Goal: Task Accomplishment & Management: Use online tool/utility

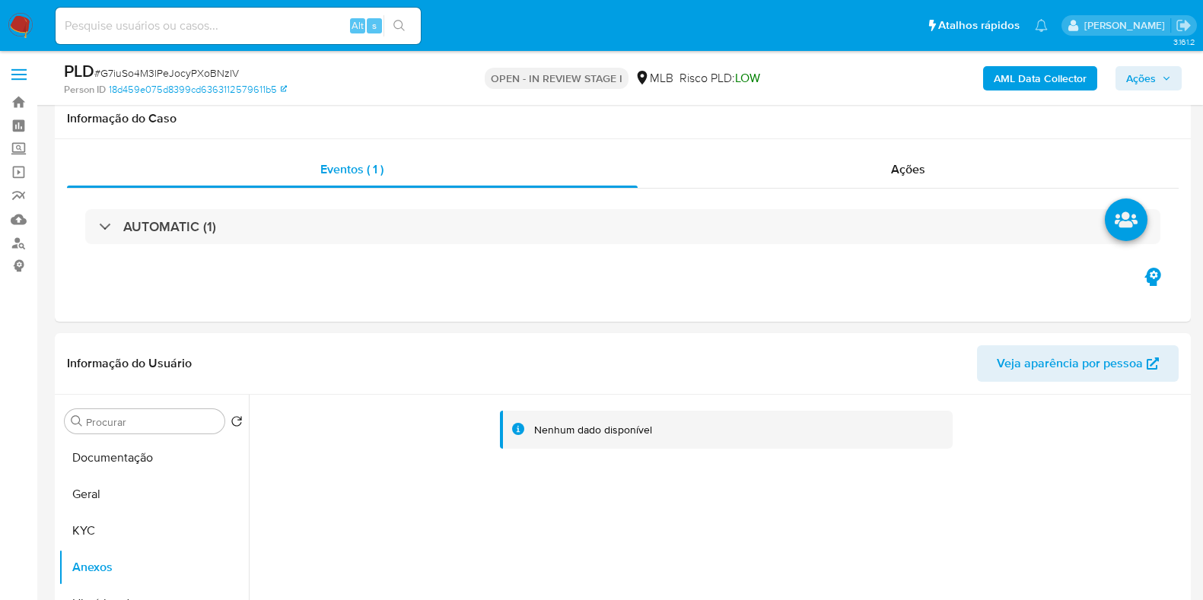
select select "10"
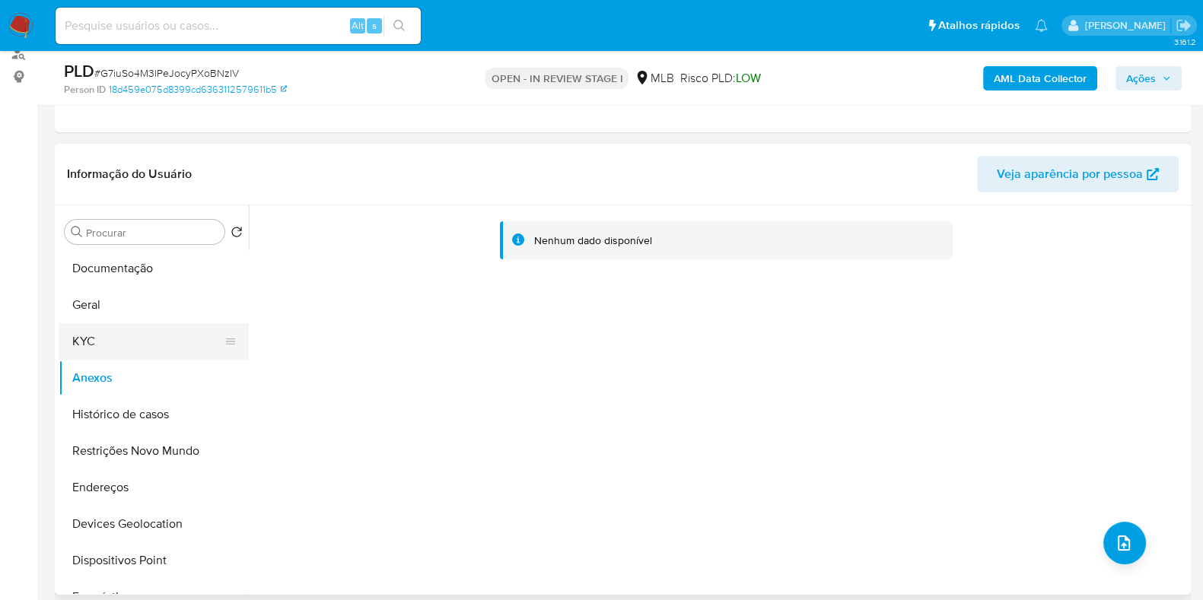
click at [127, 326] on button "KYC" at bounding box center [148, 341] width 178 height 37
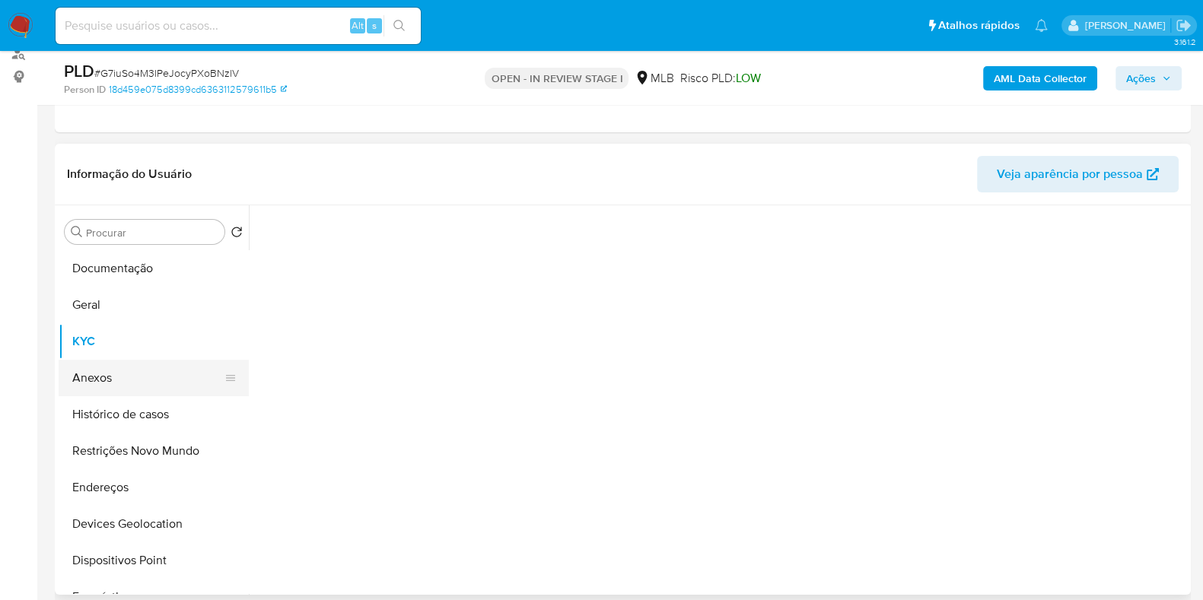
click at [137, 371] on button "Anexos" at bounding box center [148, 378] width 178 height 37
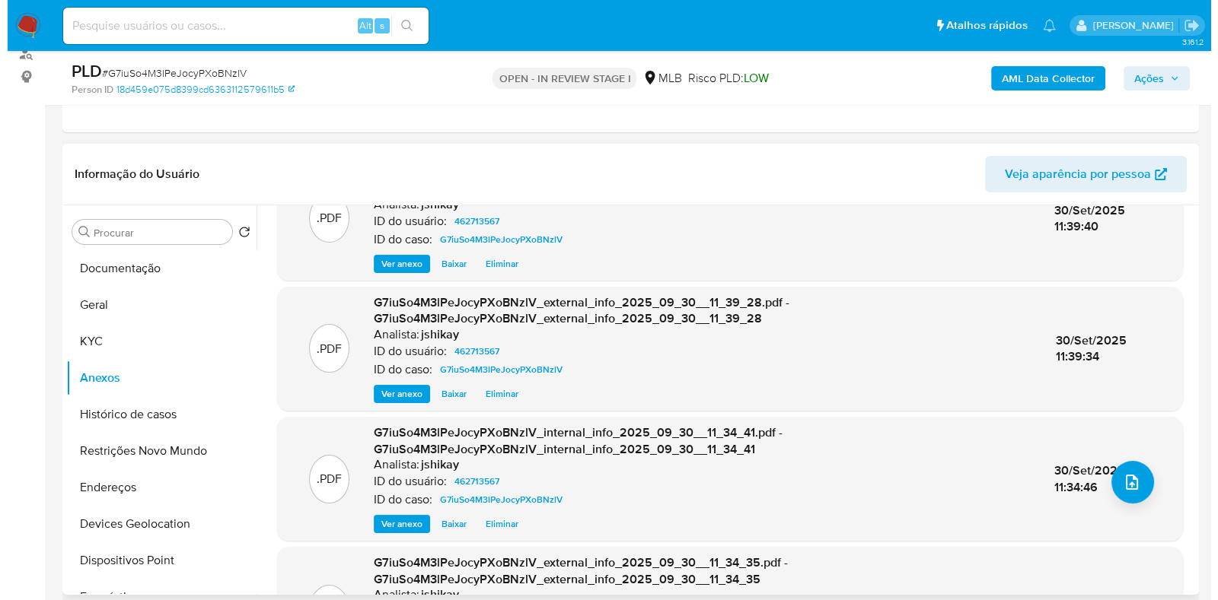
scroll to position [0, 0]
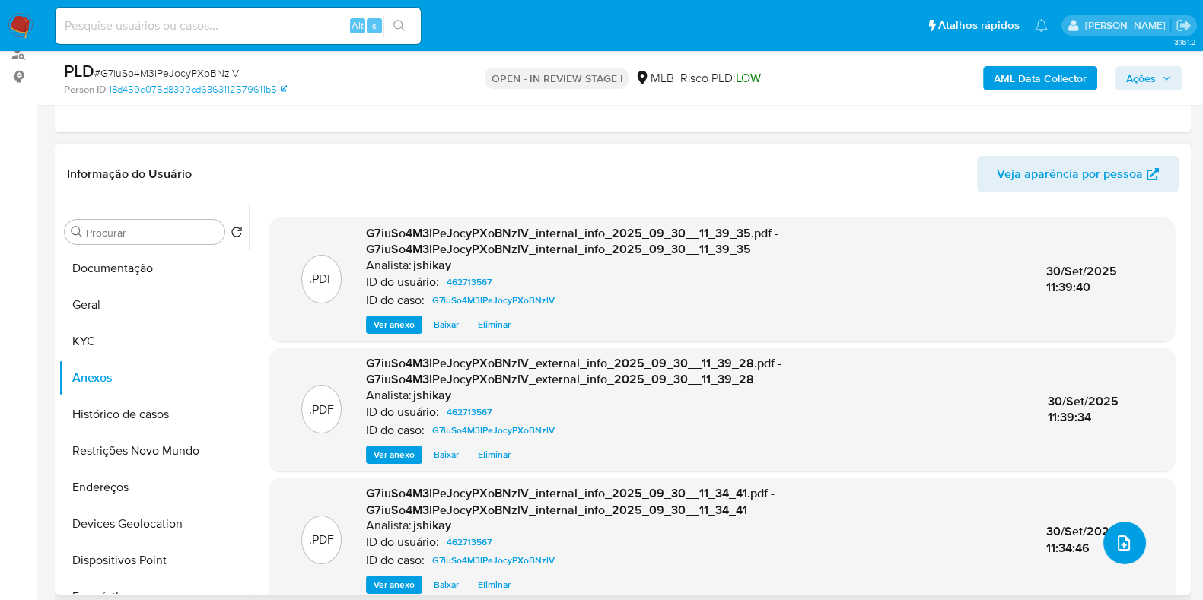
click at [1119, 539] on icon "upload-file" at bounding box center [1124, 543] width 18 height 18
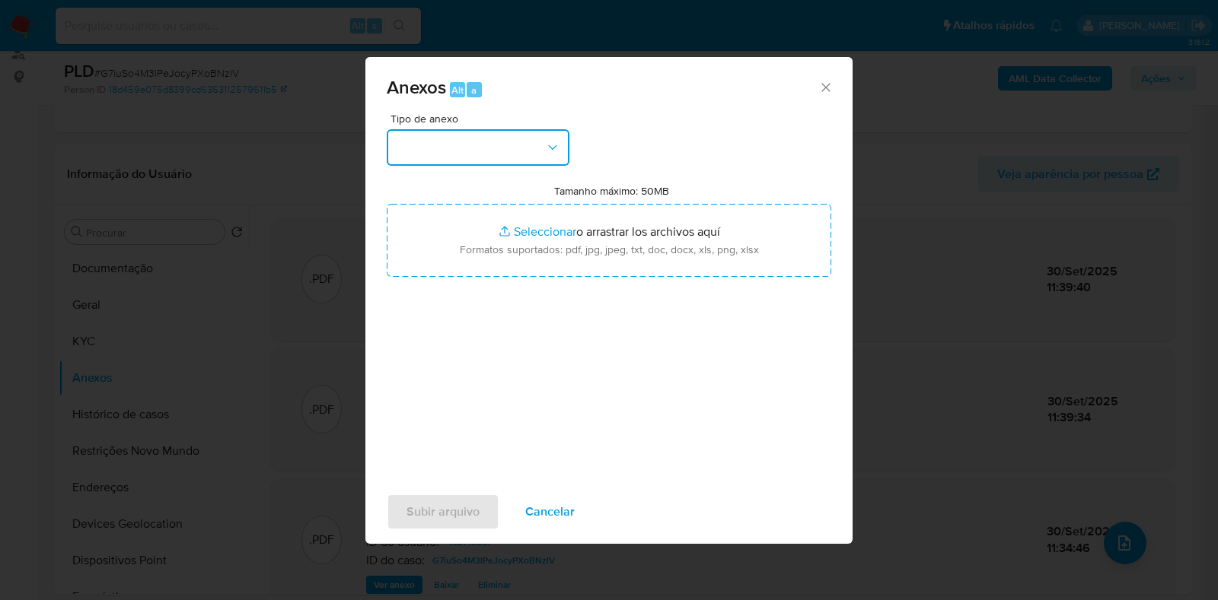
click at [421, 148] on button "button" at bounding box center [478, 147] width 183 height 37
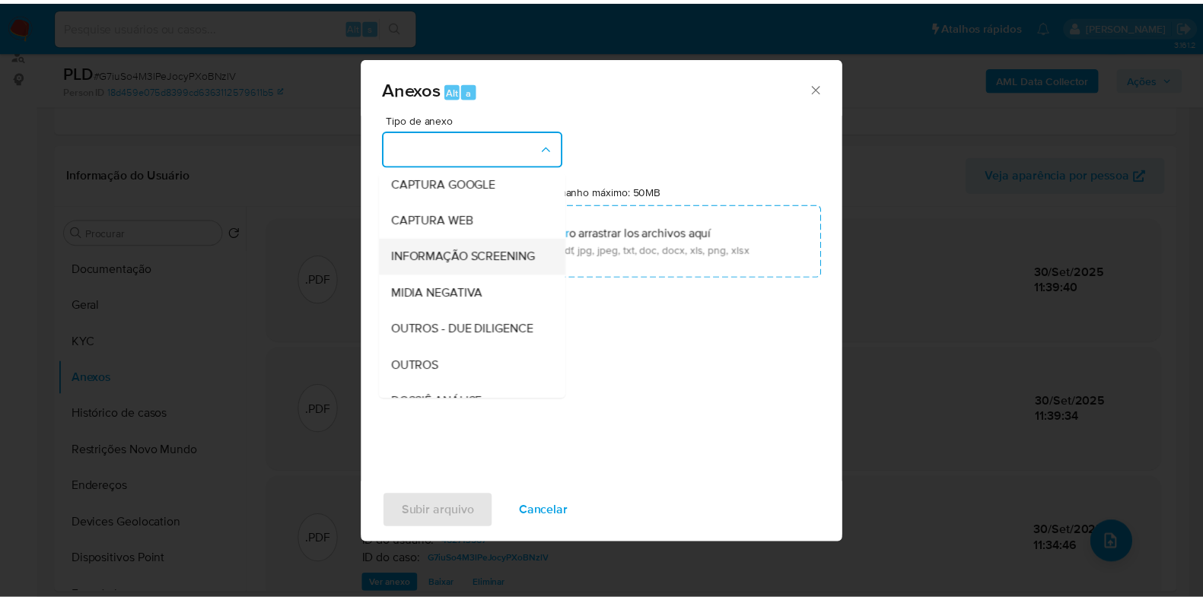
scroll to position [189, 0]
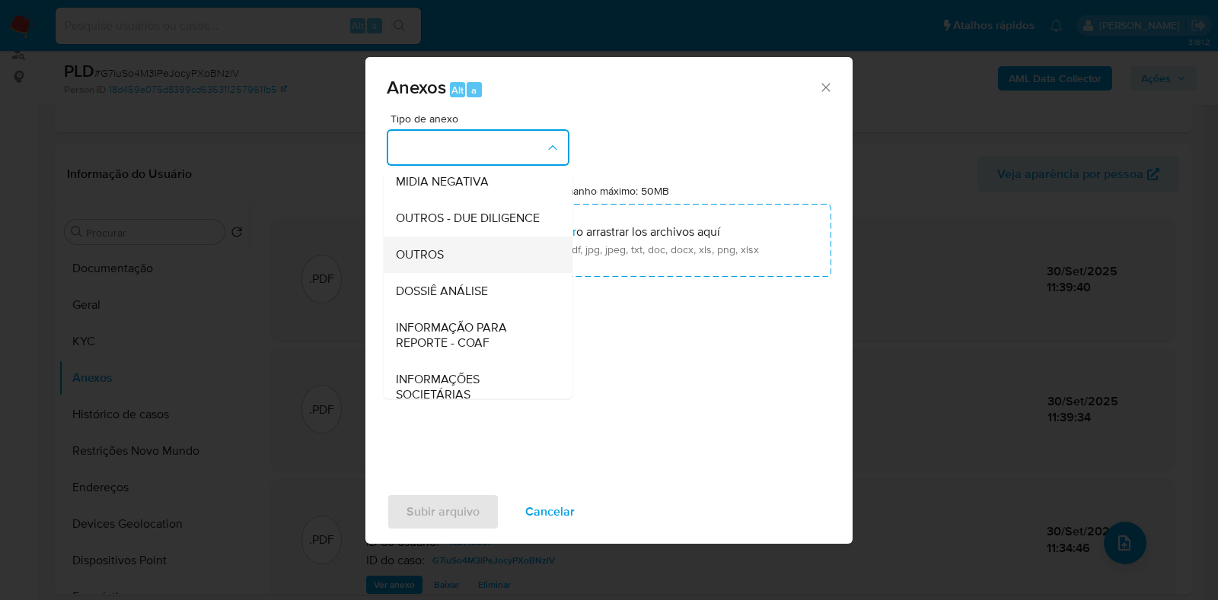
click at [445, 272] on div "OUTROS" at bounding box center [473, 255] width 155 height 37
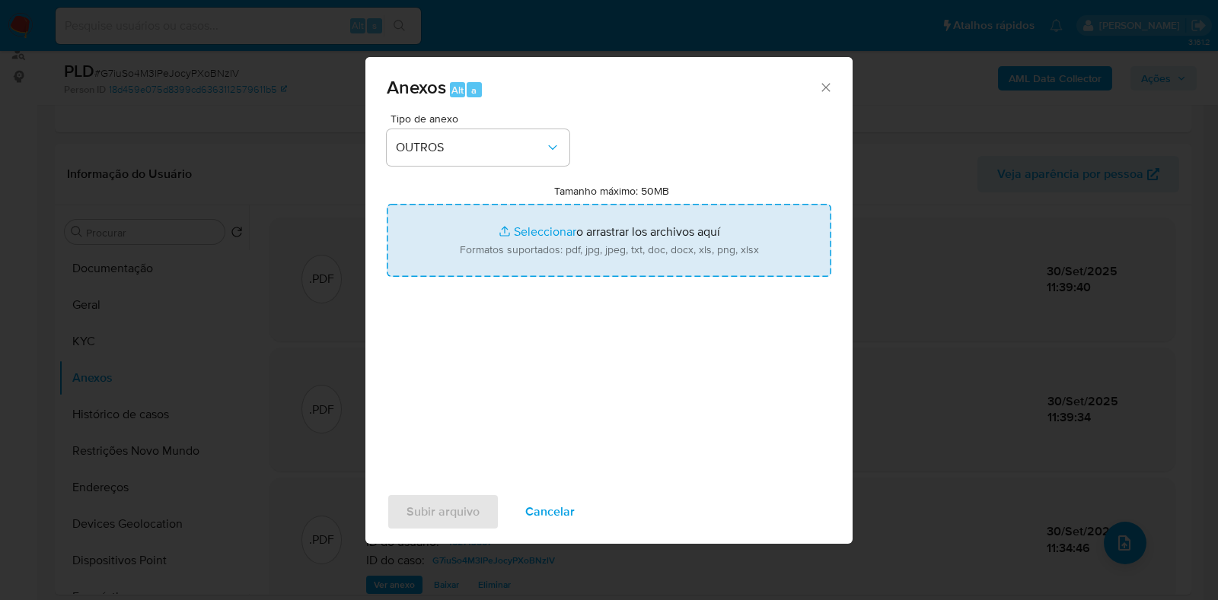
click at [505, 248] on input "Tamanho máximo: 50MB Seleccionar archivos" at bounding box center [609, 240] width 444 height 73
type input "C:\fakepath\Mulan 462713567_2025_09_29_17_06_31 - Resumen TX.pdf"
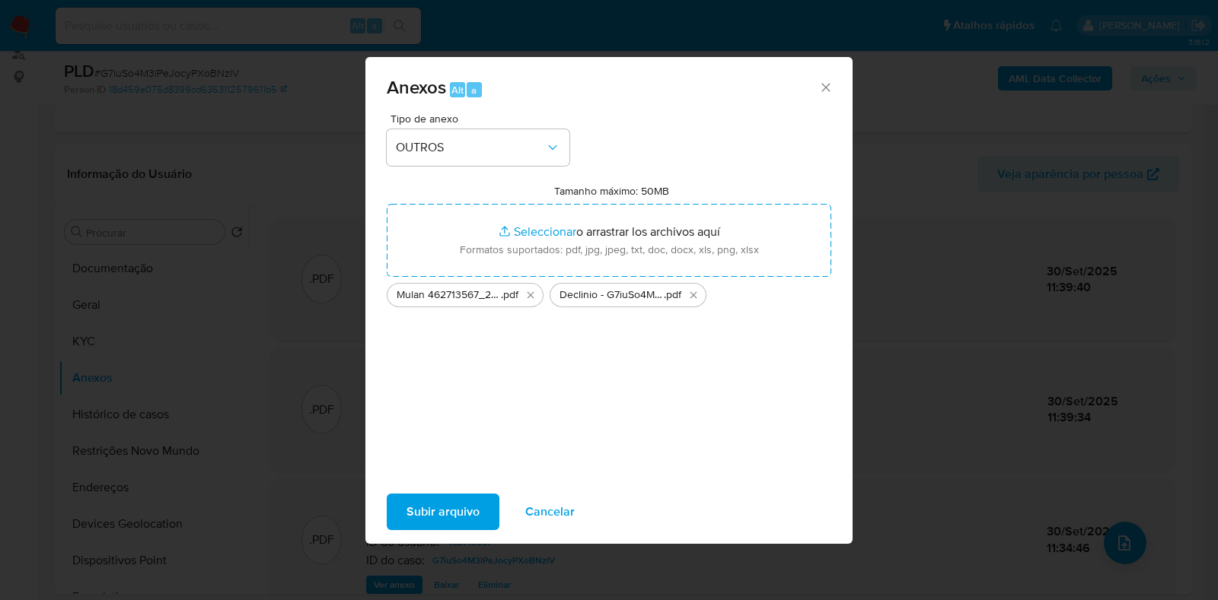
drag, startPoint x: 505, startPoint y: 249, endPoint x: 445, endPoint y: 503, distance: 261.2
click at [445, 503] on span "Subir arquivo" at bounding box center [442, 511] width 73 height 33
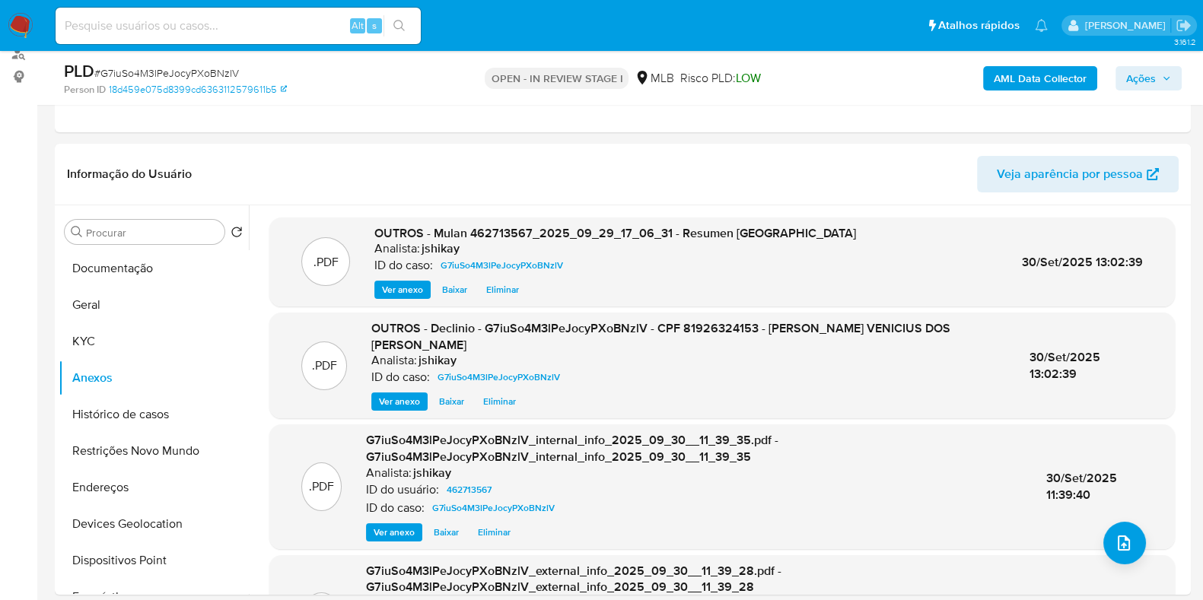
drag, startPoint x: 1157, startPoint y: 83, endPoint x: 1145, endPoint y: 83, distance: 12.2
click at [1157, 83] on span "Ações" at bounding box center [1148, 78] width 45 height 21
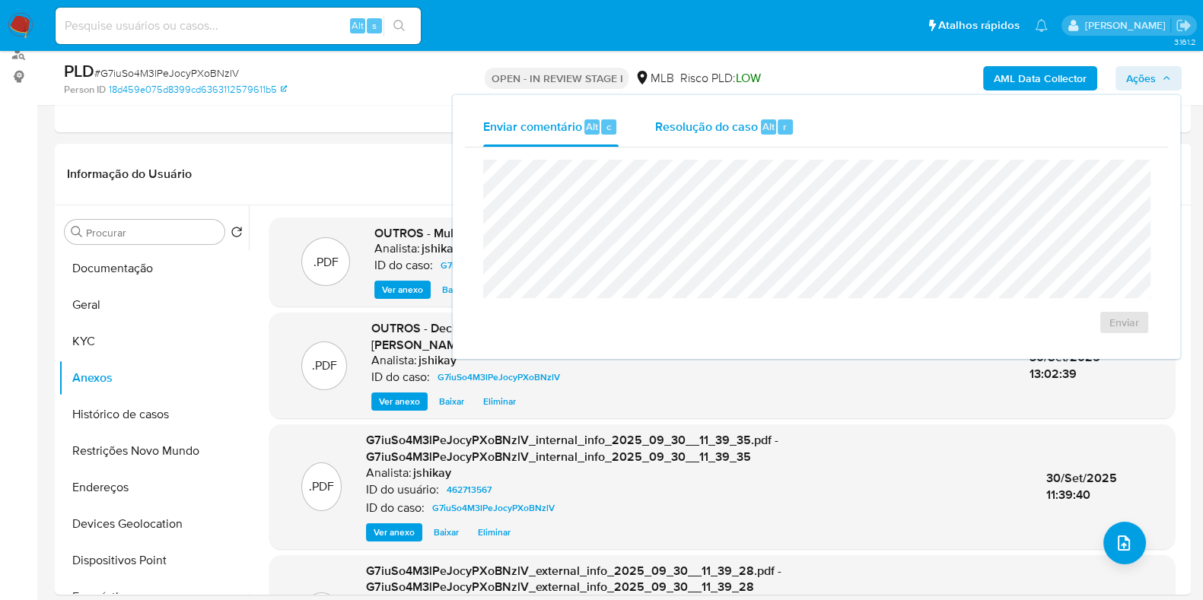
click at [732, 129] on span "Resolução do caso" at bounding box center [706, 126] width 103 height 18
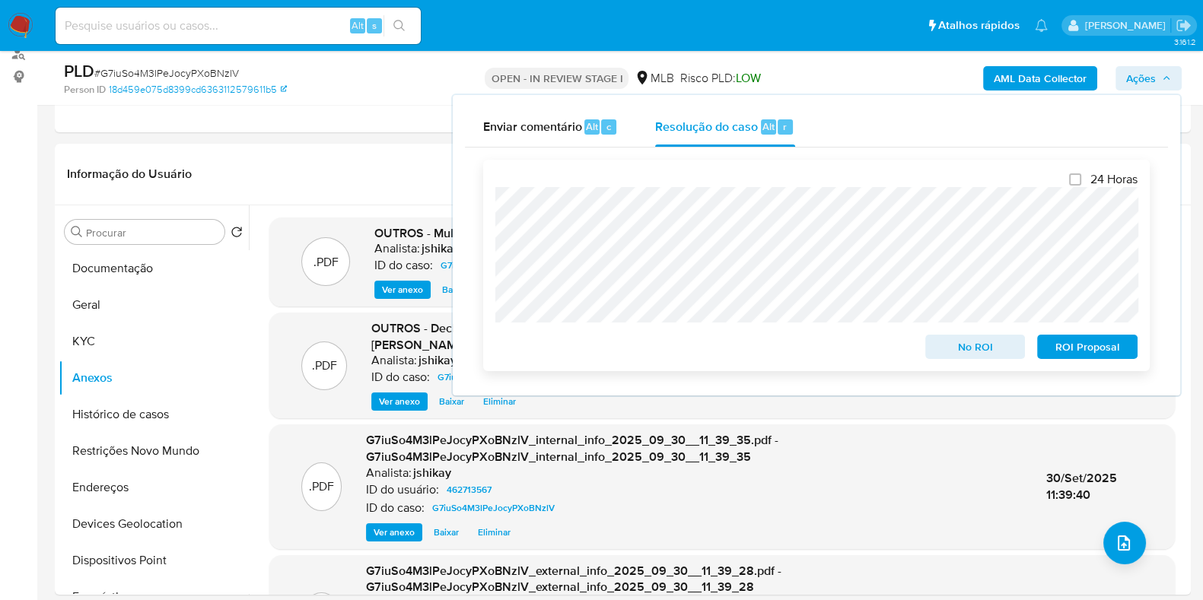
click at [958, 347] on span "No ROI" at bounding box center [975, 346] width 79 height 21
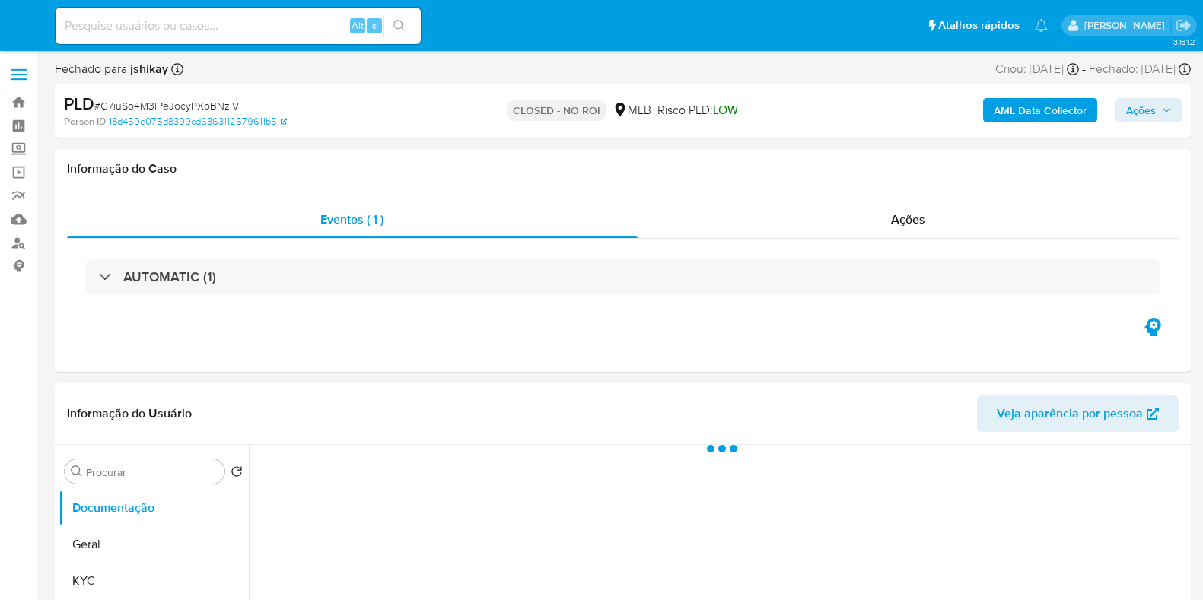
select select "10"
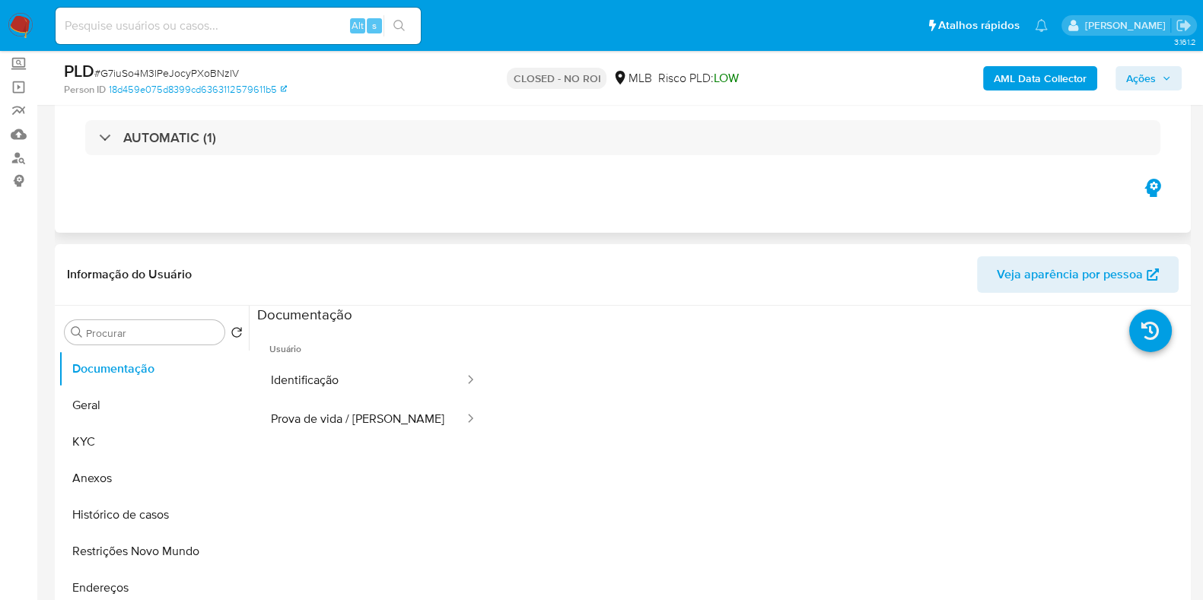
scroll to position [189, 0]
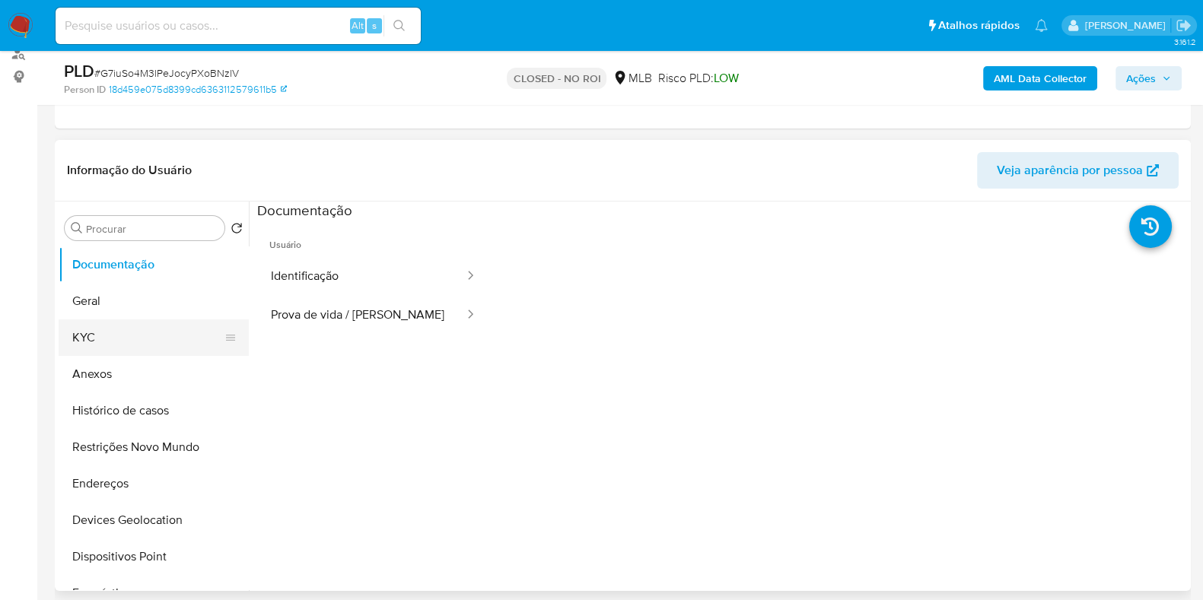
click at [133, 336] on button "KYC" at bounding box center [148, 338] width 178 height 37
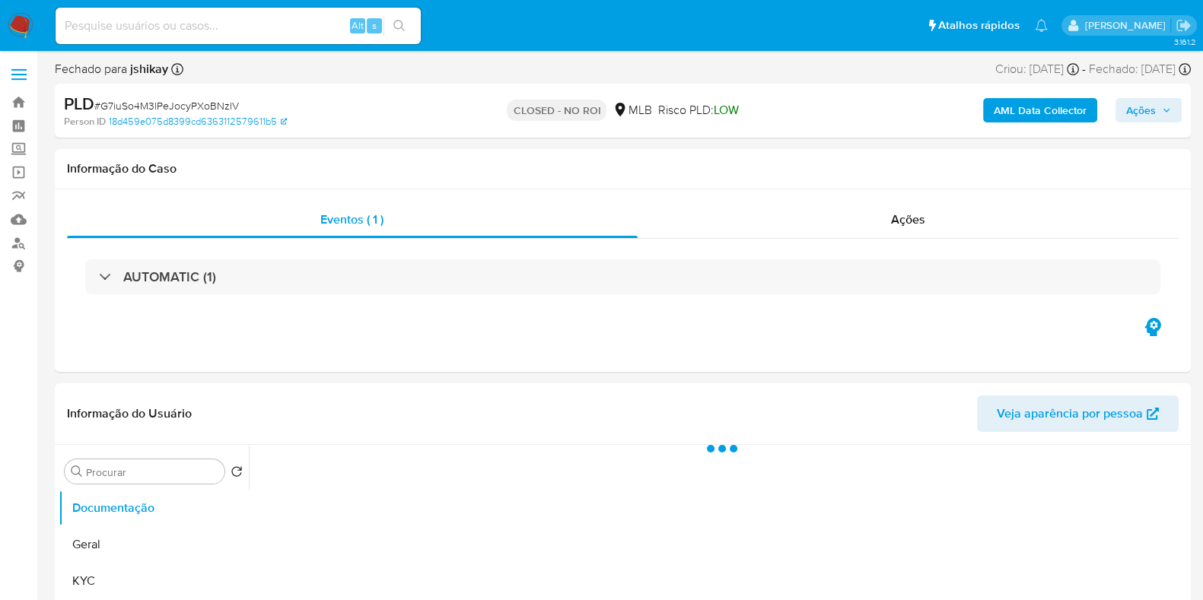
select select "10"
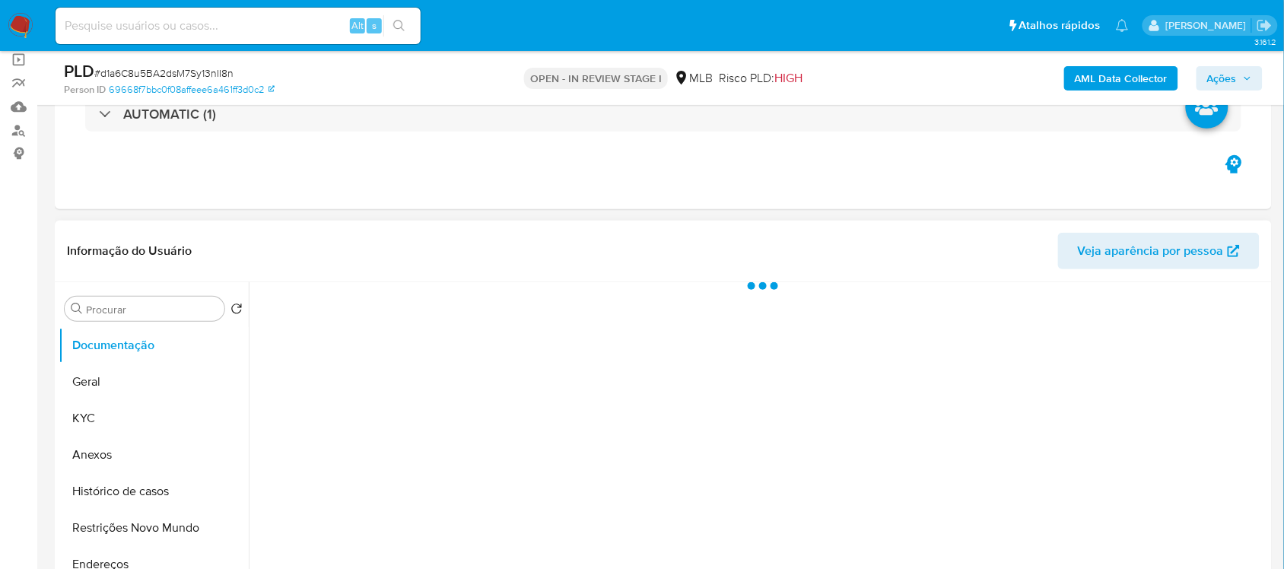
scroll to position [380, 0]
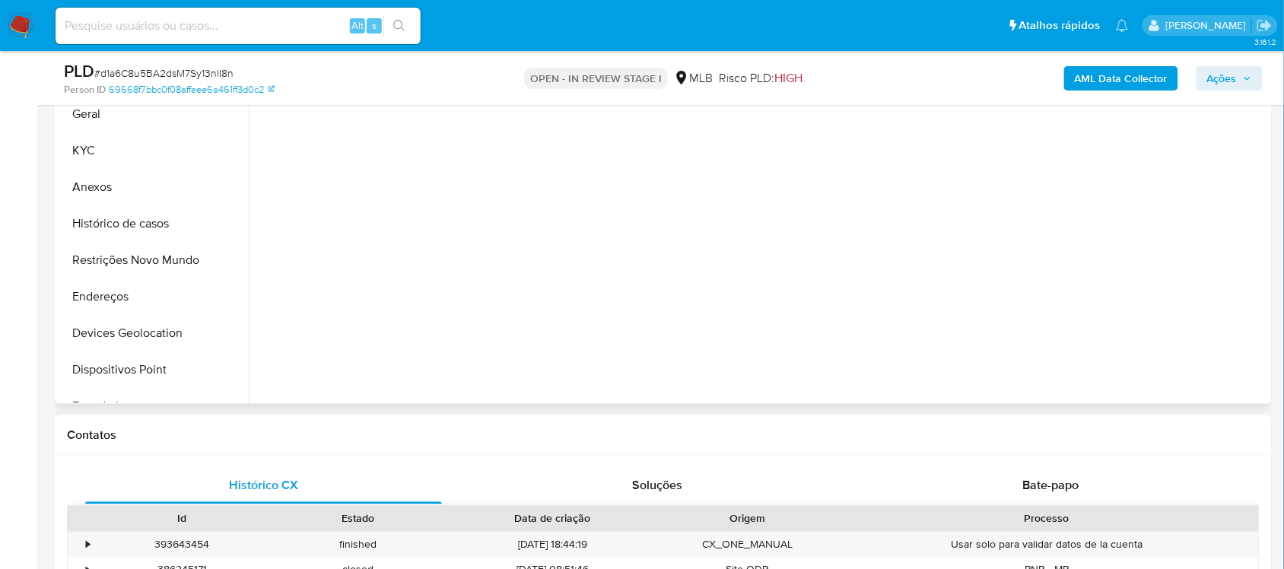
select select "10"
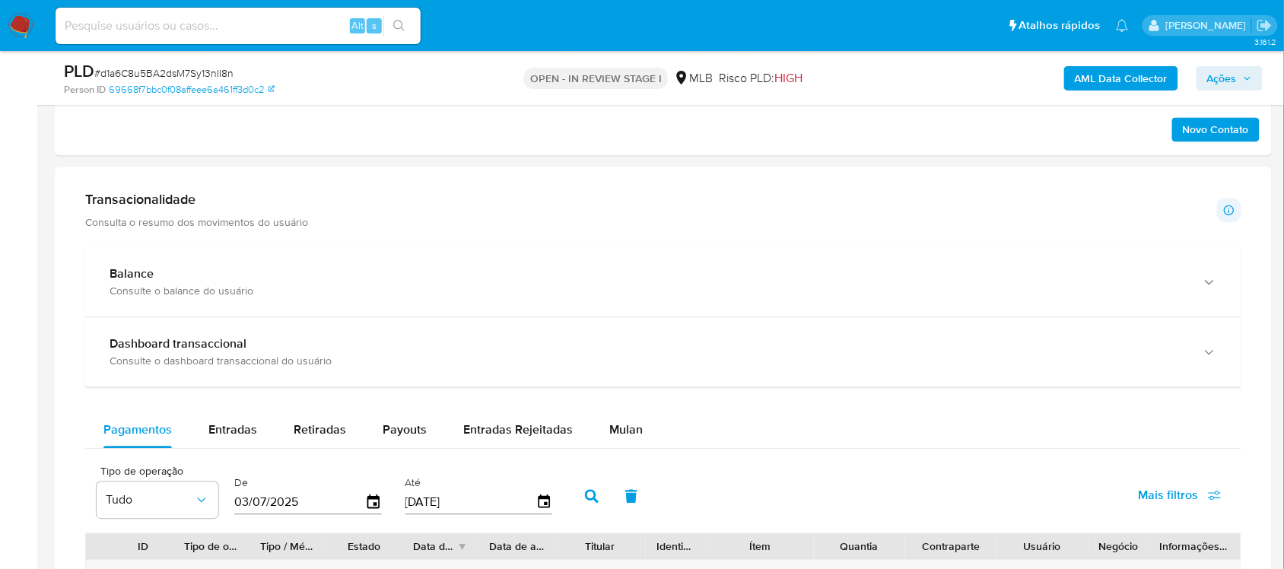
scroll to position [951, 0]
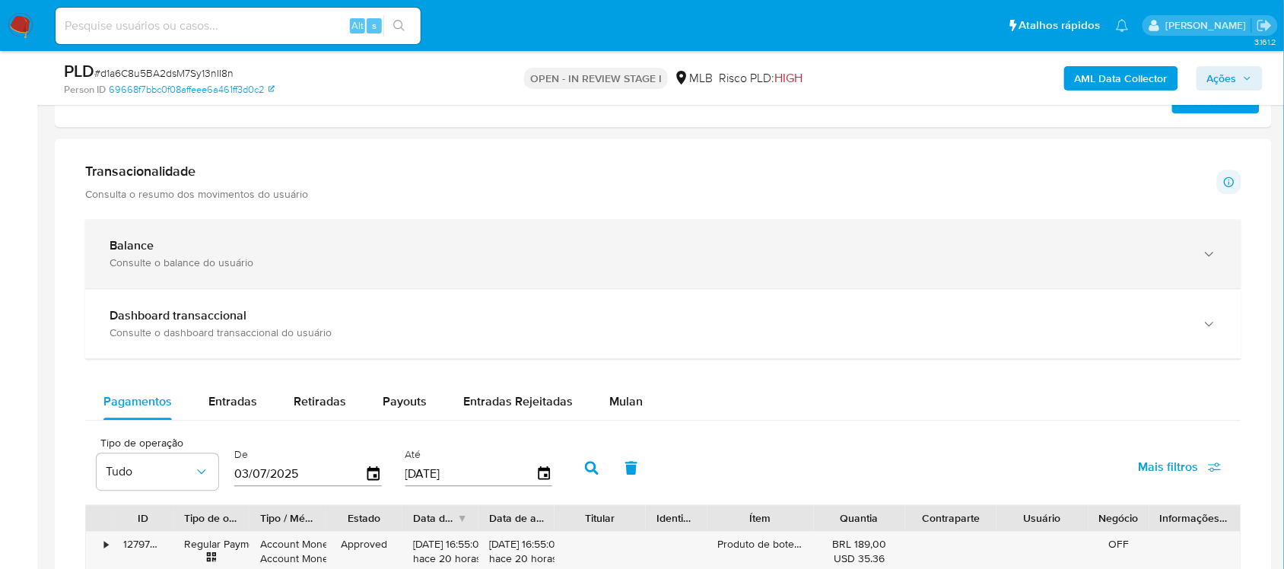
click at [522, 246] on div "Balance" at bounding box center [649, 245] width 1078 height 15
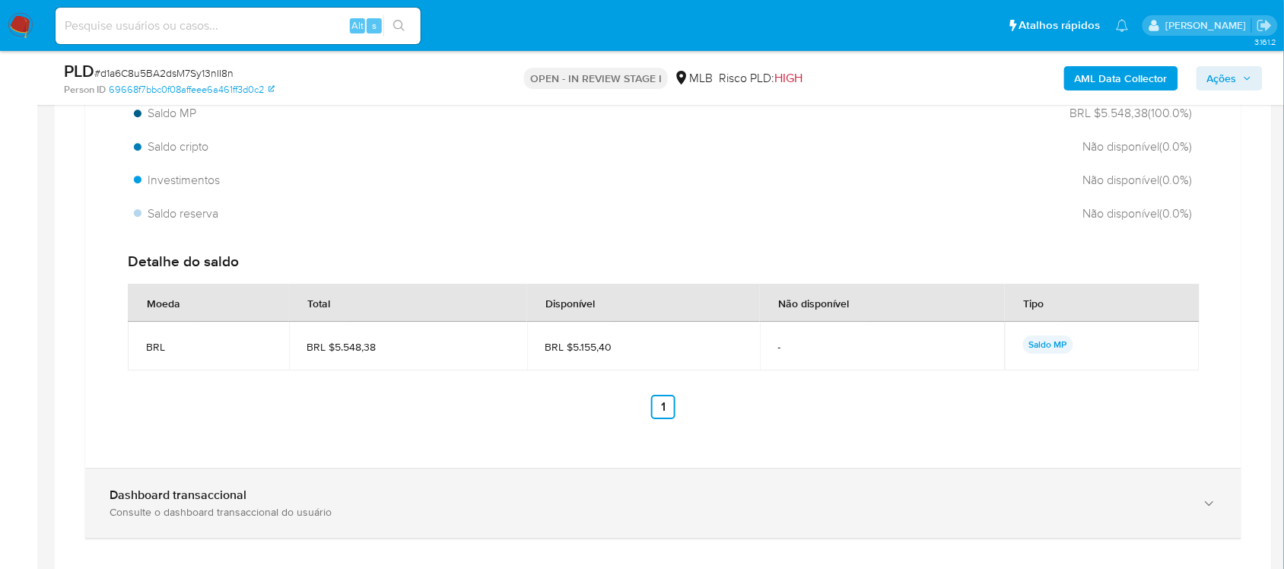
scroll to position [1332, 0]
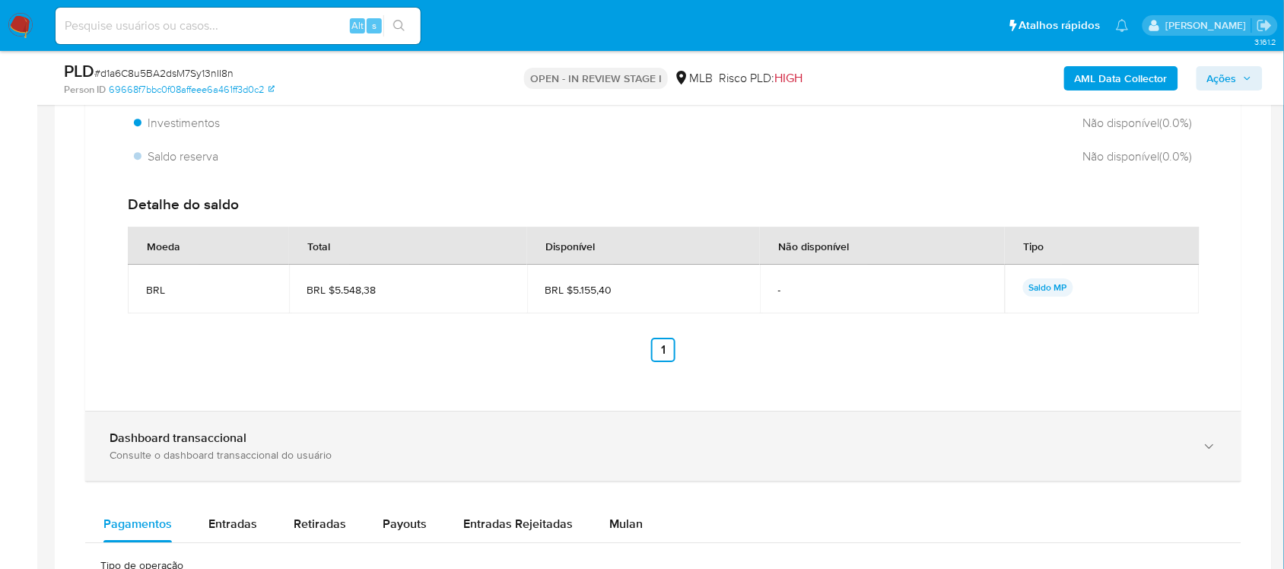
click at [511, 453] on div "Consulte o dashboard transaccional do usuário" at bounding box center [649, 455] width 1078 height 14
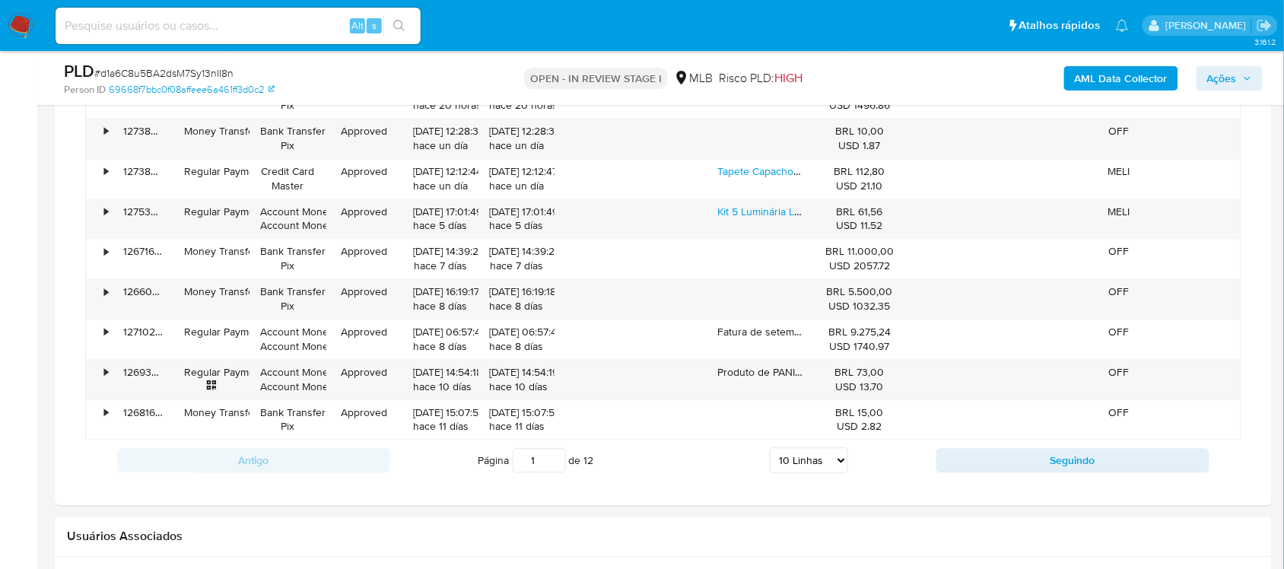
scroll to position [2568, 0]
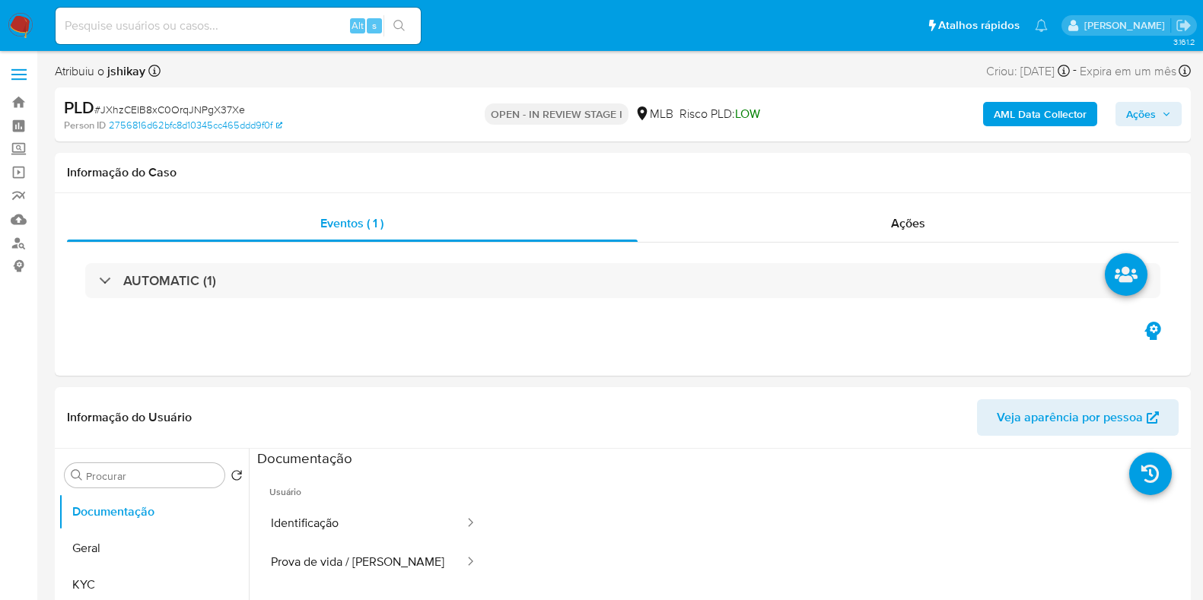
select select "10"
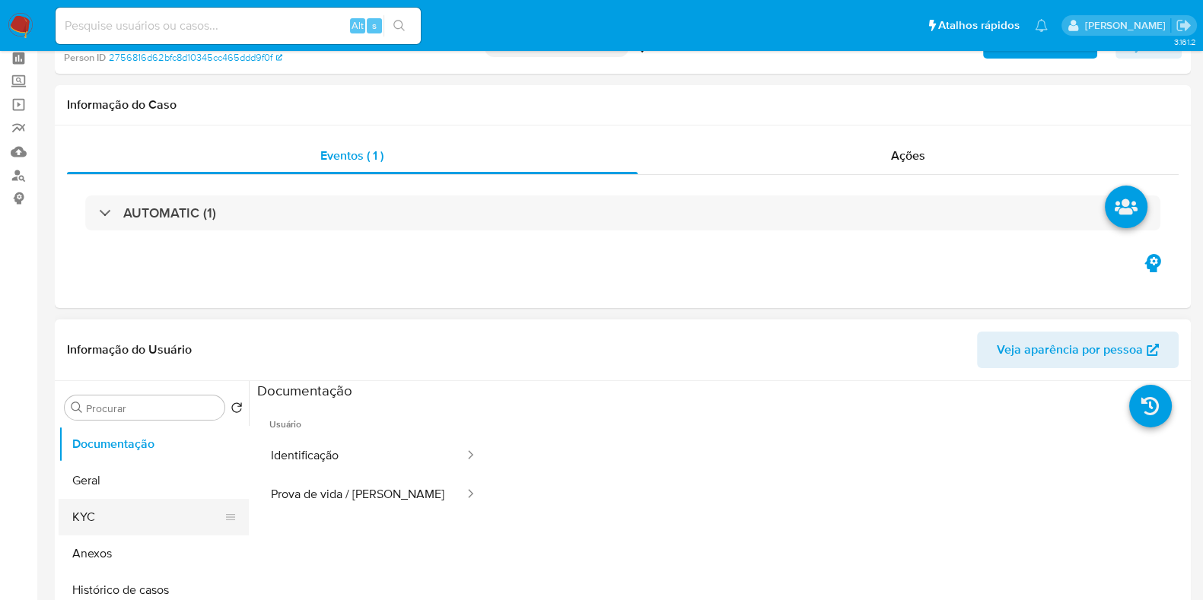
scroll to position [189, 0]
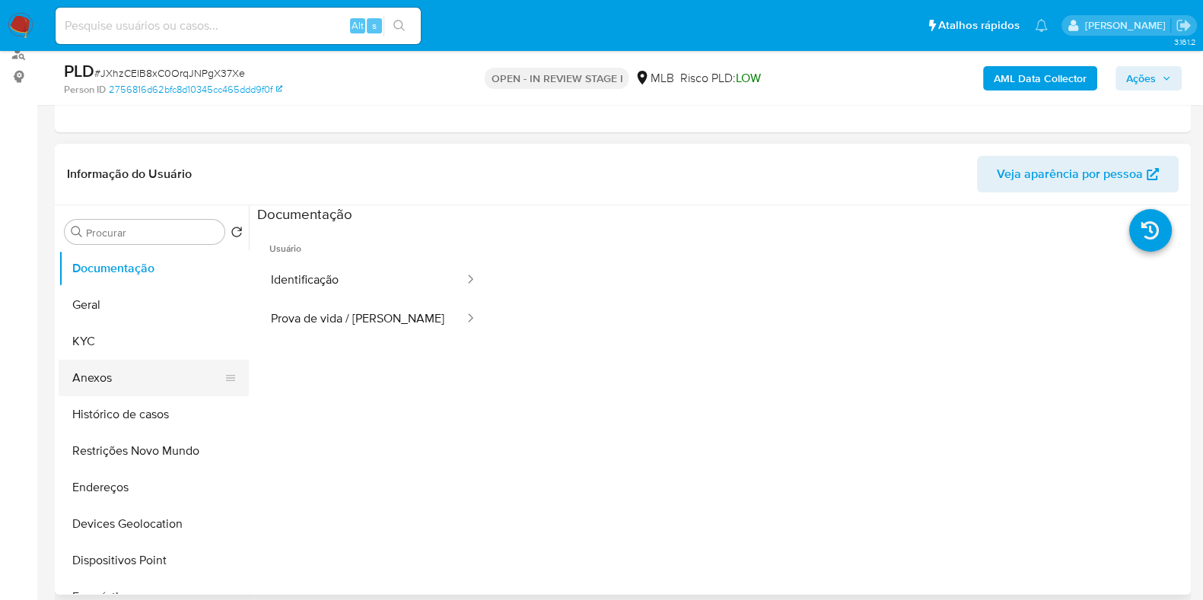
click at [156, 364] on button "Anexos" at bounding box center [148, 378] width 178 height 37
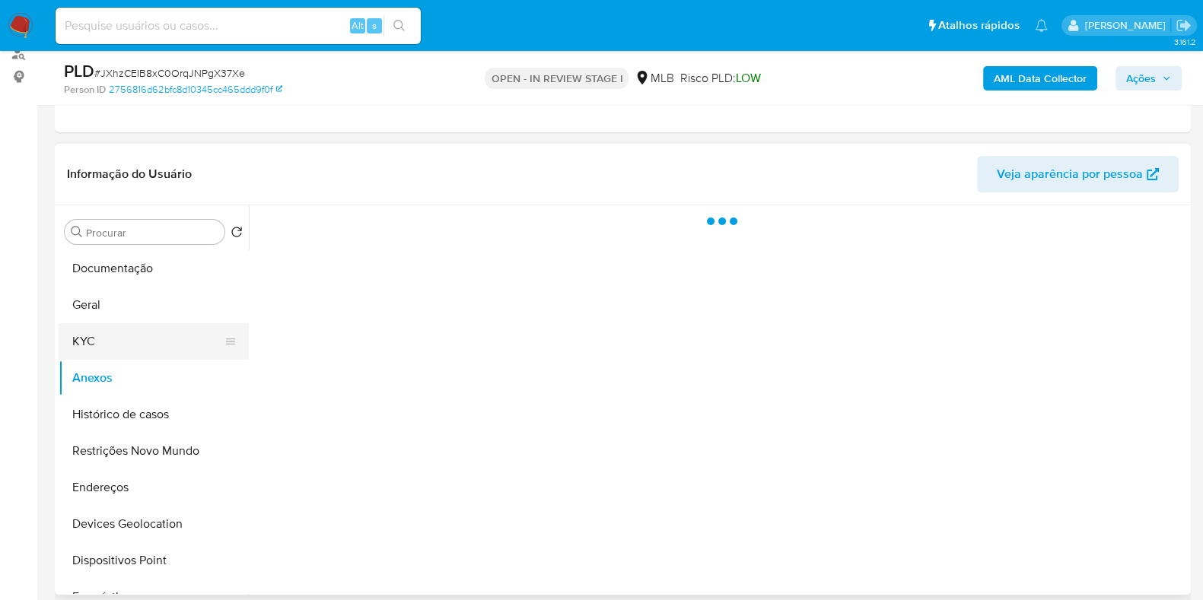
click at [145, 329] on button "KYC" at bounding box center [148, 341] width 178 height 37
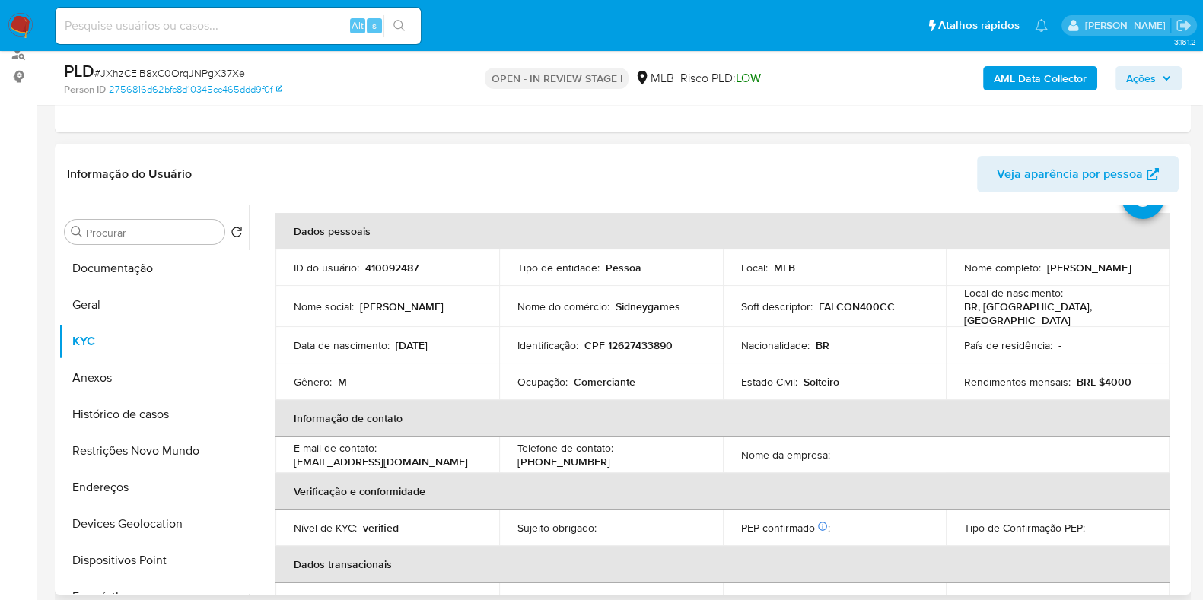
scroll to position [94, 0]
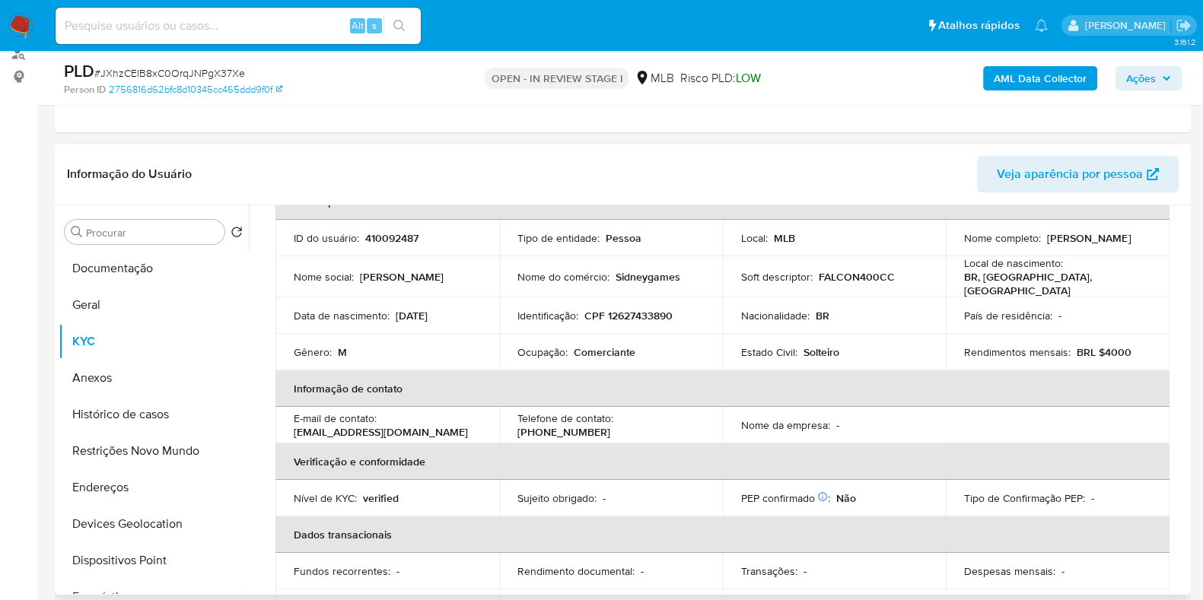
click at [609, 350] on p "Comerciante" at bounding box center [605, 352] width 62 height 14
copy p "Comerciante"
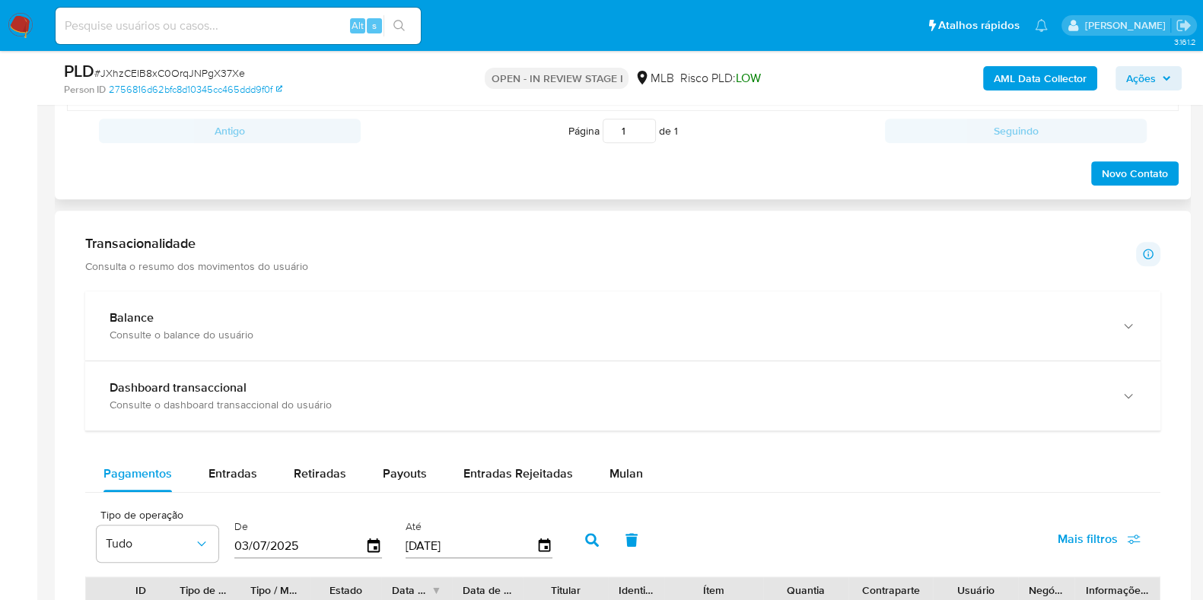
scroll to position [1046, 0]
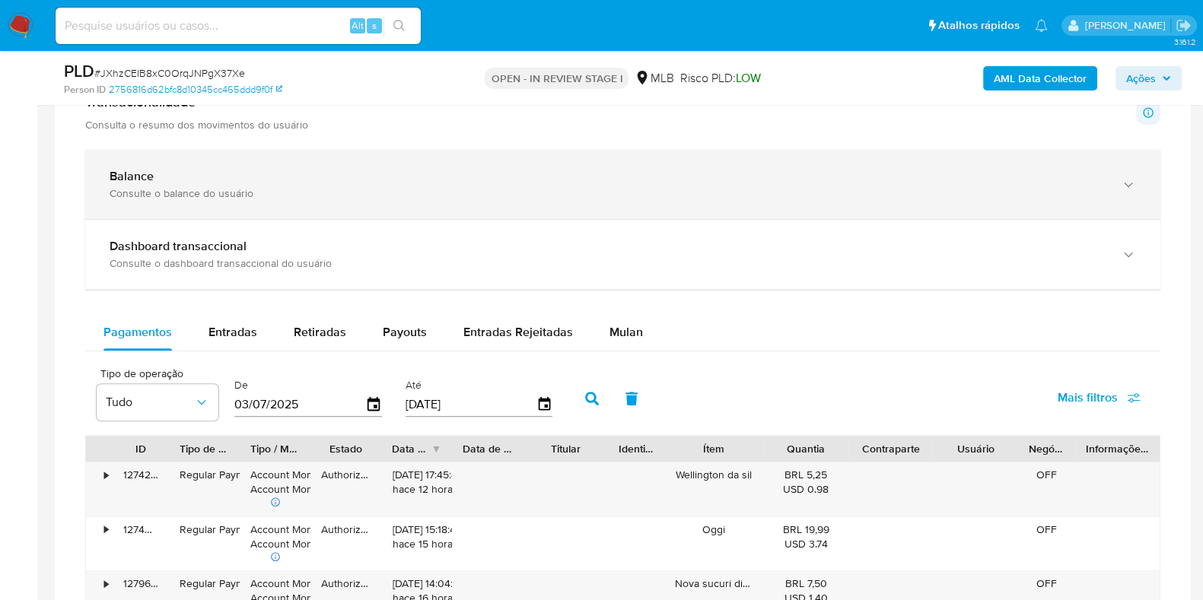
click at [511, 189] on div "Consulte o balance do usuário" at bounding box center [608, 193] width 996 height 14
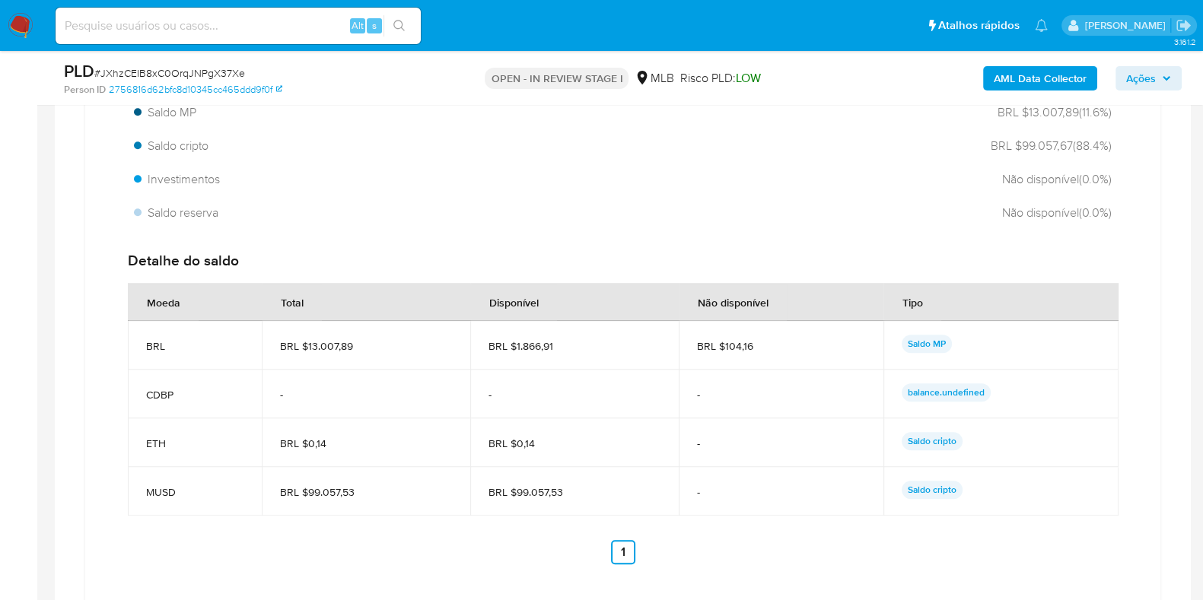
scroll to position [1331, 0]
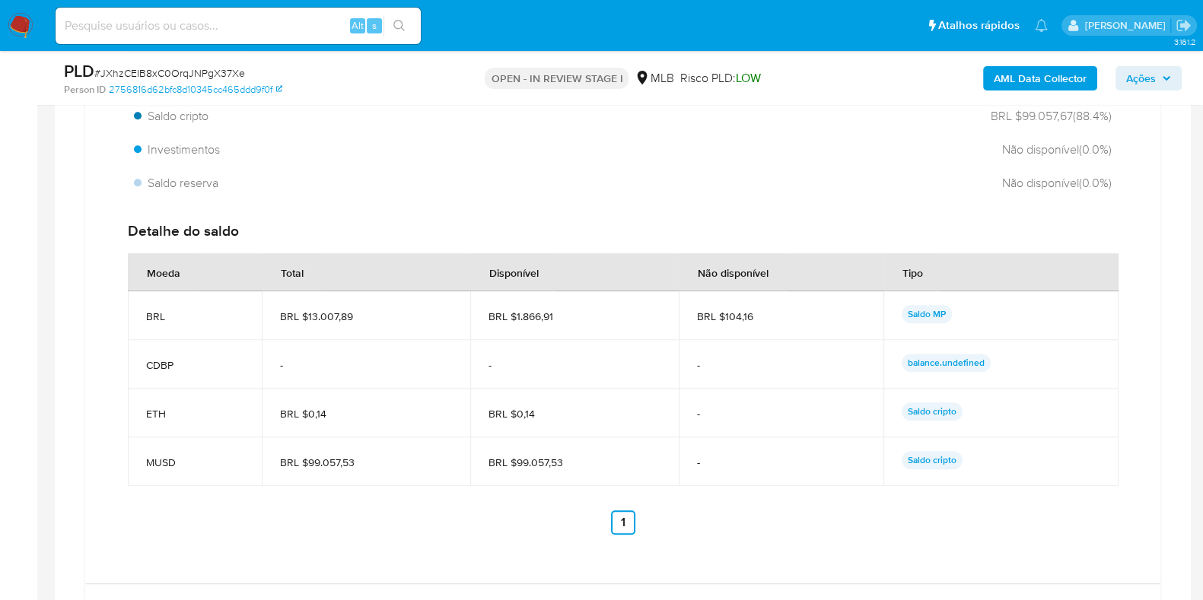
drag, startPoint x: 600, startPoint y: 460, endPoint x: 514, endPoint y: 460, distance: 86.0
click at [514, 460] on span "BRL $99.057,53" at bounding box center [575, 463] width 172 height 14
click at [562, 440] on td "BRL $99.057,53" at bounding box center [574, 462] width 209 height 49
drag, startPoint x: 571, startPoint y: 457, endPoint x: 514, endPoint y: 462, distance: 57.3
click at [514, 462] on span "BRL $99.057,53" at bounding box center [575, 463] width 172 height 14
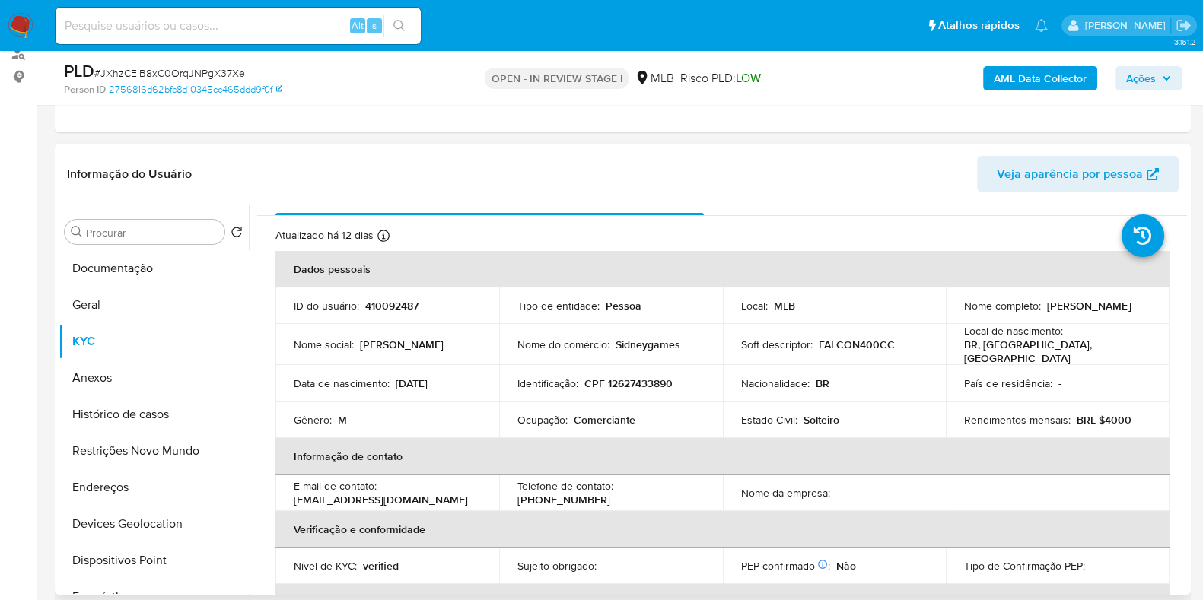
scroll to position [0, 0]
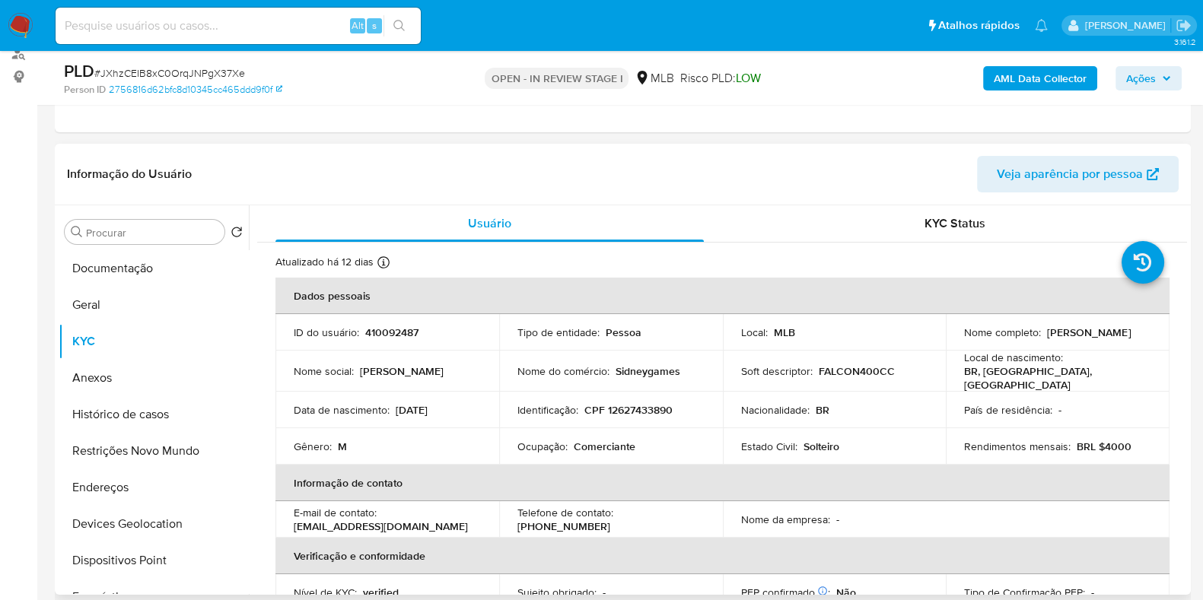
click at [651, 368] on p "Sidneygames" at bounding box center [648, 371] width 65 height 14
copy p "Sidneygames"
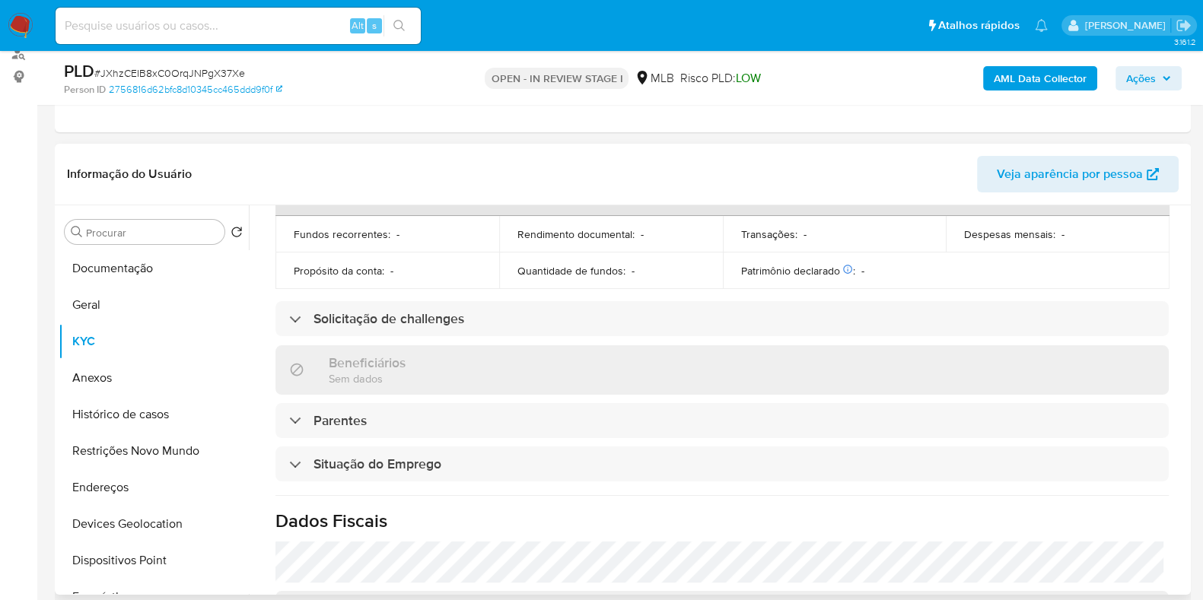
scroll to position [661, 0]
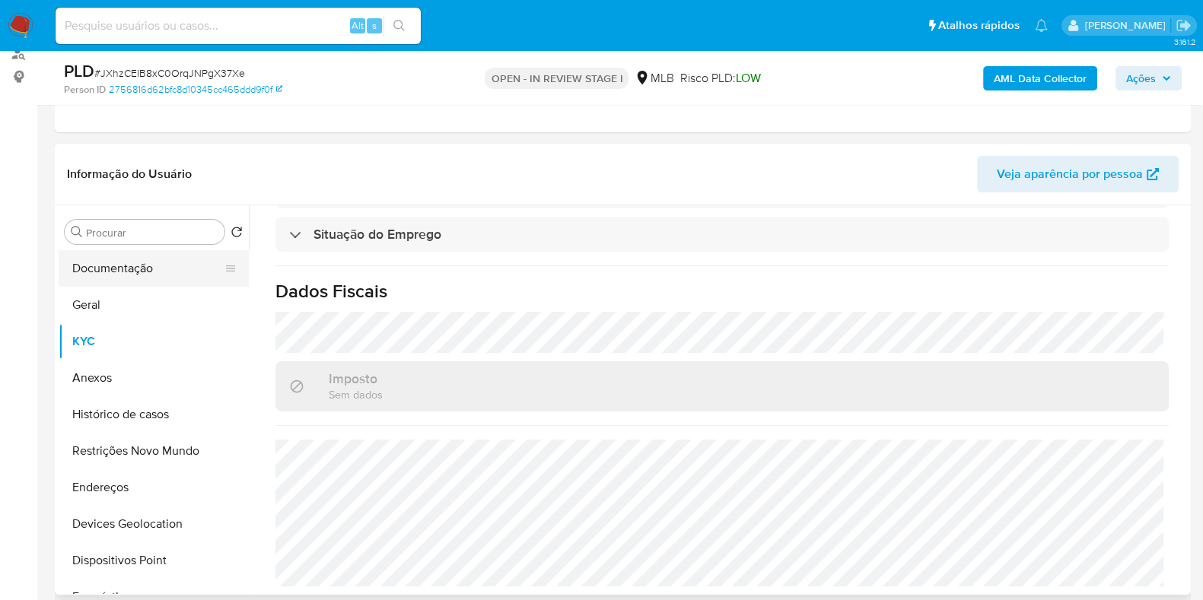
click at [142, 254] on button "Documentação" at bounding box center [148, 268] width 178 height 37
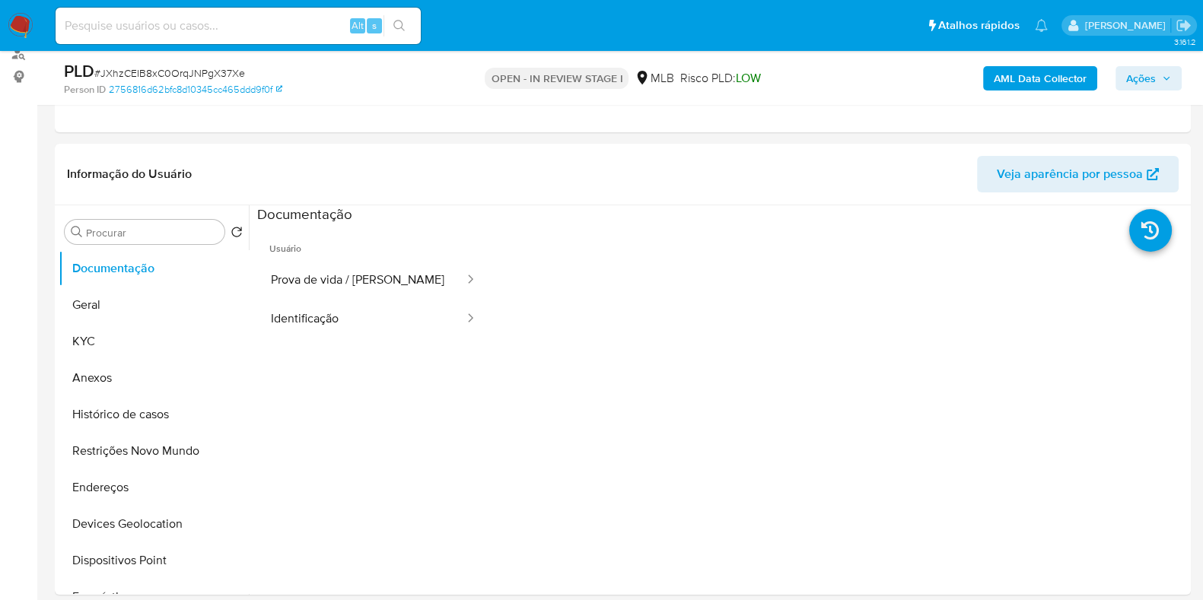
click at [350, 269] on button "Prova de vida / [PERSON_NAME]" at bounding box center [361, 280] width 209 height 39
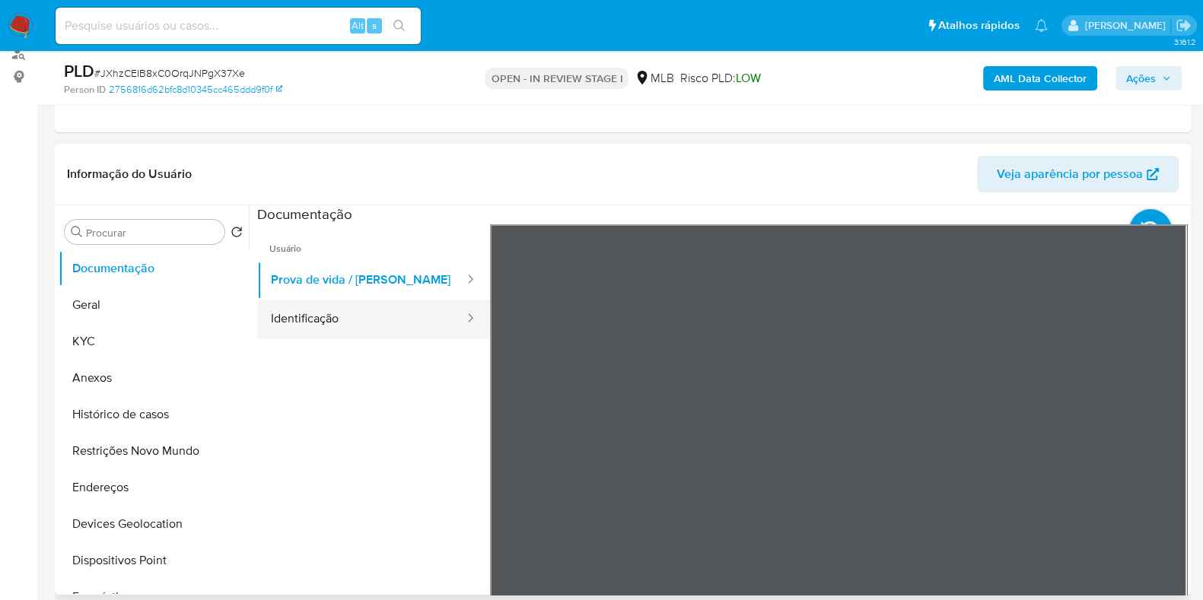
click at [426, 308] on button "Identificação" at bounding box center [361, 319] width 209 height 39
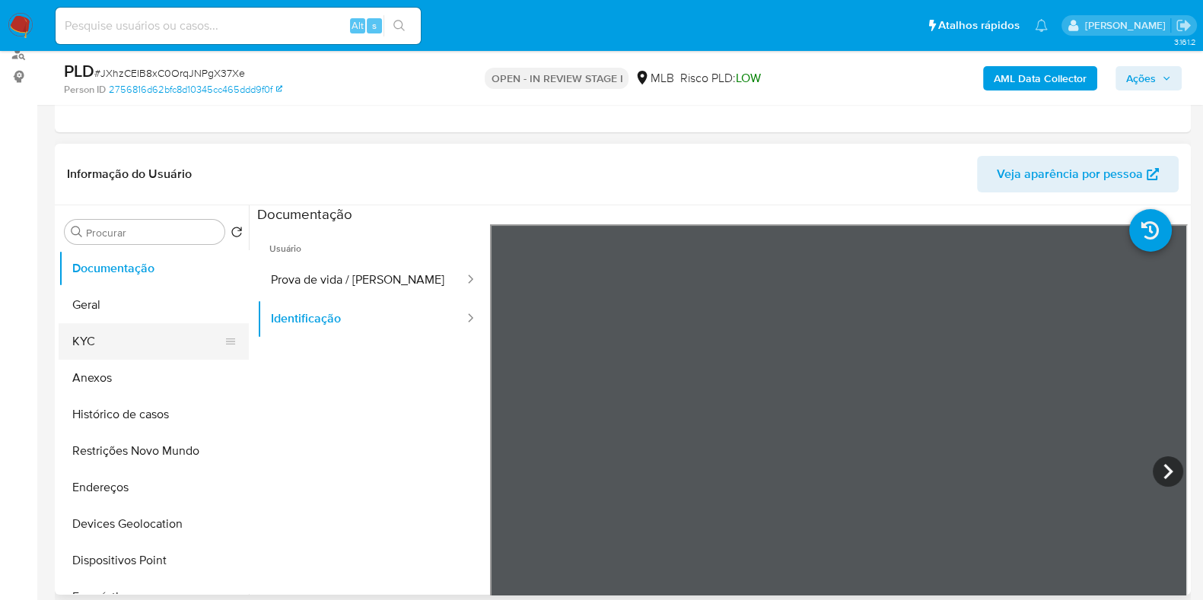
click at [129, 334] on button "KYC" at bounding box center [148, 341] width 178 height 37
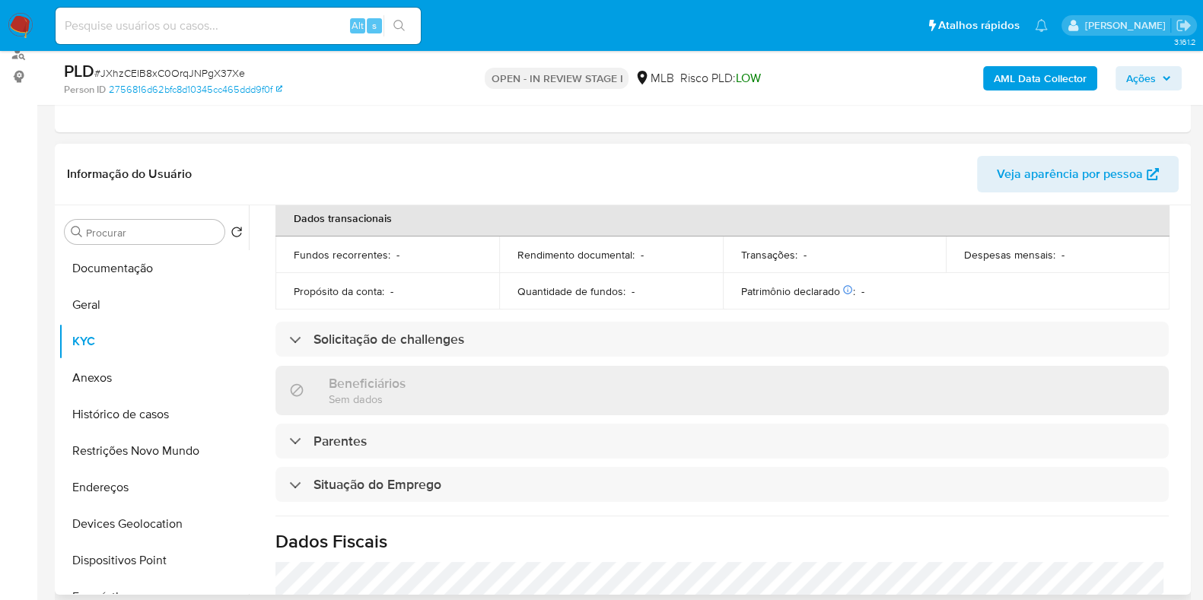
scroll to position [661, 0]
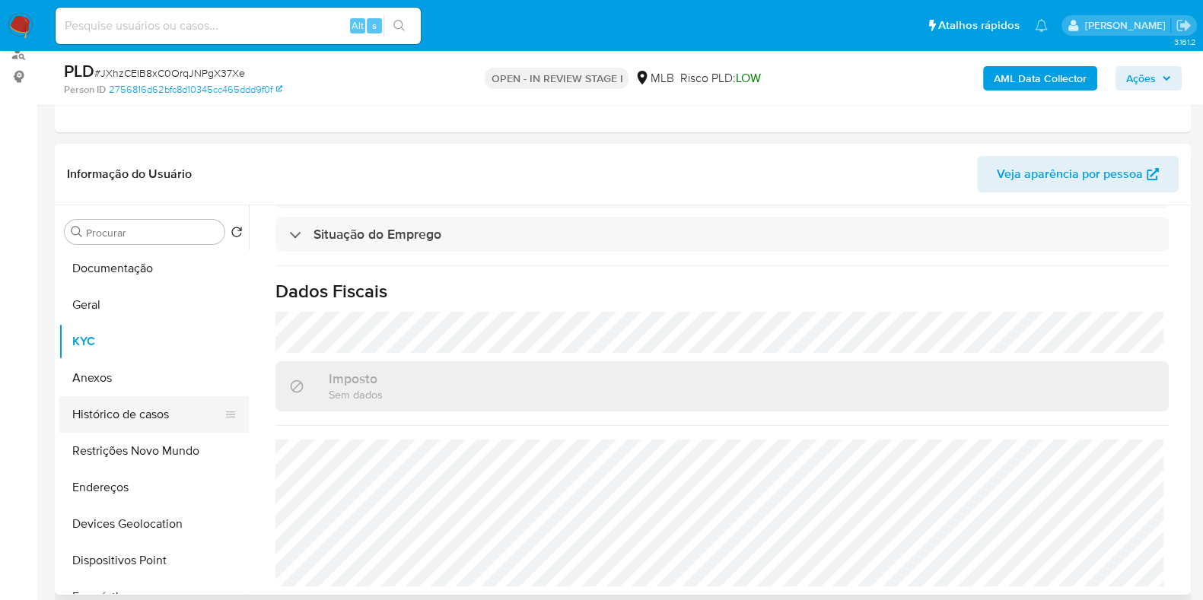
click at [115, 408] on button "Histórico de casos" at bounding box center [148, 414] width 178 height 37
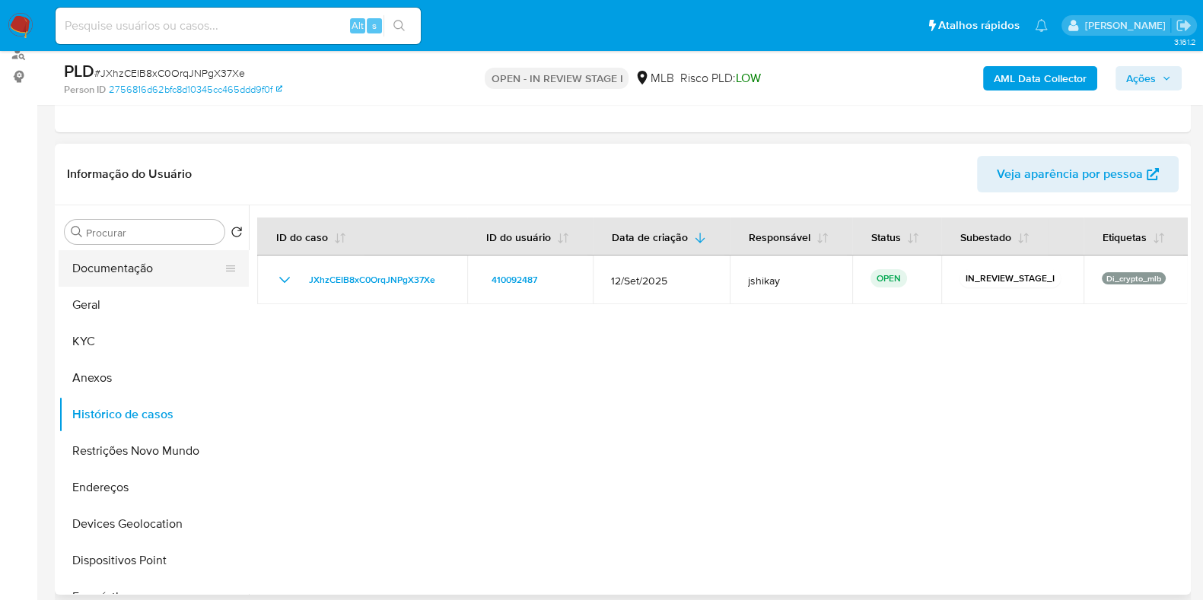
click at [189, 277] on button "Documentação" at bounding box center [148, 268] width 178 height 37
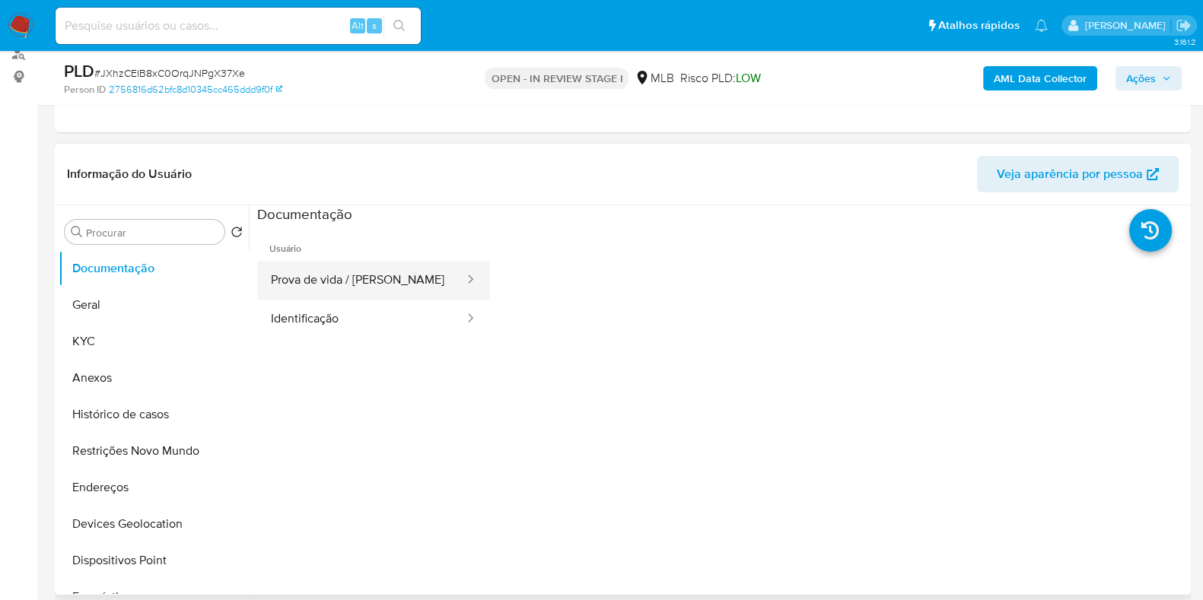
click at [372, 286] on button "Prova de vida / [PERSON_NAME]" at bounding box center [361, 280] width 209 height 39
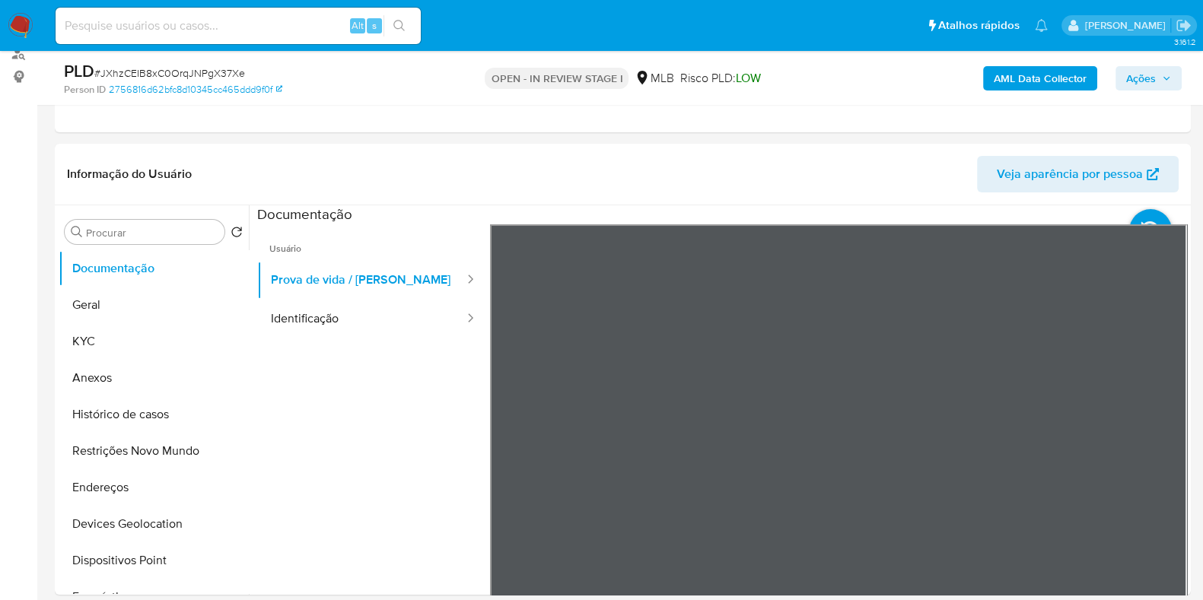
click at [102, 348] on button "KYC" at bounding box center [148, 341] width 178 height 37
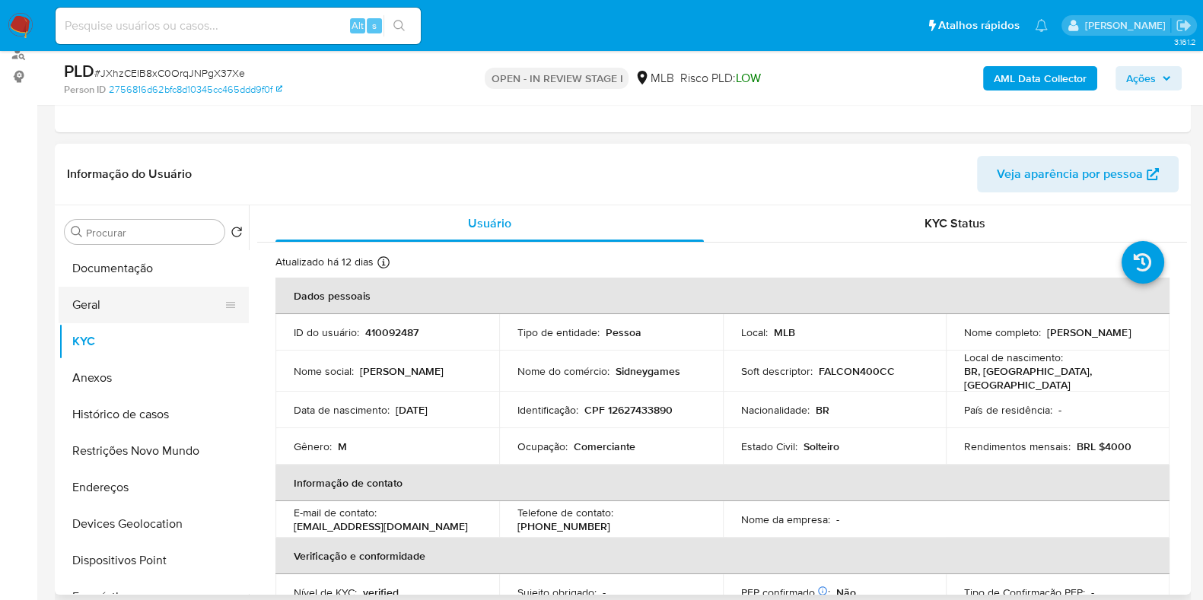
click at [95, 314] on button "Geral" at bounding box center [148, 305] width 178 height 37
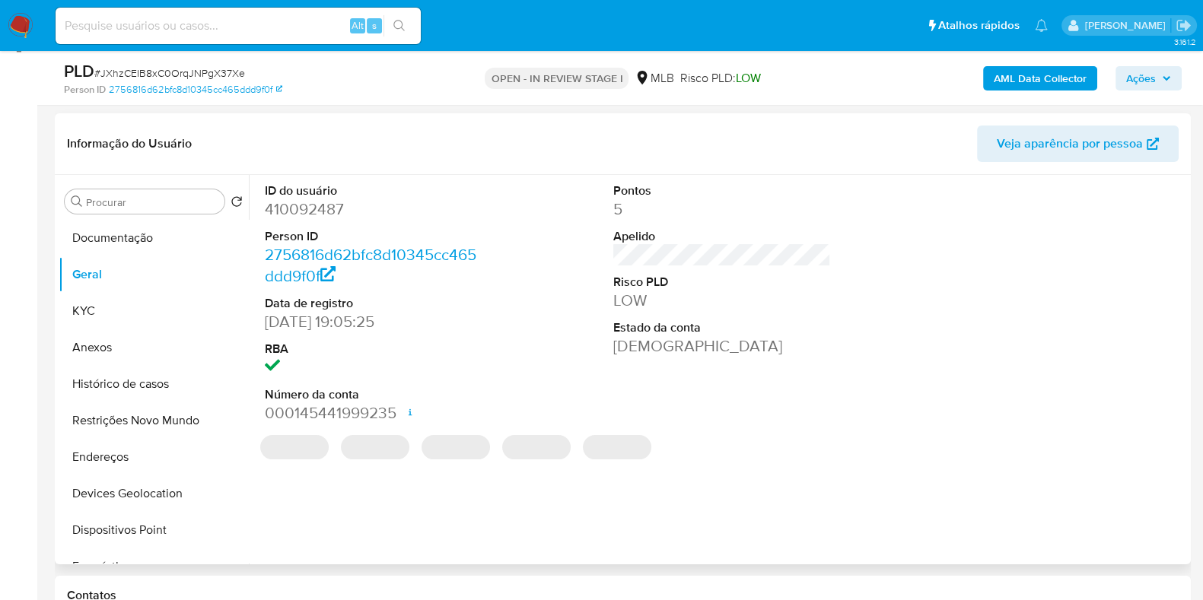
scroll to position [189, 0]
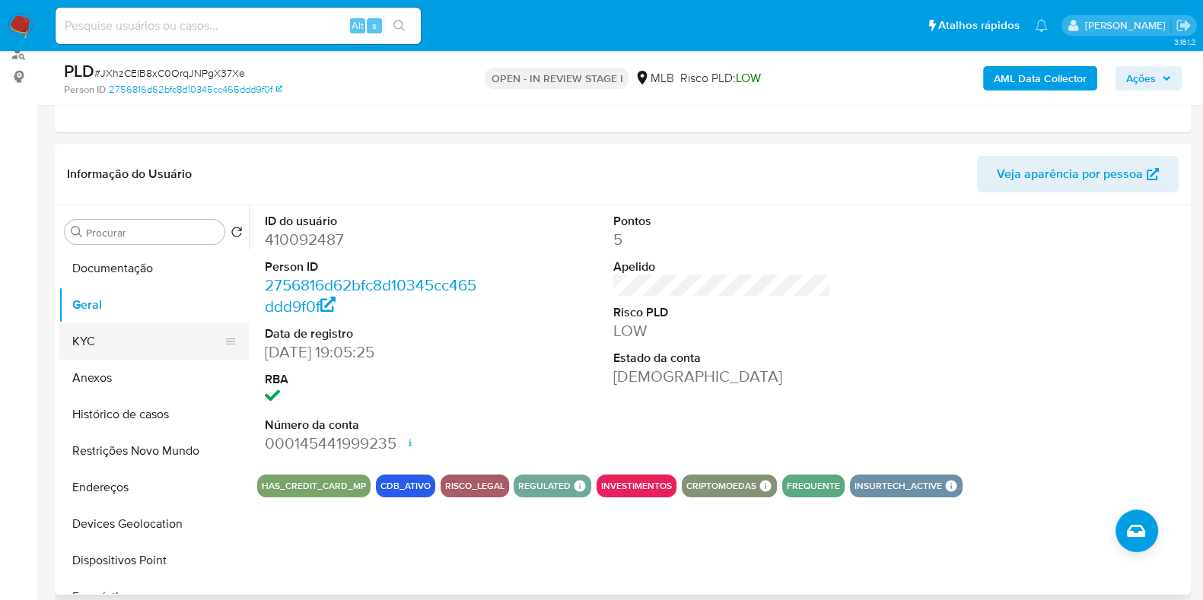
click at [156, 344] on button "KYC" at bounding box center [148, 341] width 178 height 37
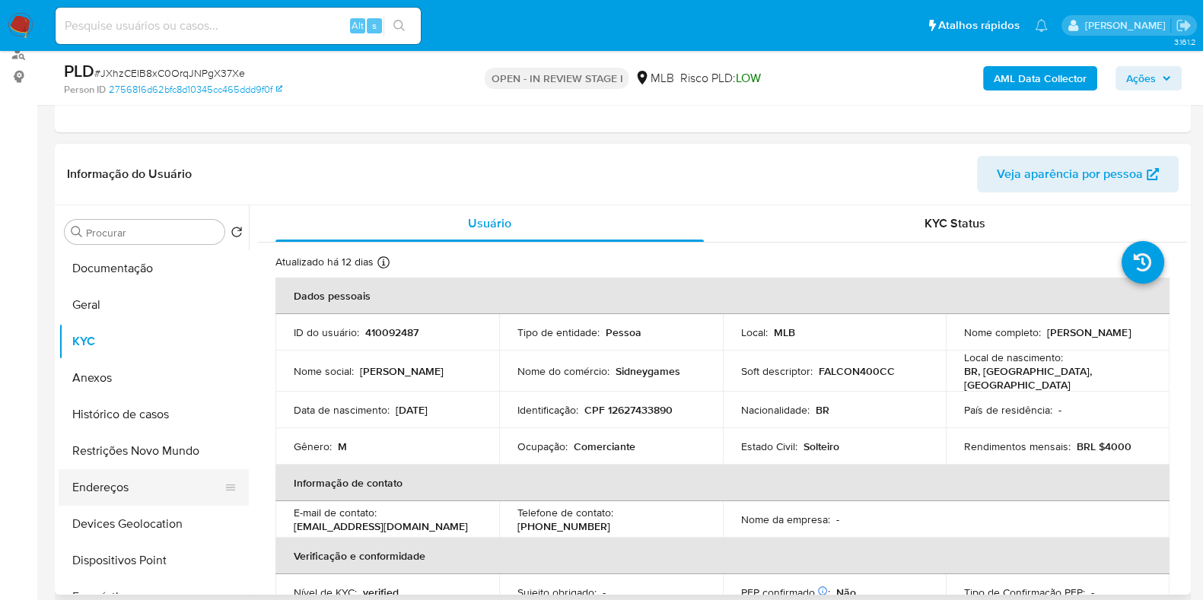
drag, startPoint x: 89, startPoint y: 501, endPoint x: 83, endPoint y: 486, distance: 15.7
click at [86, 498] on button "Endereços" at bounding box center [148, 488] width 178 height 37
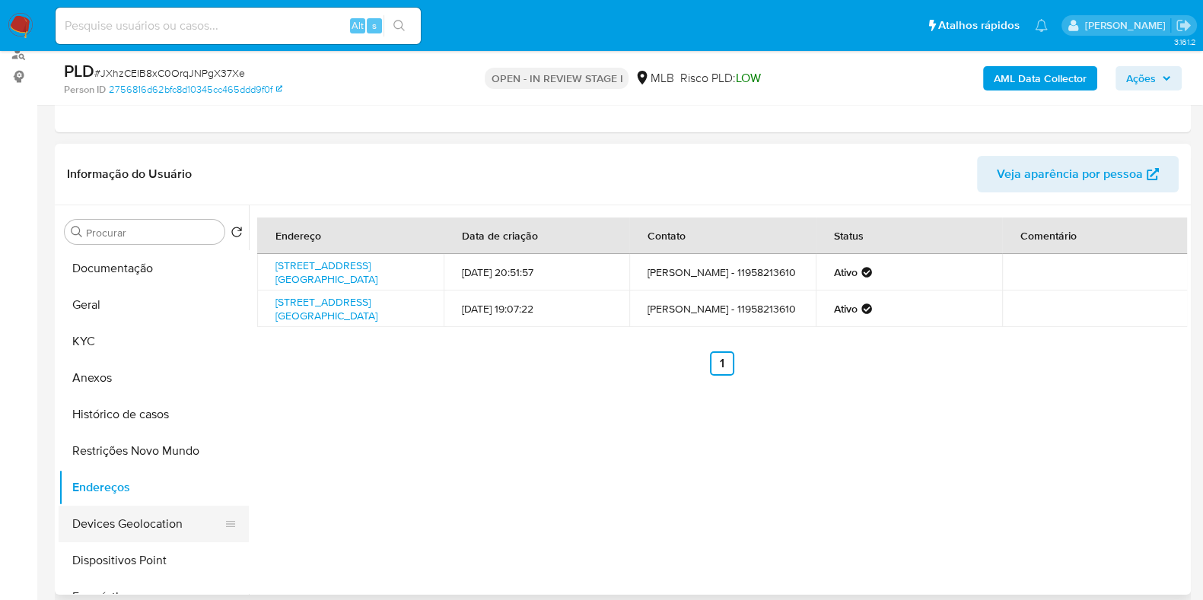
drag, startPoint x: 139, startPoint y: 535, endPoint x: 129, endPoint y: 527, distance: 13.0
click at [133, 534] on button "Devices Geolocation" at bounding box center [148, 524] width 178 height 37
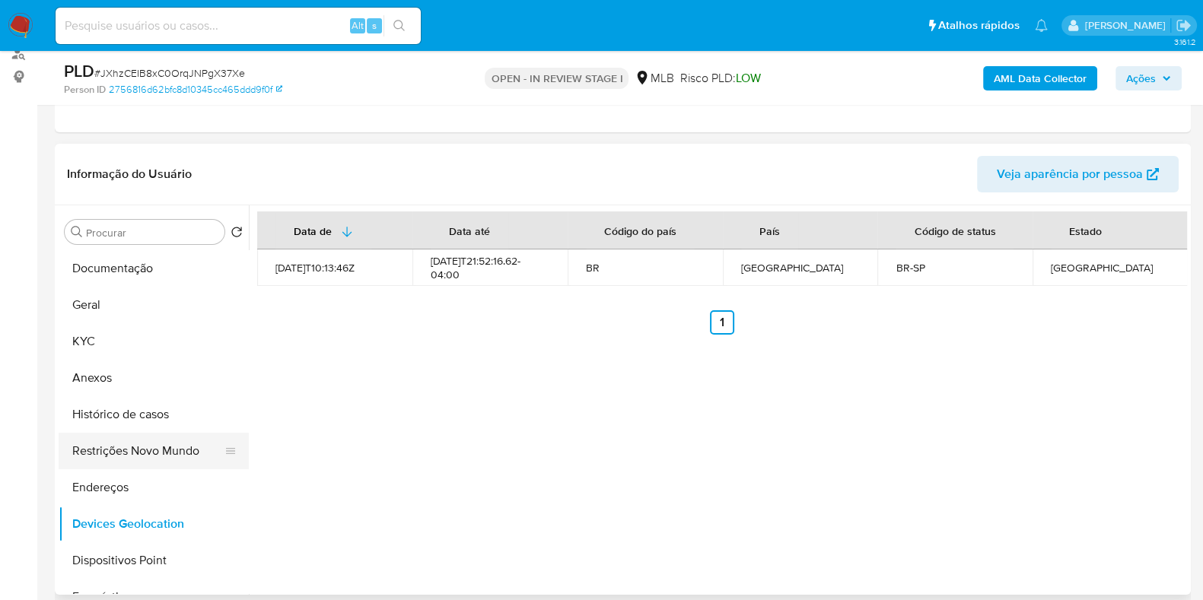
drag, startPoint x: 141, startPoint y: 450, endPoint x: 205, endPoint y: 447, distance: 64.8
click at [140, 452] on button "Restrições Novo Mundo" at bounding box center [148, 451] width 178 height 37
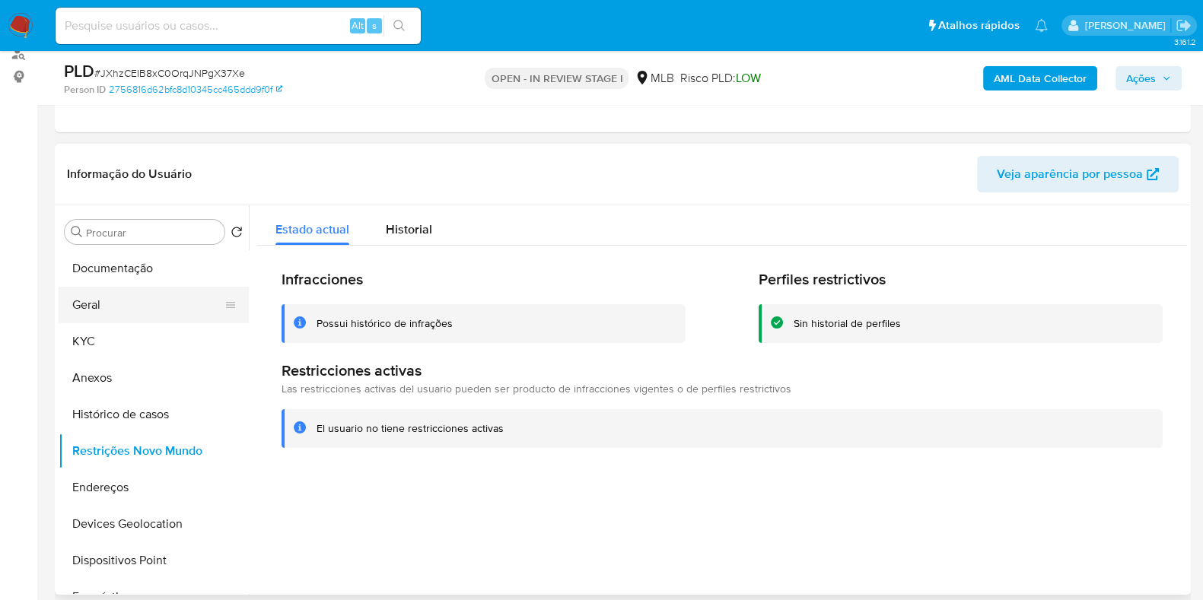
click at [156, 307] on button "Geral" at bounding box center [148, 305] width 178 height 37
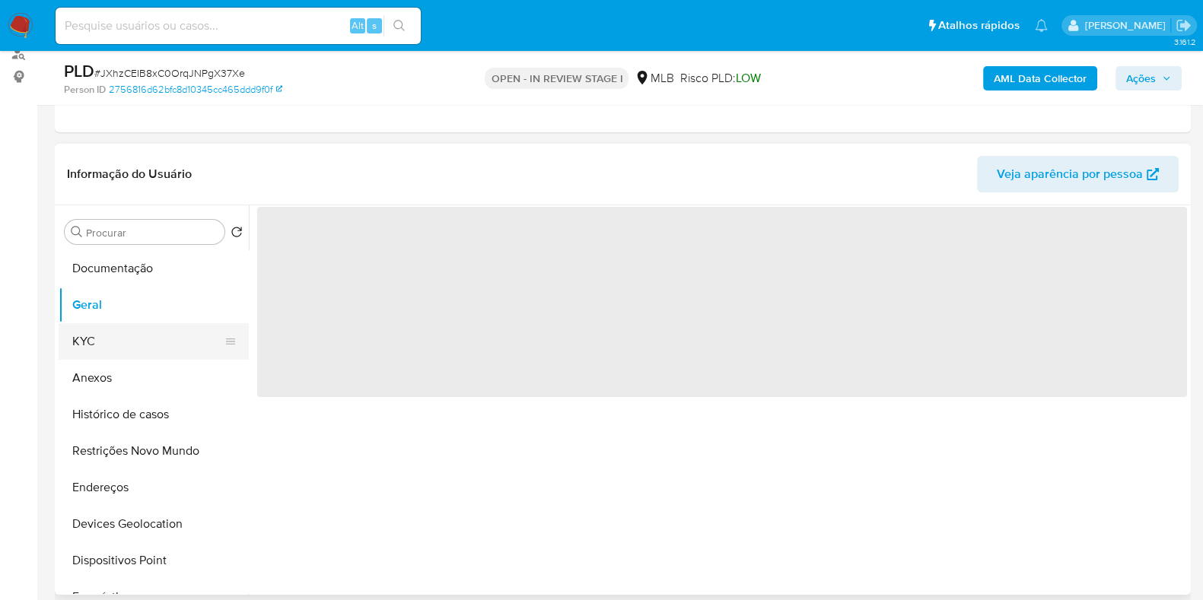
click at [119, 337] on button "KYC" at bounding box center [148, 341] width 178 height 37
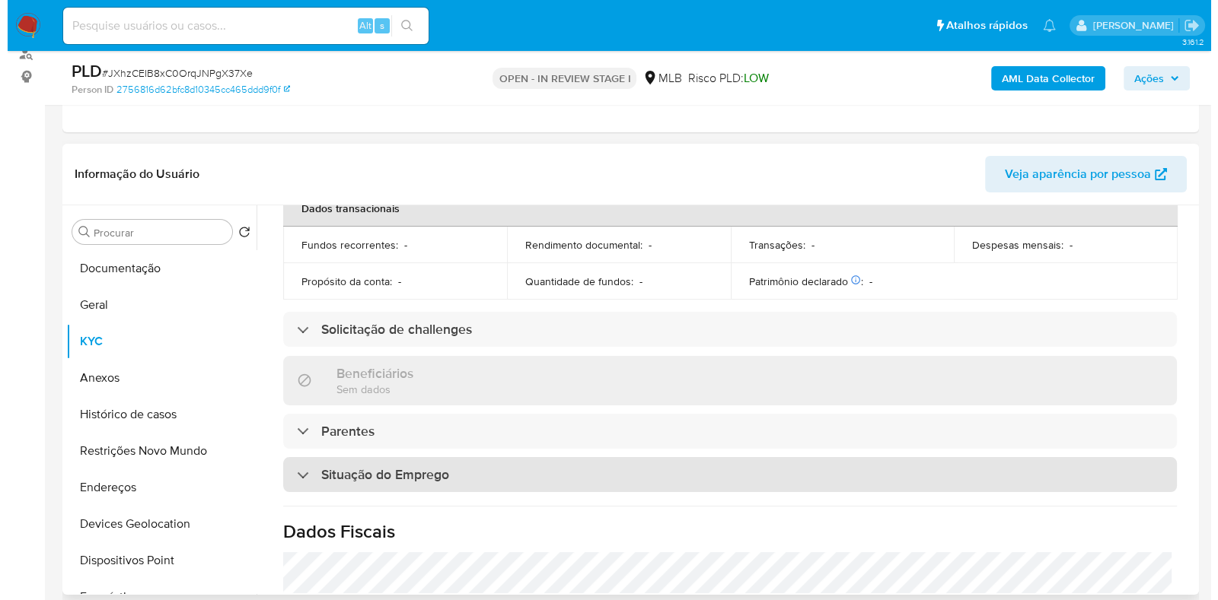
scroll to position [0, 0]
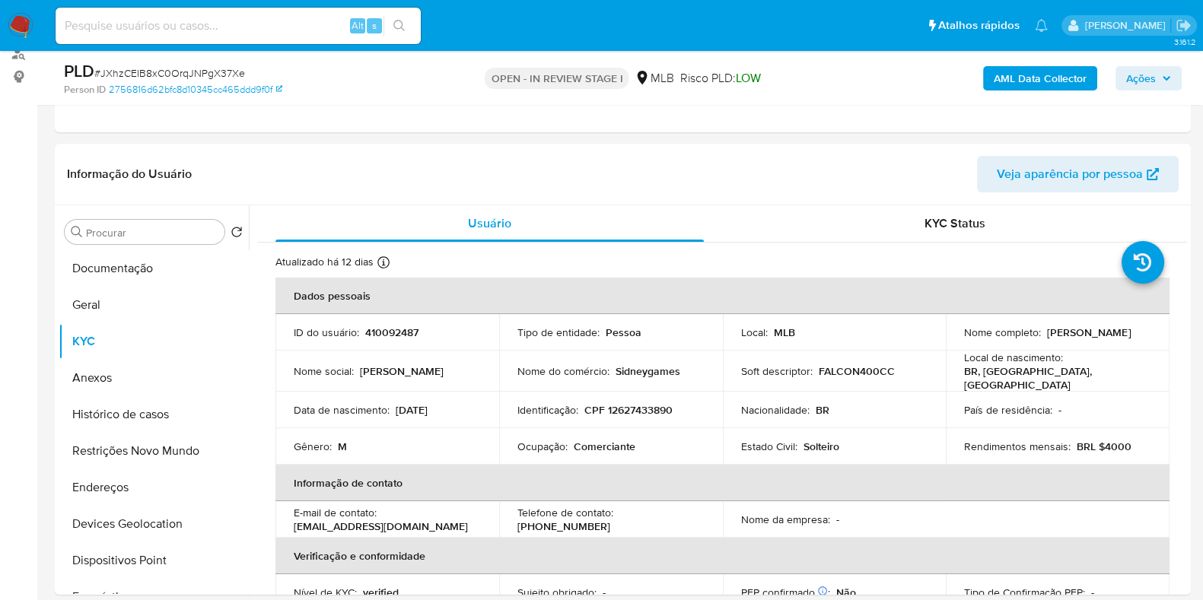
click at [1027, 73] on b "AML Data Collector" at bounding box center [1040, 78] width 93 height 24
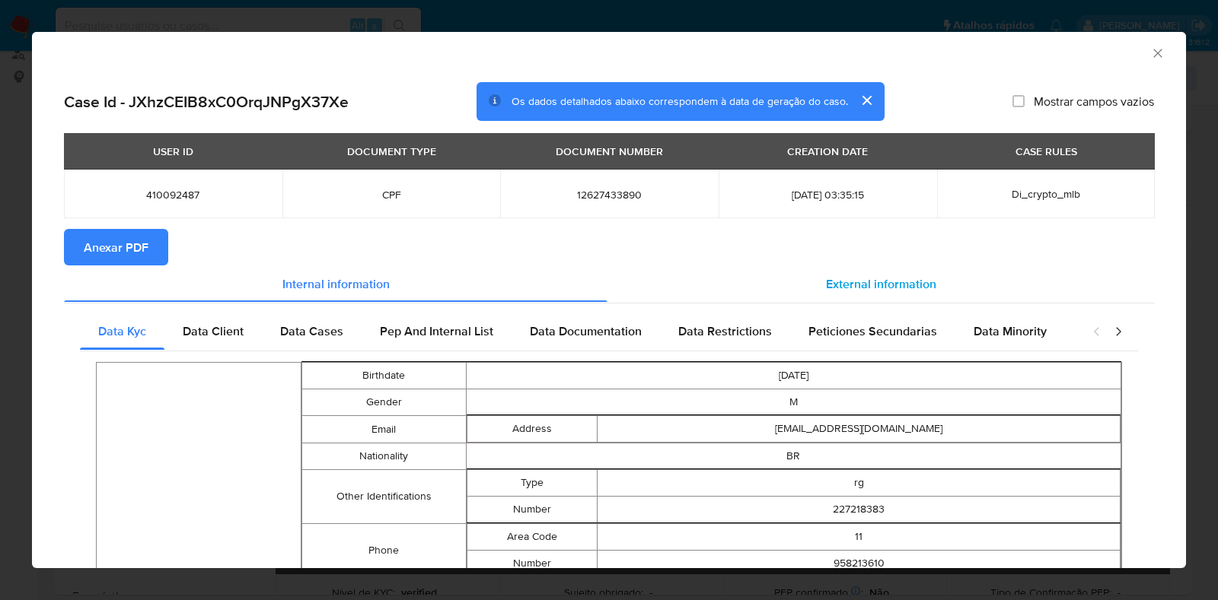
click at [854, 294] on div "External information" at bounding box center [880, 284] width 546 height 37
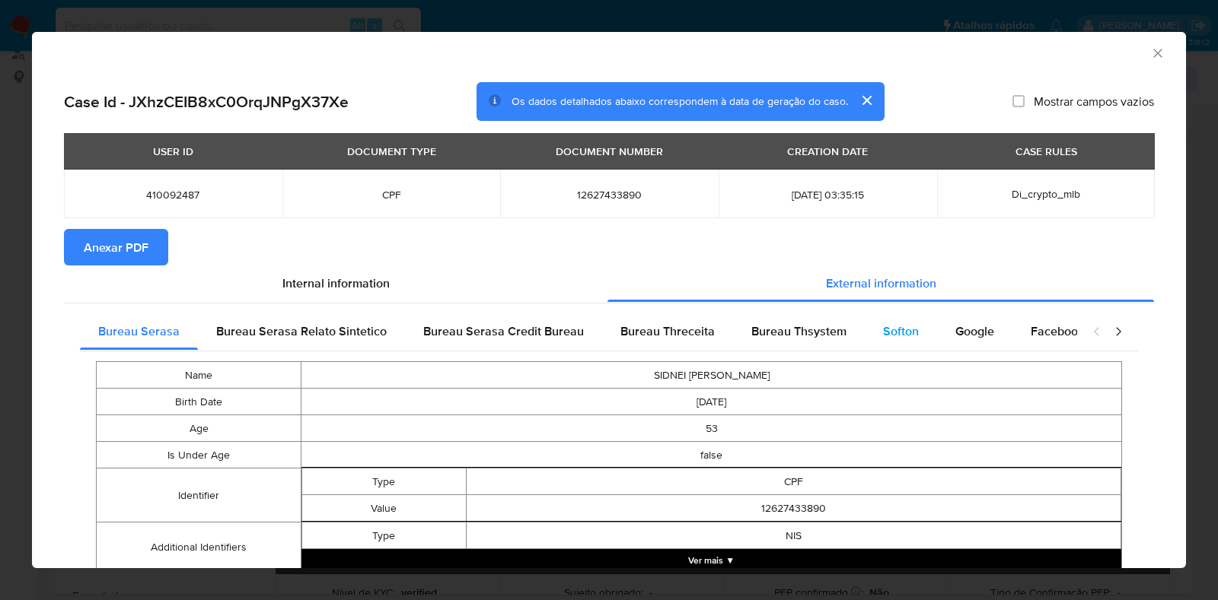
click at [864, 325] on div "Softon" at bounding box center [900, 332] width 72 height 37
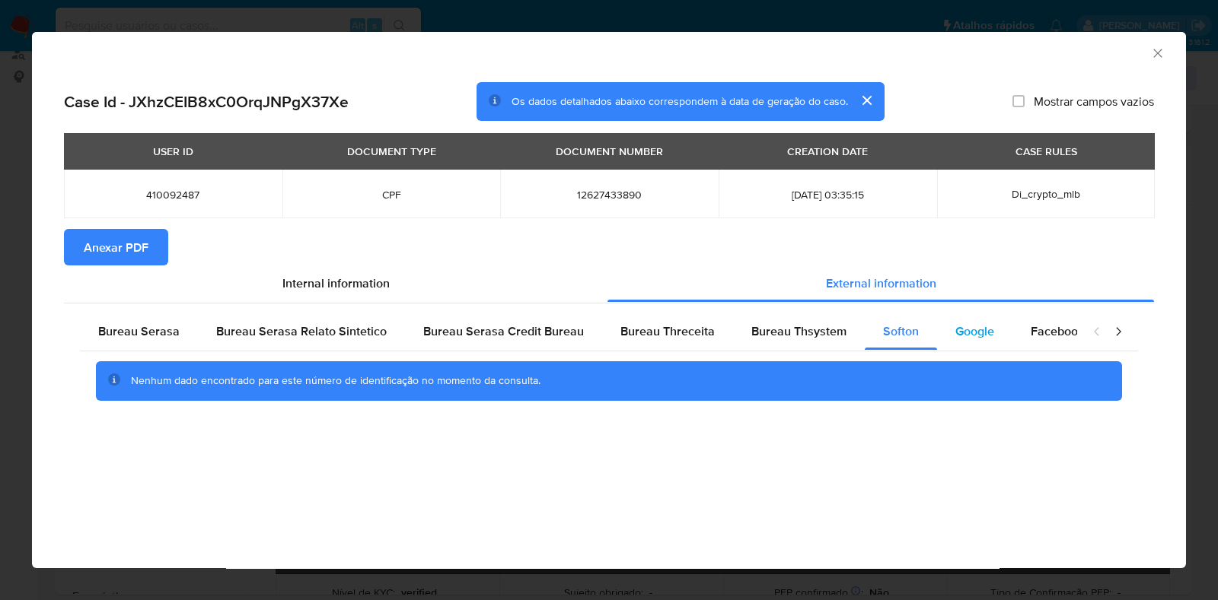
click at [955, 330] on span "Google" at bounding box center [974, 332] width 39 height 18
click at [137, 253] on span "Anexar PDF" at bounding box center [116, 247] width 65 height 33
click at [1160, 53] on icon "Fechar a janela" at bounding box center [1157, 53] width 15 height 15
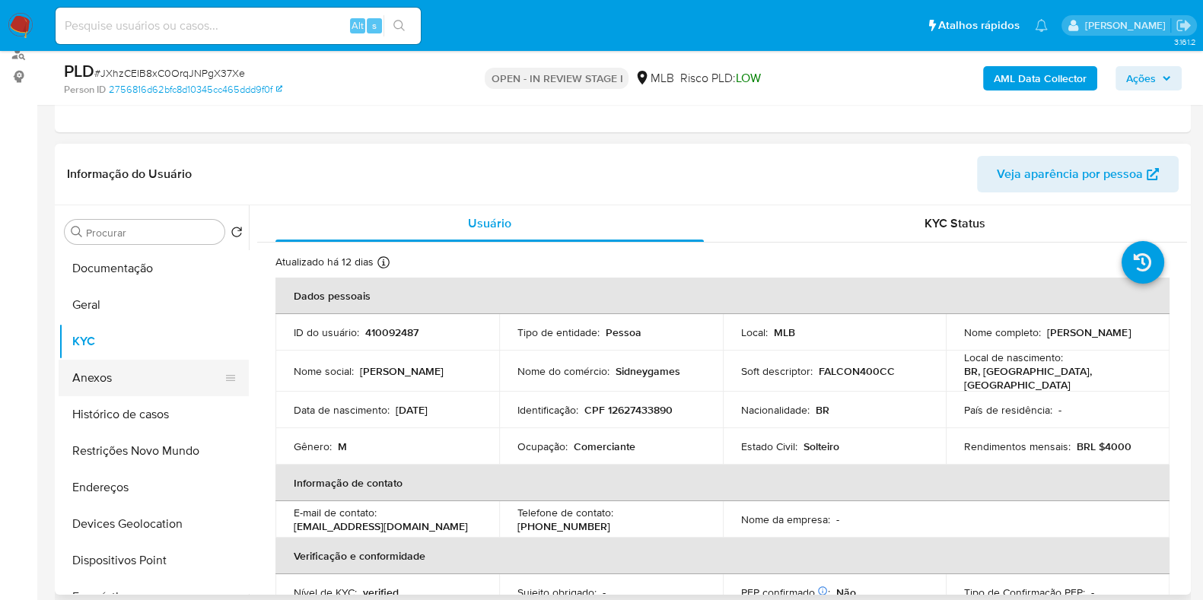
click at [127, 363] on button "Anexos" at bounding box center [148, 378] width 178 height 37
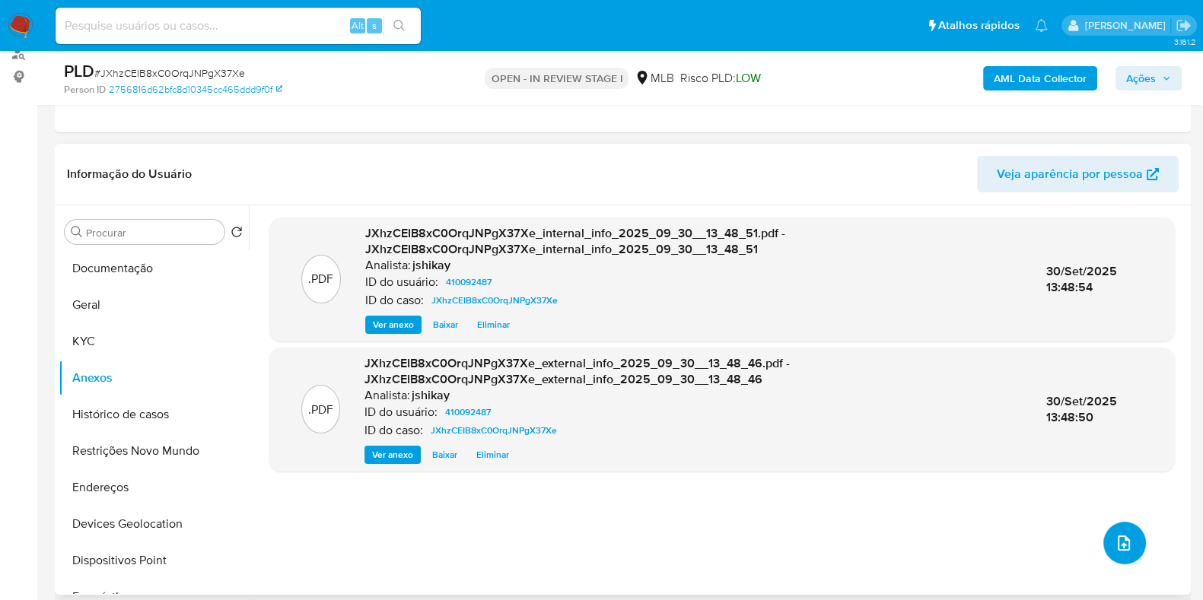
click at [1117, 547] on icon "upload-file" at bounding box center [1124, 543] width 18 height 18
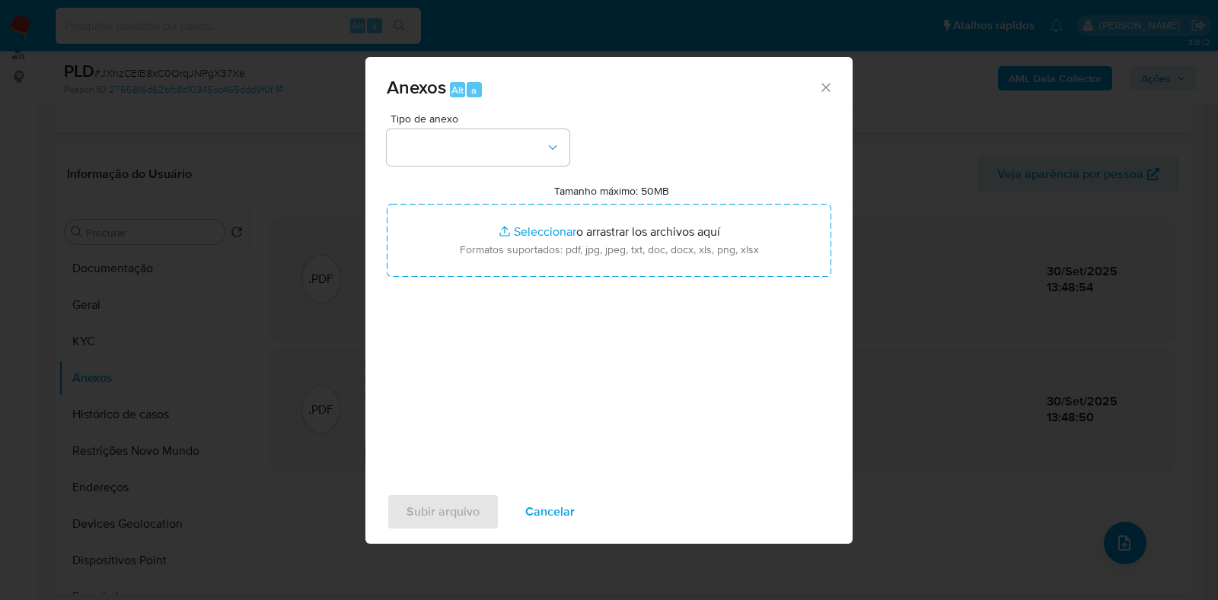
click at [494, 170] on div "Tipo de anexo Tamanho máximo: 50MB Seleccionar archivos Seleccionar o arrastrar…" at bounding box center [609, 292] width 444 height 359
click at [483, 138] on button "button" at bounding box center [478, 147] width 183 height 37
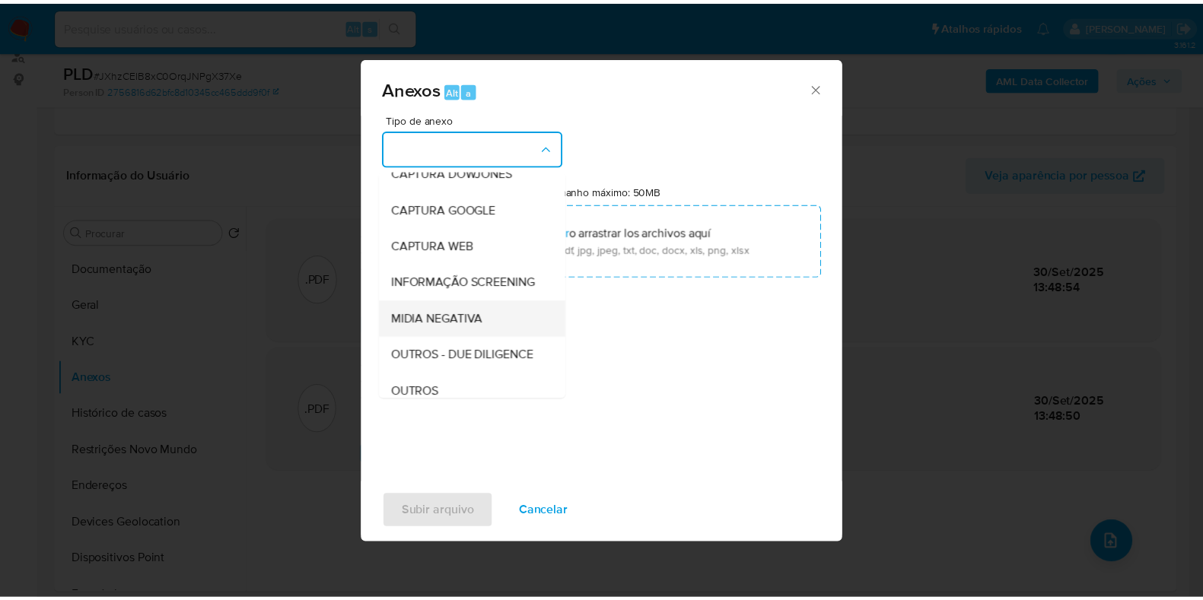
scroll to position [94, 0]
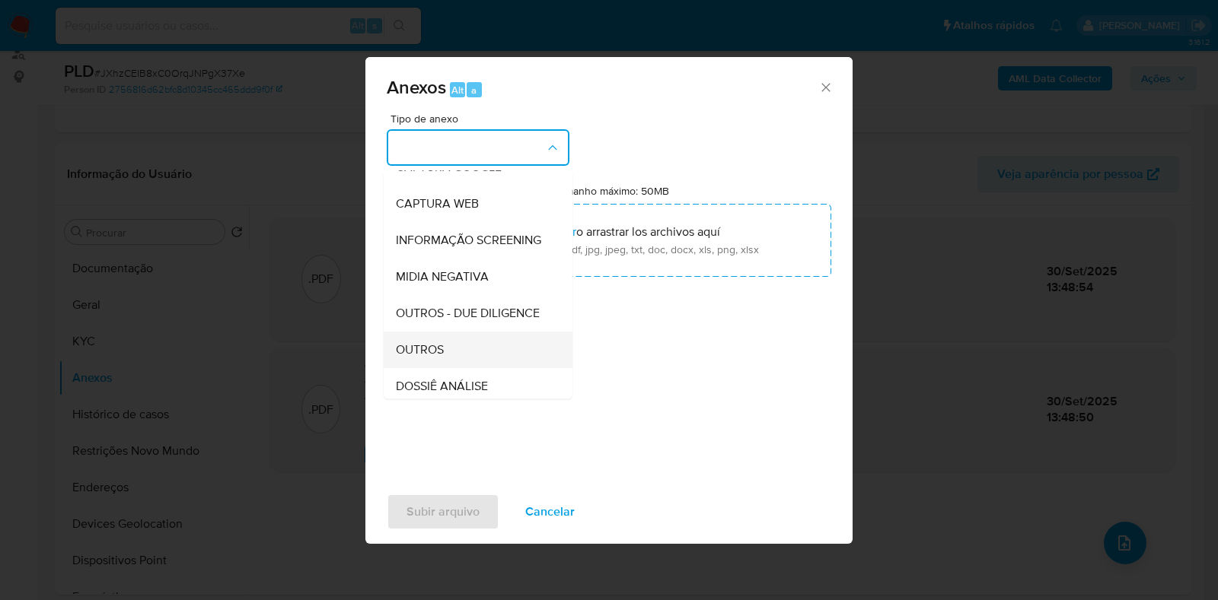
click at [434, 368] on div "OUTROS" at bounding box center [473, 350] width 155 height 37
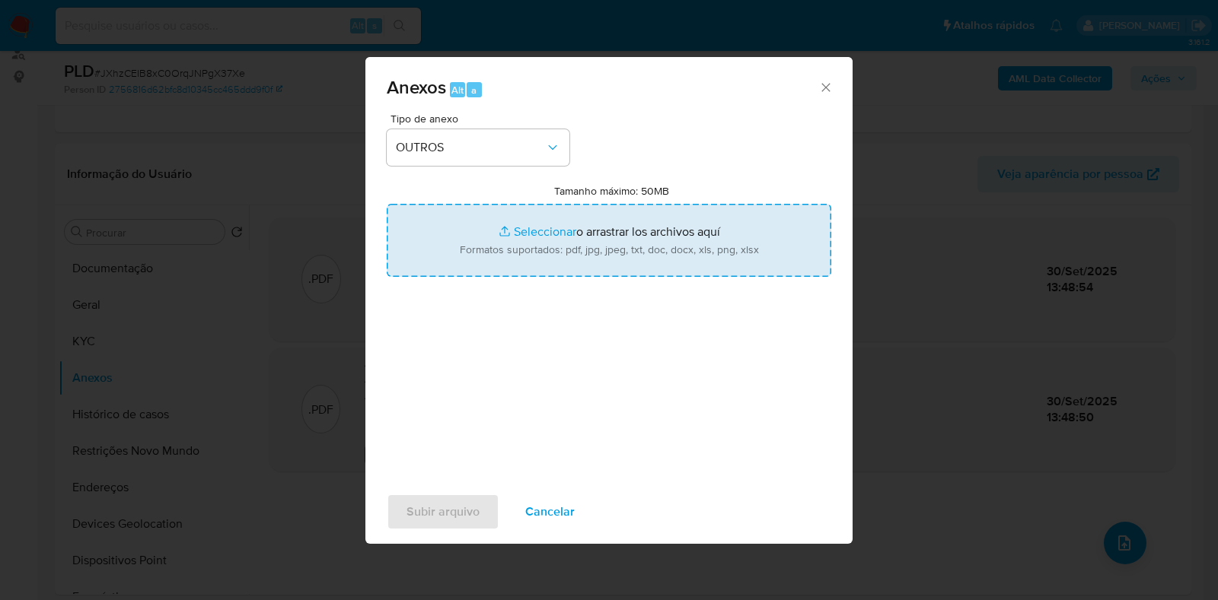
click at [542, 217] on input "Tamanho máximo: 50MB Seleccionar archivos" at bounding box center [609, 240] width 444 height 73
type input "C:\fakepath\Mulan 410092487_2025_09_29_17_09_05 - Resumen TX.pdf"
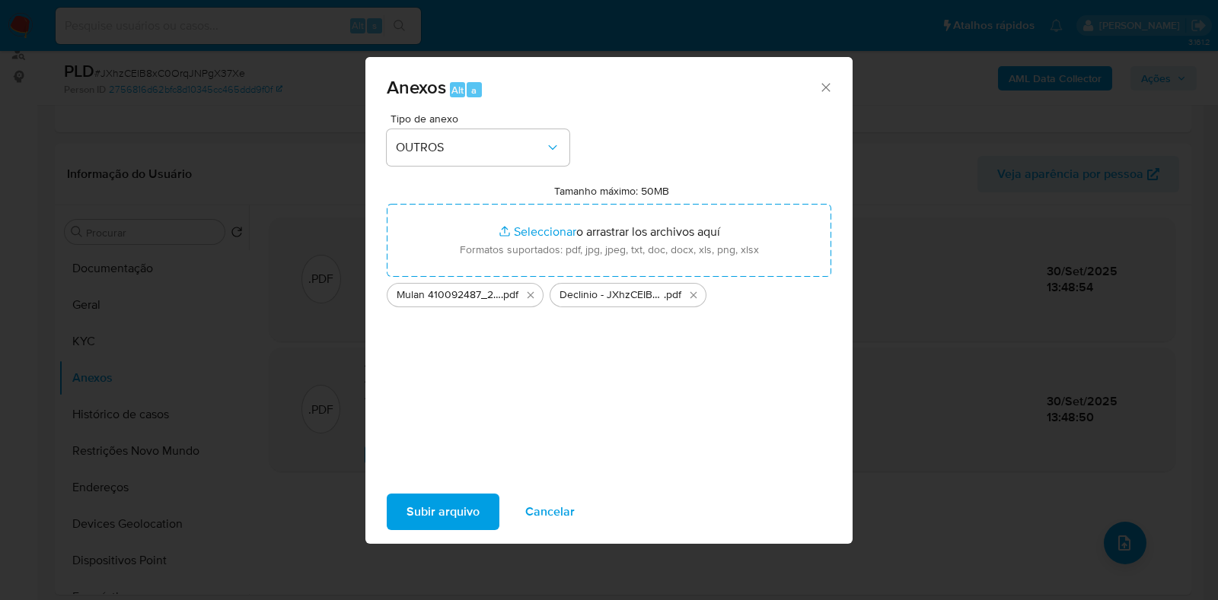
drag, startPoint x: 542, startPoint y: 217, endPoint x: 472, endPoint y: 504, distance: 295.3
click at [472, 504] on span "Subir arquivo" at bounding box center [442, 511] width 73 height 33
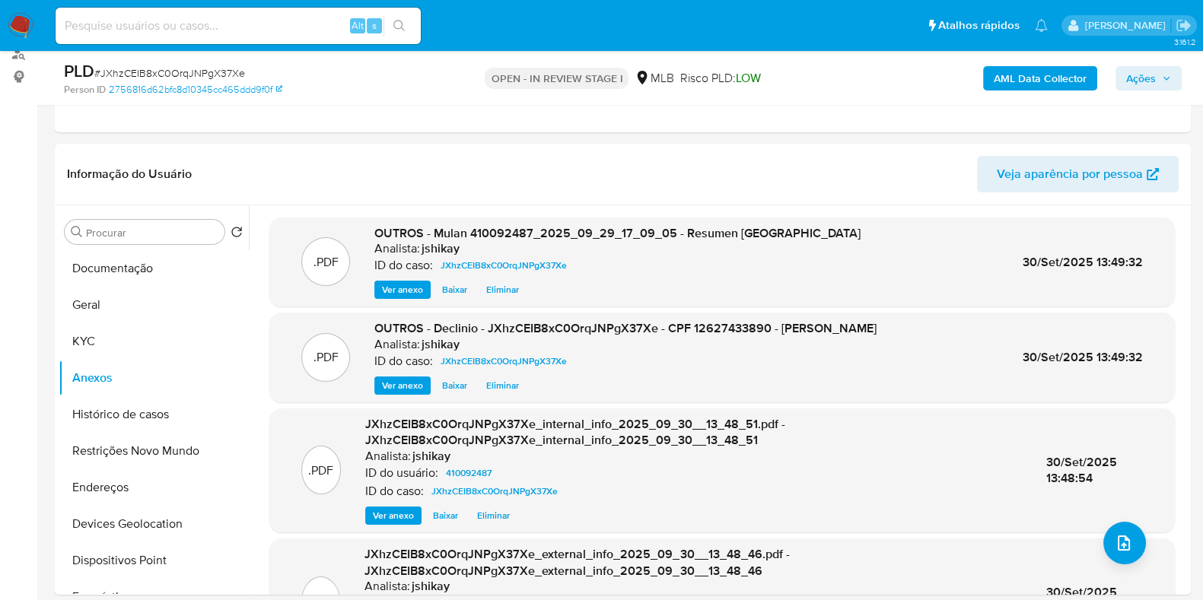
click at [1144, 78] on span "Ações" at bounding box center [1141, 78] width 30 height 24
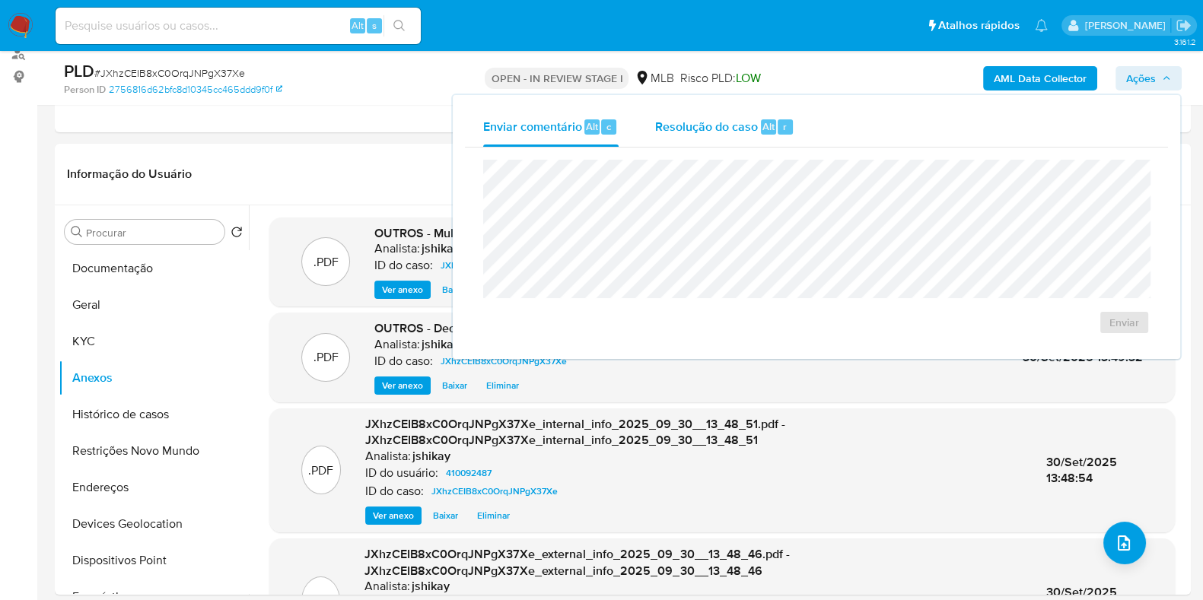
click at [721, 136] on div "Resolução do caso Alt r" at bounding box center [724, 127] width 139 height 40
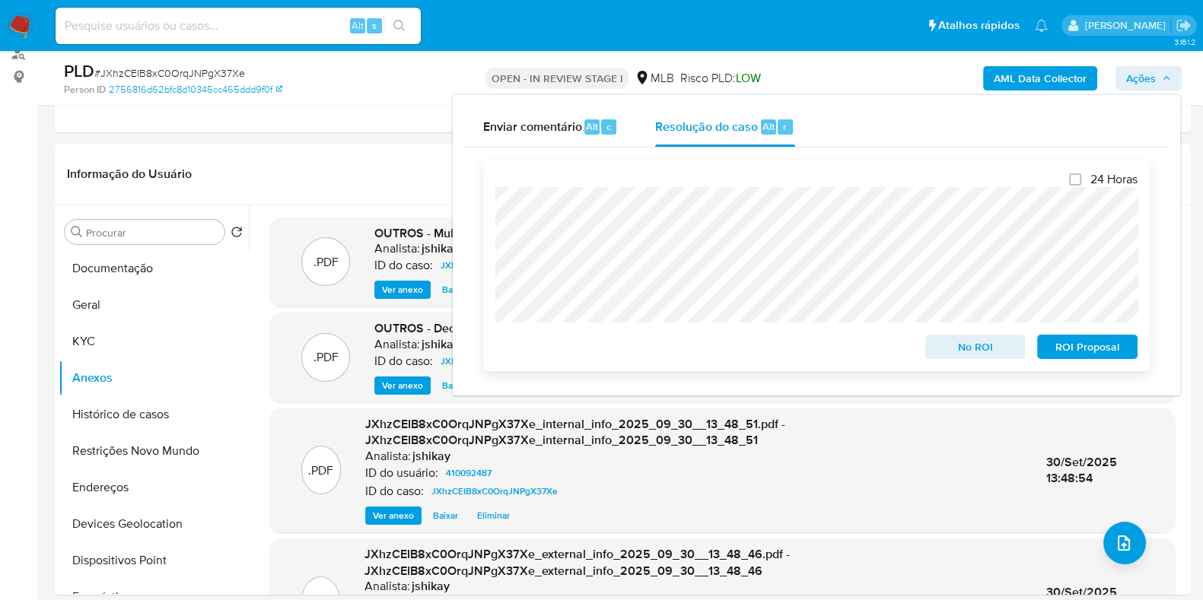
click at [952, 345] on span "No ROI" at bounding box center [975, 346] width 79 height 21
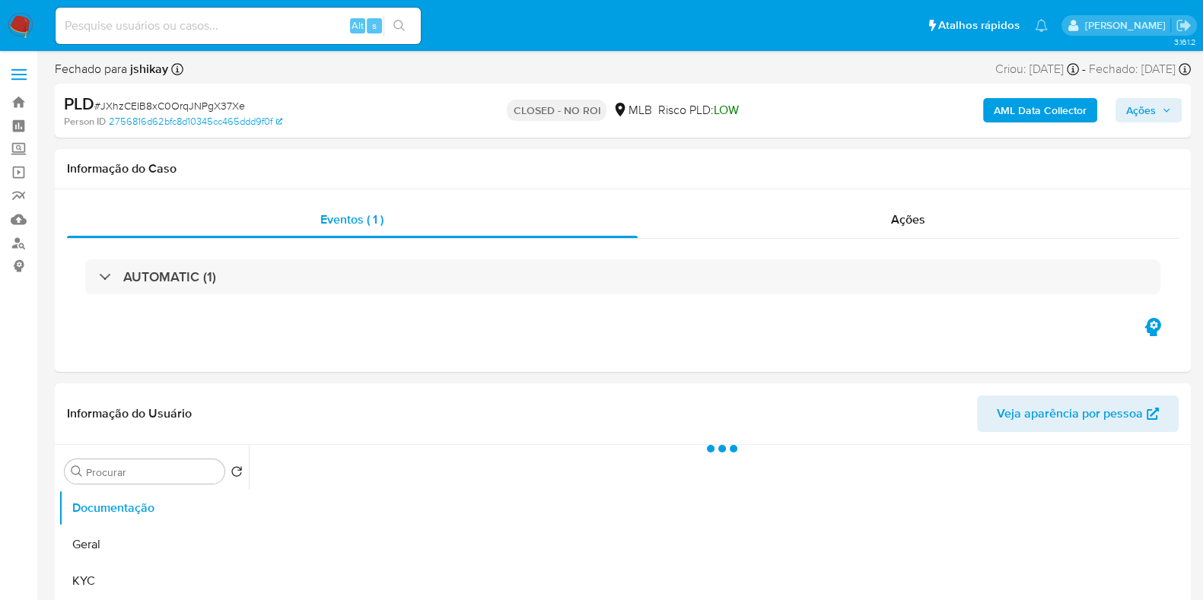
select select "10"
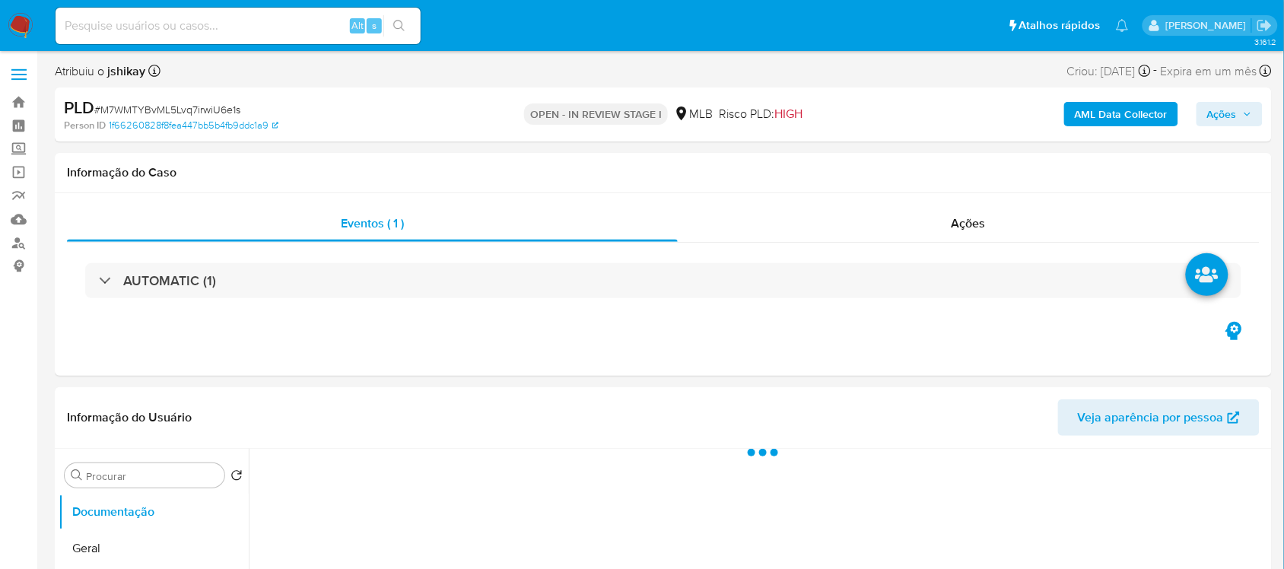
select select "10"
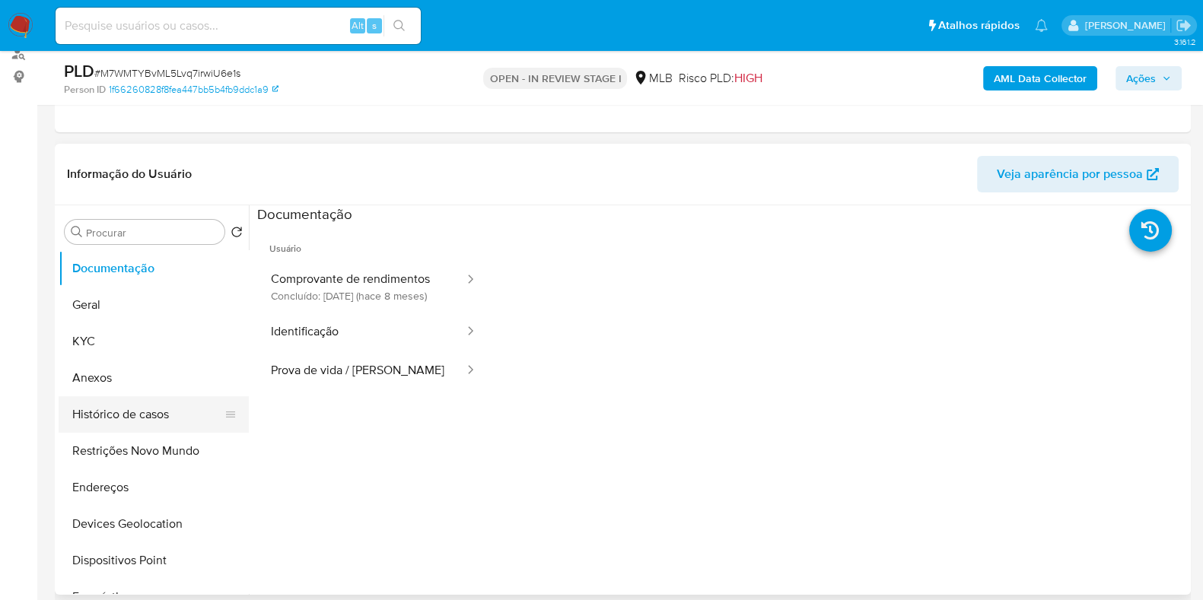
scroll to position [94, 0]
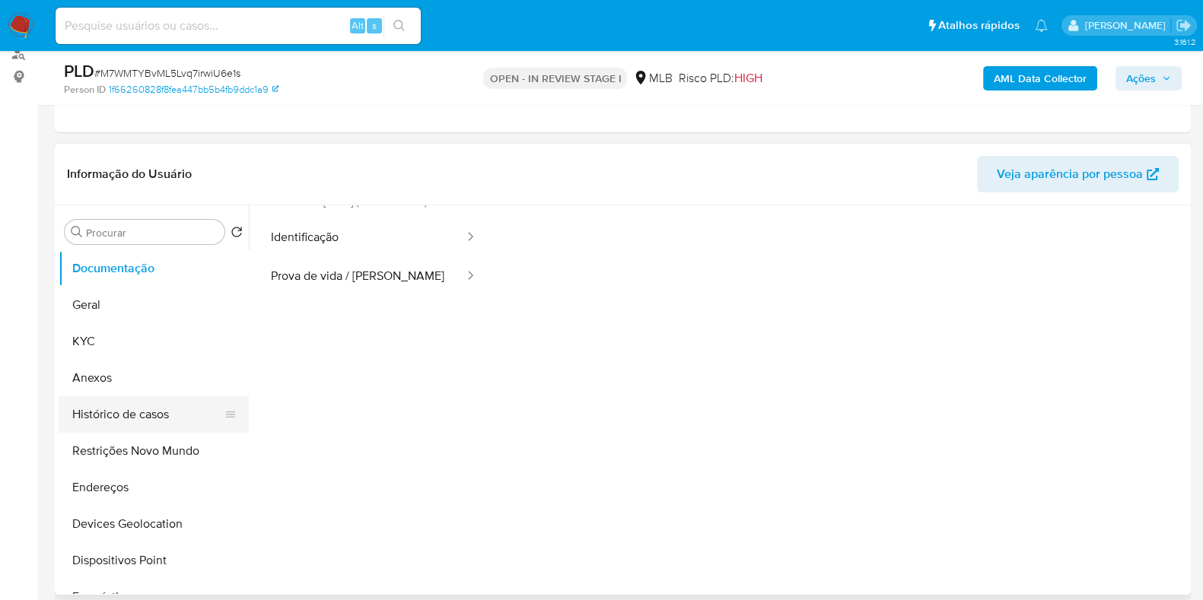
click at [152, 415] on button "Histórico de casos" at bounding box center [148, 414] width 178 height 37
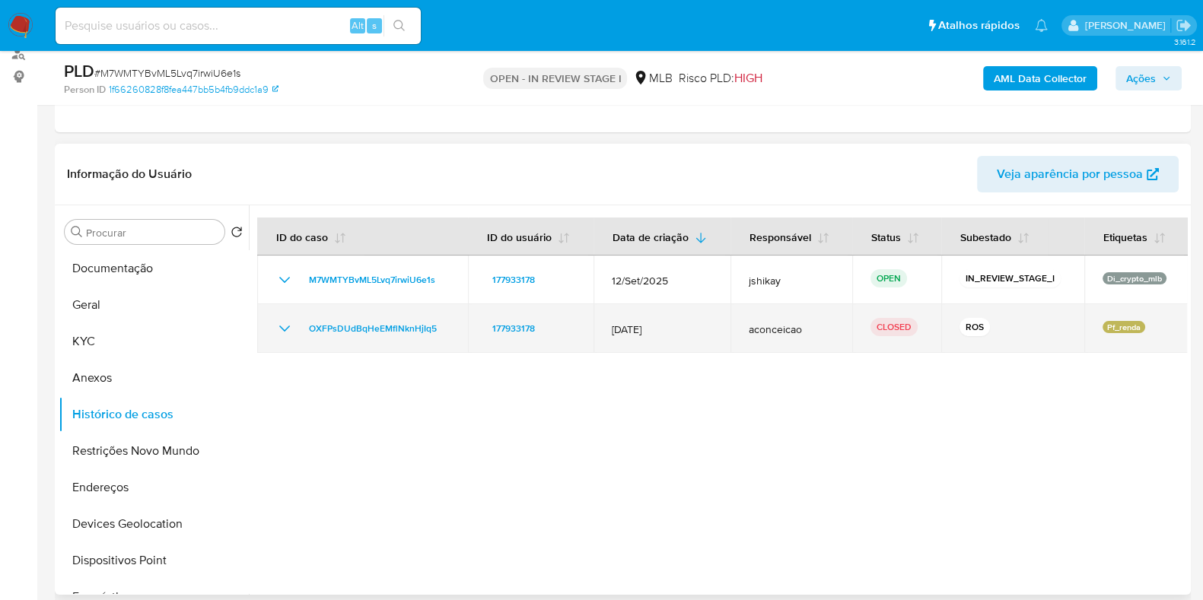
click at [294, 321] on div "OXFPsDUdBqHeEMflNknHjIq5" at bounding box center [362, 329] width 174 height 18
click at [285, 325] on icon "Mostrar/Ocultar" at bounding box center [284, 329] width 18 height 18
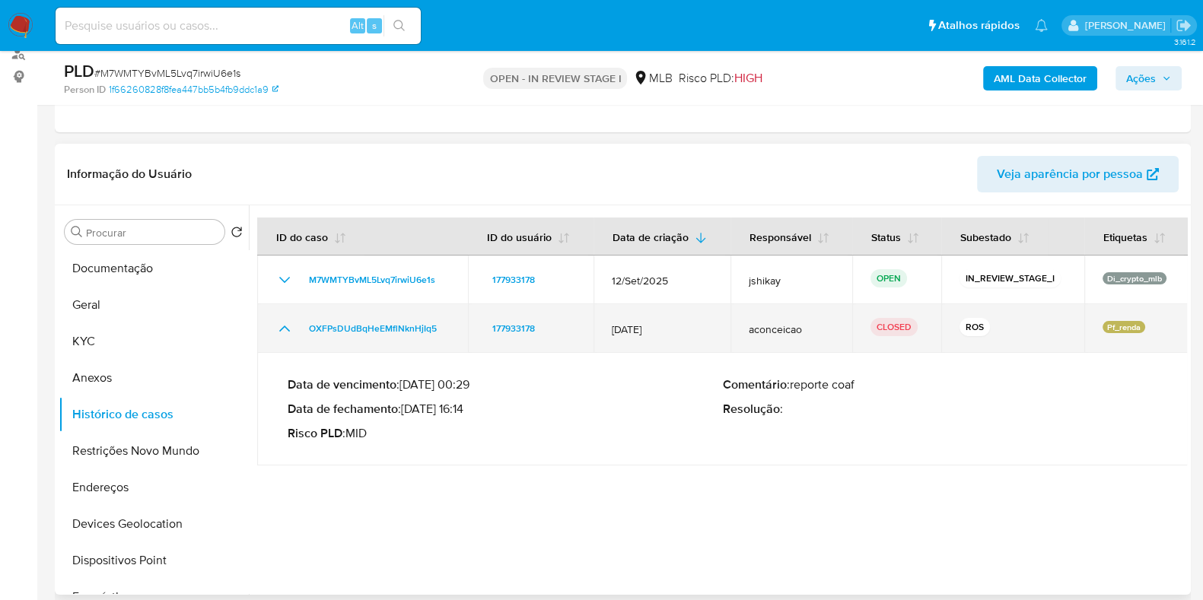
click at [285, 325] on icon "Mostrar/Ocultar" at bounding box center [284, 329] width 18 height 18
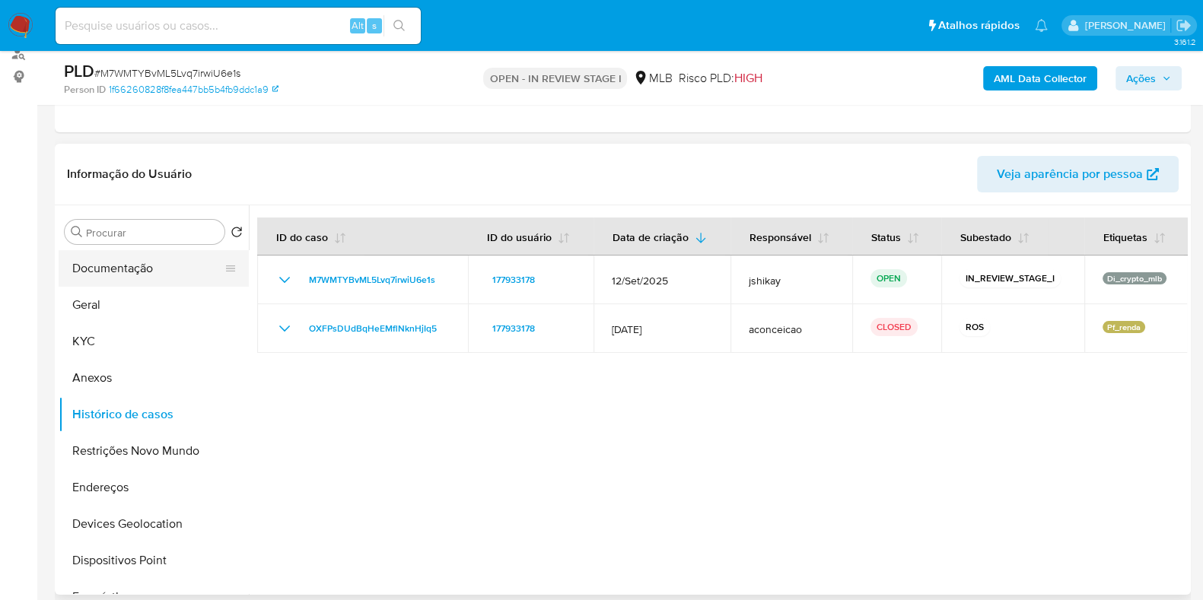
drag, startPoint x: 171, startPoint y: 263, endPoint x: 157, endPoint y: 244, distance: 23.9
click at [170, 260] on button "Documentação" at bounding box center [154, 268] width 190 height 37
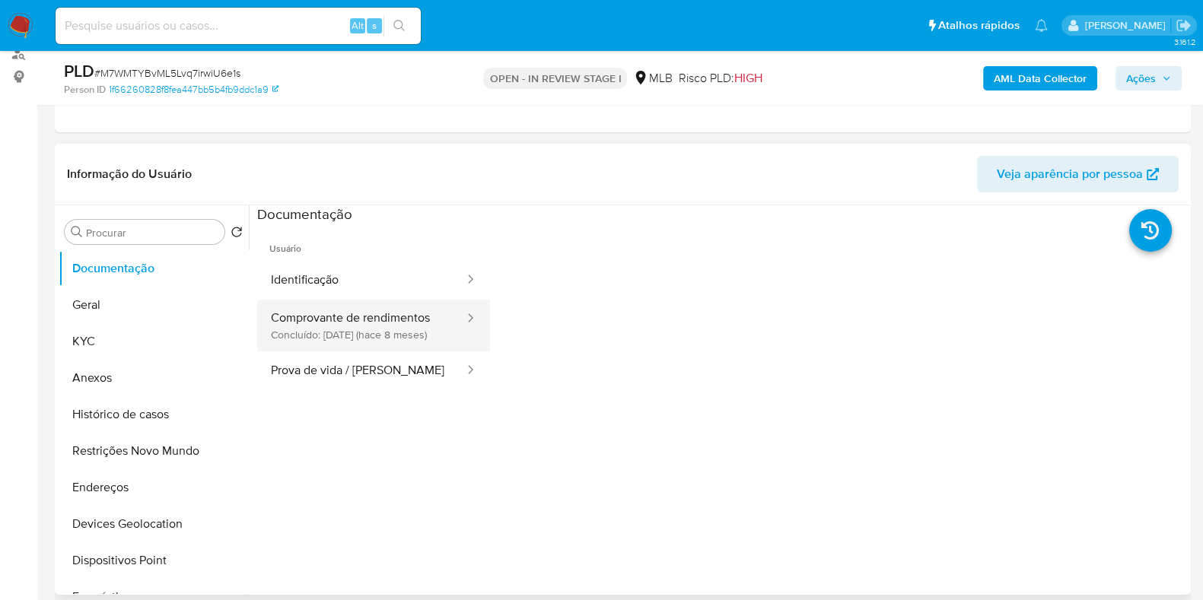
click at [285, 326] on button "Comprovante de rendimentos Concluído: 20/01/2025 (hace 8 meses)" at bounding box center [361, 326] width 209 height 52
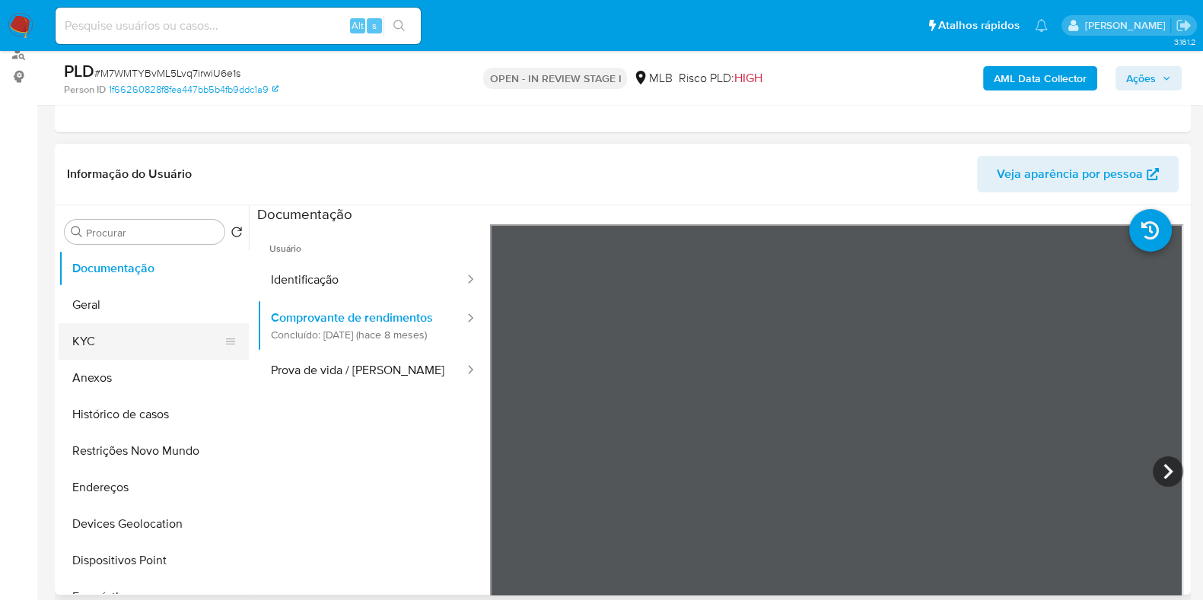
click at [148, 338] on button "KYC" at bounding box center [148, 341] width 178 height 37
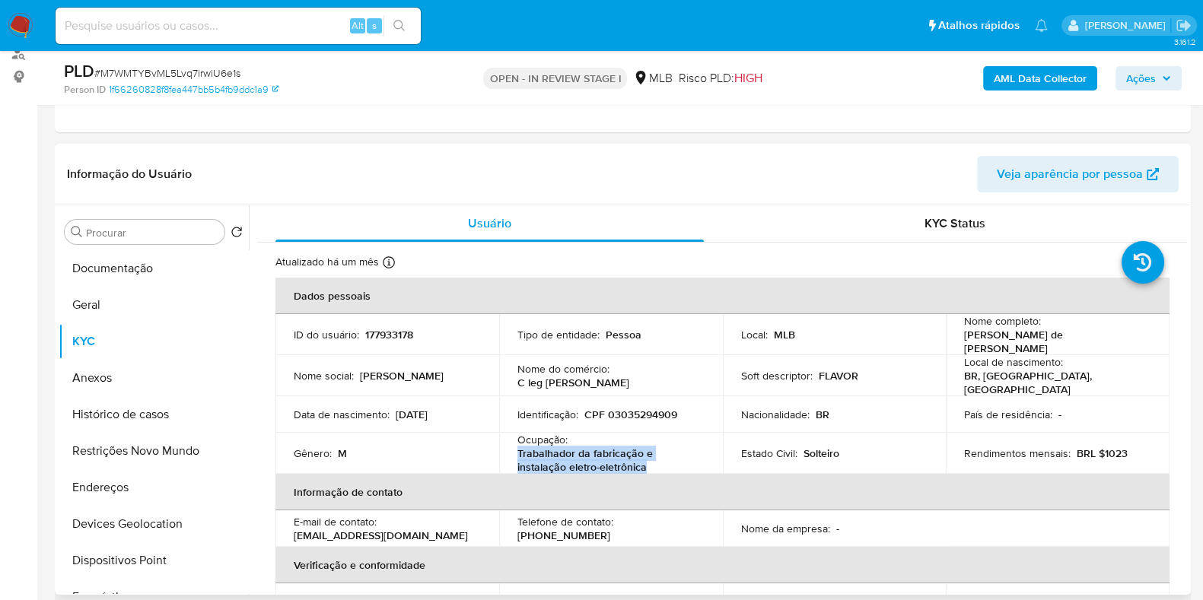
drag, startPoint x: 648, startPoint y: 460, endPoint x: 514, endPoint y: 446, distance: 134.7
click at [514, 446] on td "Ocupação : Trabalhador da fabricação e instalação eletro-eletrônica" at bounding box center [611, 453] width 224 height 41
copy p "Trabalhador da fabricação e instalação eletro-eletrônica"
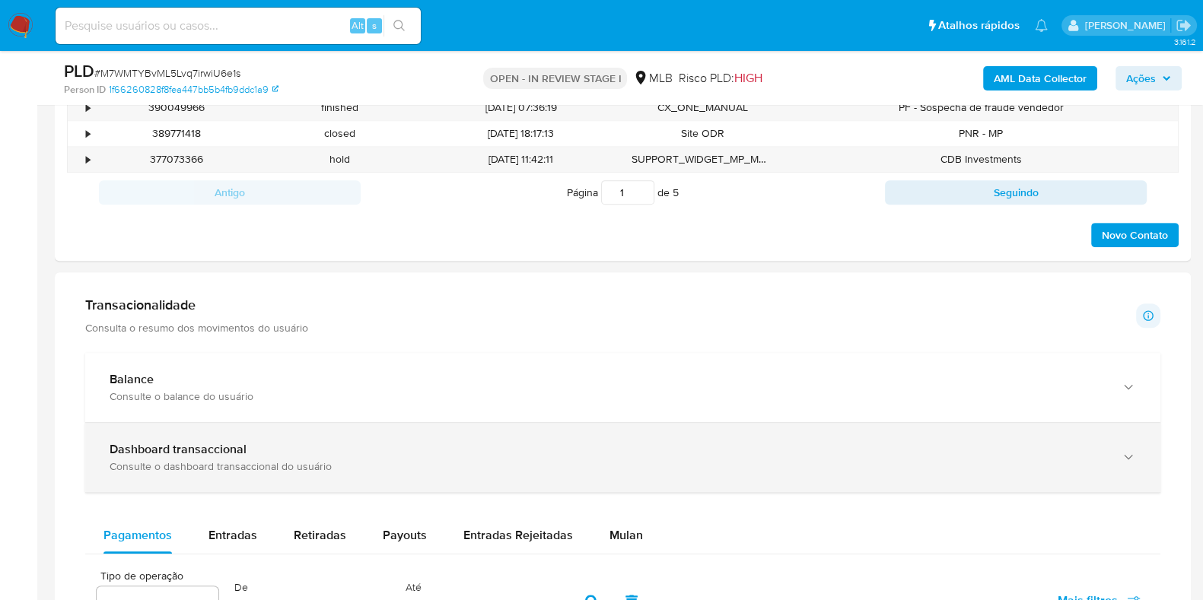
scroll to position [951, 0]
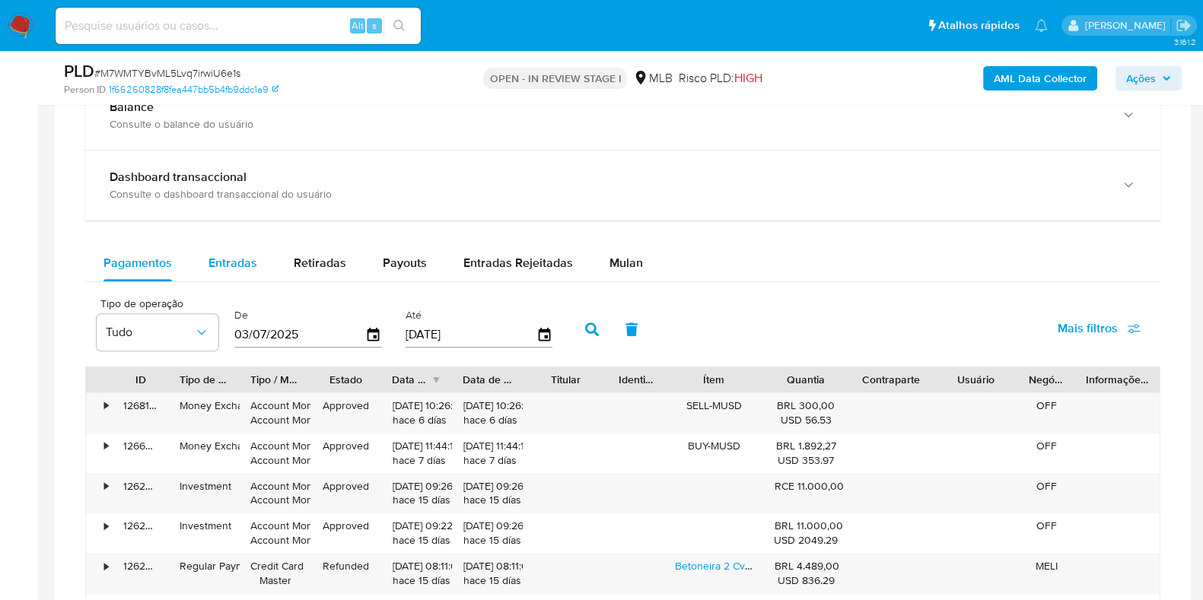
click at [241, 254] on span "Entradas" at bounding box center [233, 263] width 49 height 18
select select "10"
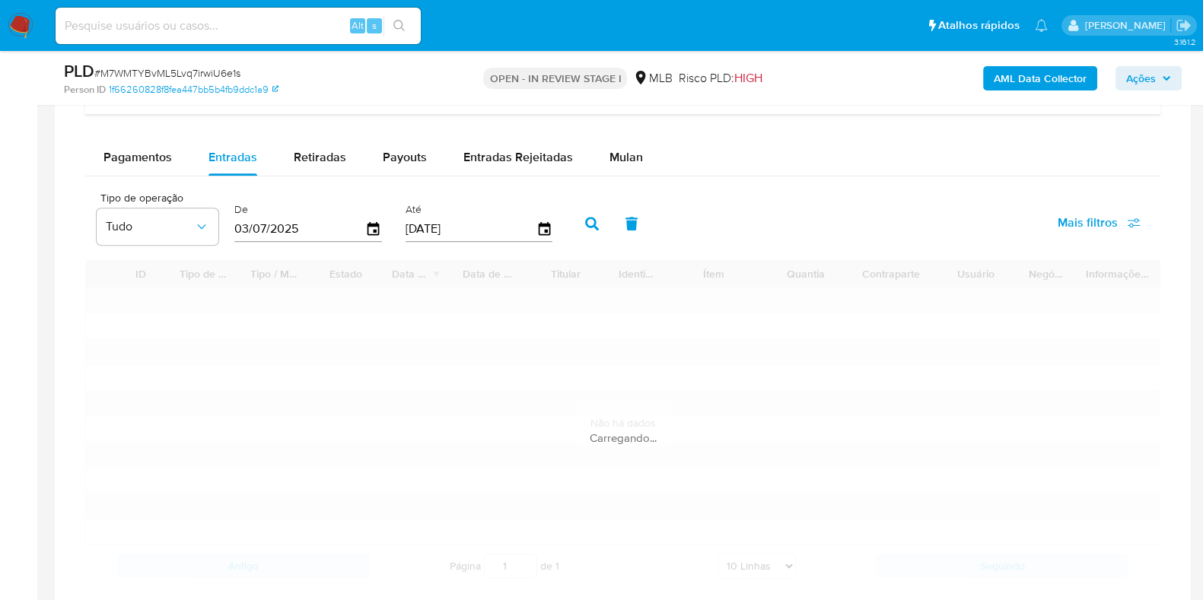
scroll to position [1331, 0]
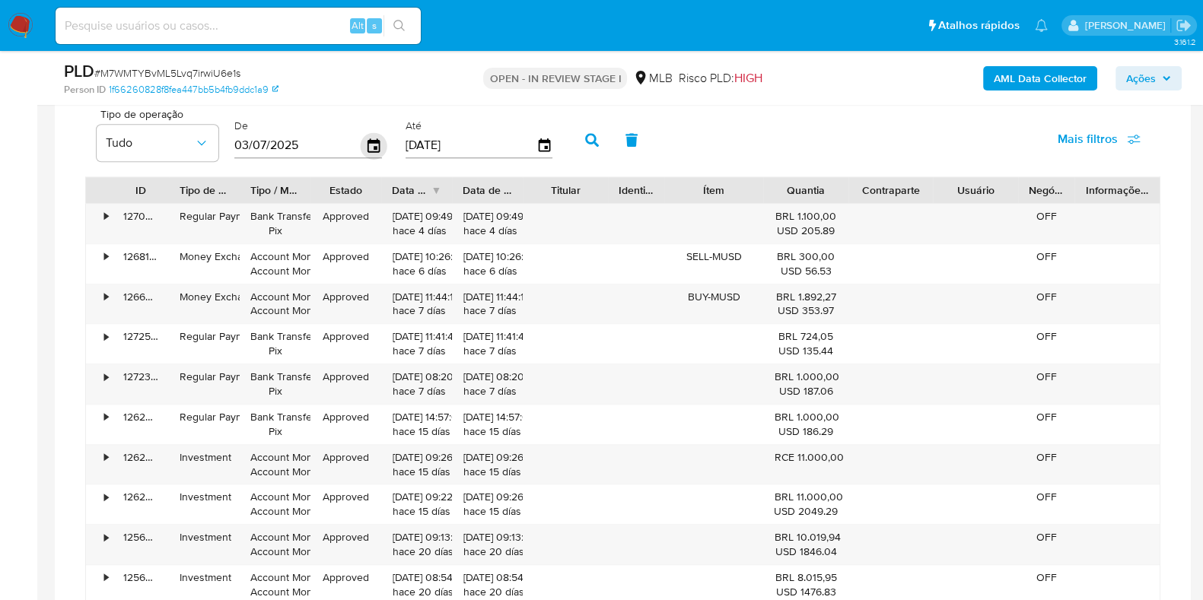
click at [369, 145] on icon "button" at bounding box center [374, 145] width 27 height 27
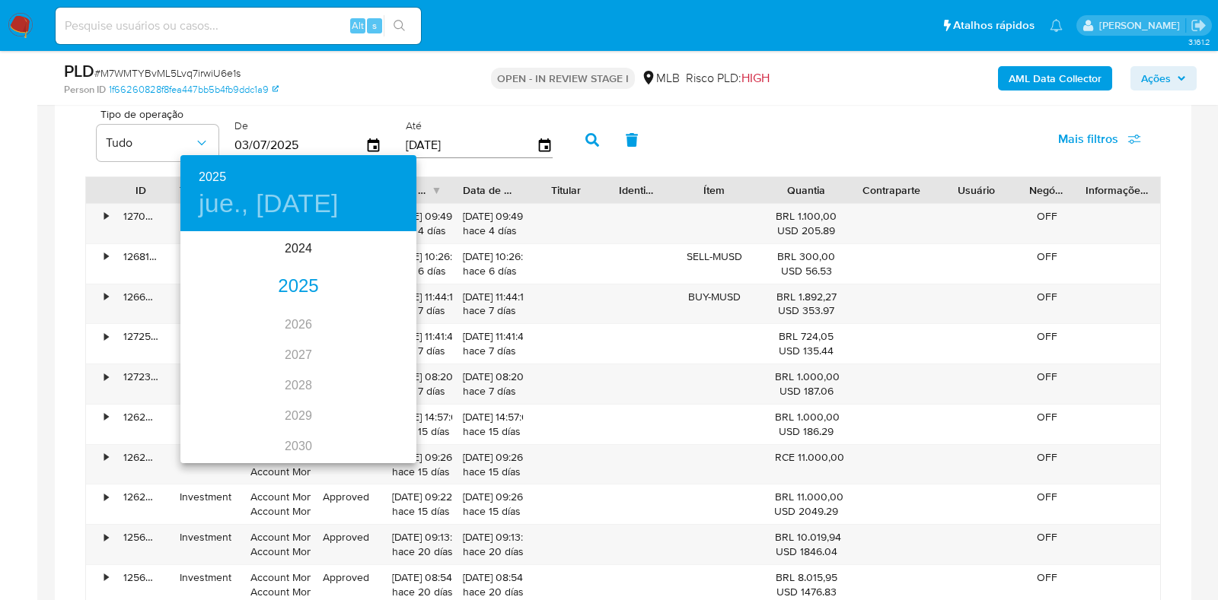
click at [298, 284] on div "2025" at bounding box center [298, 287] width 236 height 30
click at [212, 378] on div "jul." at bounding box center [219, 376] width 78 height 57
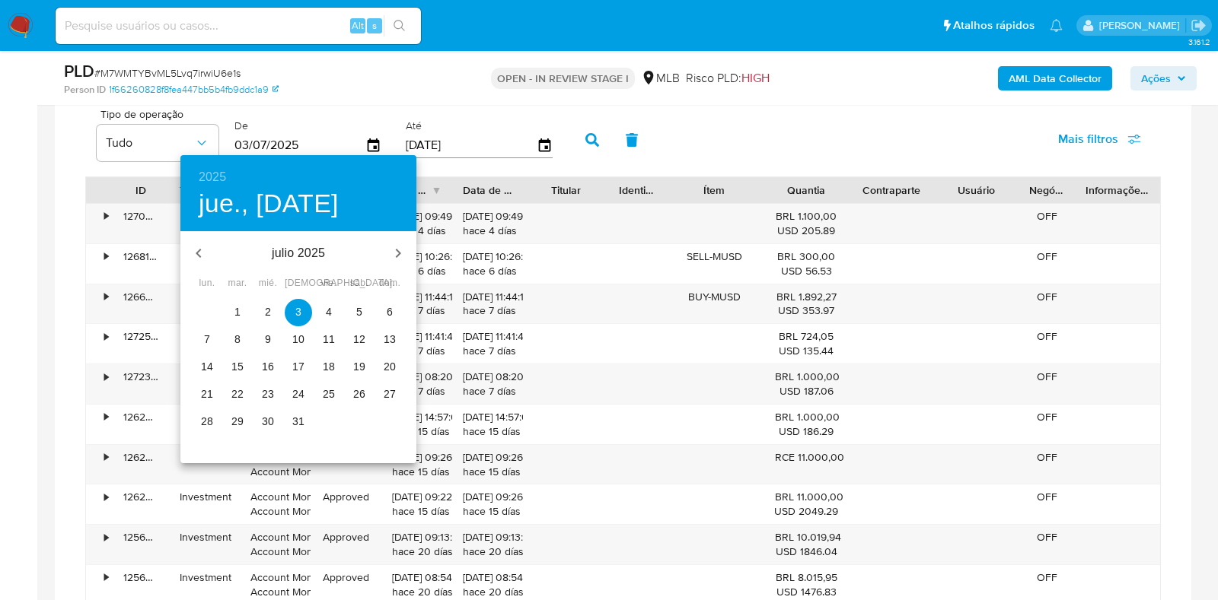
click at [240, 314] on p "1" at bounding box center [237, 311] width 6 height 15
type input "01/07/2025"
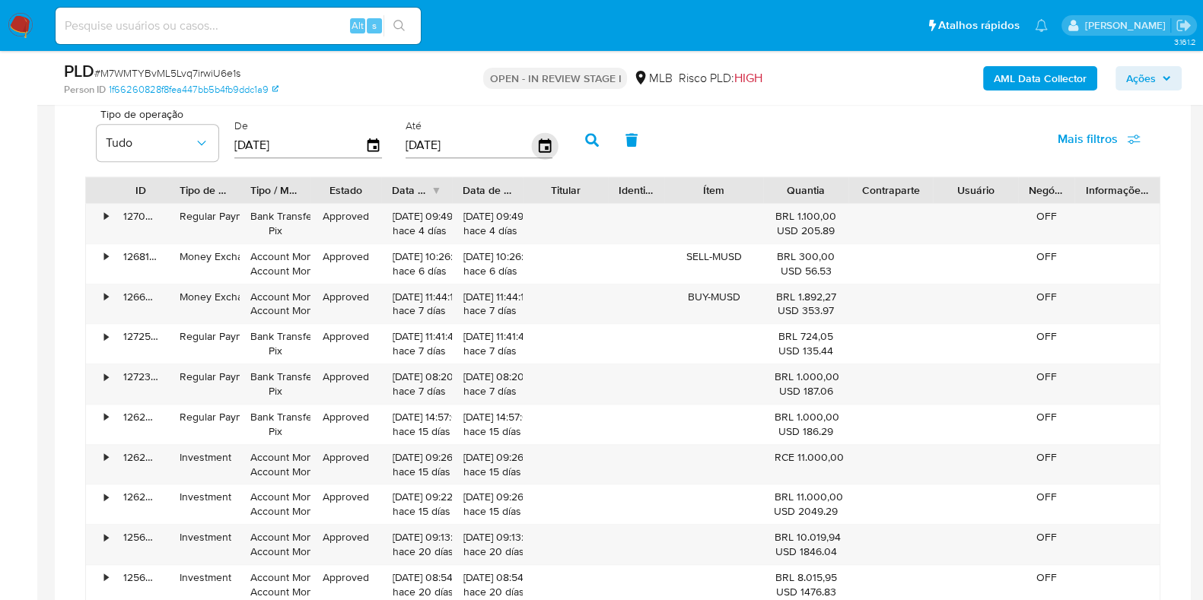
click at [538, 140] on icon "button" at bounding box center [544, 145] width 12 height 14
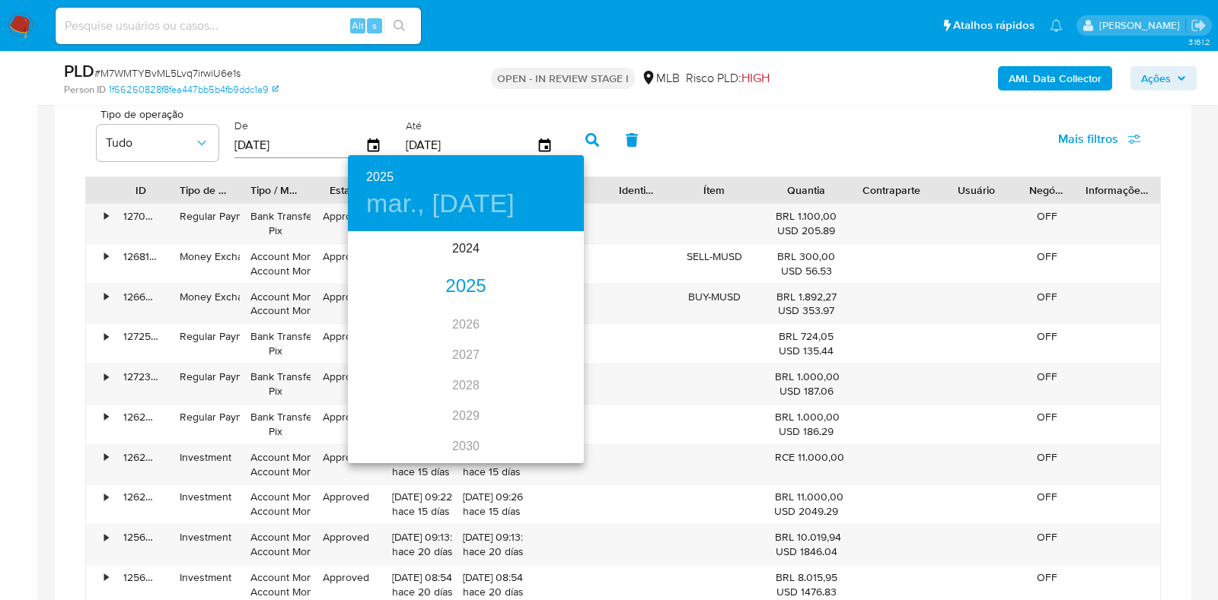
click at [450, 291] on div "2025" at bounding box center [466, 287] width 236 height 30
click at [389, 372] on div "jul." at bounding box center [387, 376] width 78 height 57
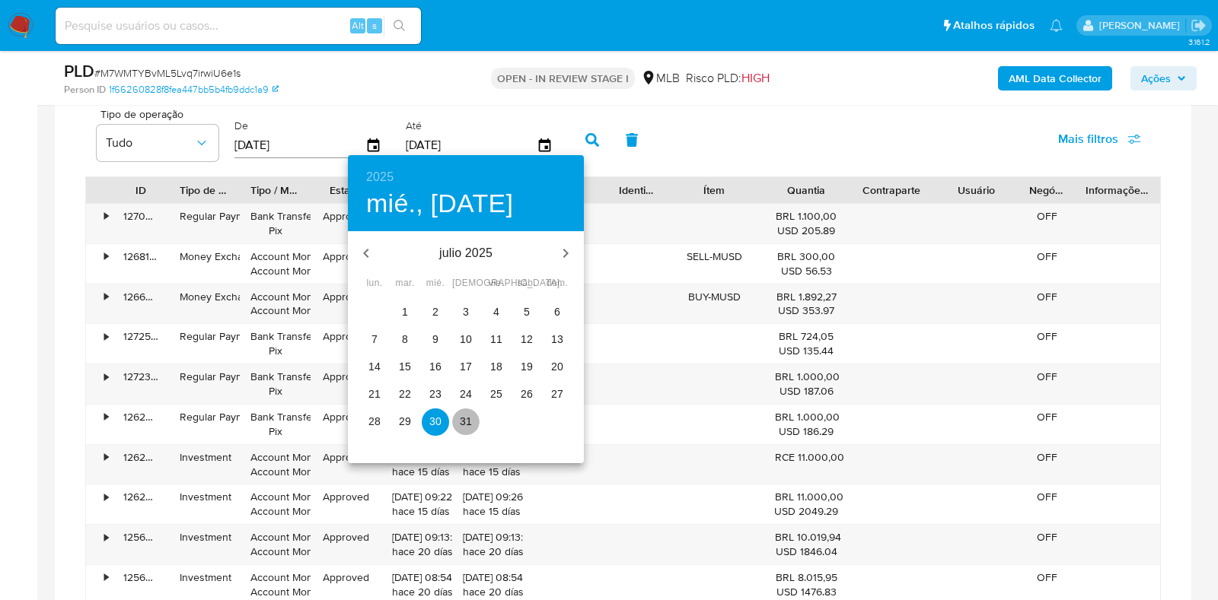
click at [457, 418] on span "31" at bounding box center [465, 421] width 27 height 15
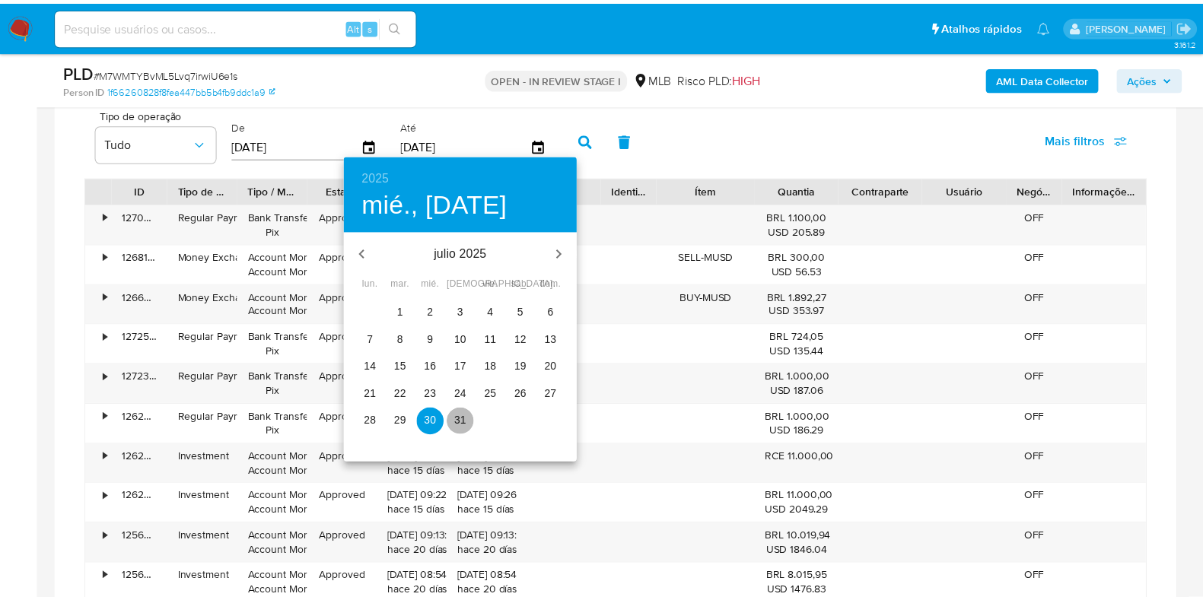
type input "31/07/2025"
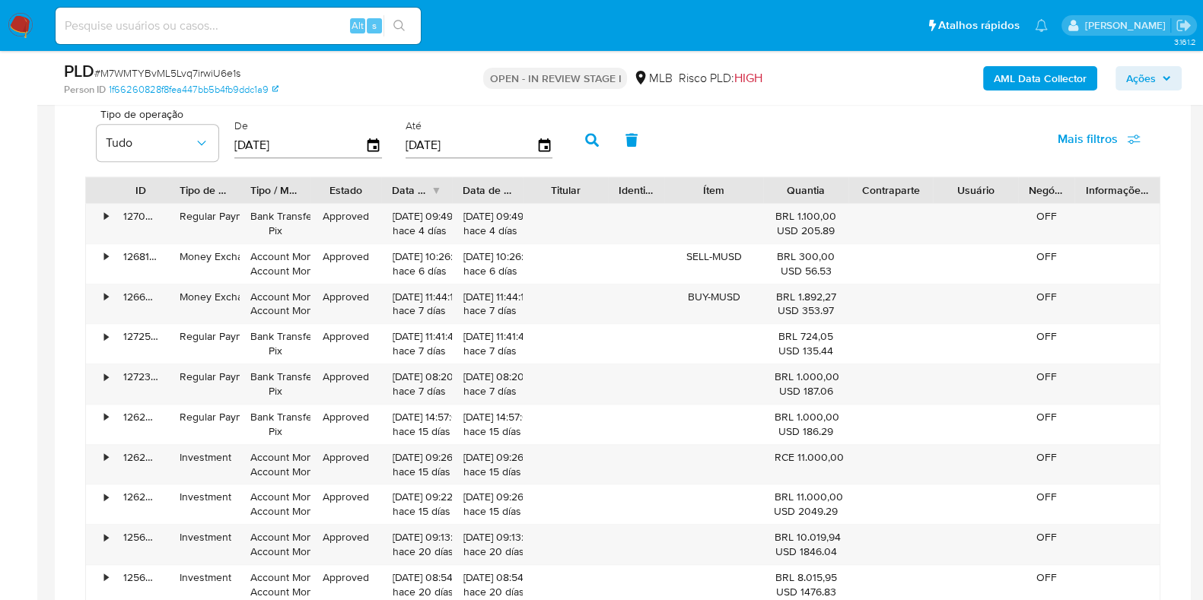
click at [590, 127] on button "button" at bounding box center [592, 140] width 40 height 37
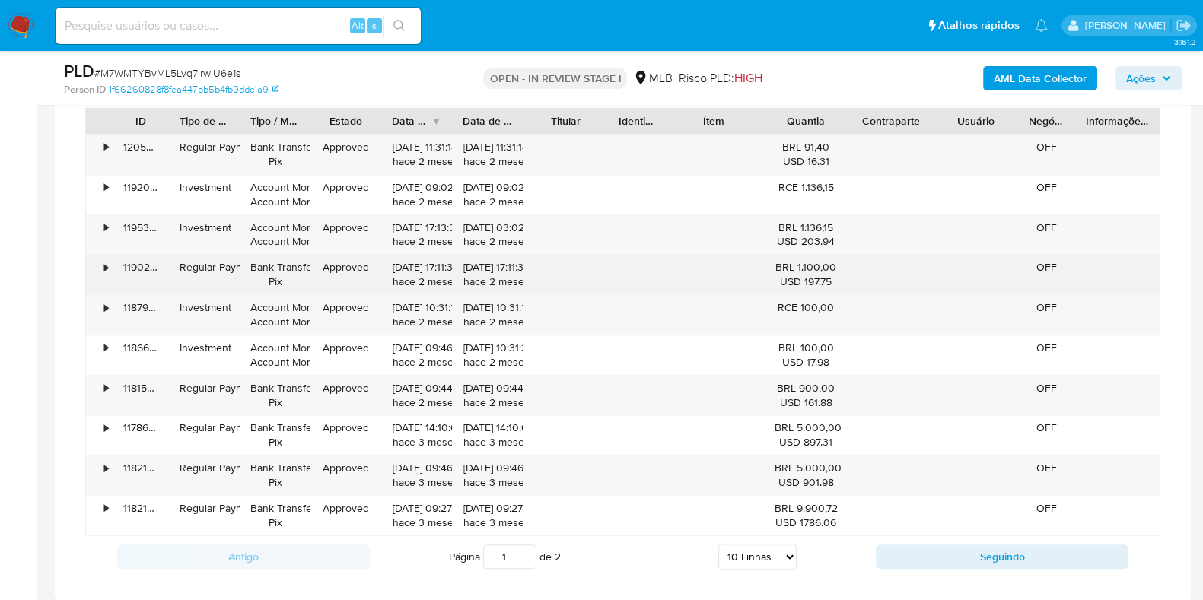
scroll to position [1426, 0]
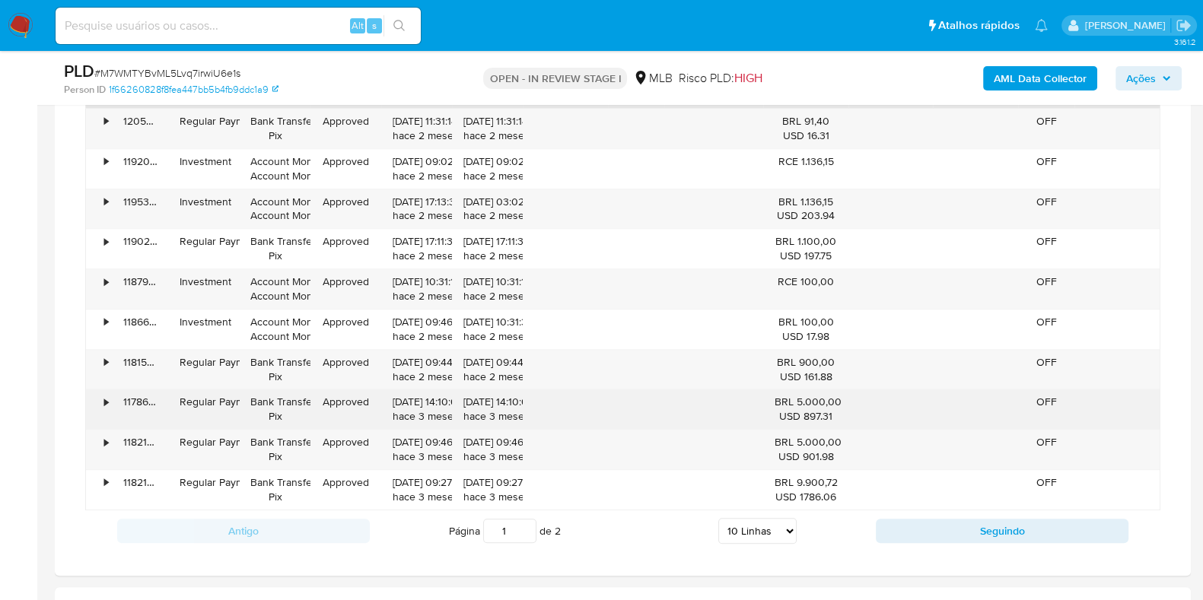
click at [113, 401] on div "117861418057" at bounding box center [141, 410] width 56 height 40
click at [107, 396] on div "•" at bounding box center [106, 402] width 4 height 14
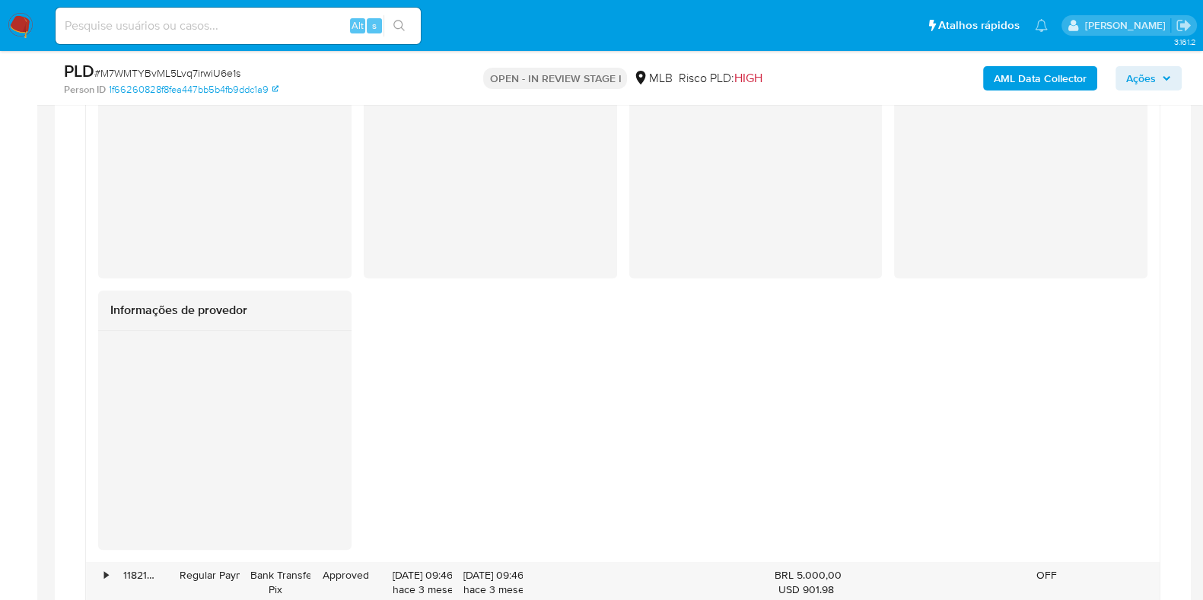
scroll to position [1998, 0]
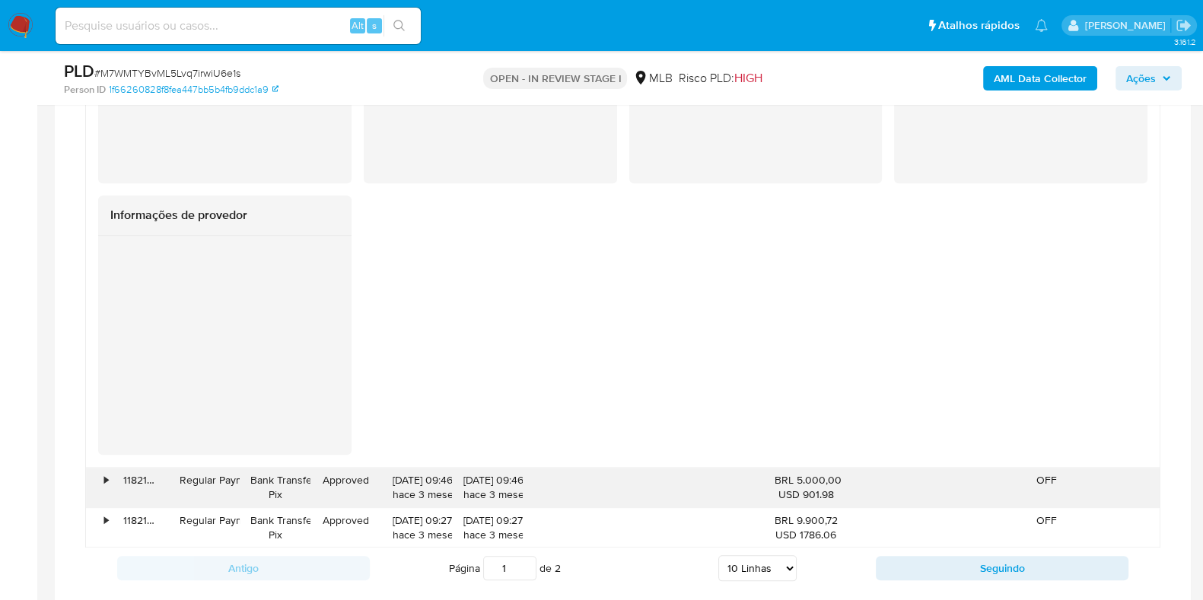
click at [104, 477] on div "•" at bounding box center [106, 480] width 4 height 14
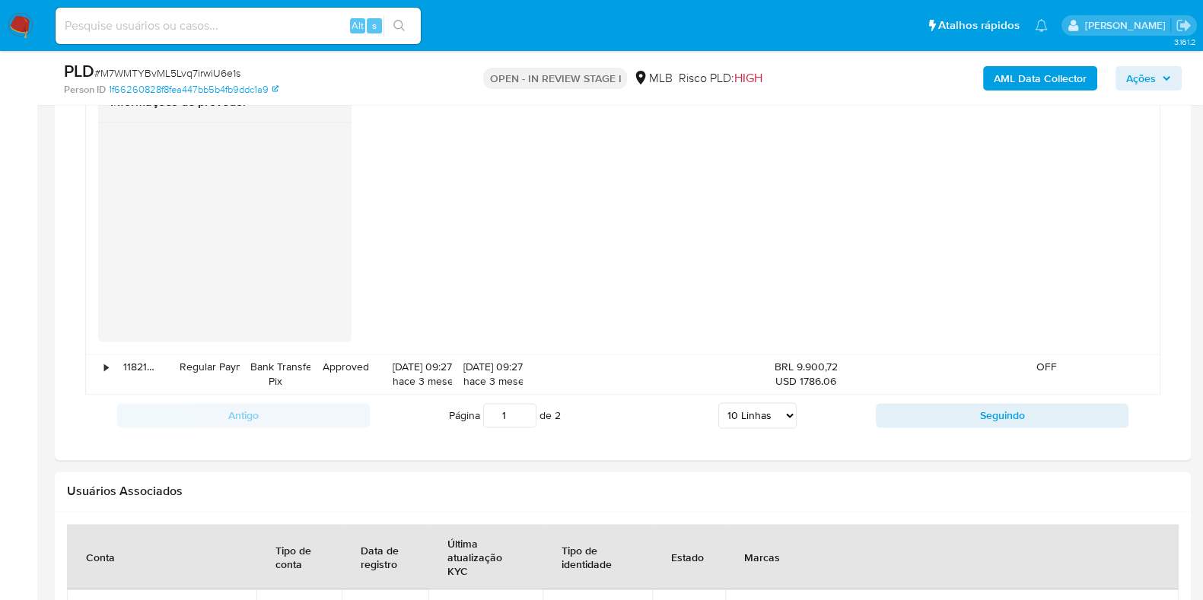
scroll to position [2853, 0]
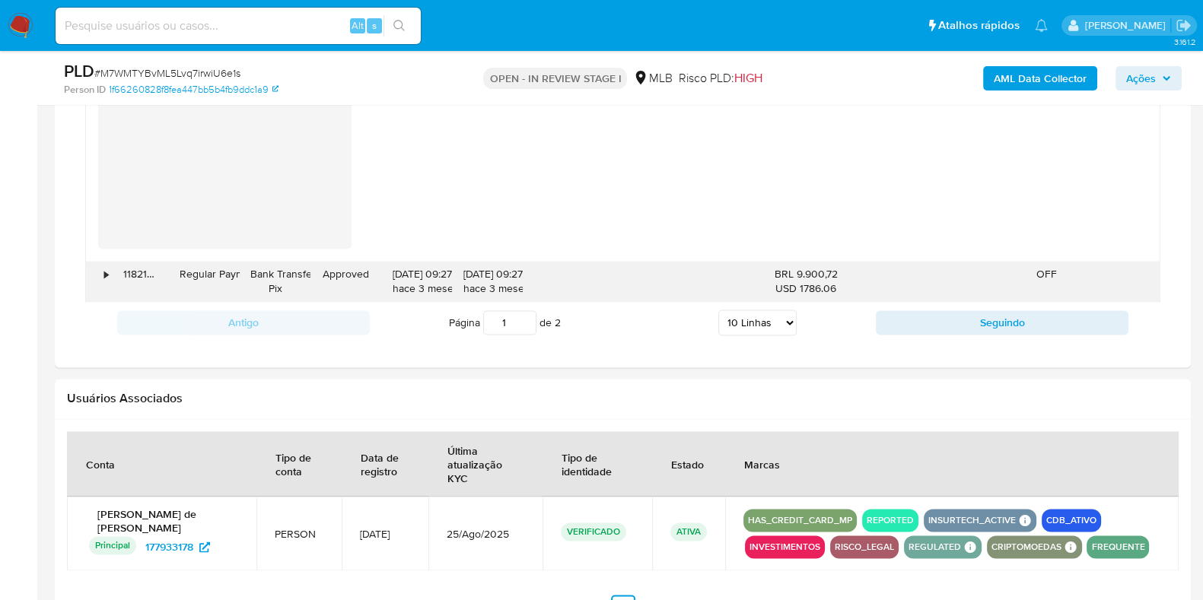
click at [94, 275] on div "•" at bounding box center [99, 282] width 27 height 40
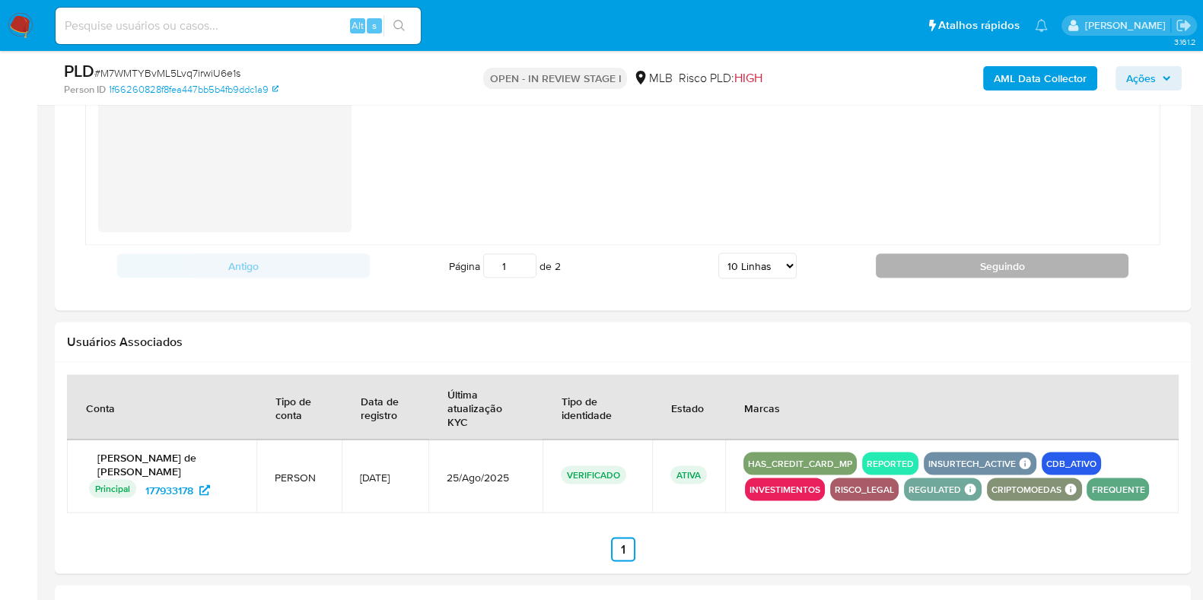
click at [943, 270] on button "Seguindo" at bounding box center [1002, 265] width 253 height 24
type input "2"
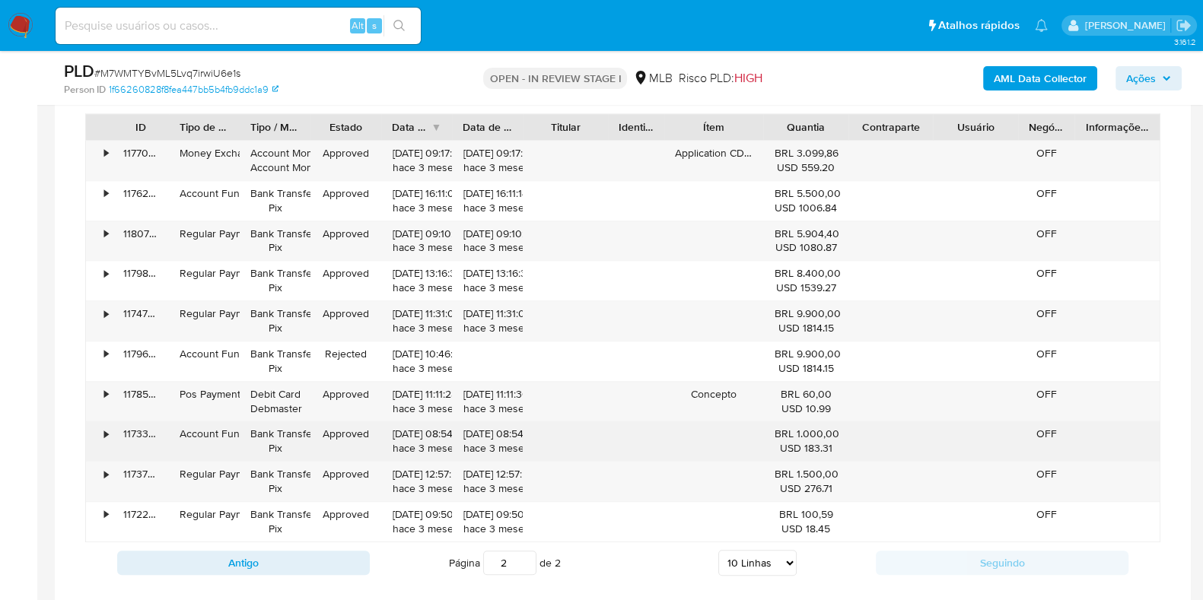
scroll to position [1364, 0]
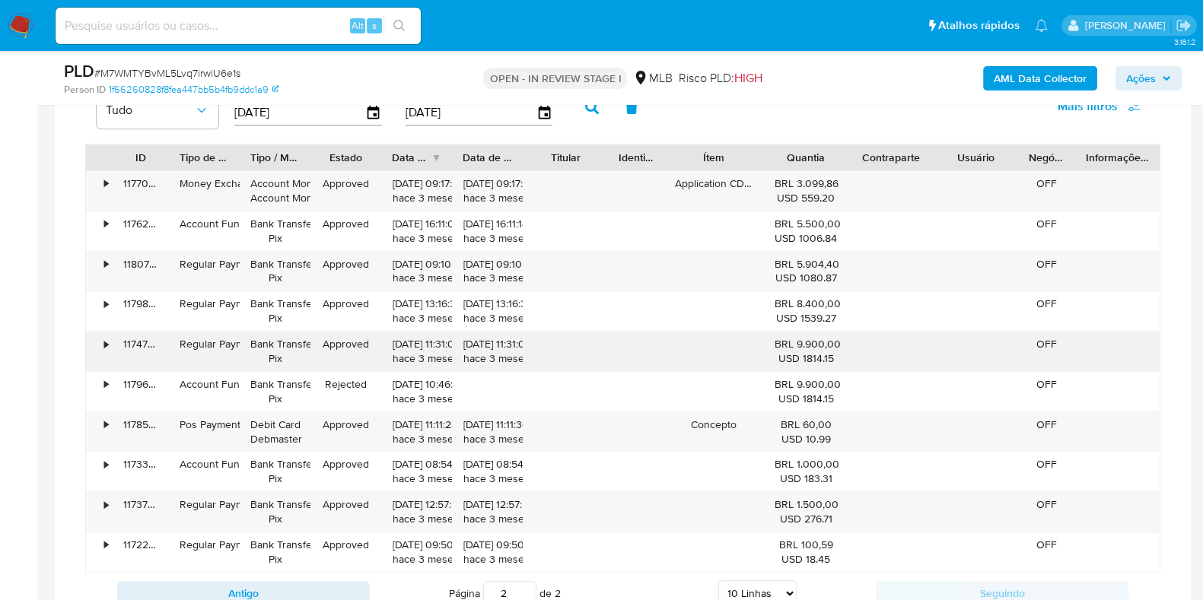
click at [110, 355] on div "•" at bounding box center [99, 352] width 27 height 40
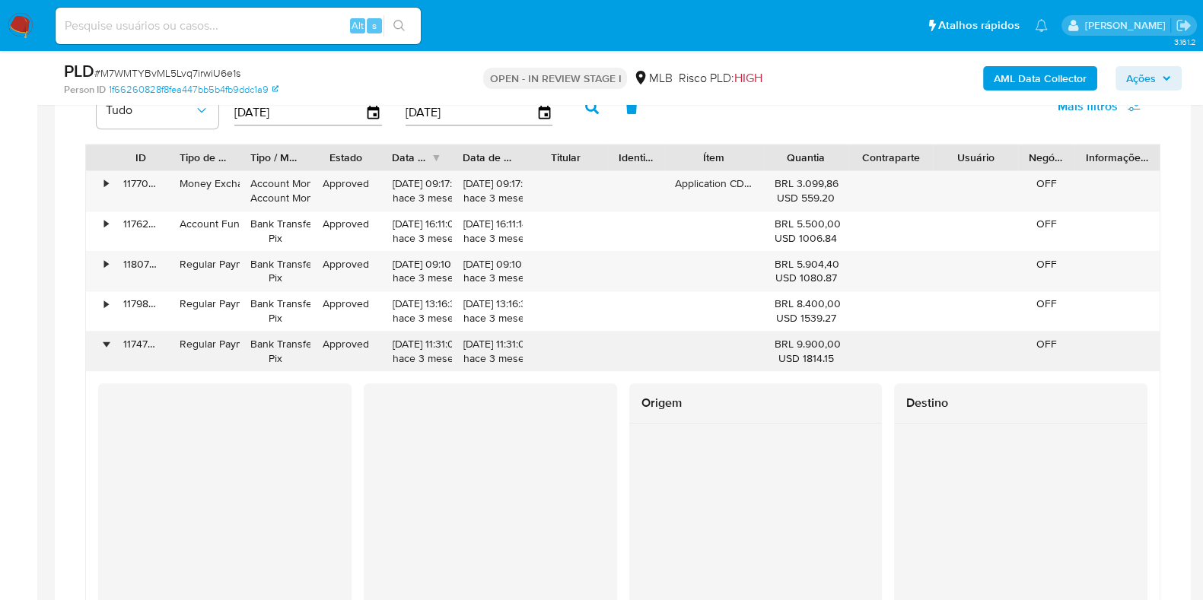
click at [110, 355] on div "•" at bounding box center [99, 352] width 27 height 40
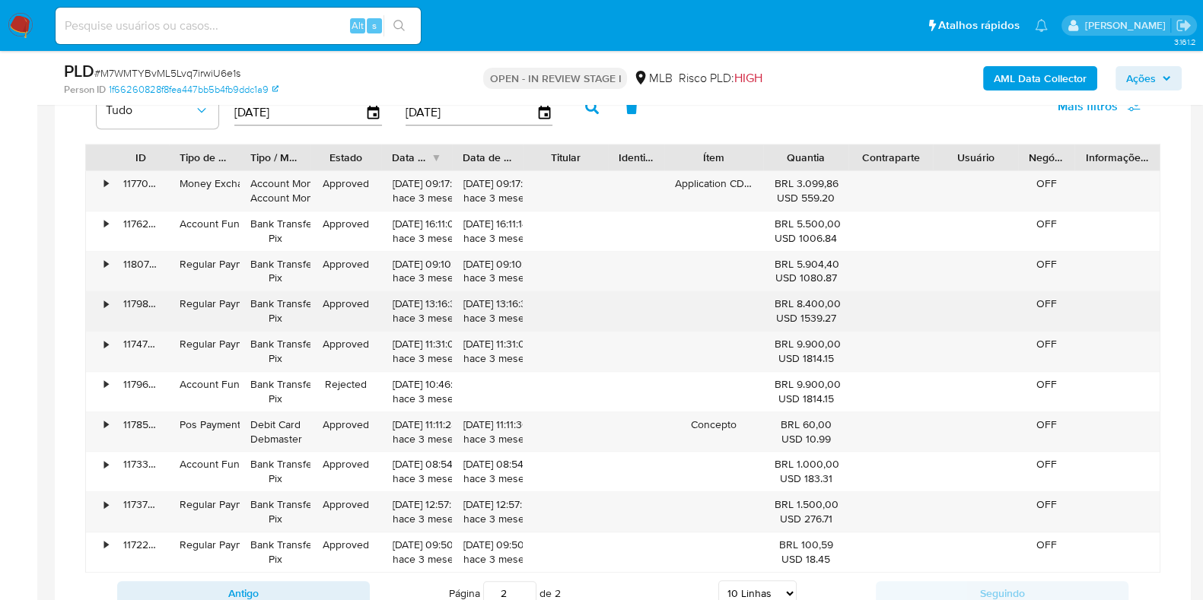
click at [107, 297] on div "•" at bounding box center [106, 304] width 4 height 14
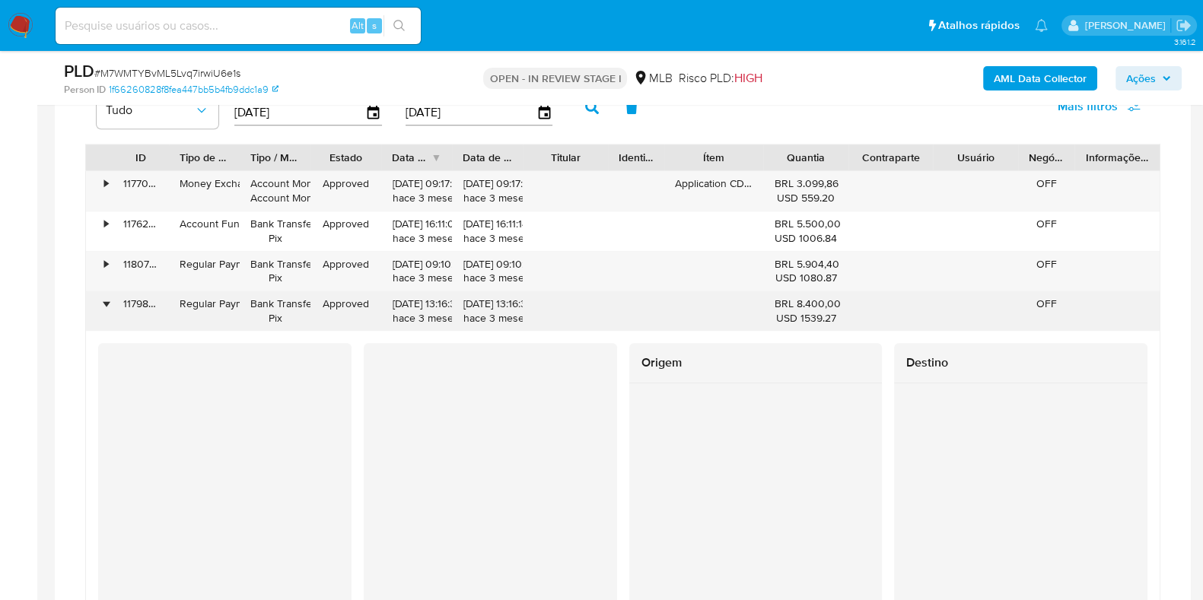
click at [107, 297] on div "•" at bounding box center [106, 304] width 4 height 14
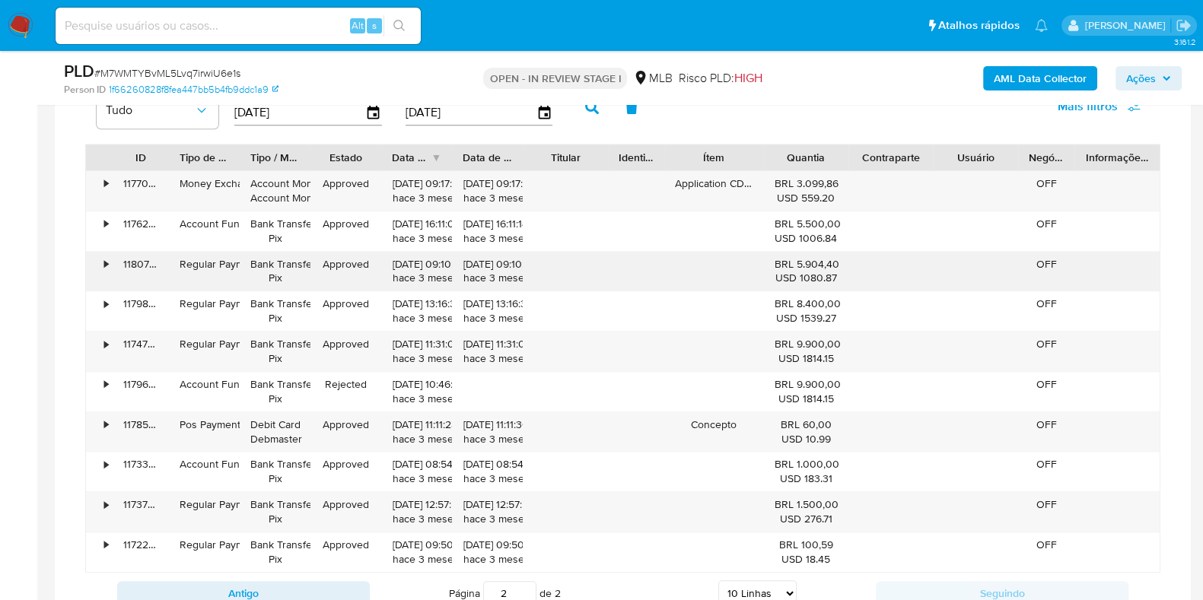
click at [107, 252] on div "•" at bounding box center [99, 272] width 27 height 40
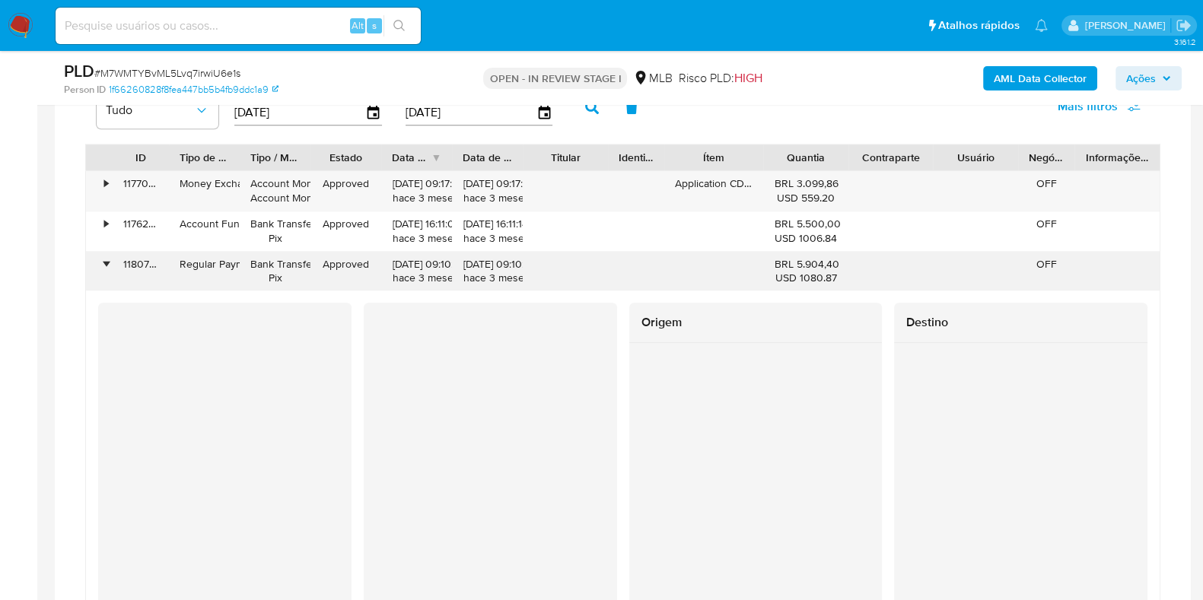
click at [110, 253] on div "•" at bounding box center [99, 272] width 27 height 40
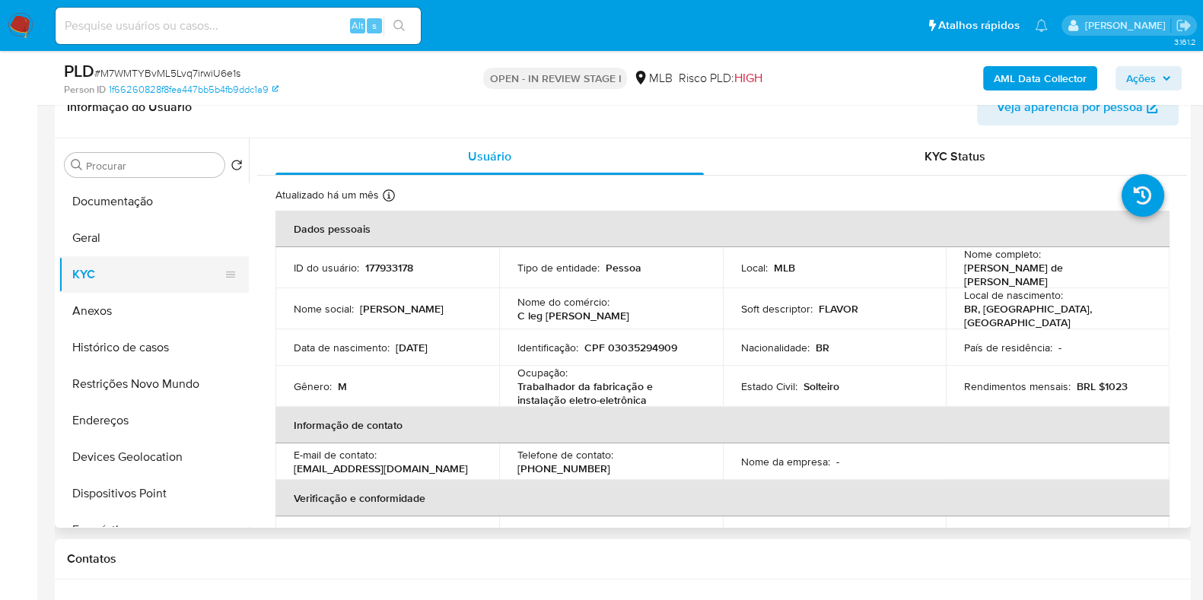
scroll to position [222, 0]
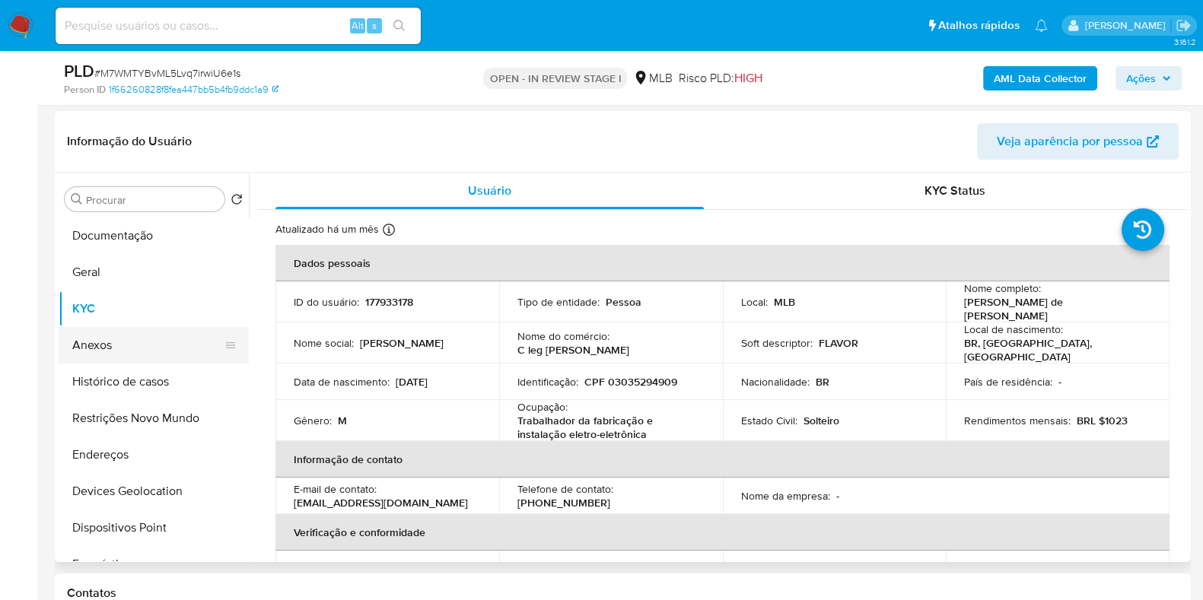
click at [115, 331] on button "Anexos" at bounding box center [148, 345] width 178 height 37
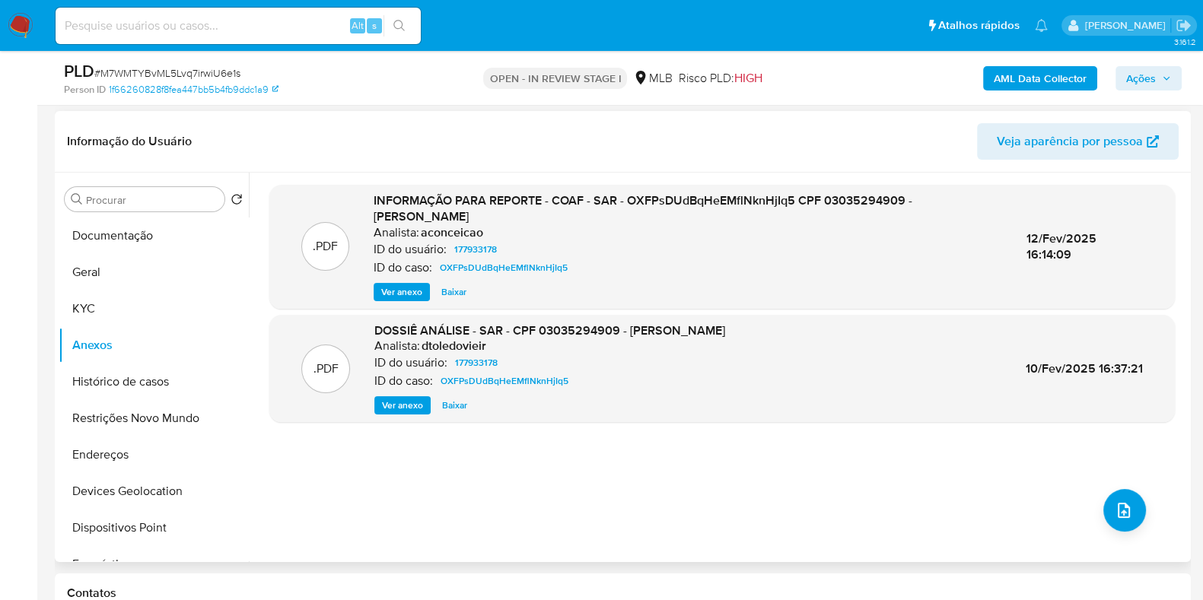
click at [405, 286] on span "Ver anexo" at bounding box center [401, 292] width 41 height 15
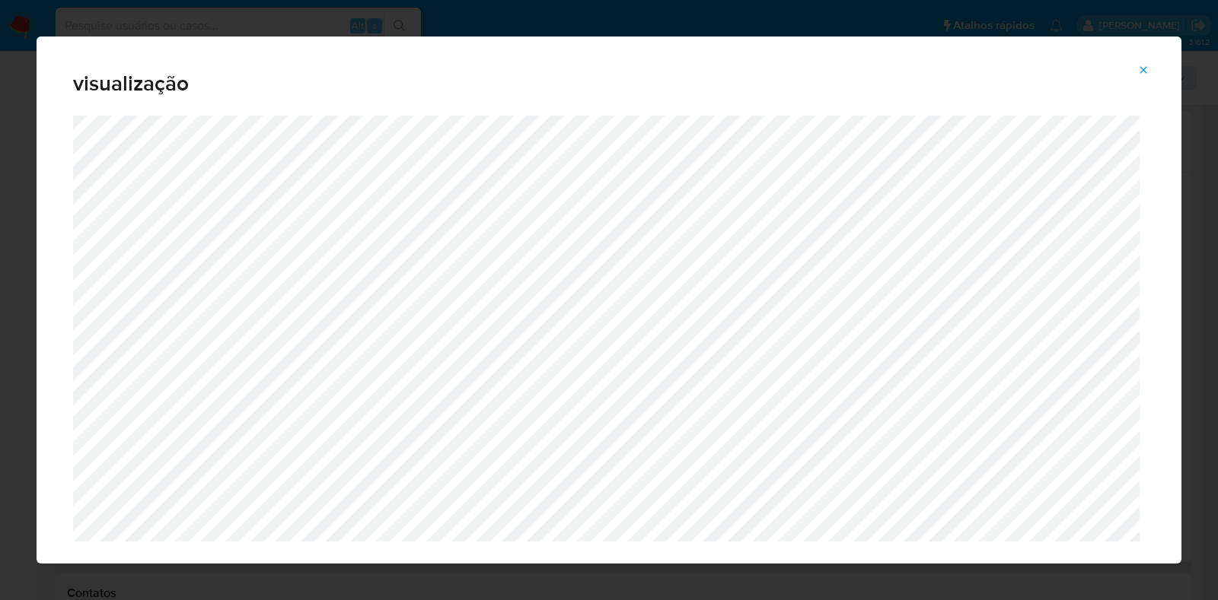
click at [1140, 70] on icon "Attachment preview" at bounding box center [1143, 70] width 12 height 12
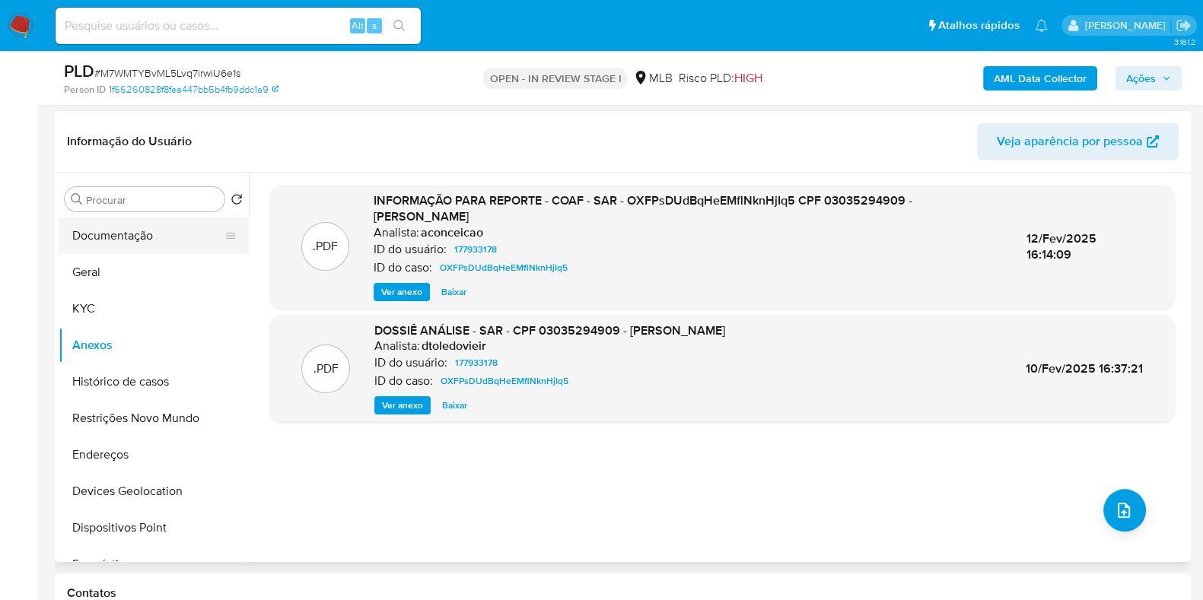
click at [132, 229] on button "Documentação" at bounding box center [148, 236] width 178 height 37
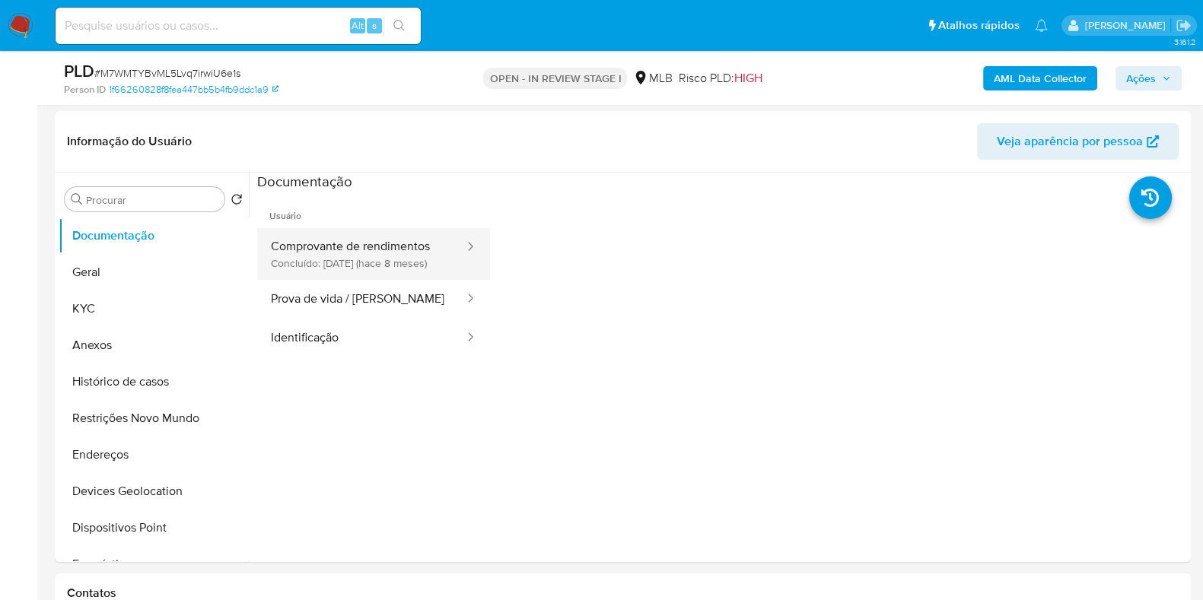
click at [360, 253] on button "Comprovante de rendimentos Concluído: 20/01/2025 (hace 8 meses)" at bounding box center [361, 254] width 209 height 52
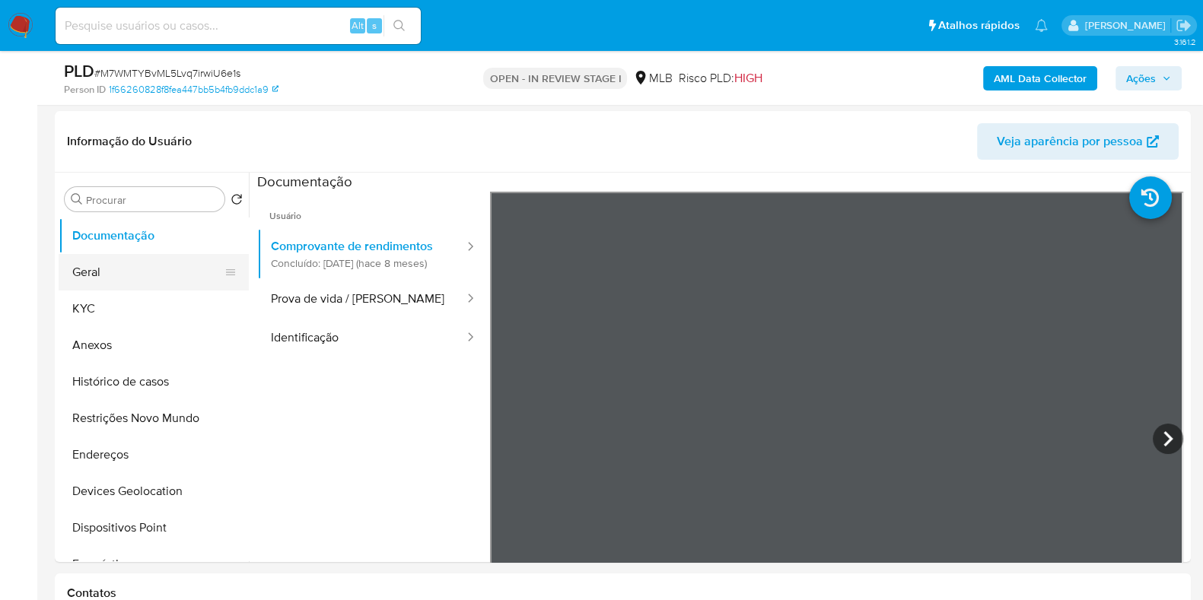
drag, startPoint x: 88, startPoint y: 279, endPoint x: 84, endPoint y: 266, distance: 13.5
click at [86, 279] on button "Geral" at bounding box center [148, 272] width 178 height 37
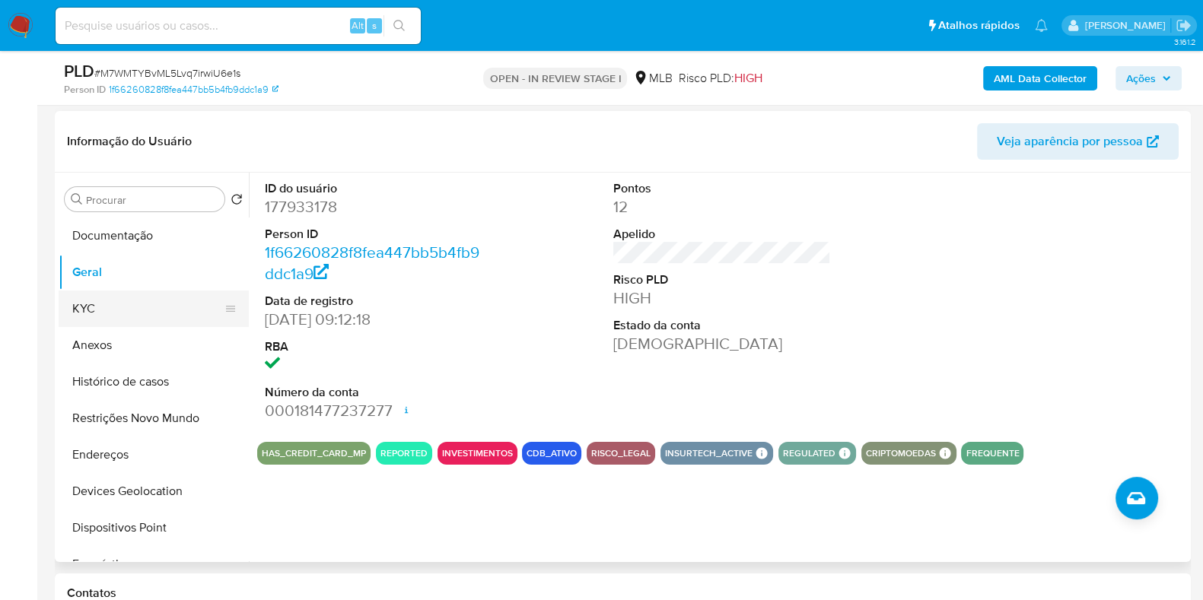
click at [132, 293] on button "KYC" at bounding box center [148, 309] width 178 height 37
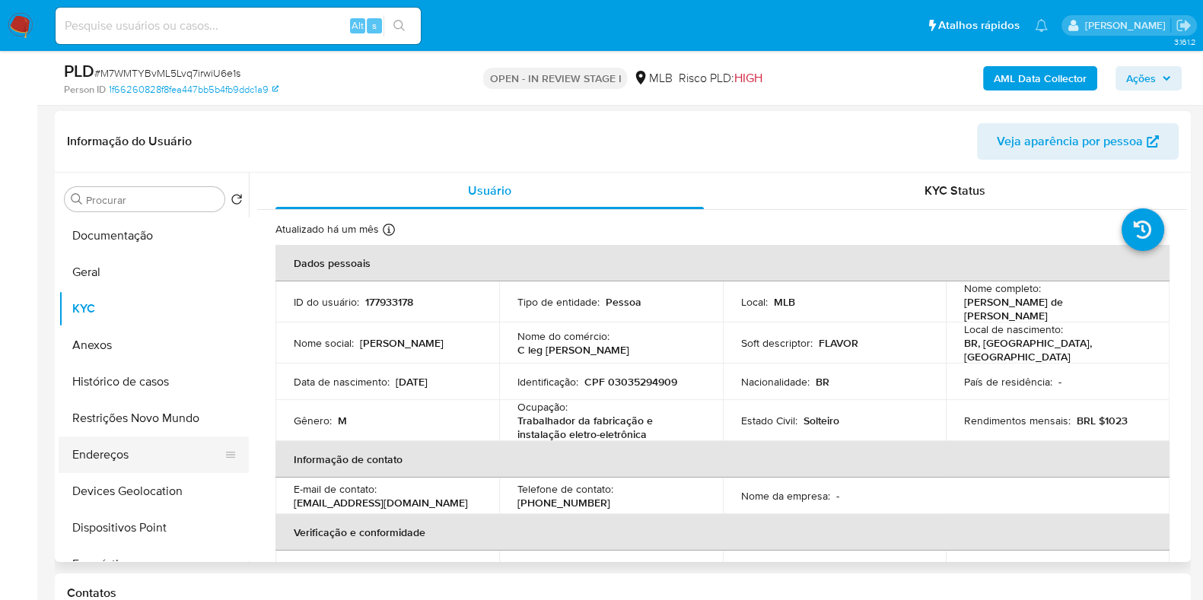
click at [135, 454] on button "Endereços" at bounding box center [148, 455] width 178 height 37
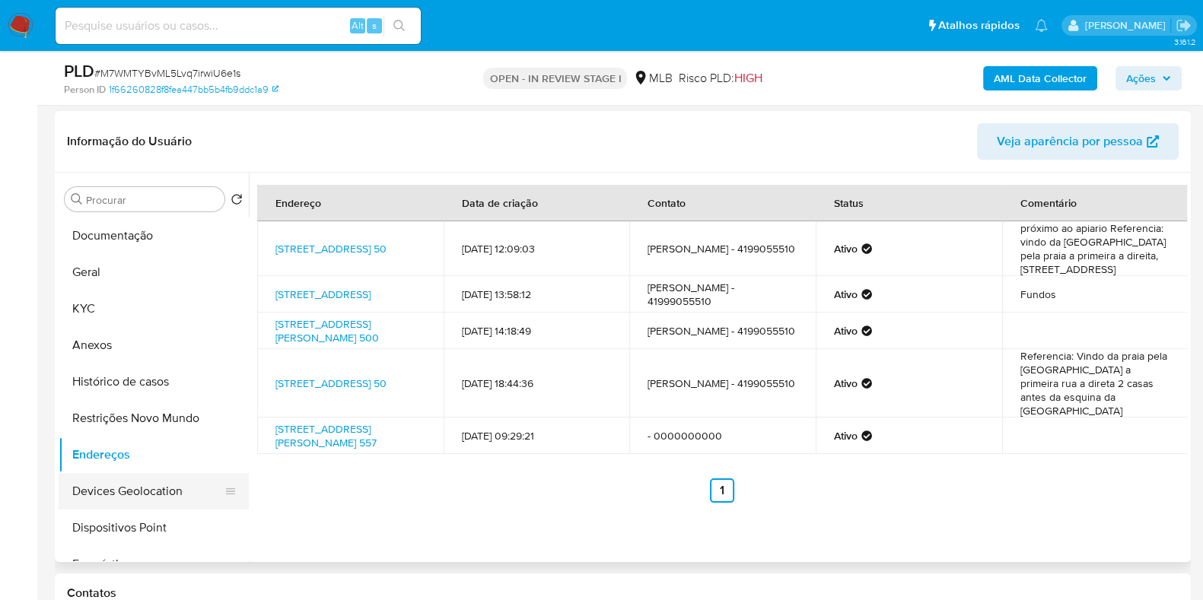
drag, startPoint x: 158, startPoint y: 487, endPoint x: 141, endPoint y: 481, distance: 18.5
click at [149, 488] on button "Devices Geolocation" at bounding box center [148, 491] width 178 height 37
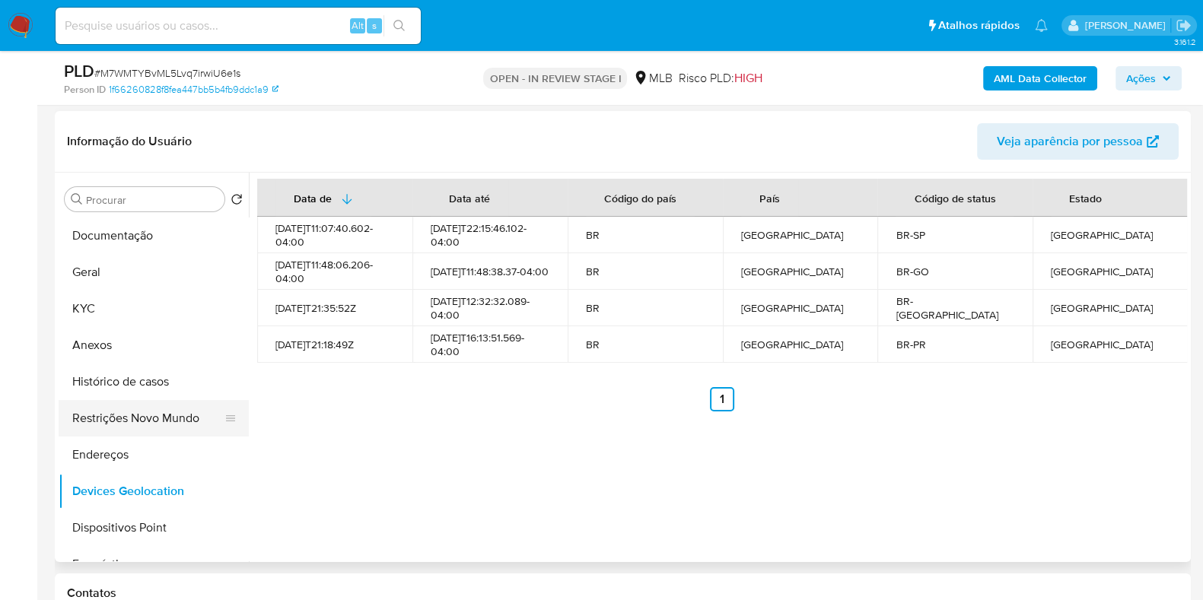
click at [163, 409] on button "Restrições Novo Mundo" at bounding box center [148, 418] width 178 height 37
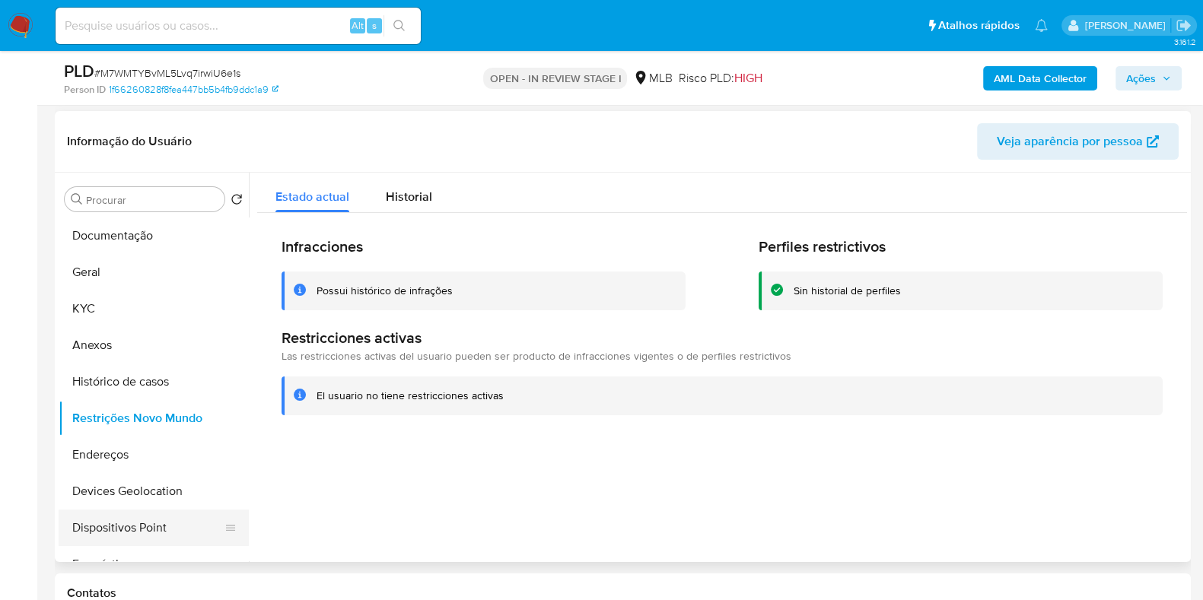
click at [164, 511] on button "Dispositivos Point" at bounding box center [148, 528] width 178 height 37
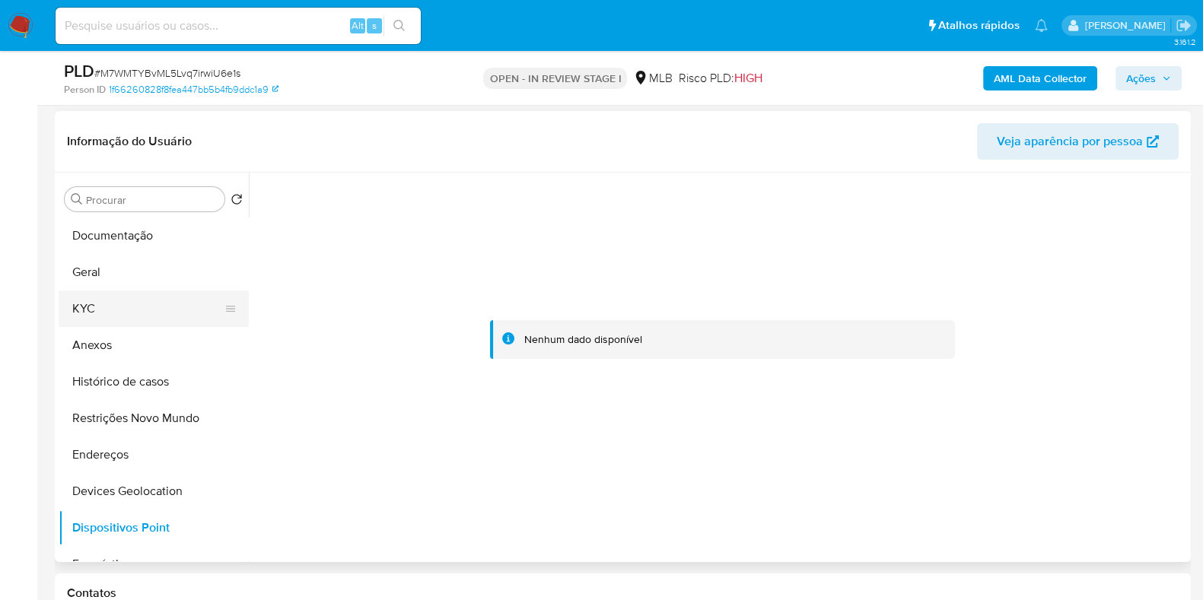
click at [106, 303] on button "KYC" at bounding box center [148, 309] width 178 height 37
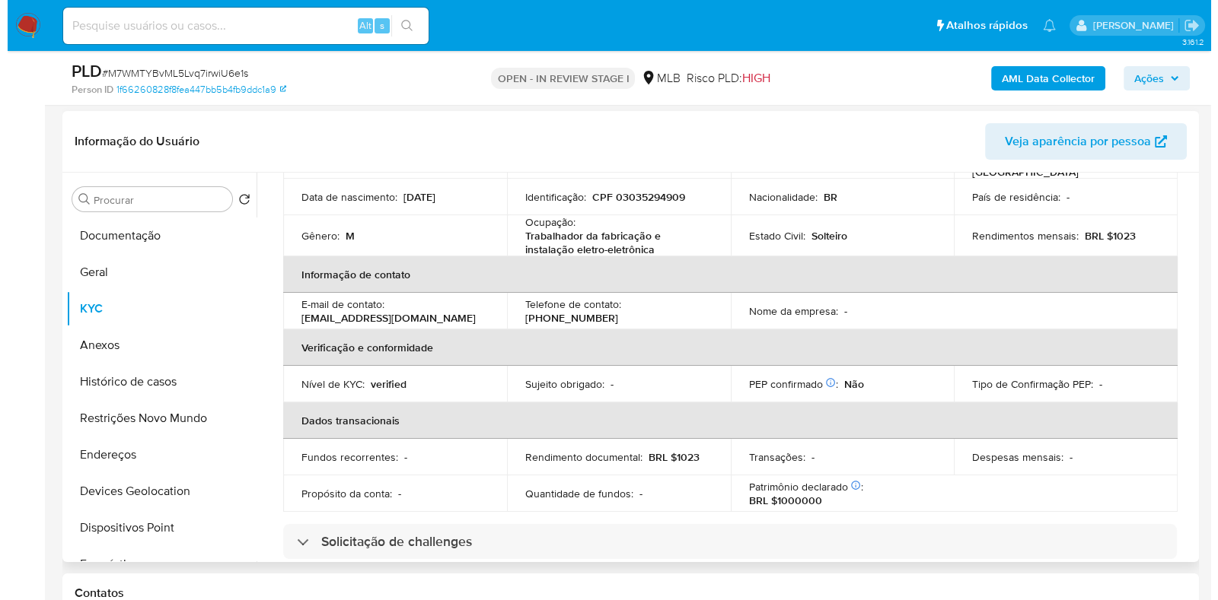
scroll to position [0, 0]
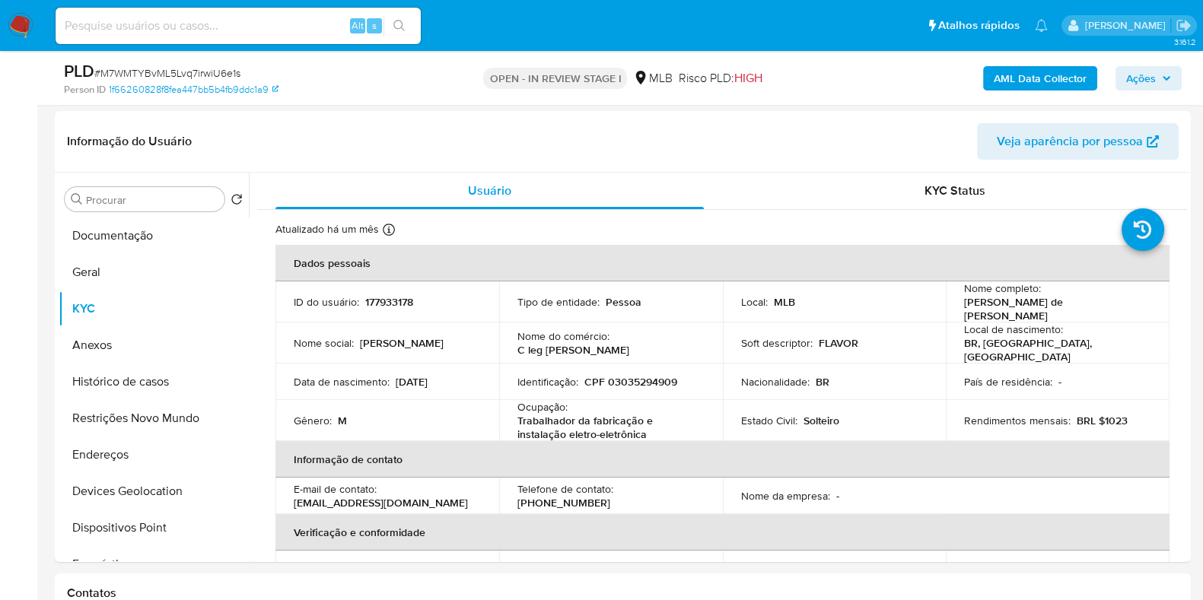
click at [1001, 68] on b "AML Data Collector" at bounding box center [1040, 78] width 93 height 24
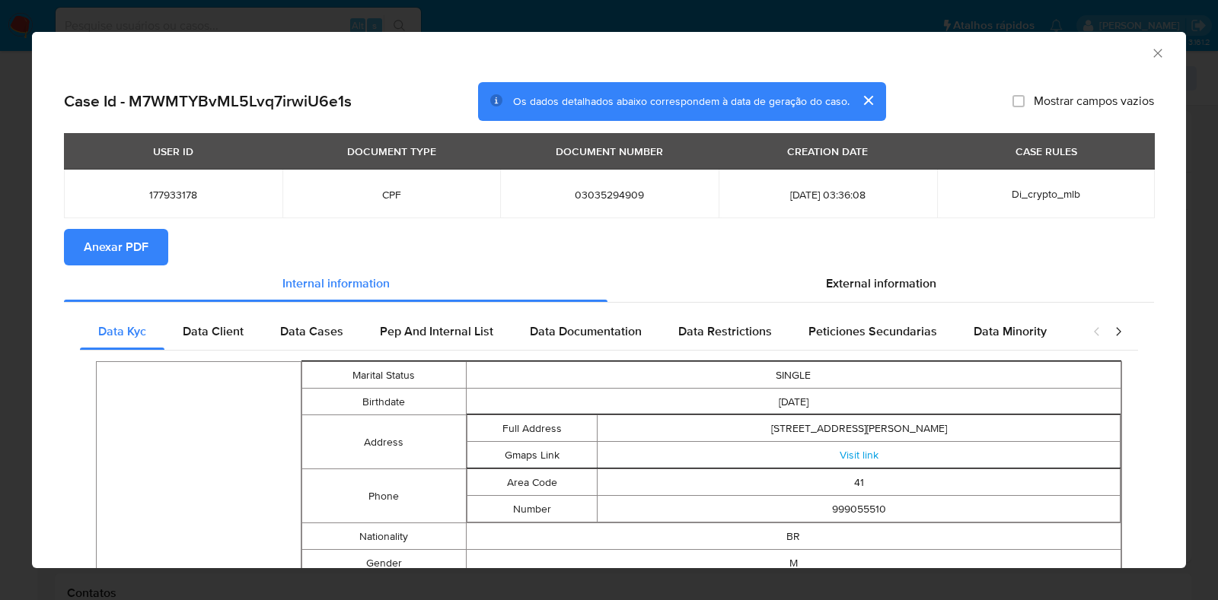
click at [816, 256] on section "Anexar PDF" at bounding box center [609, 247] width 1090 height 37
click at [826, 275] on span "External information" at bounding box center [881, 284] width 110 height 18
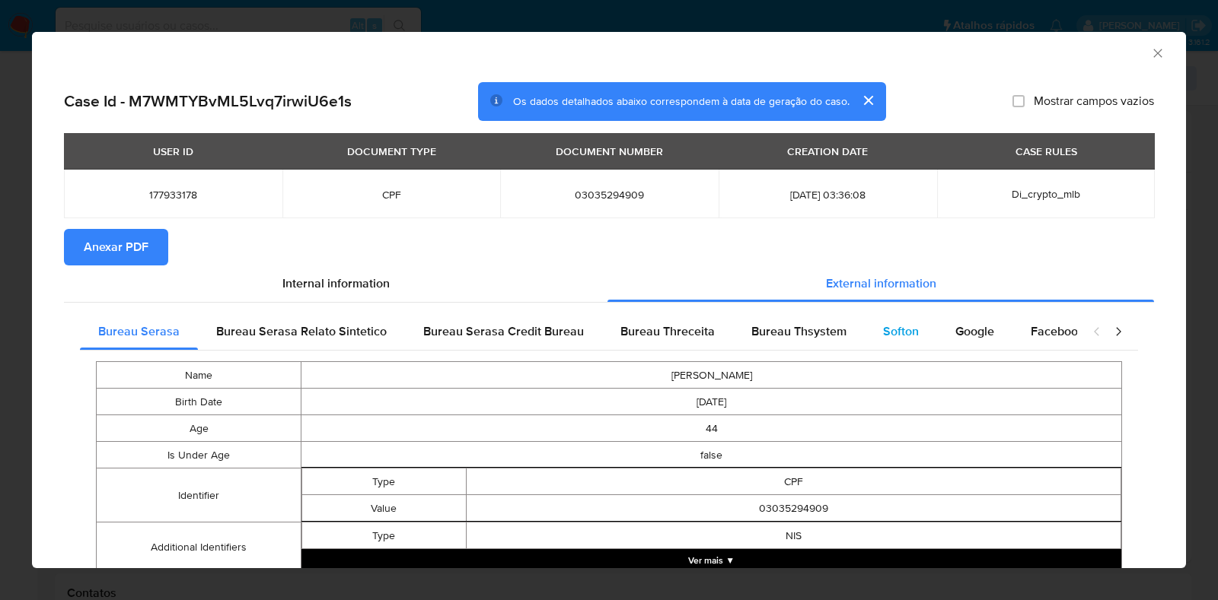
click at [877, 321] on div "Softon" at bounding box center [900, 332] width 72 height 37
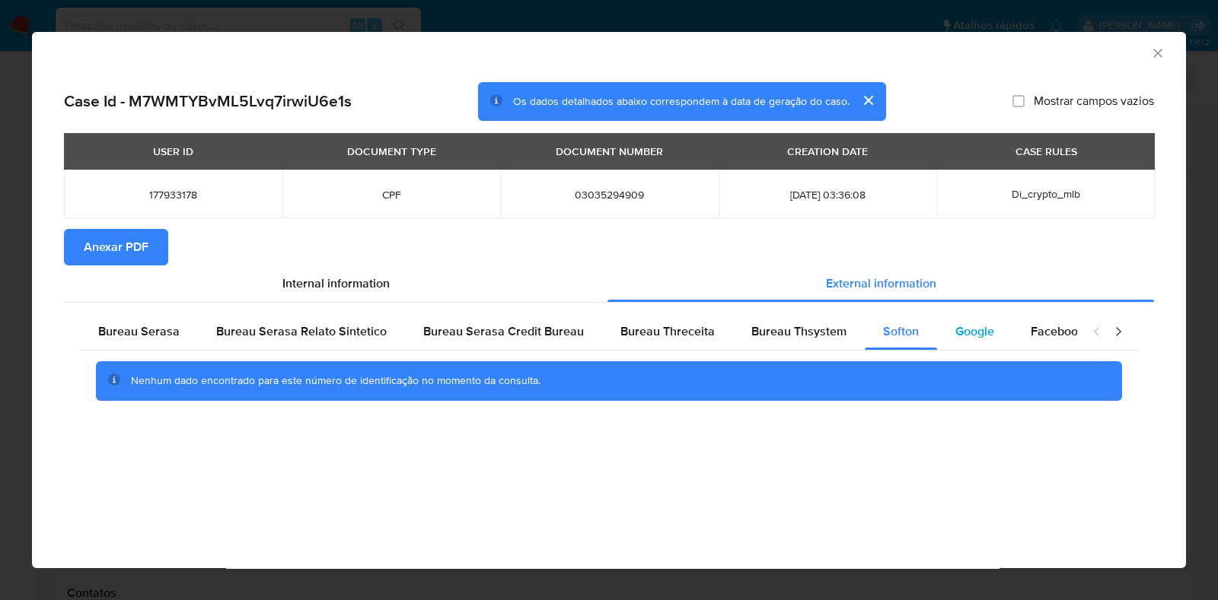
click at [955, 333] on span "Google" at bounding box center [974, 332] width 39 height 18
click at [776, 346] on div "Bureau Thsystem" at bounding box center [799, 332] width 132 height 37
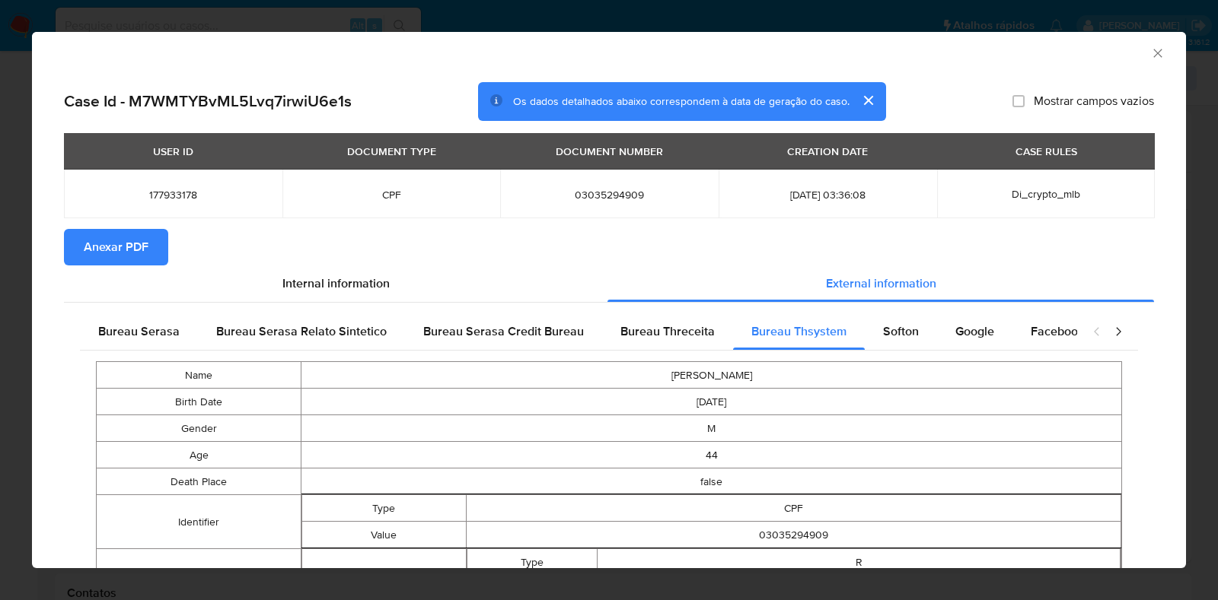
click at [132, 244] on span "Anexar PDF" at bounding box center [116, 247] width 65 height 33
click at [1150, 56] on icon "Fechar a janela" at bounding box center [1157, 53] width 15 height 15
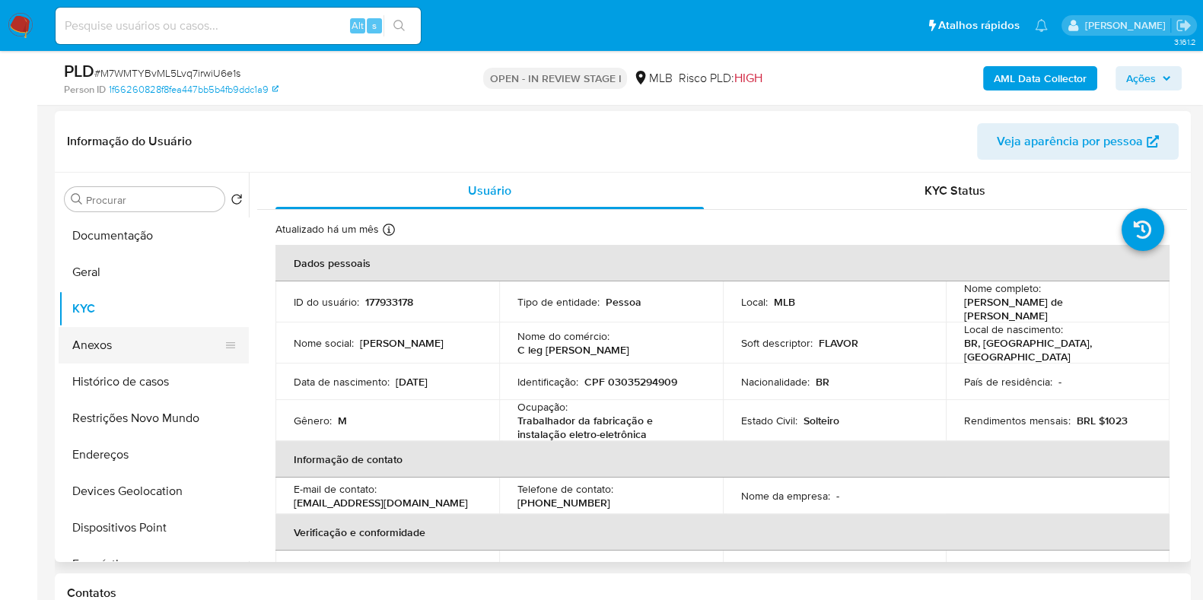
click at [131, 342] on button "Anexos" at bounding box center [148, 345] width 178 height 37
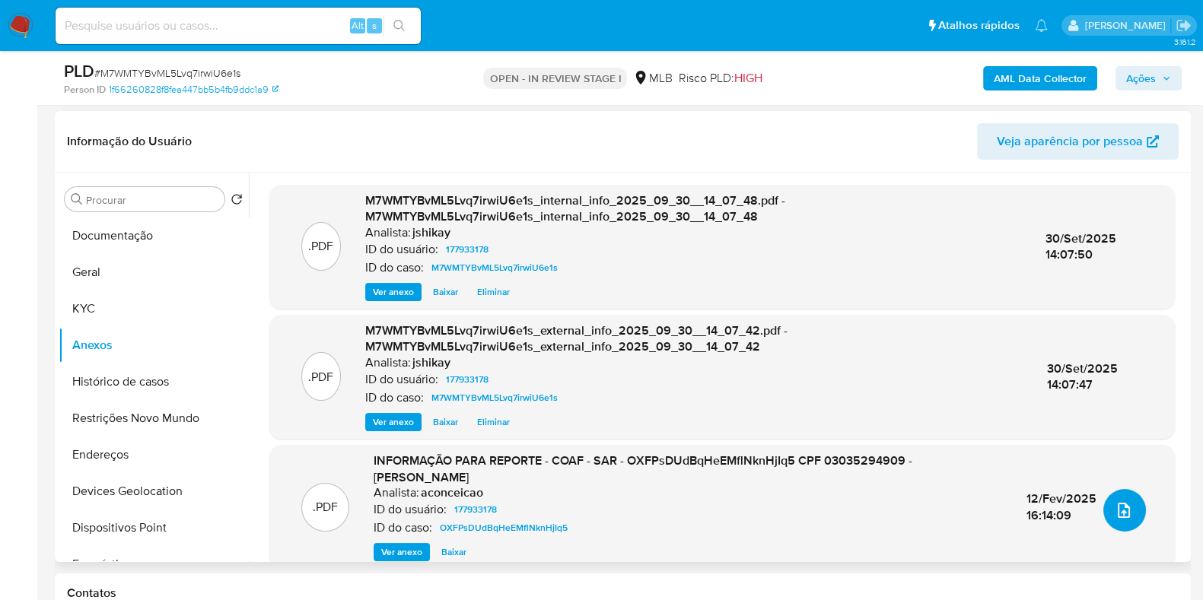
click at [1118, 510] on icon "upload-file" at bounding box center [1124, 510] width 12 height 15
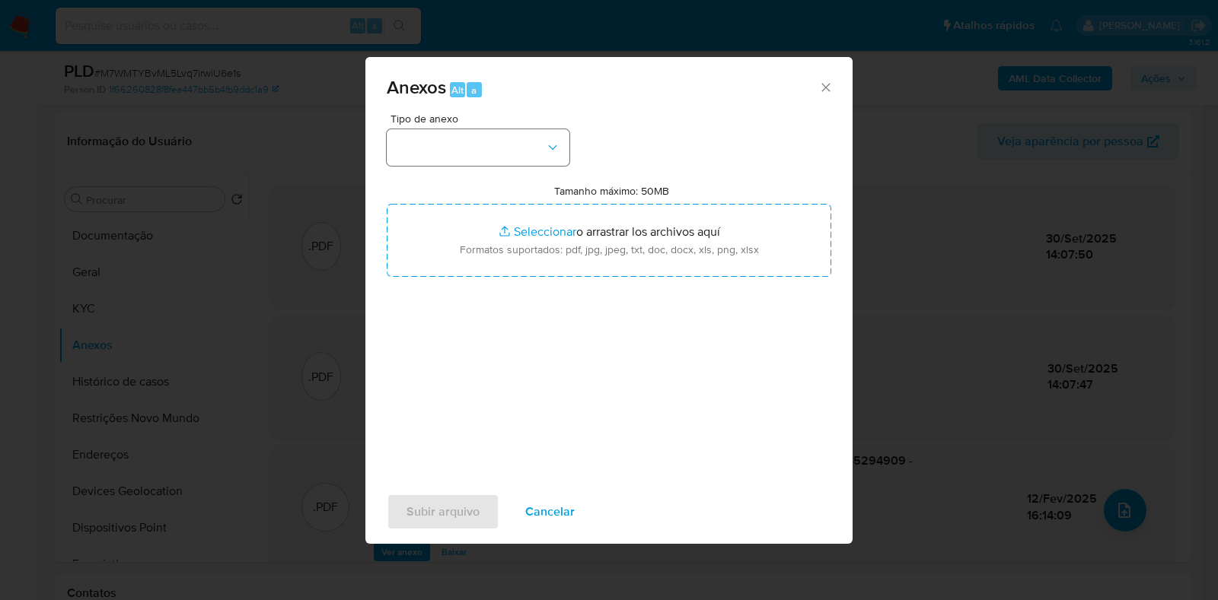
click at [479, 166] on div "Tipo de anexo Tamanho máximo: 50MB Seleccionar archivos Seleccionar o arrastrar…" at bounding box center [609, 292] width 444 height 359
click at [487, 142] on button "button" at bounding box center [478, 147] width 183 height 37
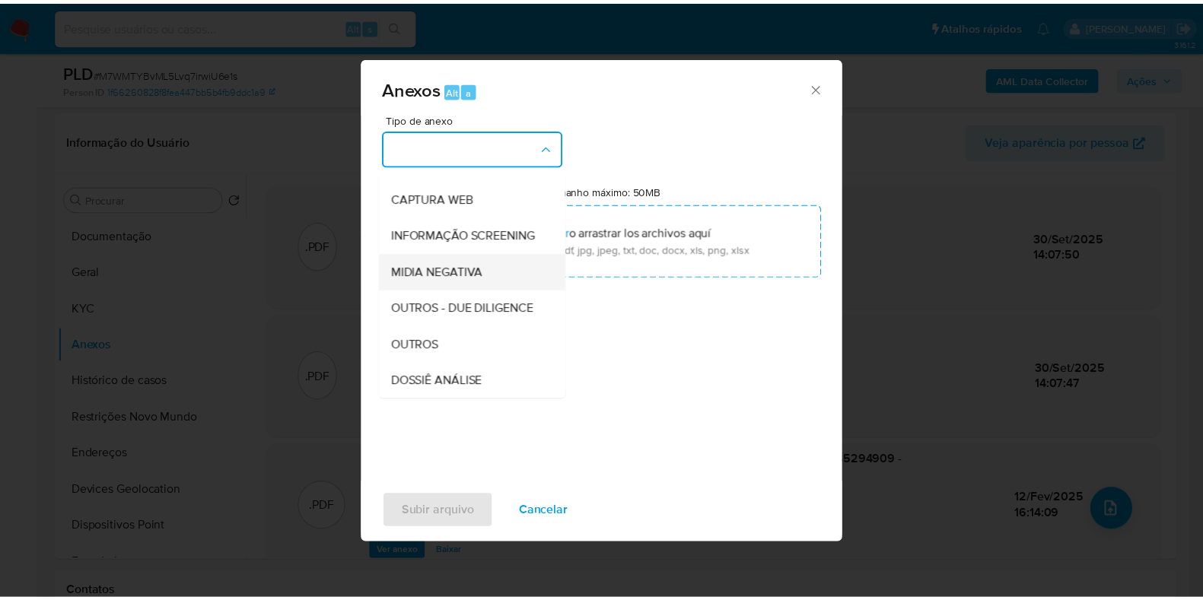
scroll to position [189, 0]
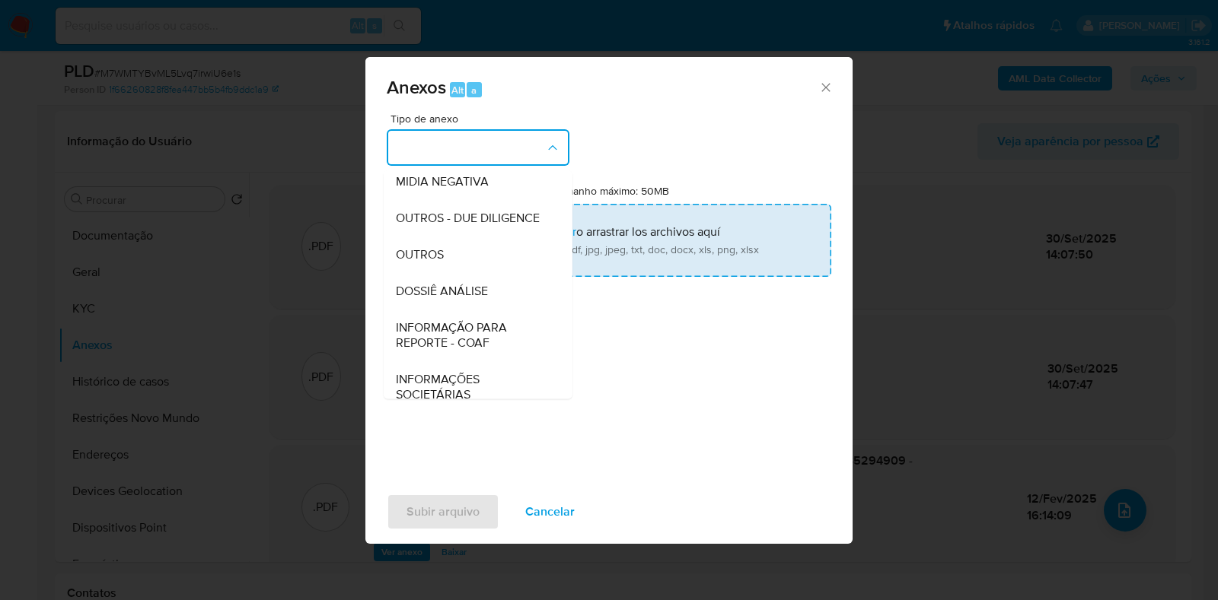
drag, startPoint x: 457, startPoint y: 290, endPoint x: 479, endPoint y: 272, distance: 28.6
click at [457, 273] on div "OUTROS" at bounding box center [473, 255] width 155 height 37
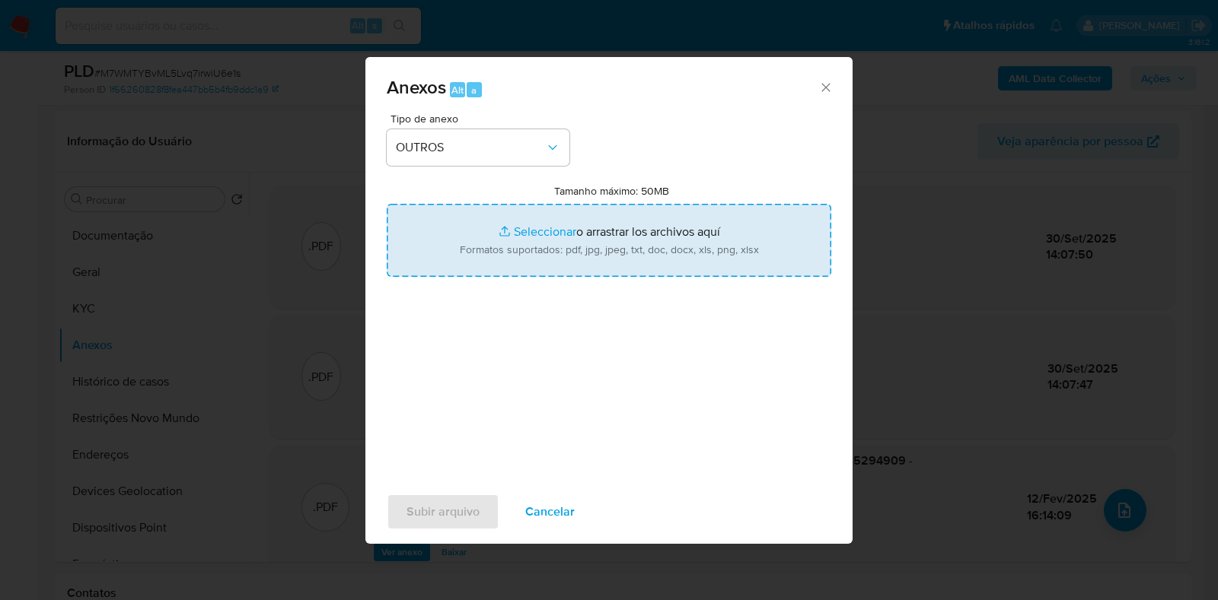
click at [493, 259] on input "Tamanho máximo: 50MB Seleccionar archivos" at bounding box center [609, 240] width 444 height 73
type input "C:\fakepath\Mulan 177933178_2025_09_29_17_09_13 - Resumen TX.pdf"
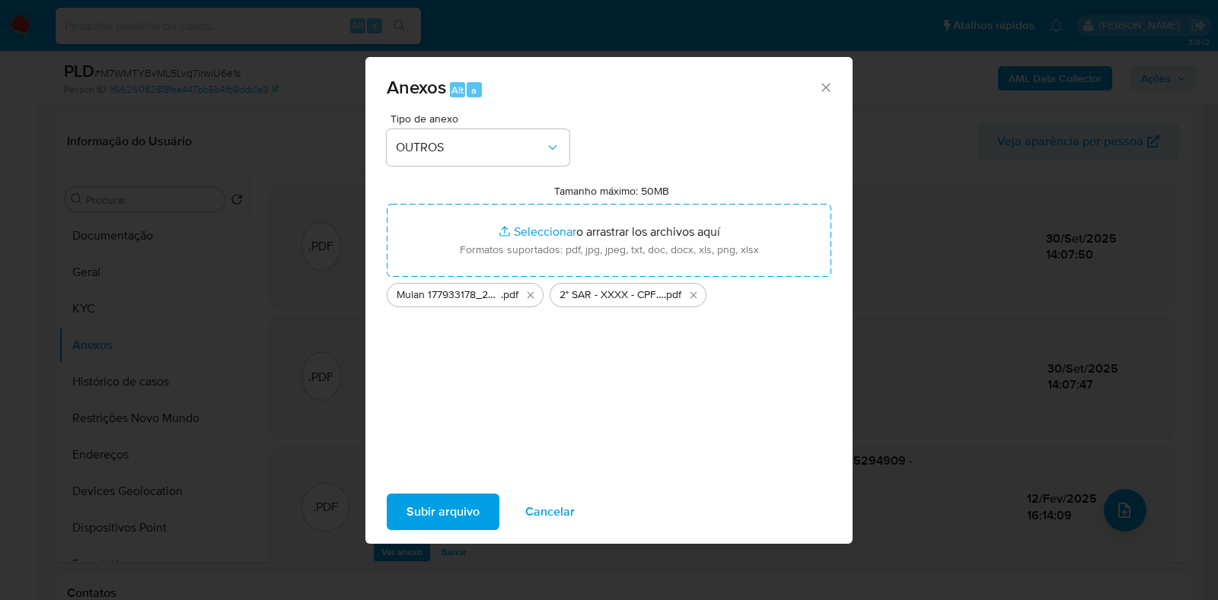
click at [435, 502] on span "Subir arquivo" at bounding box center [442, 511] width 73 height 33
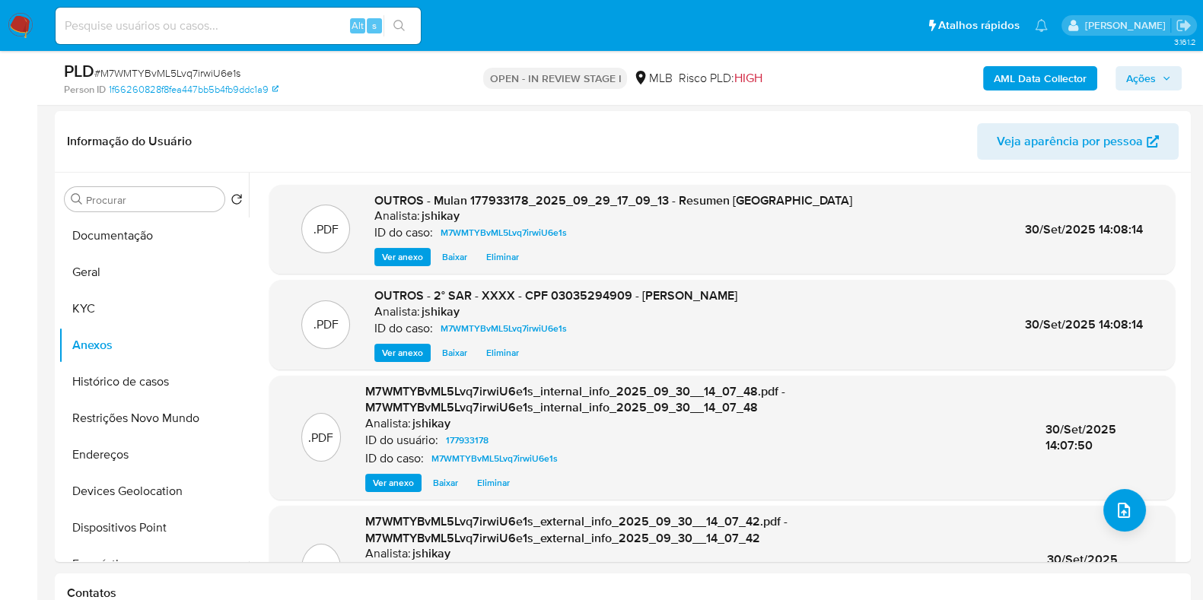
click at [1132, 81] on span "Ações" at bounding box center [1141, 78] width 30 height 24
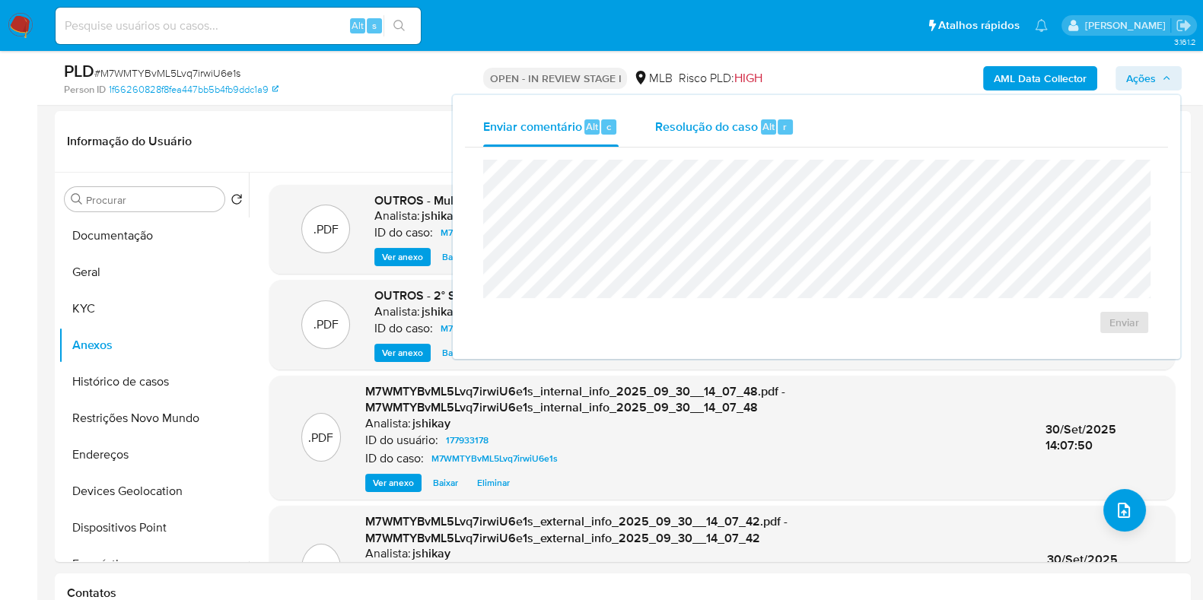
click at [740, 123] on span "Resolução do caso" at bounding box center [706, 126] width 103 height 18
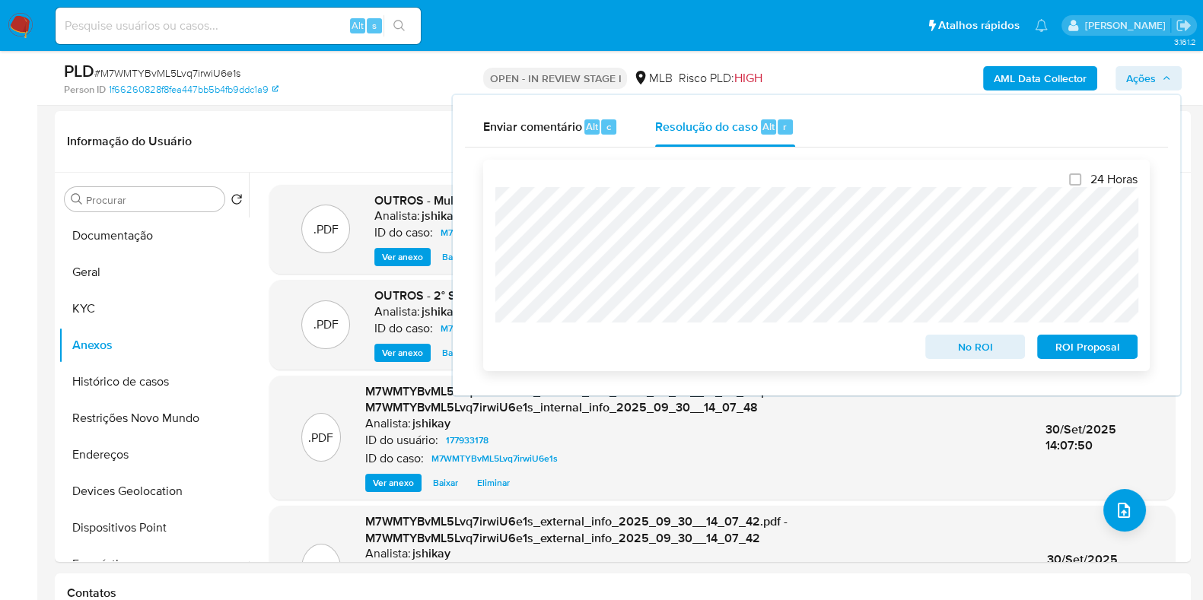
click at [1060, 350] on span "ROI Proposal" at bounding box center [1087, 346] width 79 height 21
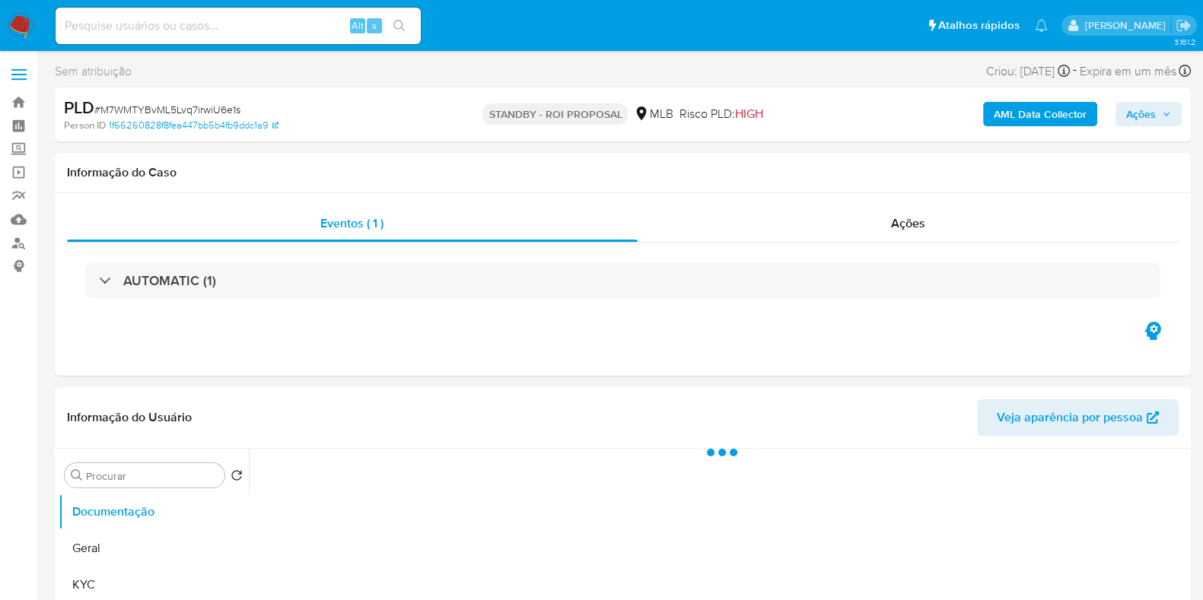
select select "10"
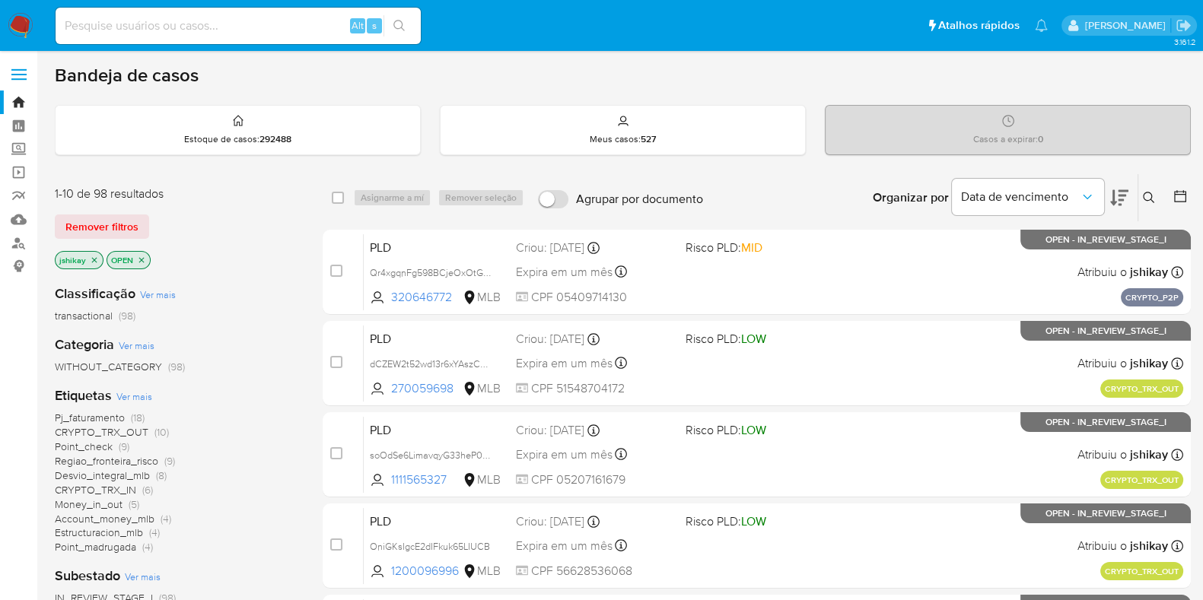
click at [222, 21] on input at bounding box center [238, 26] width 365 height 20
paste input "JyRGtir2FSzX4X4qzxljjfFp"
type input "JyRGtir2FSzX4X4qzxljjfFp"
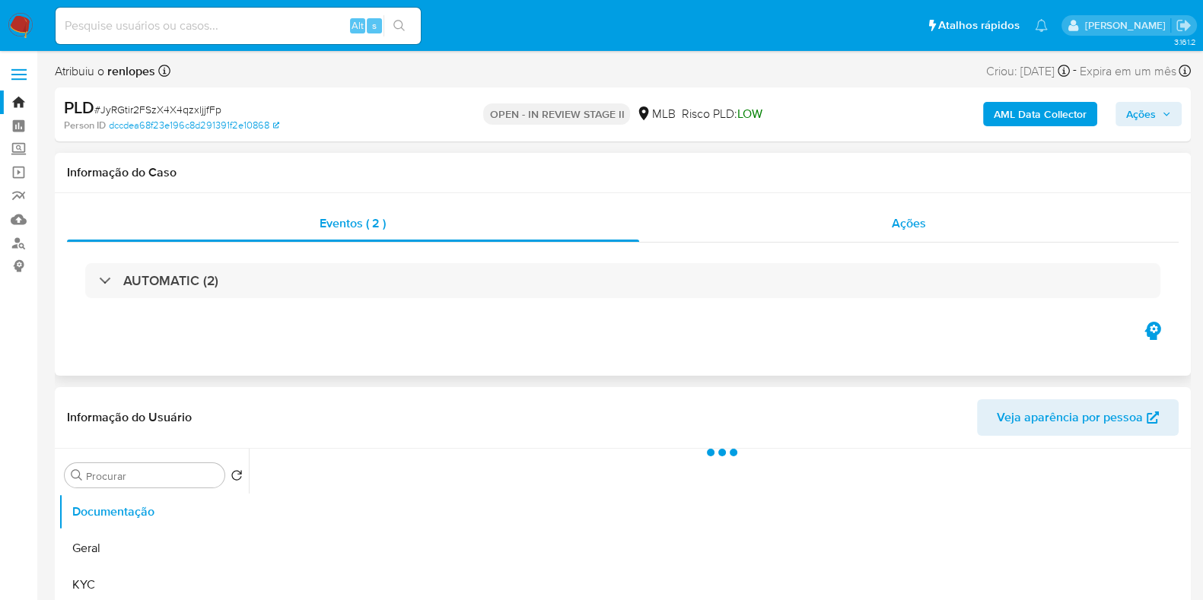
select select "10"
click at [909, 222] on span "Ações" at bounding box center [909, 224] width 34 height 18
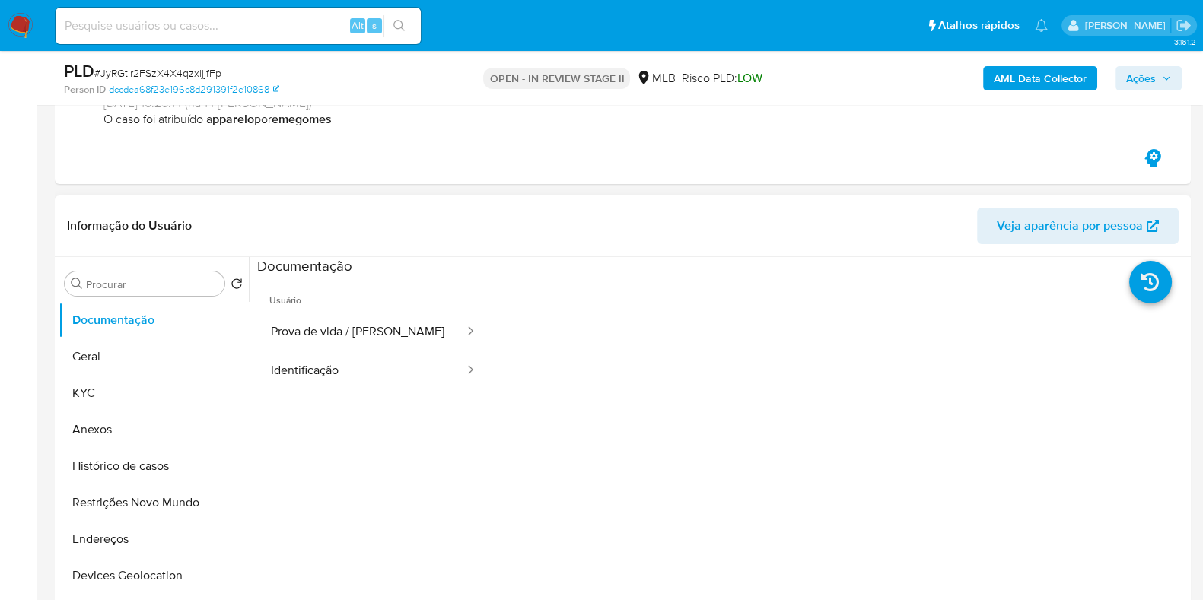
scroll to position [285, 0]
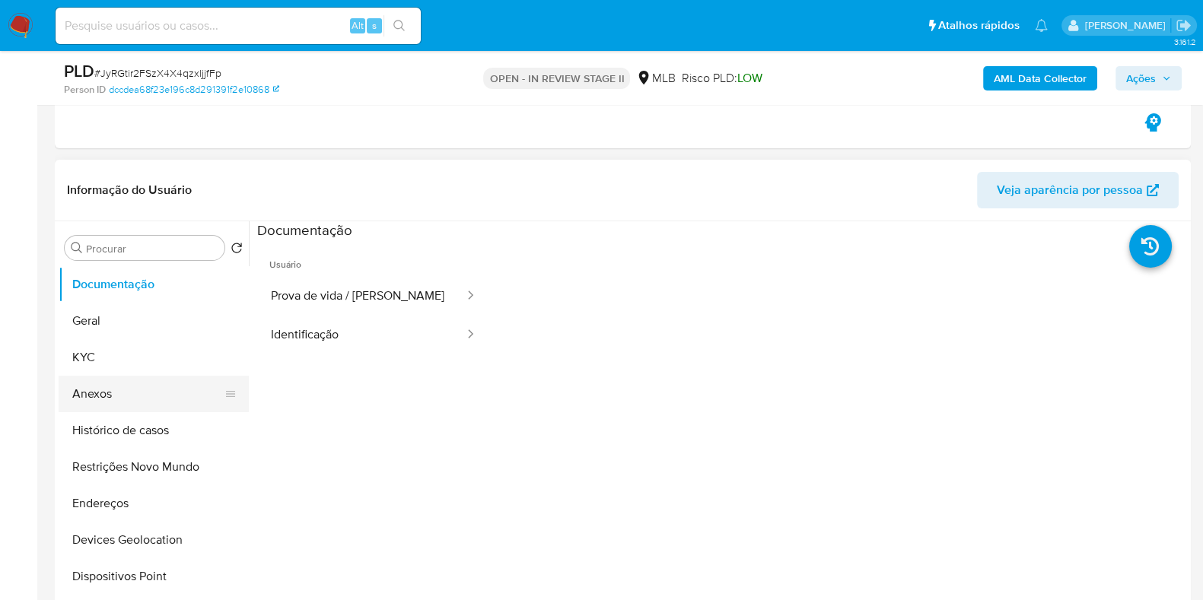
click at [160, 380] on button "Anexos" at bounding box center [148, 394] width 178 height 37
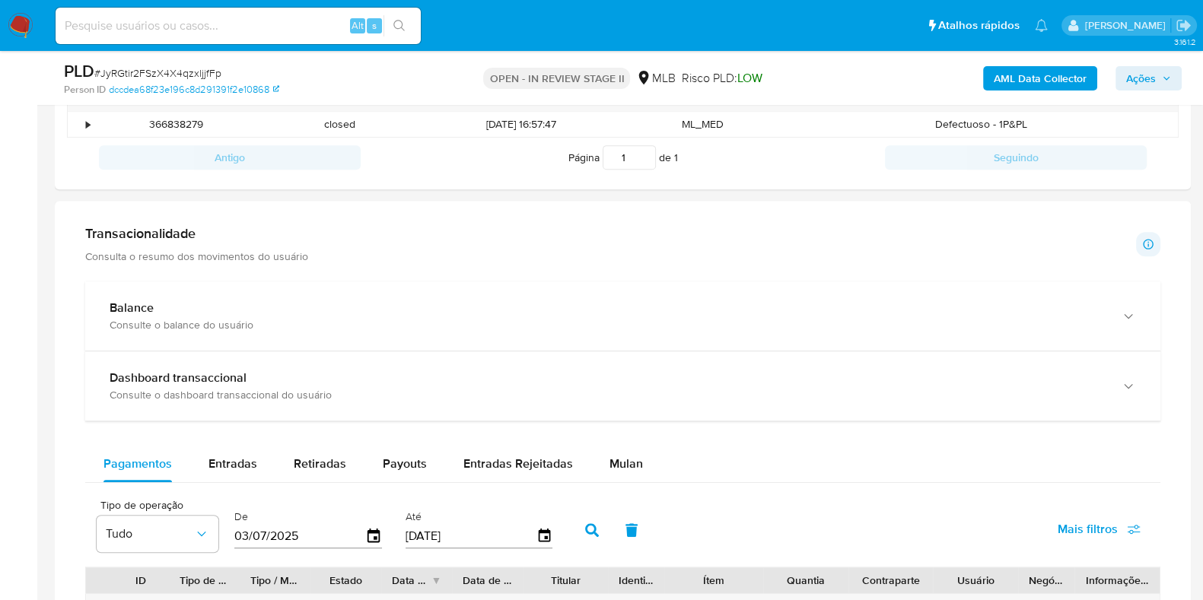
scroll to position [1046, 0]
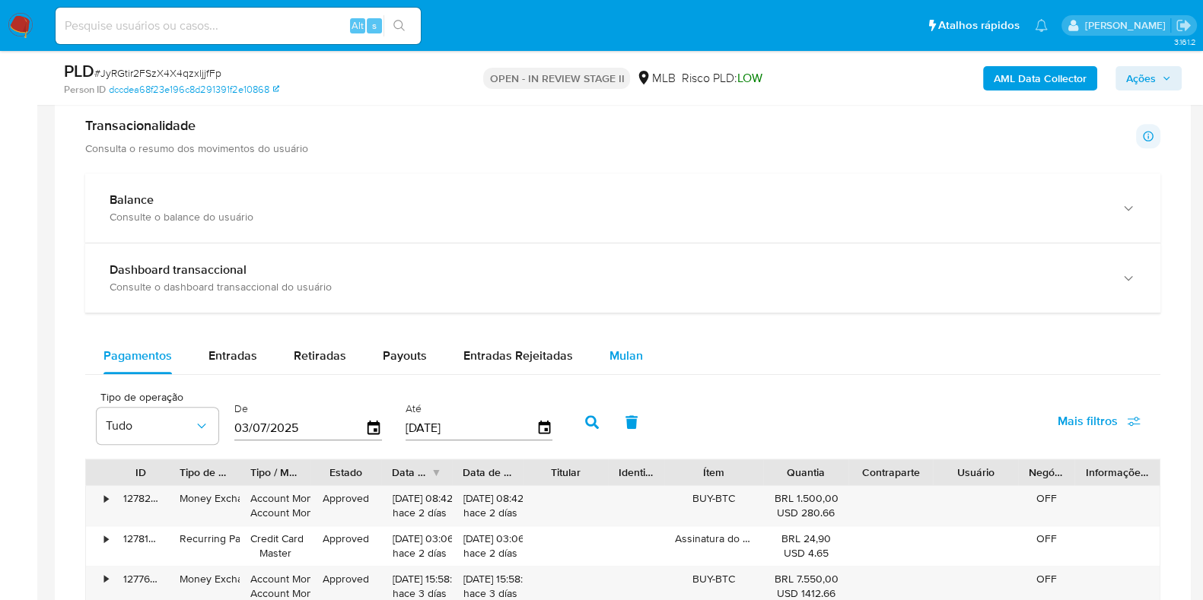
click at [634, 357] on span "Mulan" at bounding box center [626, 356] width 33 height 18
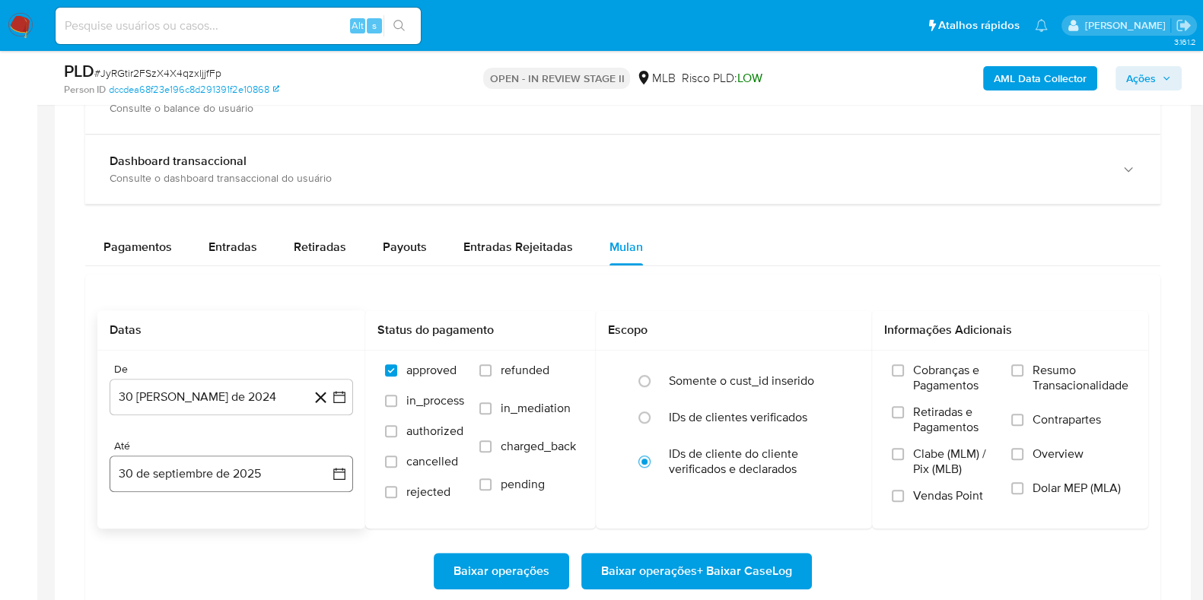
scroll to position [1236, 0]
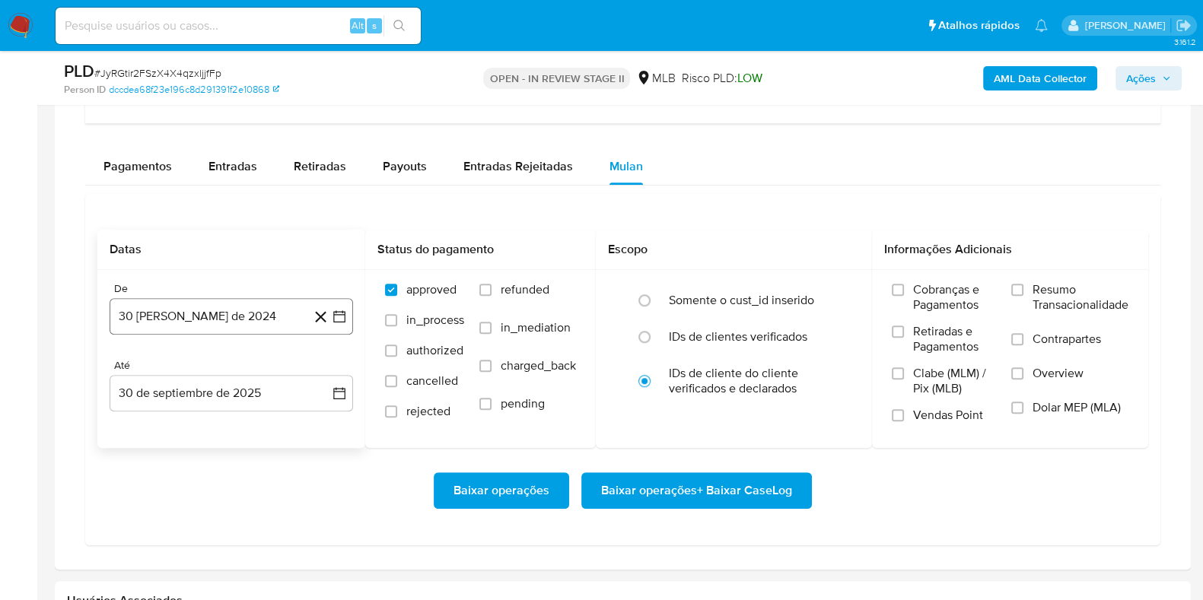
click at [342, 311] on icon "button" at bounding box center [339, 316] width 15 height 15
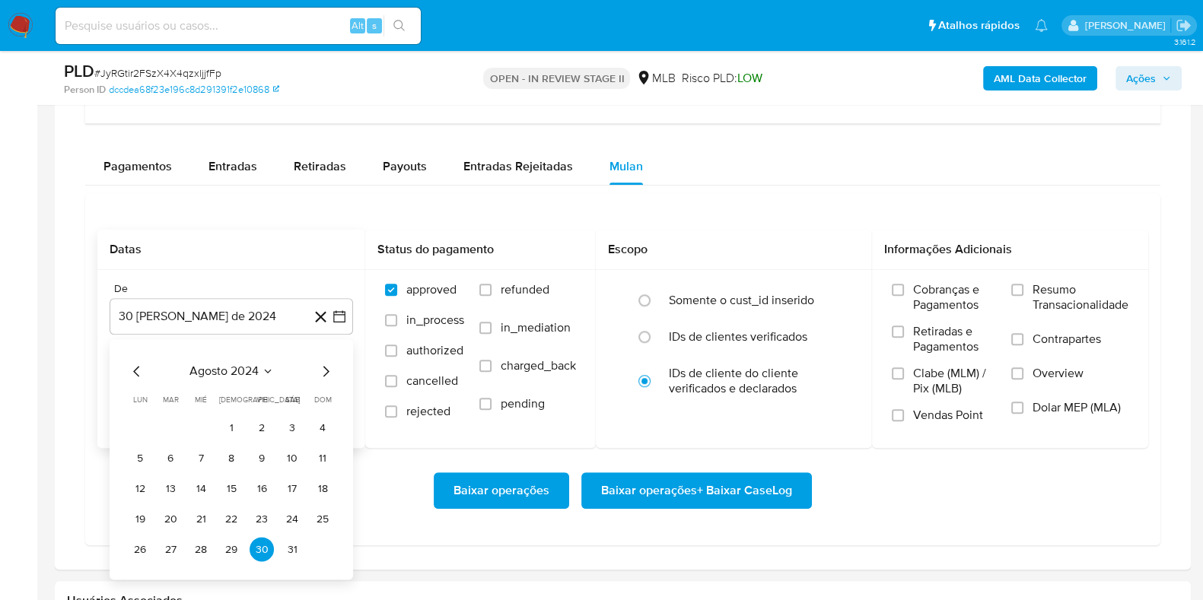
click at [240, 365] on span "agosto 2024" at bounding box center [223, 371] width 69 height 15
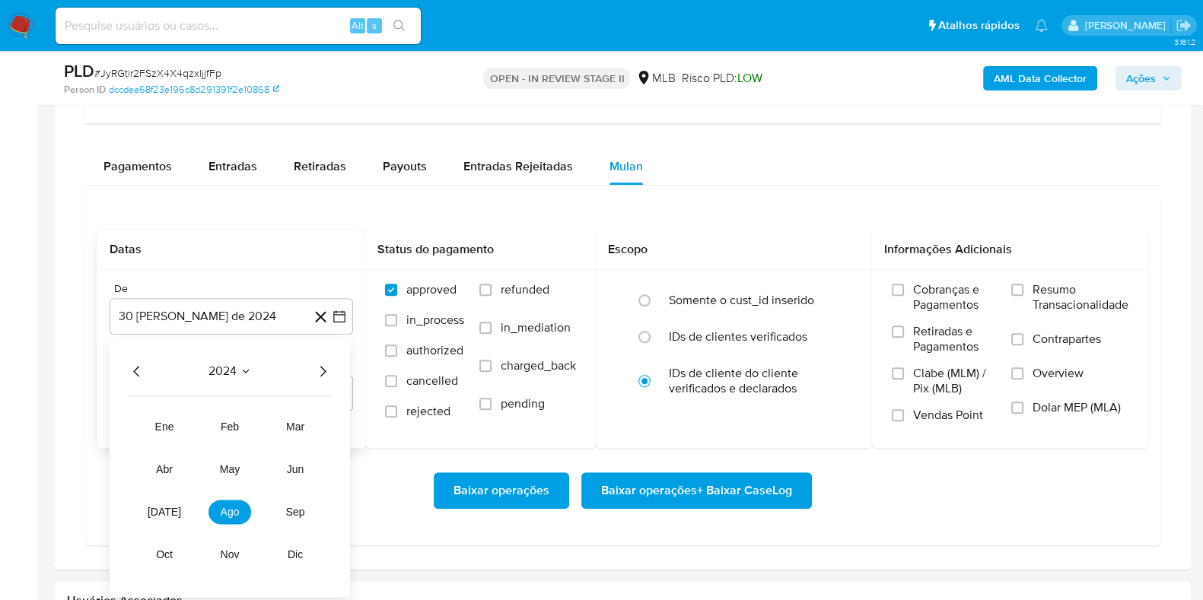
click at [326, 367] on icon "Año siguiente" at bounding box center [323, 371] width 18 height 18
click at [228, 508] on span "ago" at bounding box center [230, 512] width 19 height 12
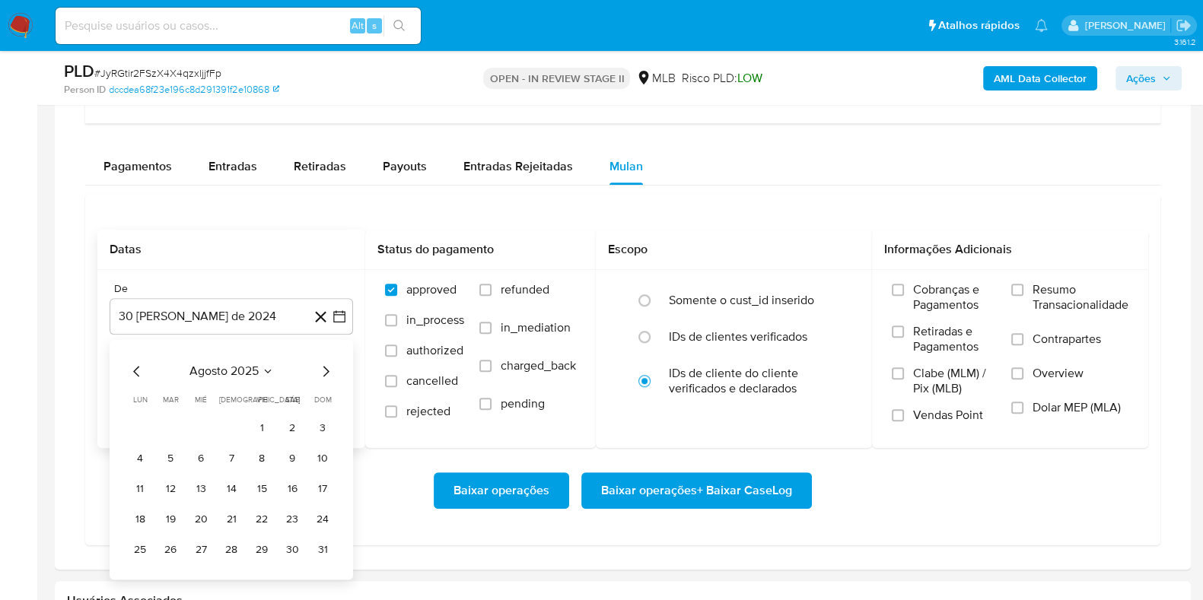
click at [259, 425] on button "1" at bounding box center [262, 427] width 24 height 24
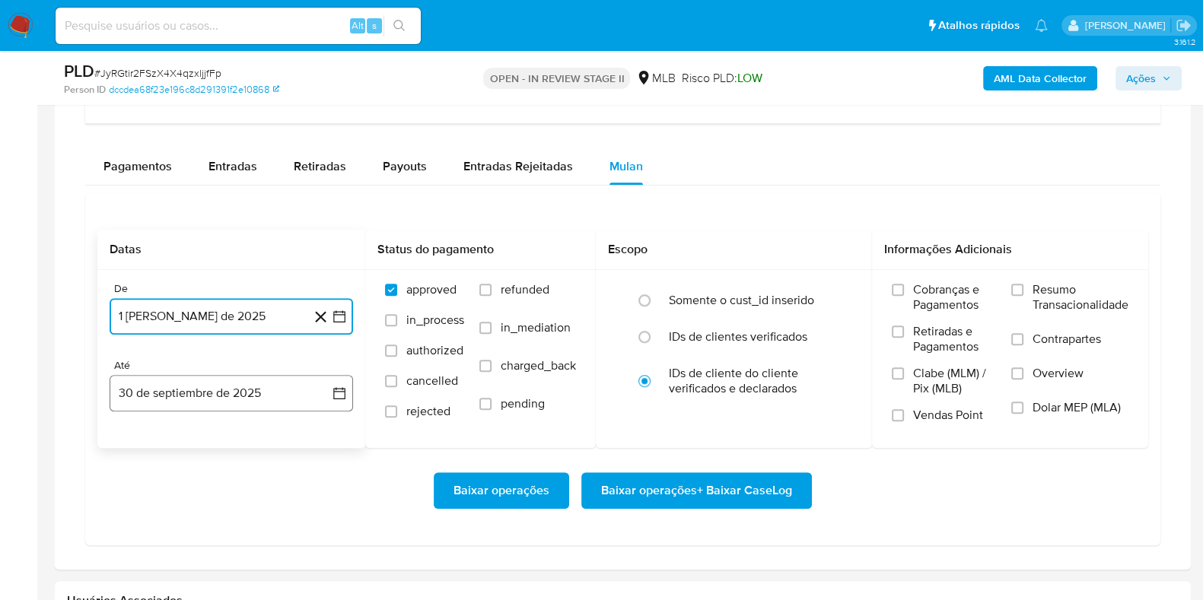
click at [342, 387] on icon "button" at bounding box center [339, 393] width 15 height 15
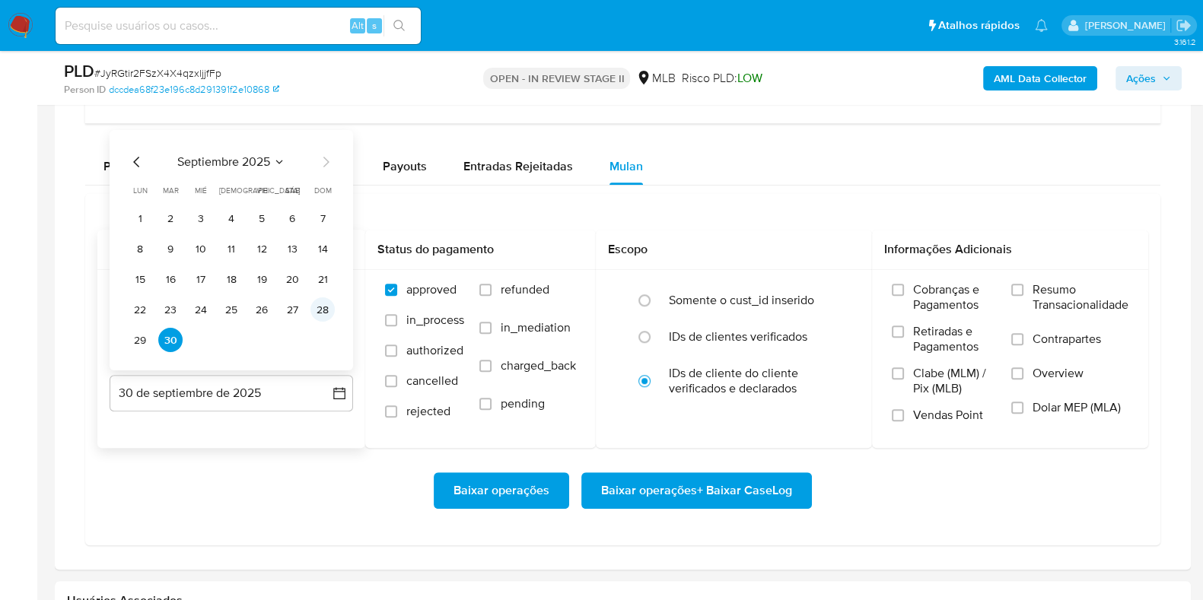
click at [318, 311] on button "28" at bounding box center [322, 310] width 24 height 24
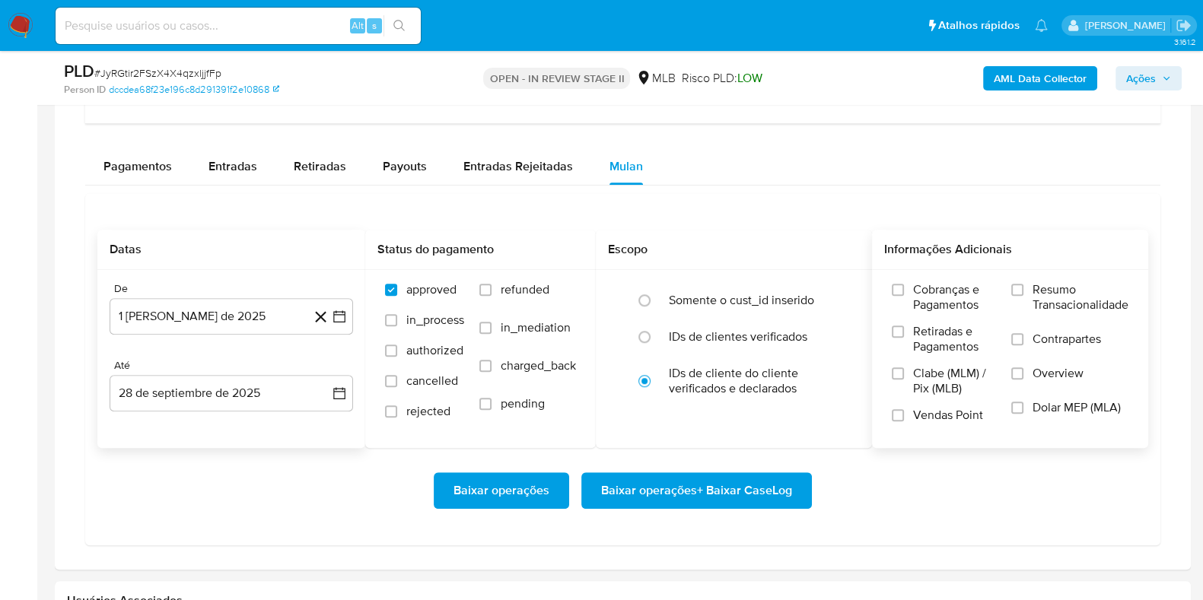
click at [1072, 298] on span "Resumo Transacionalidade" at bounding box center [1081, 297] width 96 height 30
click at [1023, 296] on input "Resumo Transacionalidade" at bounding box center [1017, 290] width 12 height 12
click at [680, 489] on span "Baixar operações + Baixar CaseLog" at bounding box center [696, 490] width 191 height 33
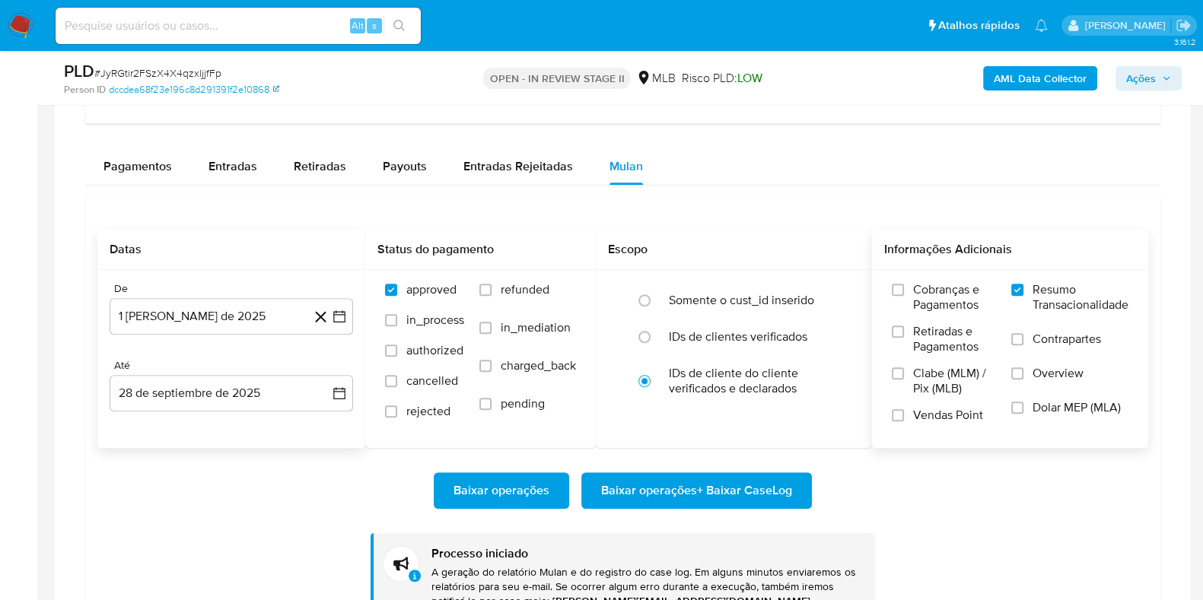
click at [164, 73] on span "# JyRGtir2FSzX4X4qzxljjfFp" at bounding box center [157, 72] width 127 height 15
copy span "JyRGtir2FSzX4X4qzxljjfFp"
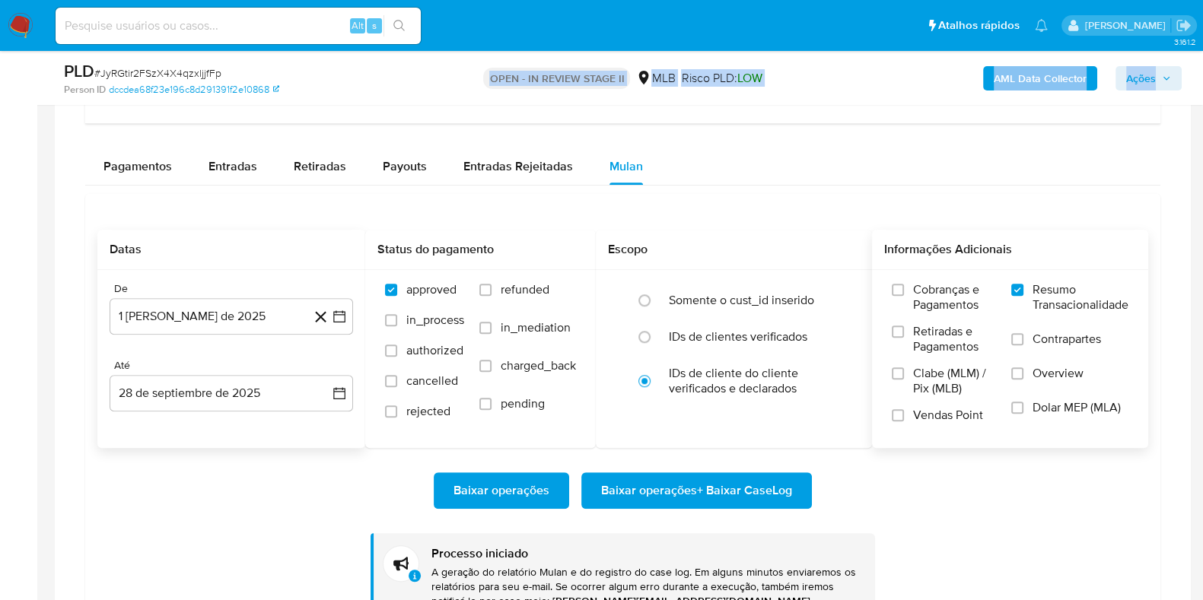
drag, startPoint x: 415, startPoint y: 2, endPoint x: 334, endPoint y: 101, distance: 128.7
click at [14, 18] on img at bounding box center [21, 26] width 26 height 26
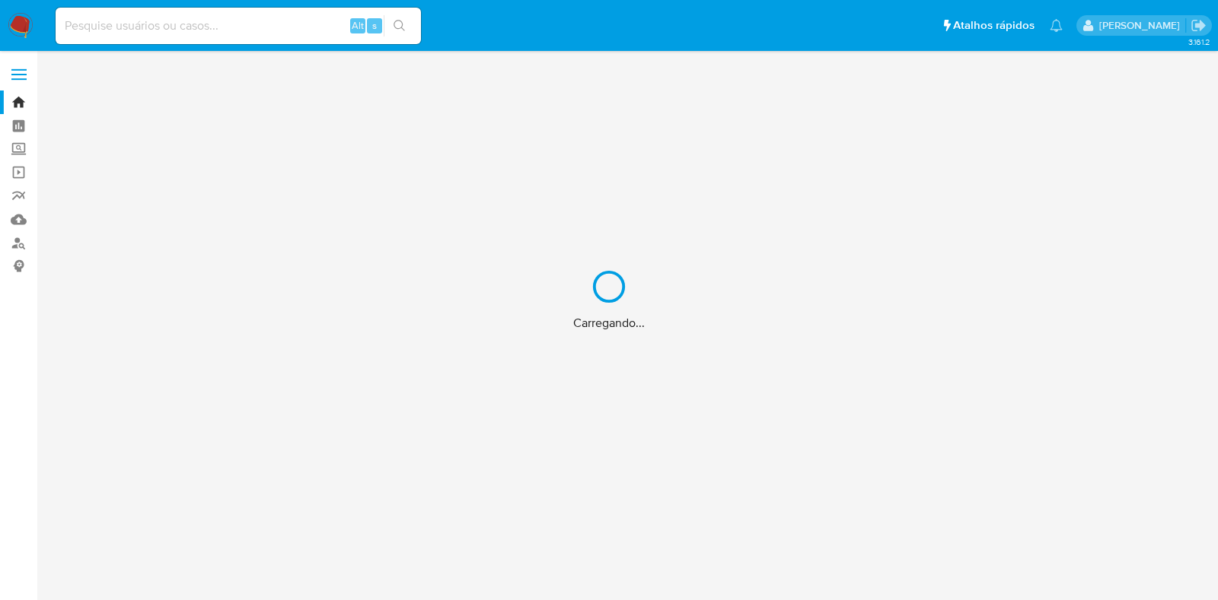
click at [228, 25] on div "Carregando..." at bounding box center [609, 300] width 1218 height 600
click at [196, 24] on div "Carregando..." at bounding box center [609, 300] width 1218 height 600
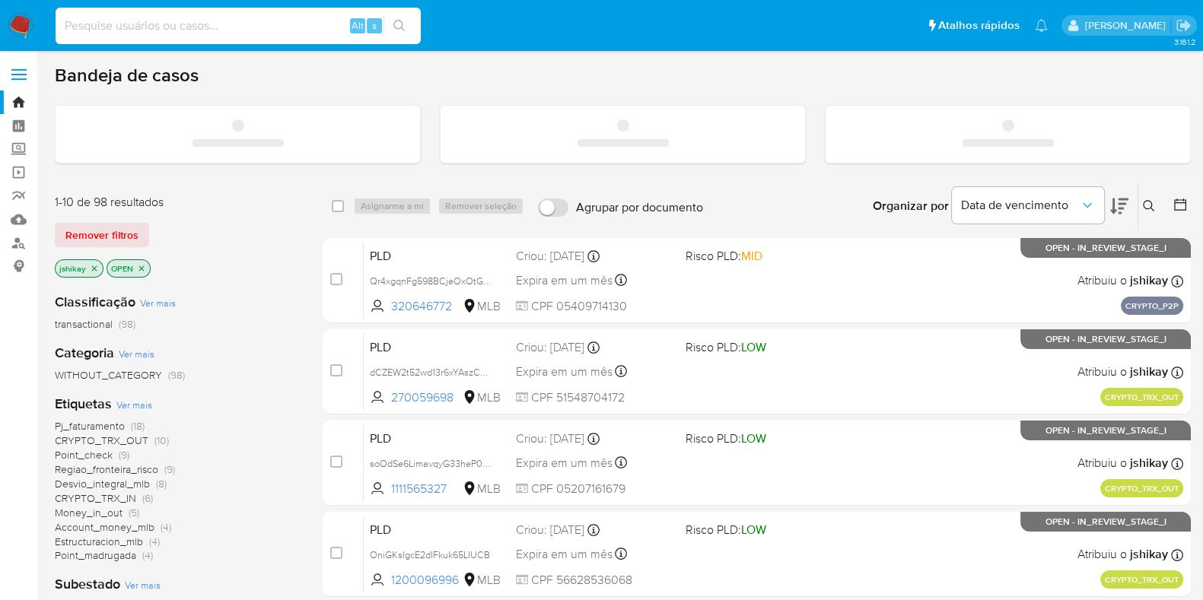
click at [196, 24] on input at bounding box center [238, 26] width 365 height 20
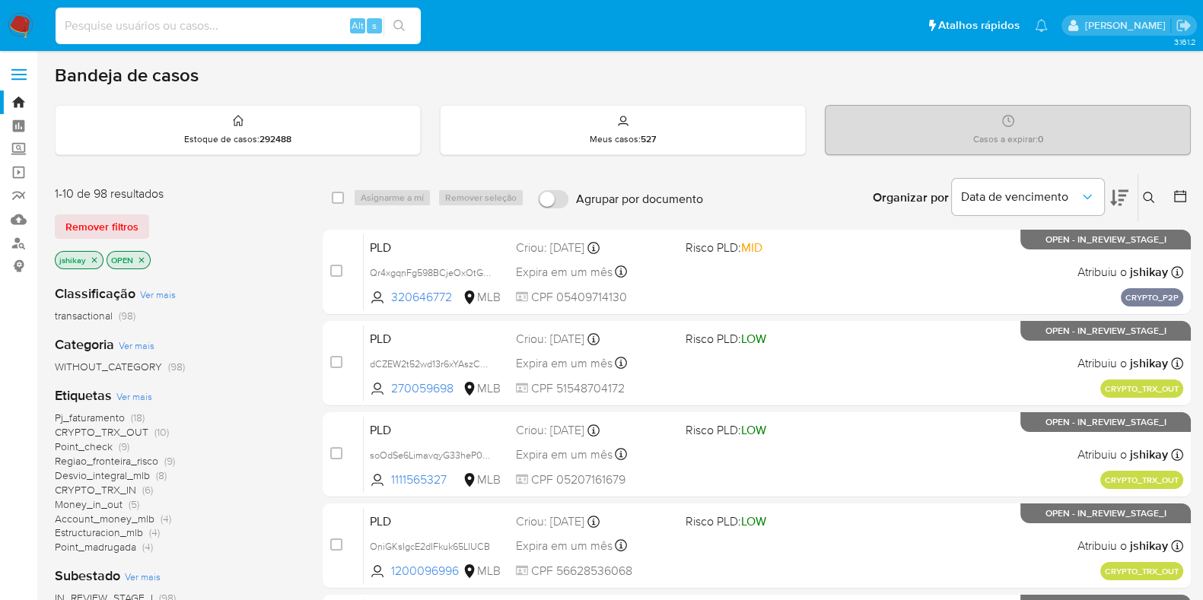
paste input "JyRGtir2FSzX4X4qzxljjfFp"
type input "JyRGtir2FSzX4X4qzxljjfFp"
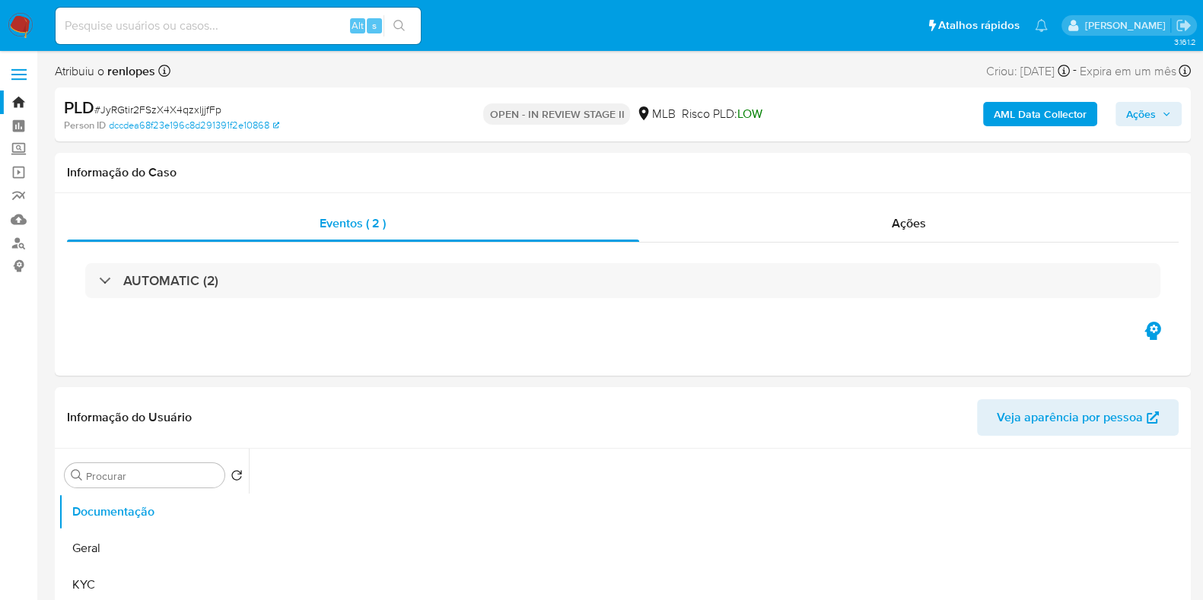
select select "10"
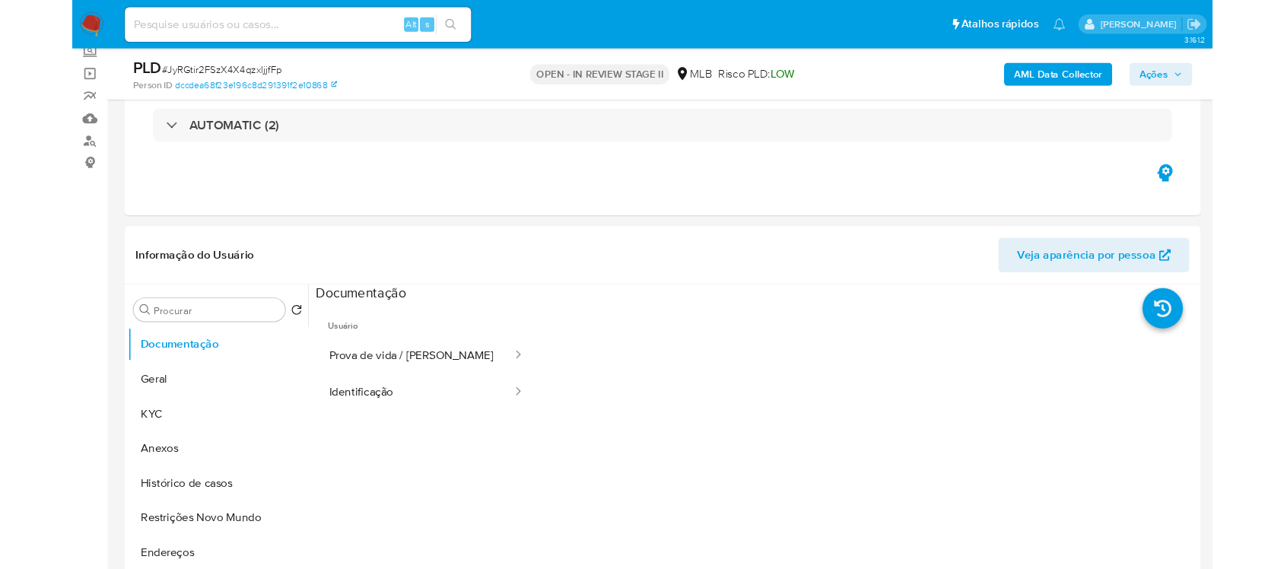
scroll to position [95, 0]
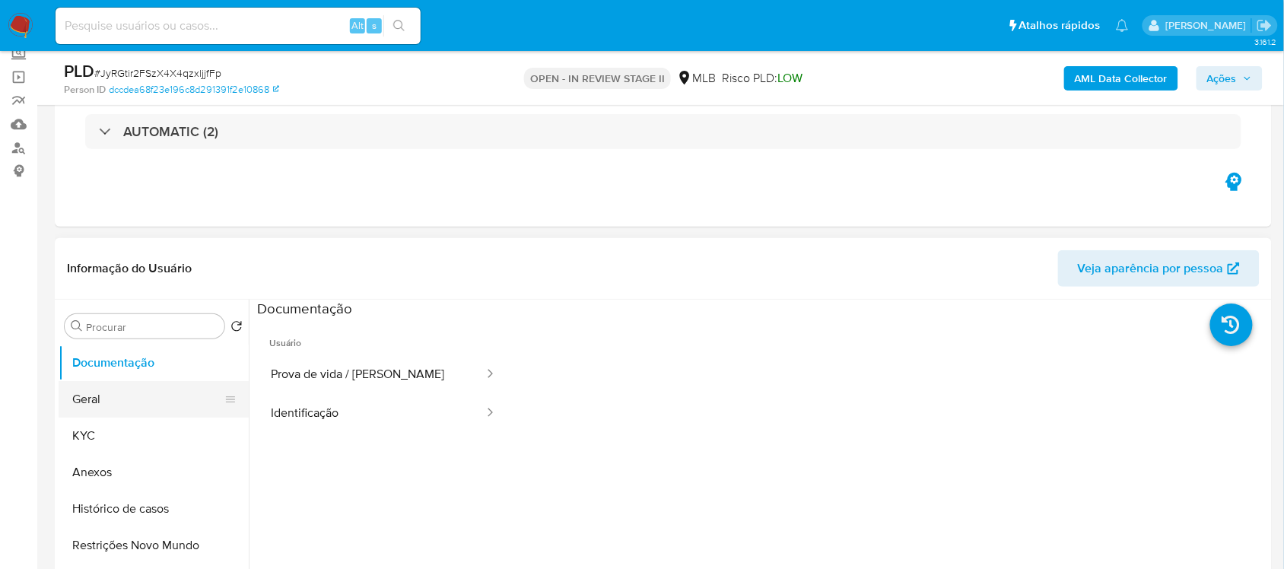
click at [115, 404] on button "Geral" at bounding box center [148, 399] width 178 height 37
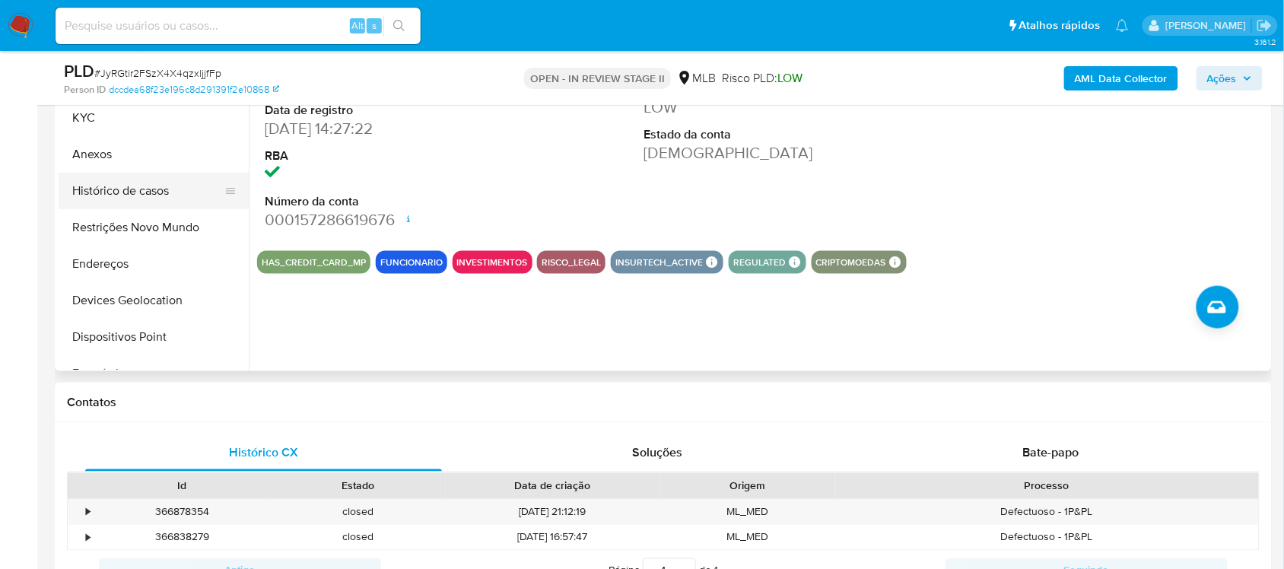
scroll to position [380, 0]
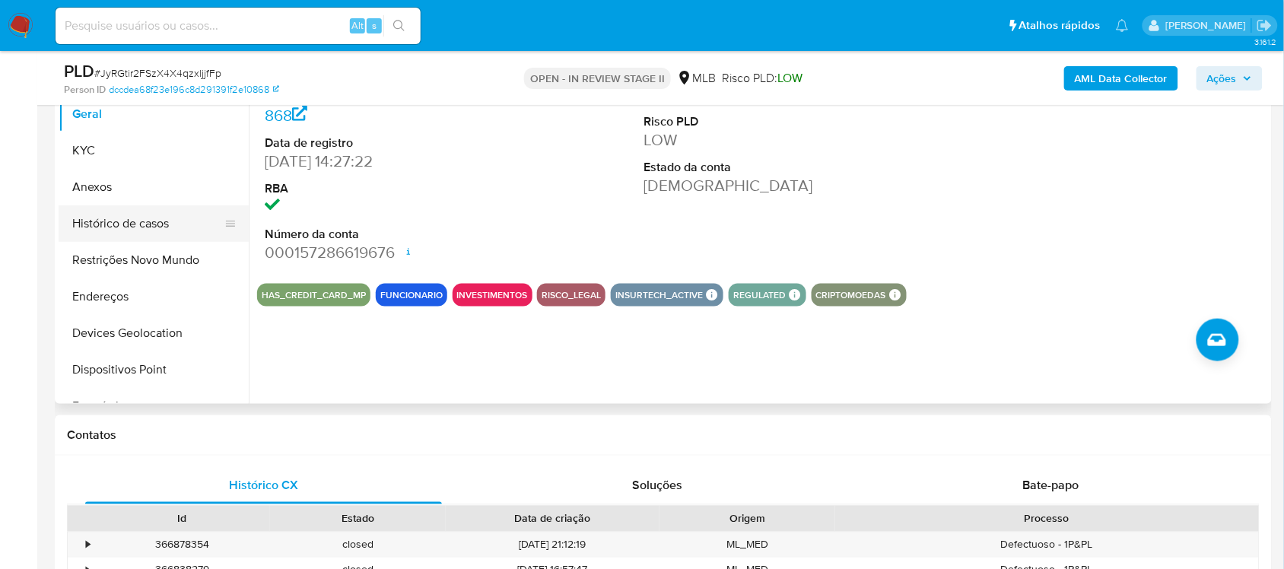
click at [135, 227] on button "Histórico de casos" at bounding box center [148, 223] width 178 height 37
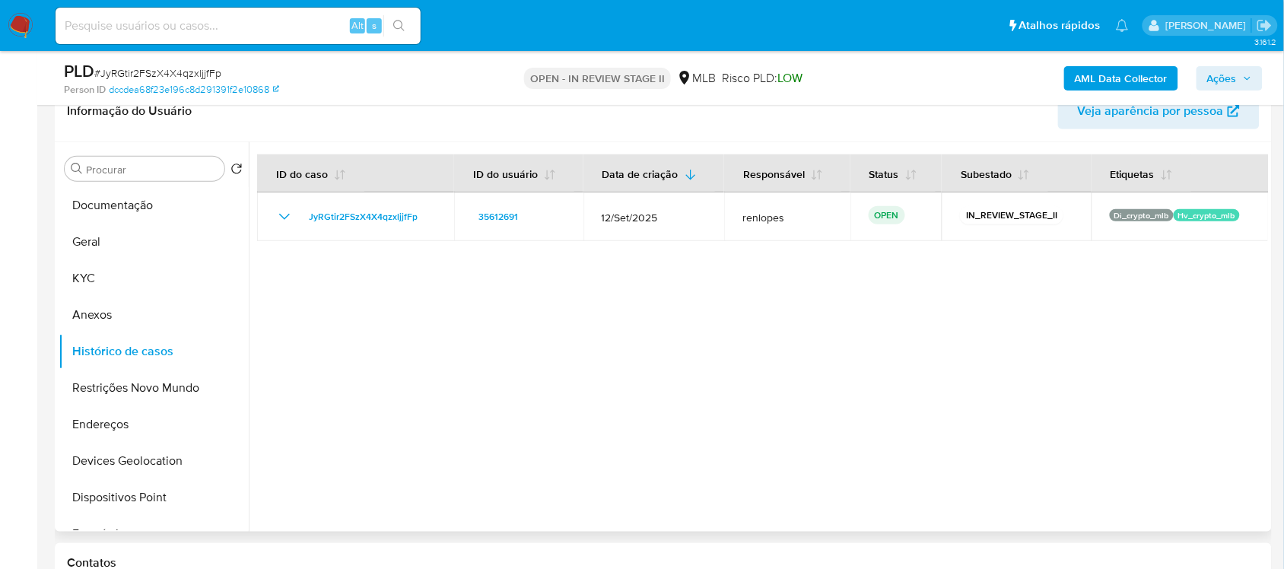
scroll to position [285, 0]
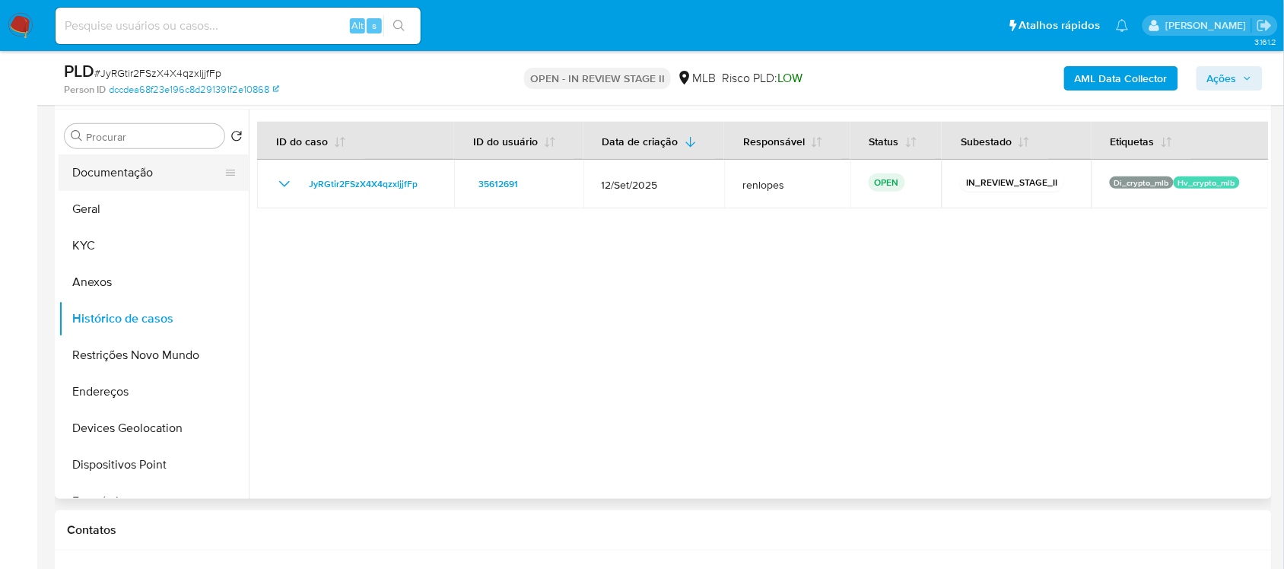
click at [88, 154] on button "Documentação" at bounding box center [148, 172] width 178 height 37
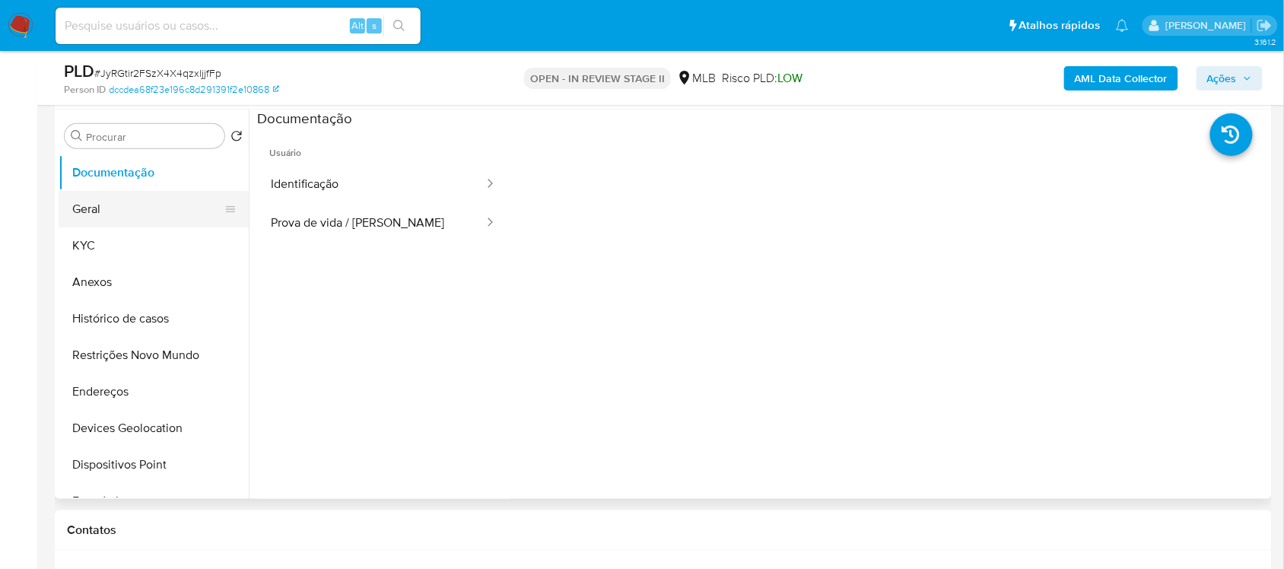
click at [109, 193] on button "Geral" at bounding box center [148, 209] width 178 height 37
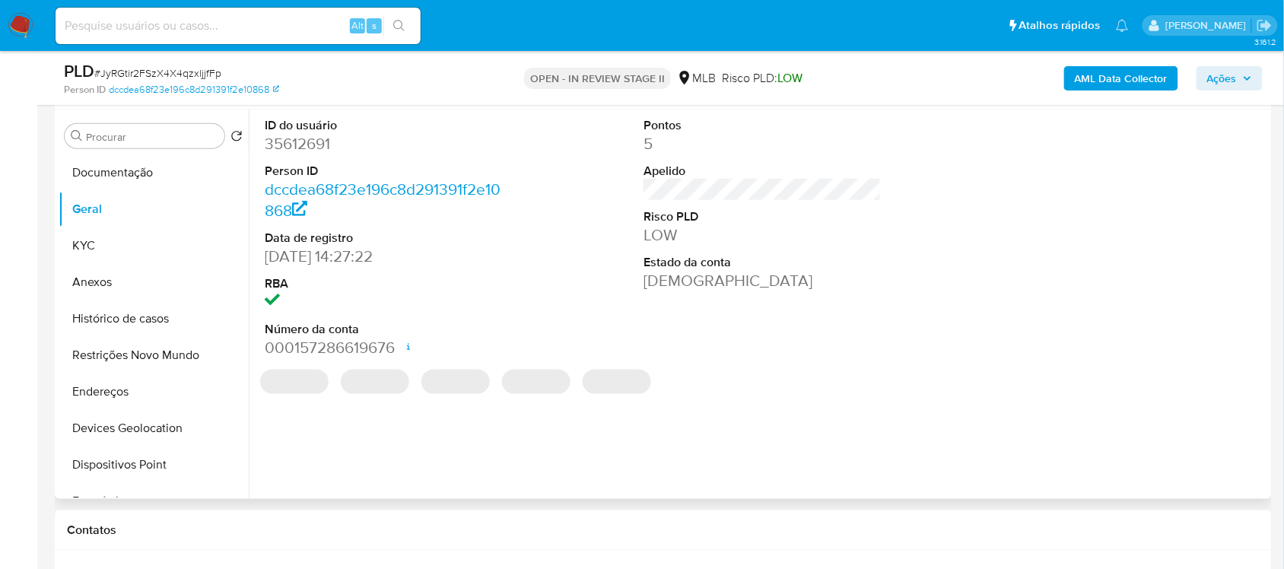
click at [309, 149] on dd "35612691" at bounding box center [383, 143] width 237 height 21
click at [309, 148] on dd "35612691" at bounding box center [383, 143] width 237 height 21
copy dd "35612691"
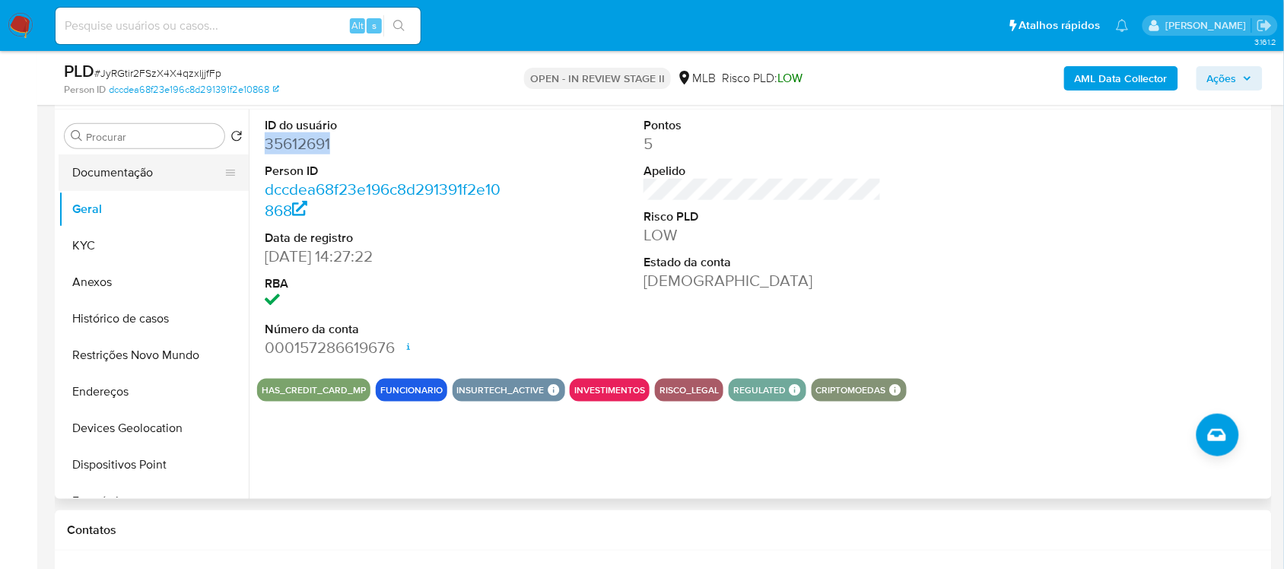
click at [139, 180] on button "Documentação" at bounding box center [148, 172] width 178 height 37
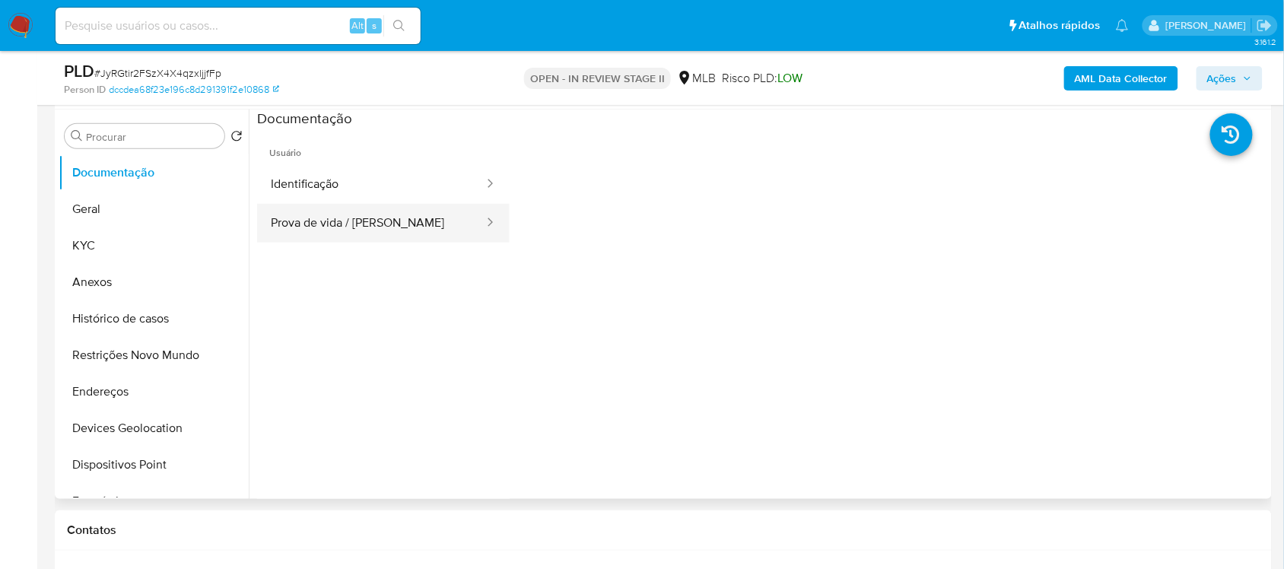
click at [326, 226] on button "Prova de vida / [PERSON_NAME]" at bounding box center [371, 223] width 228 height 39
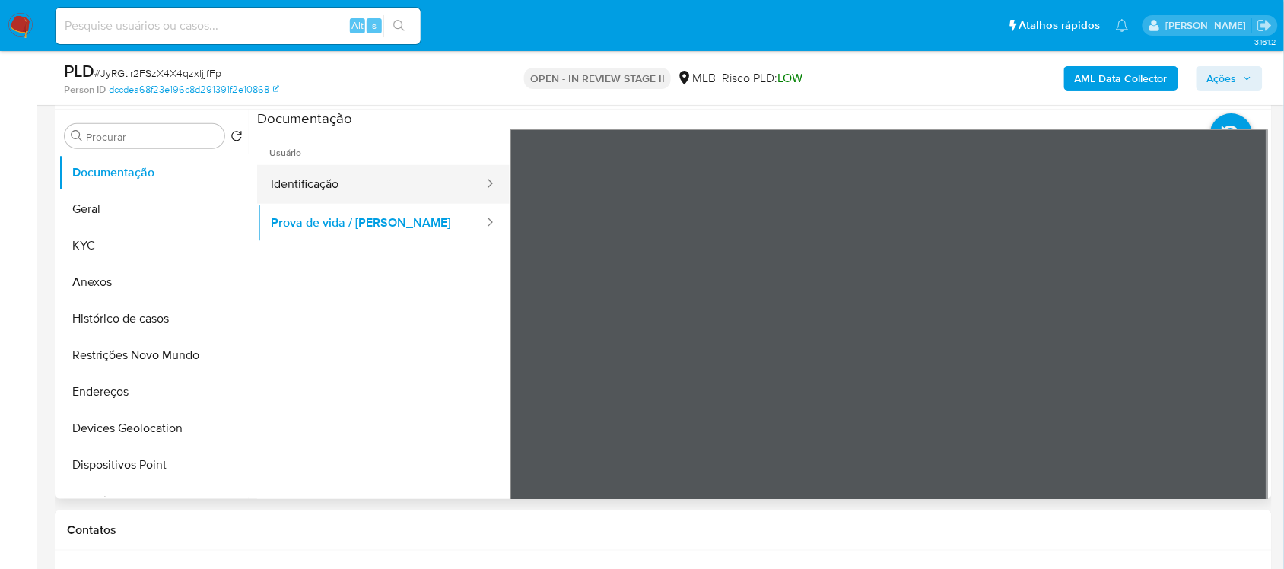
click at [325, 194] on button "Identificação" at bounding box center [371, 184] width 228 height 39
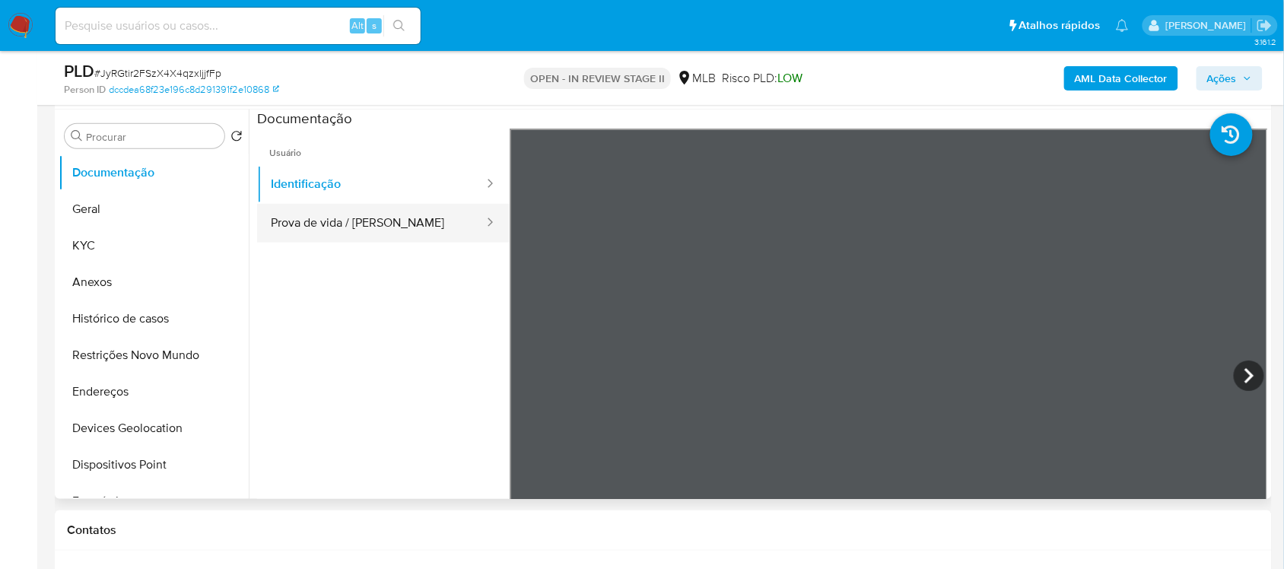
click at [363, 223] on button "Prova de vida / [PERSON_NAME]" at bounding box center [371, 223] width 228 height 39
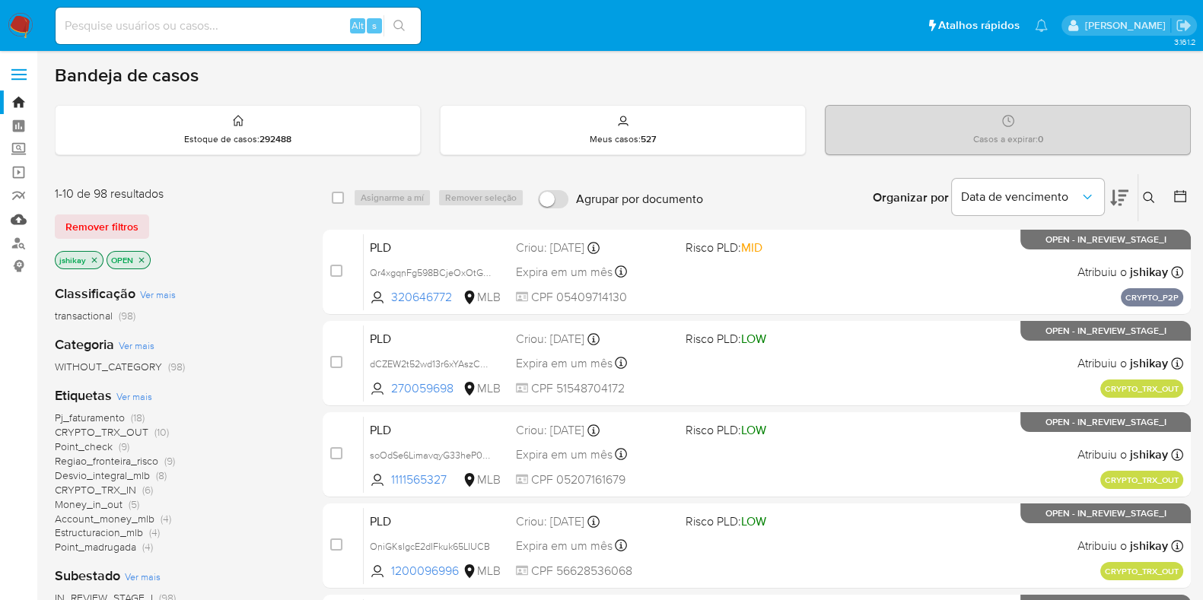
click at [24, 215] on link "Mulan" at bounding box center [90, 220] width 181 height 24
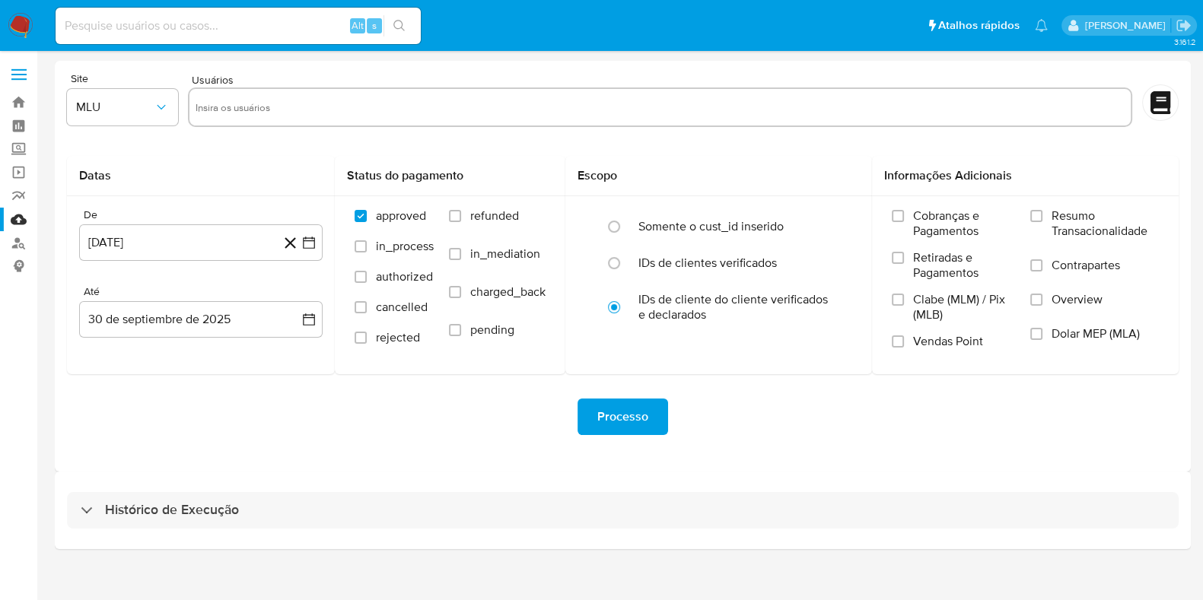
drag, startPoint x: 288, startPoint y: 514, endPoint x: 317, endPoint y: 431, distance: 88.3
click at [288, 515] on div "Histórico de Execução" at bounding box center [623, 510] width 1112 height 37
select select "10"
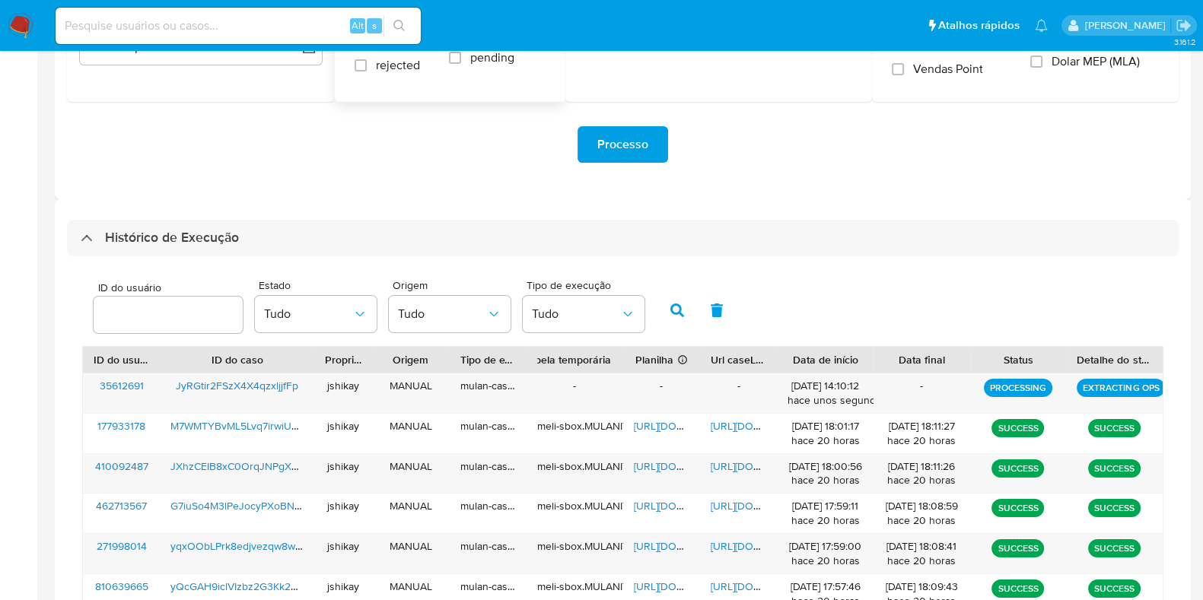
scroll to position [285, 0]
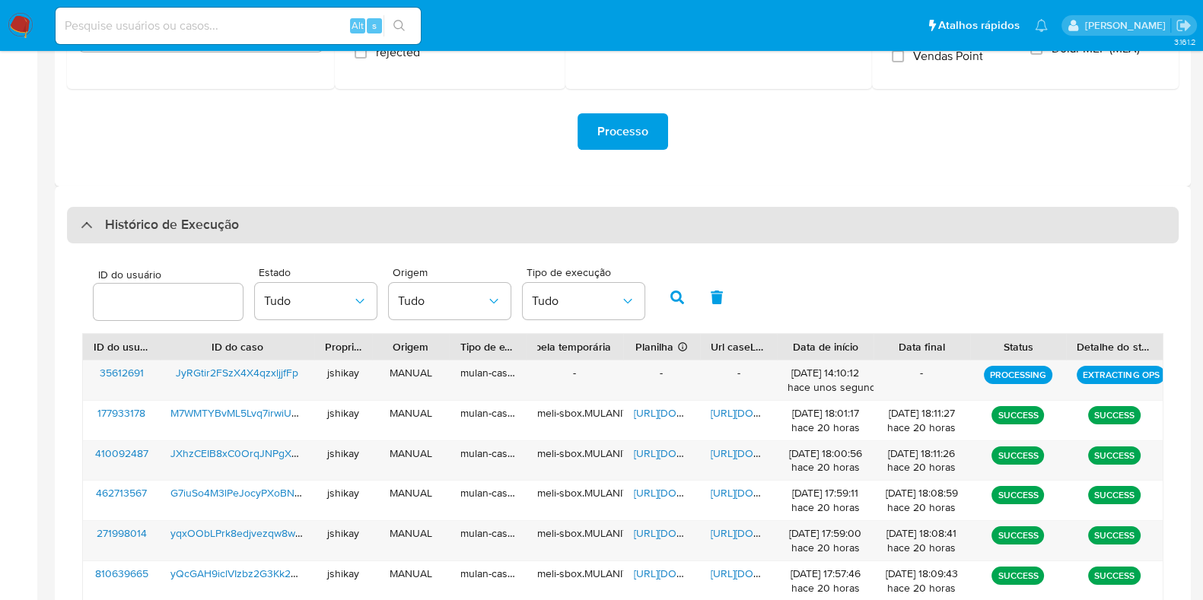
click at [192, 237] on div "Histórico de Execução" at bounding box center [623, 225] width 1112 height 37
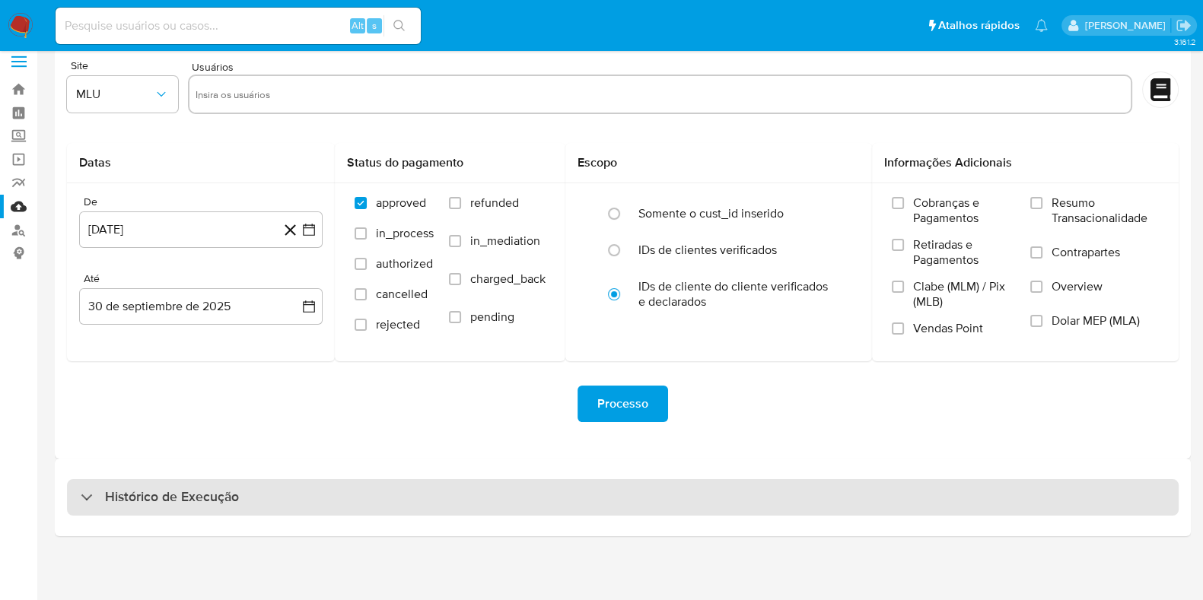
click at [200, 489] on h3 "Histórico de Execução" at bounding box center [172, 498] width 134 height 18
select select "10"
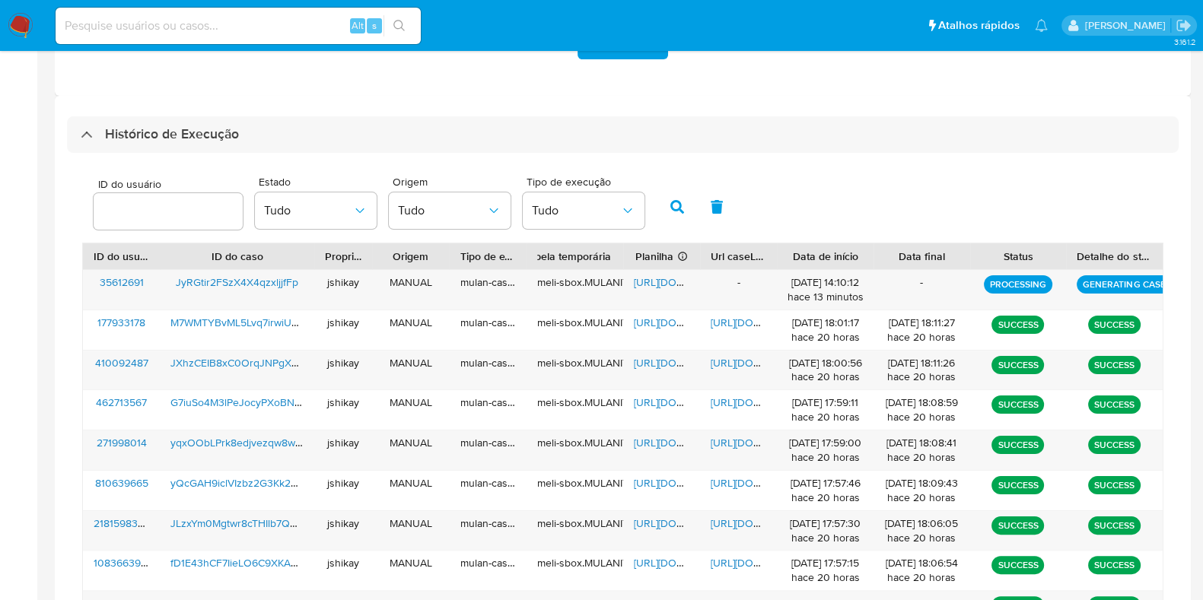
scroll to position [346, 0]
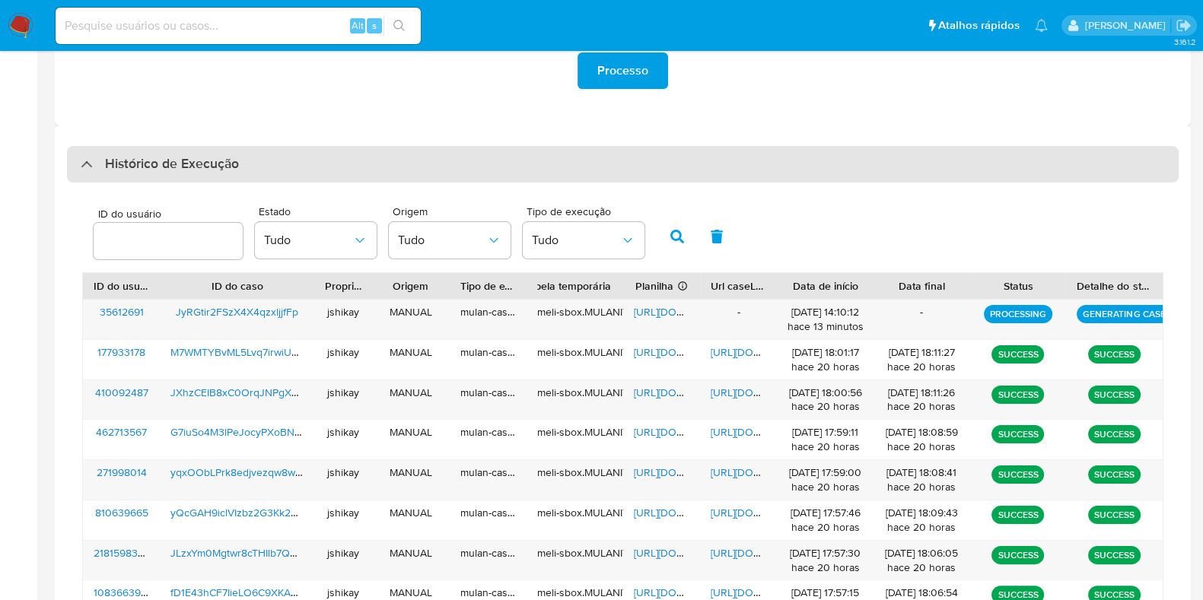
drag, startPoint x: 240, startPoint y: 186, endPoint x: 216, endPoint y: 151, distance: 42.2
click at [240, 186] on div "ID do usuário Estado Tudo Origem Tudo Tipo de execução Tudo ID do usuário ID do…" at bounding box center [623, 470] width 1112 height 575
click at [216, 151] on div "Histórico de Execução" at bounding box center [623, 164] width 1112 height 37
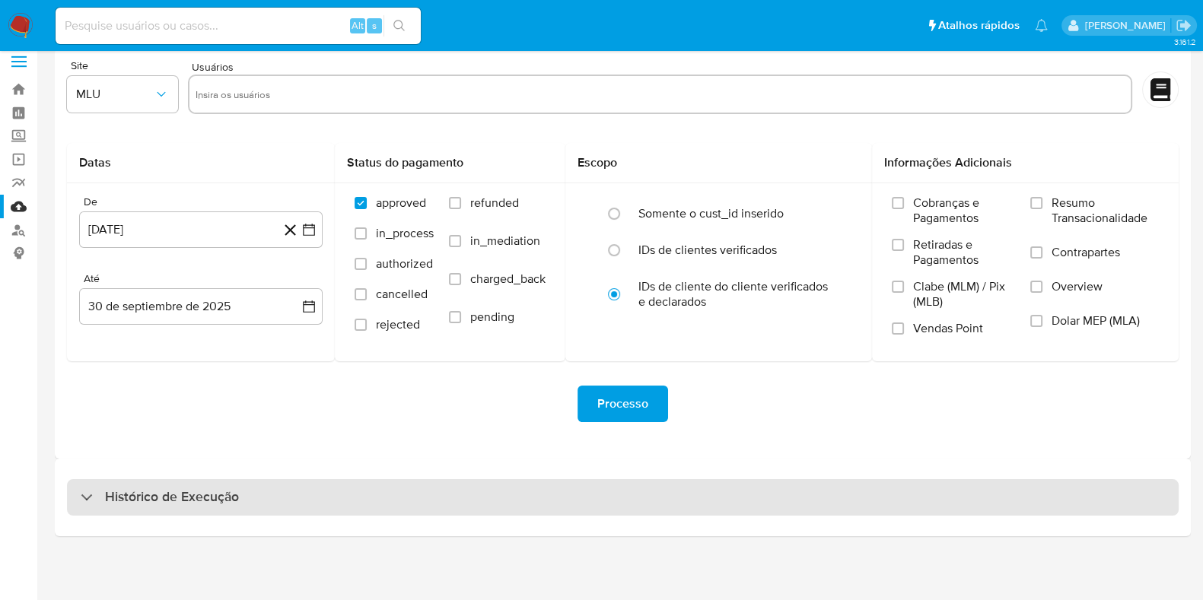
click at [185, 495] on h3 "Histórico de Execução" at bounding box center [172, 498] width 134 height 18
select select "10"
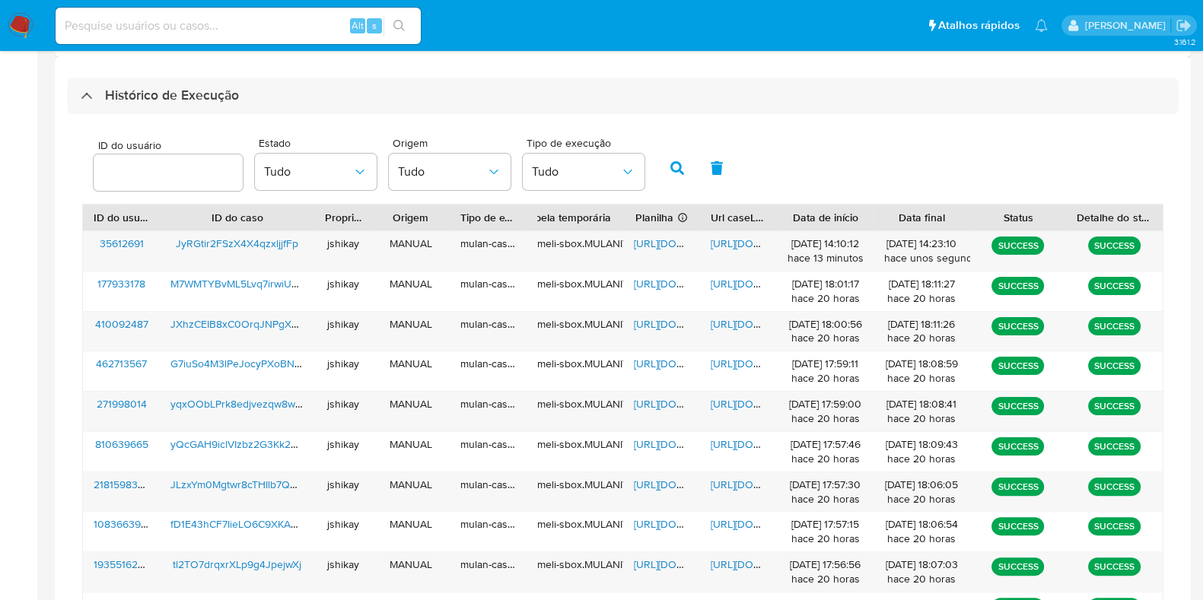
scroll to position [441, 0]
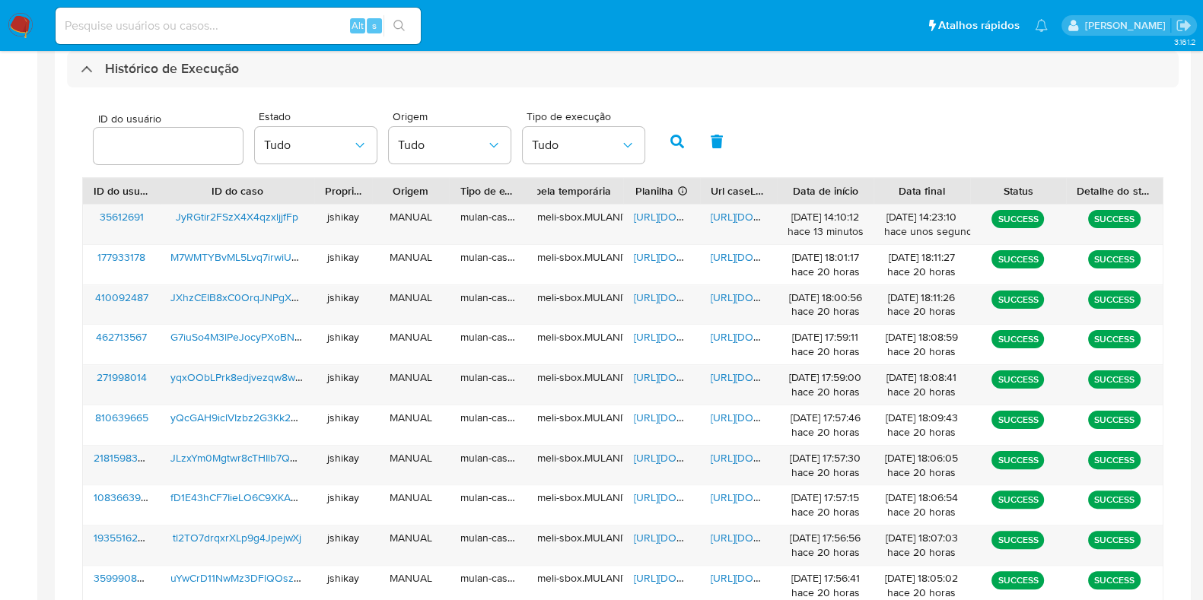
click at [784, 119] on div "ID do usuário Estado Tudo Origem Tudo Tipo de execução Tudo" at bounding box center [622, 140] width 1081 height 75
click at [669, 217] on span "https://docs.google.com/spreadsheets/d/1B6xrcKWzQfk1dr4PMOSxRfK4LY28UVhffJWCnua…" at bounding box center [686, 216] width 105 height 15
click at [727, 217] on span "https://docs.google.com/document/d/1Rz8PEsjkcKPFXPj1i7ydpx7bTYRihIhwhqAmMs1wMfg…" at bounding box center [763, 216] width 105 height 15
click at [996, 23] on li "Atalhos rápidos Presiona las siguientes teclas para acceder a algunas de las fu…" at bounding box center [973, 25] width 100 height 38
drag, startPoint x: 26, startPoint y: 37, endPoint x: 26, endPoint y: 27, distance: 9.9
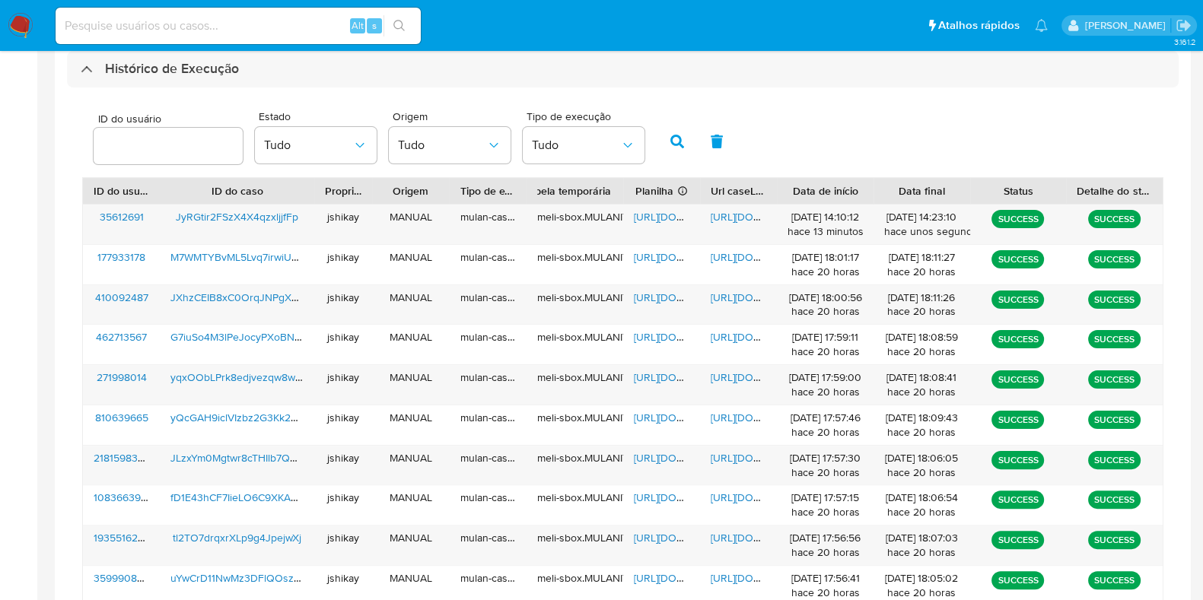
click at [26, 37] on img at bounding box center [21, 26] width 26 height 26
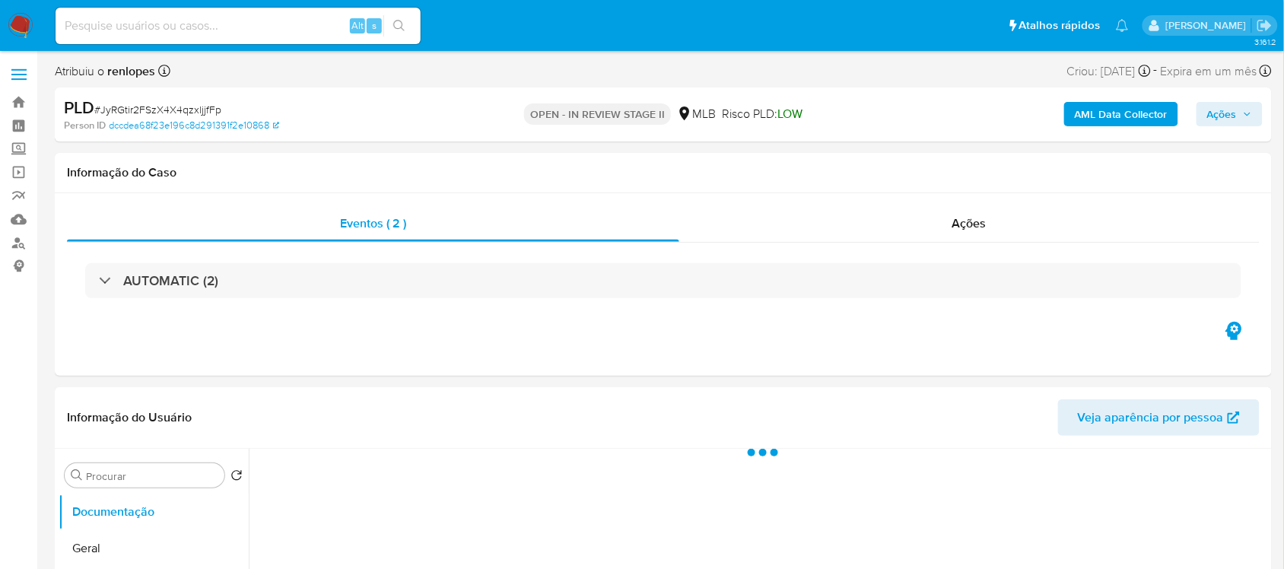
select select "10"
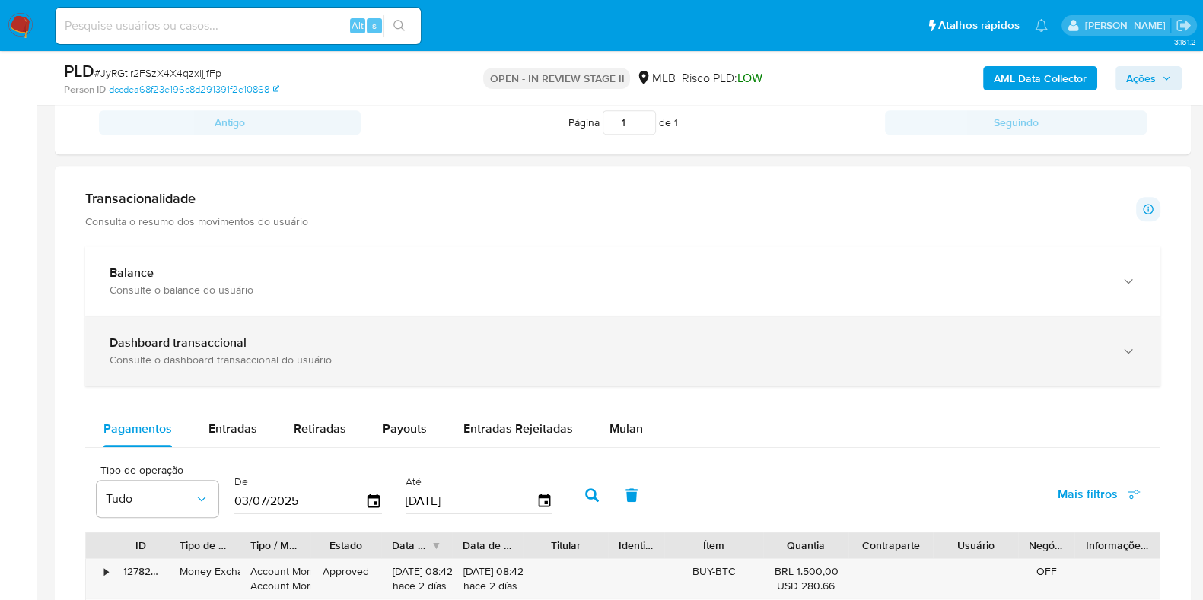
scroll to position [951, 0]
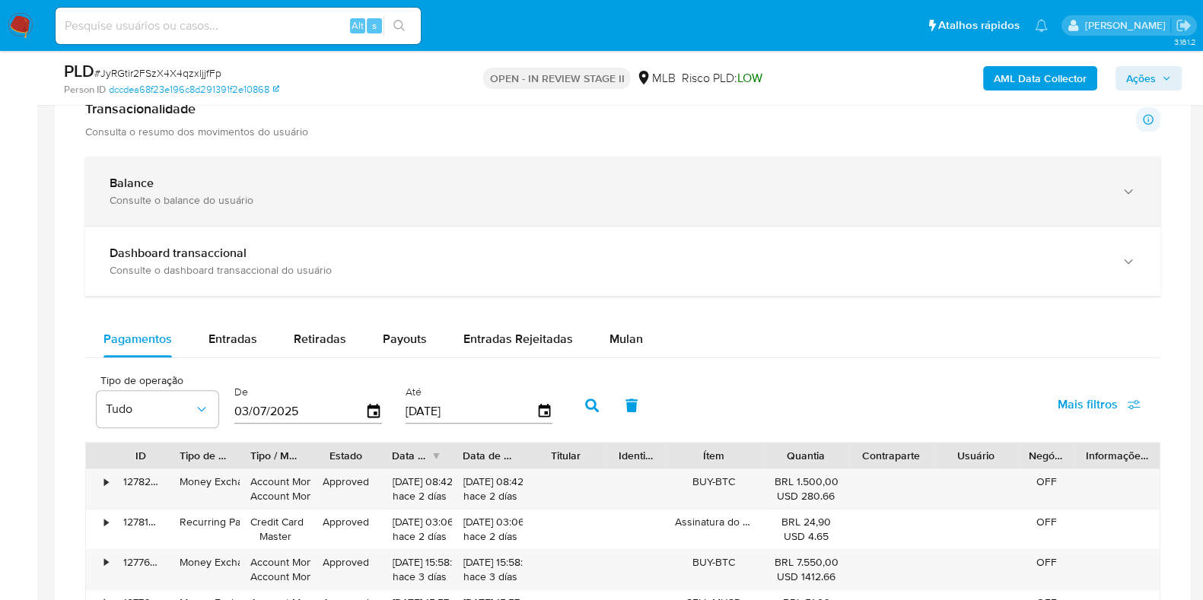
click at [427, 181] on div "Balance" at bounding box center [608, 183] width 996 height 15
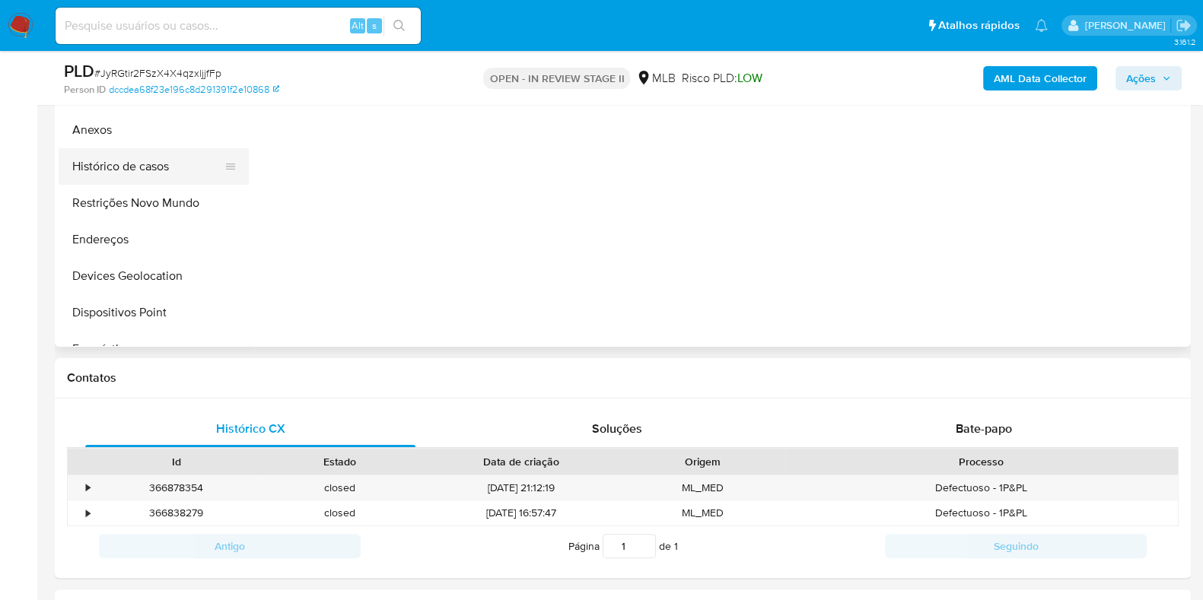
scroll to position [285, 0]
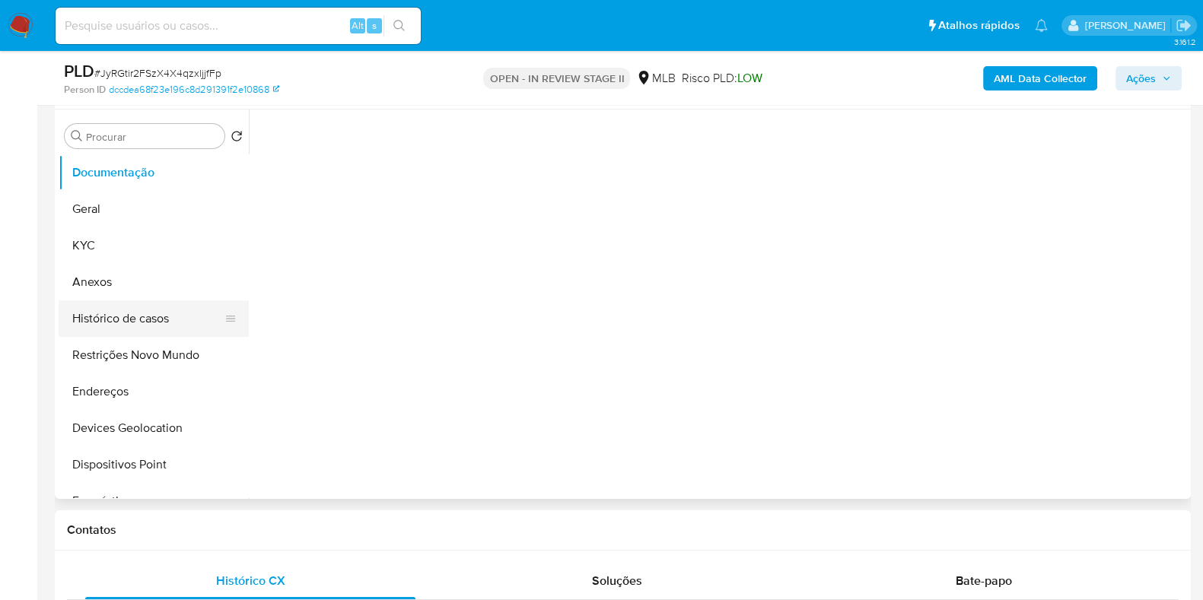
click at [148, 311] on button "Histórico de casos" at bounding box center [148, 319] width 178 height 37
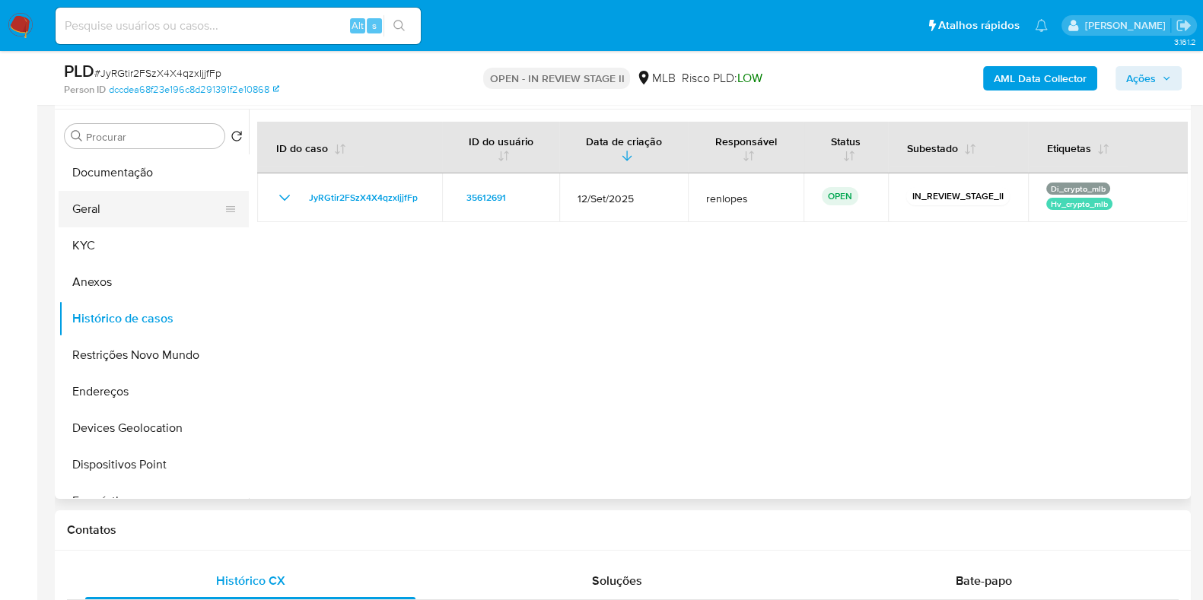
click at [113, 218] on button "Geral" at bounding box center [148, 209] width 178 height 37
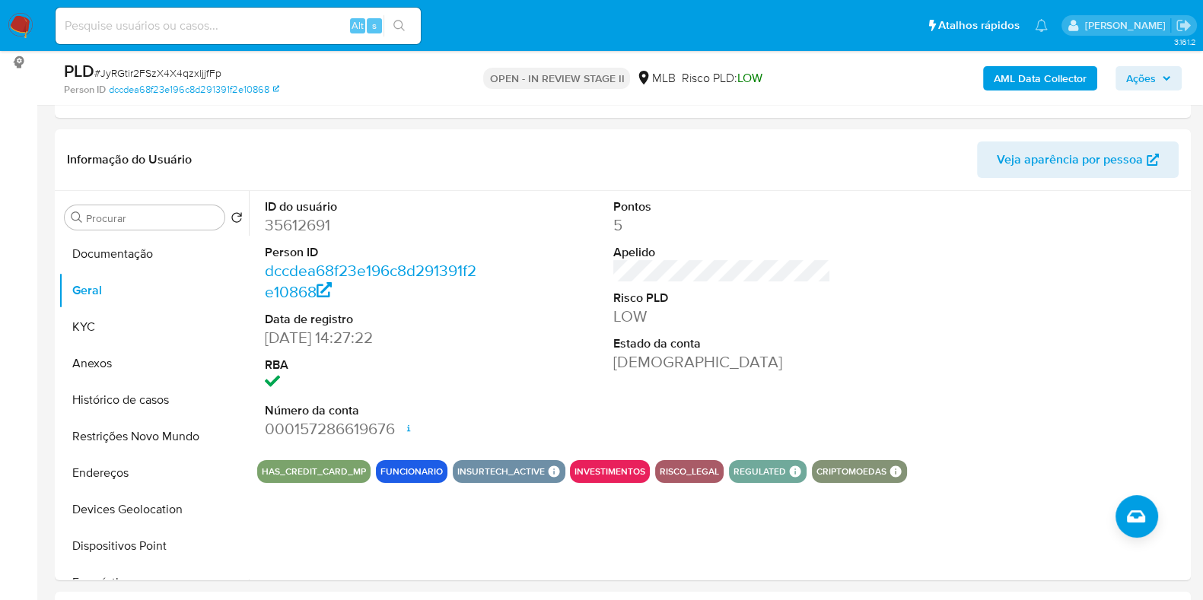
scroll to position [217, 0]
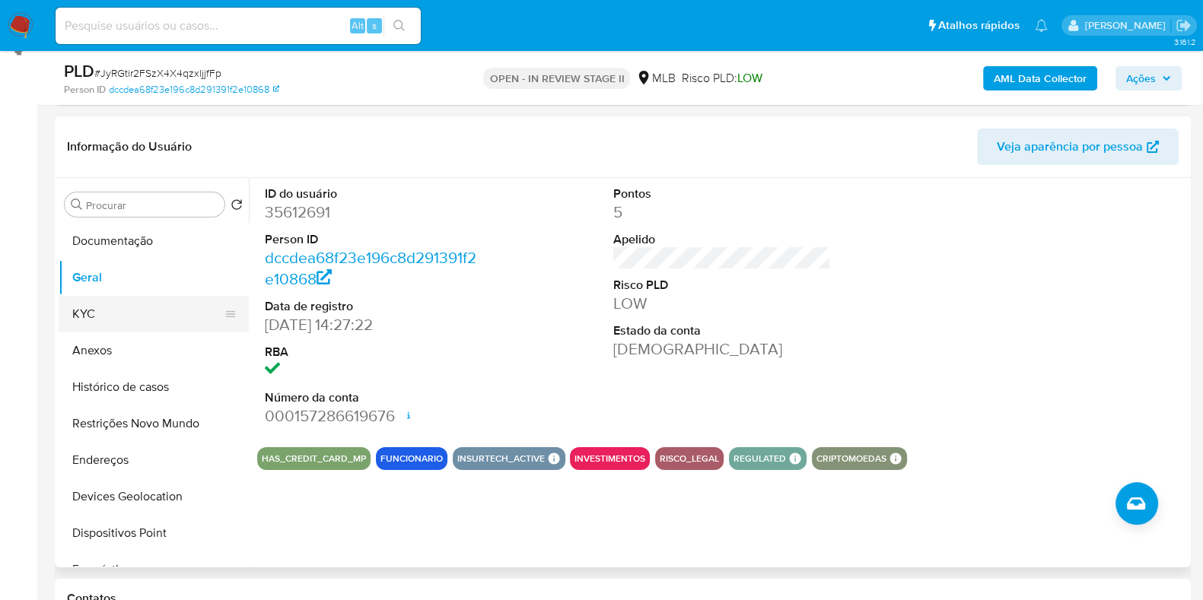
click at [106, 318] on button "KYC" at bounding box center [148, 314] width 178 height 37
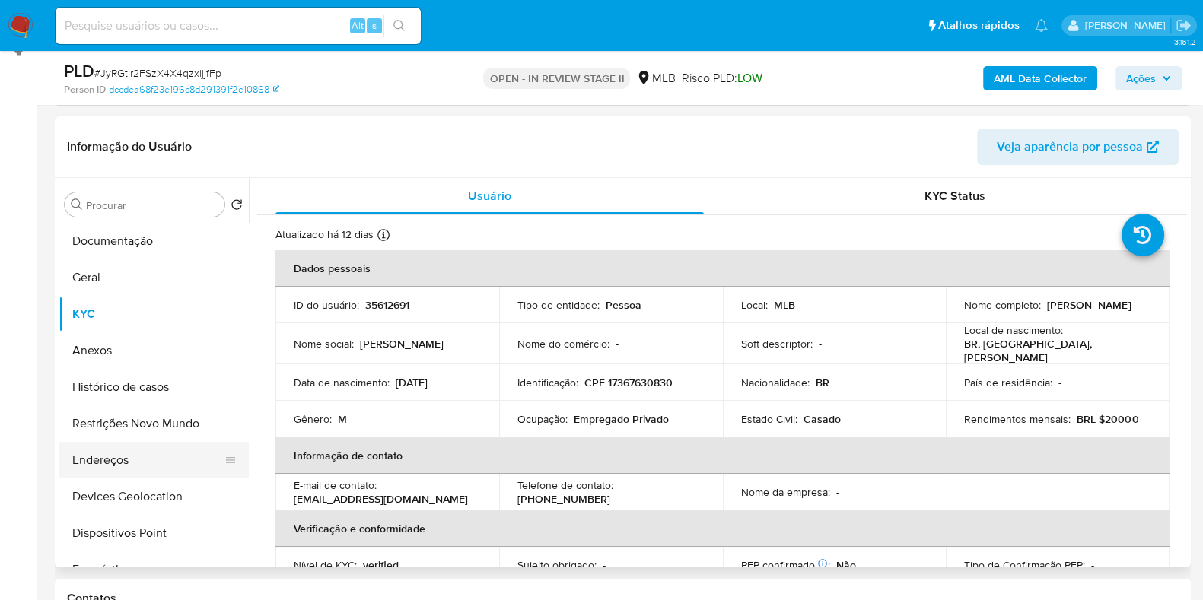
click at [170, 460] on button "Endereços" at bounding box center [148, 460] width 178 height 37
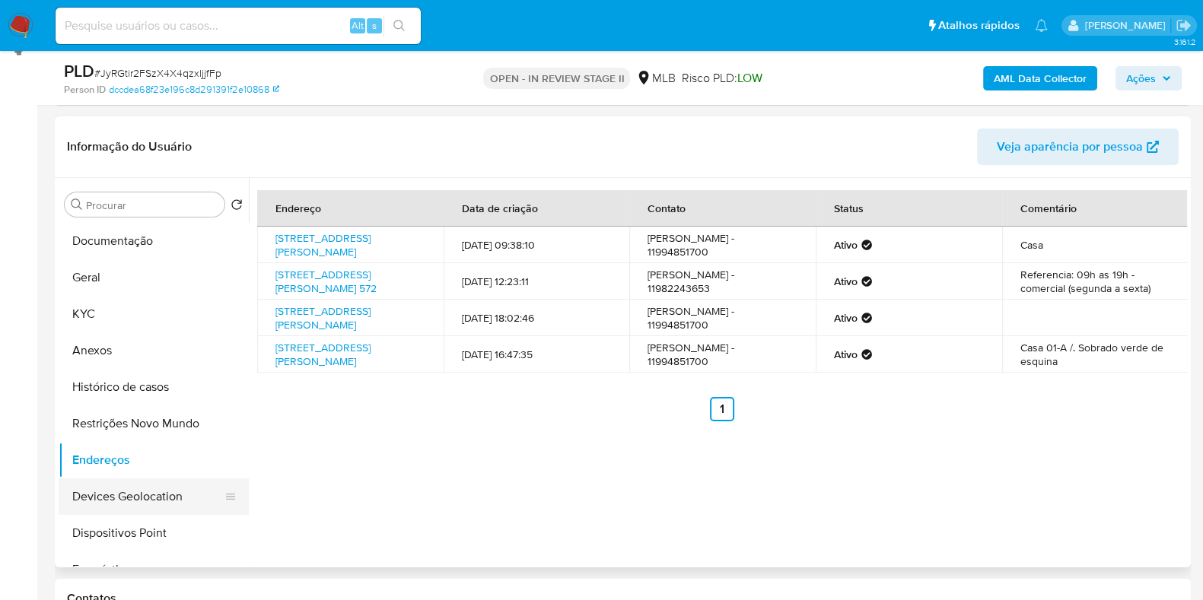
drag, startPoint x: 123, startPoint y: 492, endPoint x: 118, endPoint y: 483, distance: 9.9
click at [123, 492] on button "Devices Geolocation" at bounding box center [148, 497] width 178 height 37
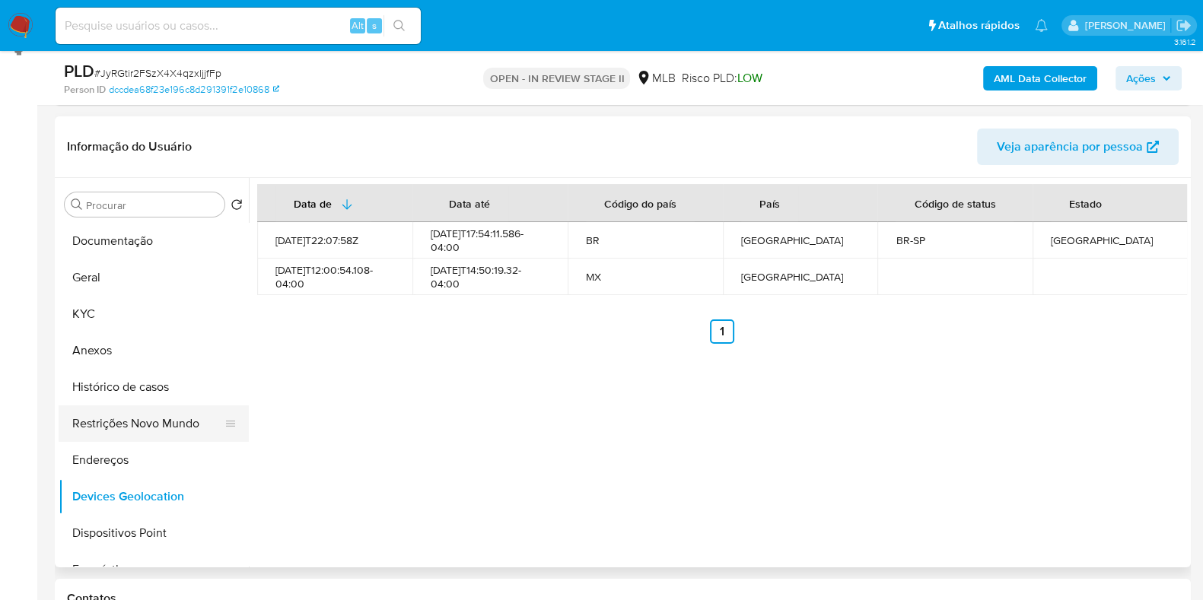
drag, startPoint x: 153, startPoint y: 428, endPoint x: 167, endPoint y: 428, distance: 13.7
click at [154, 428] on button "Restrições Novo Mundo" at bounding box center [148, 424] width 178 height 37
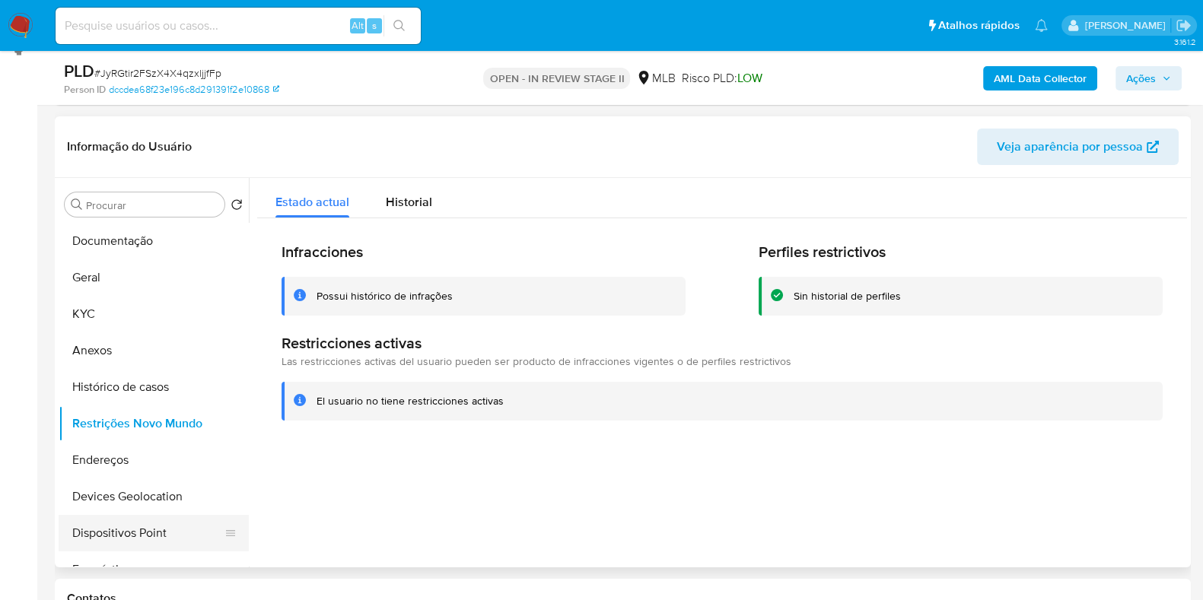
click at [139, 542] on button "Dispositivos Point" at bounding box center [148, 533] width 178 height 37
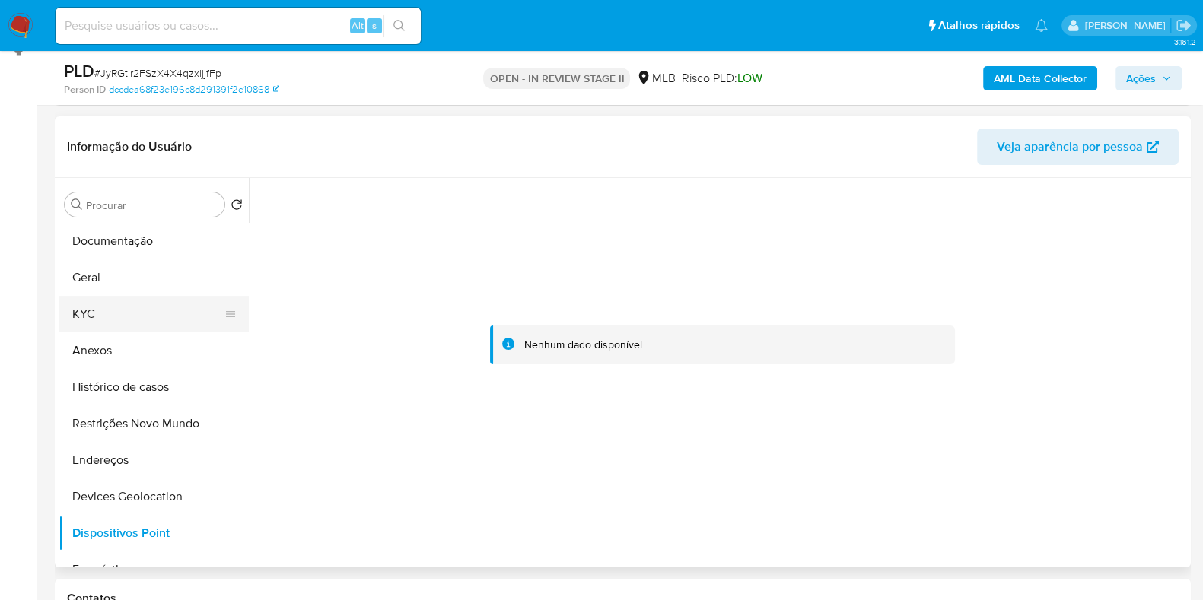
drag, startPoint x: 91, startPoint y: 325, endPoint x: 84, endPoint y: 311, distance: 15.7
click at [91, 325] on button "KYC" at bounding box center [148, 314] width 178 height 37
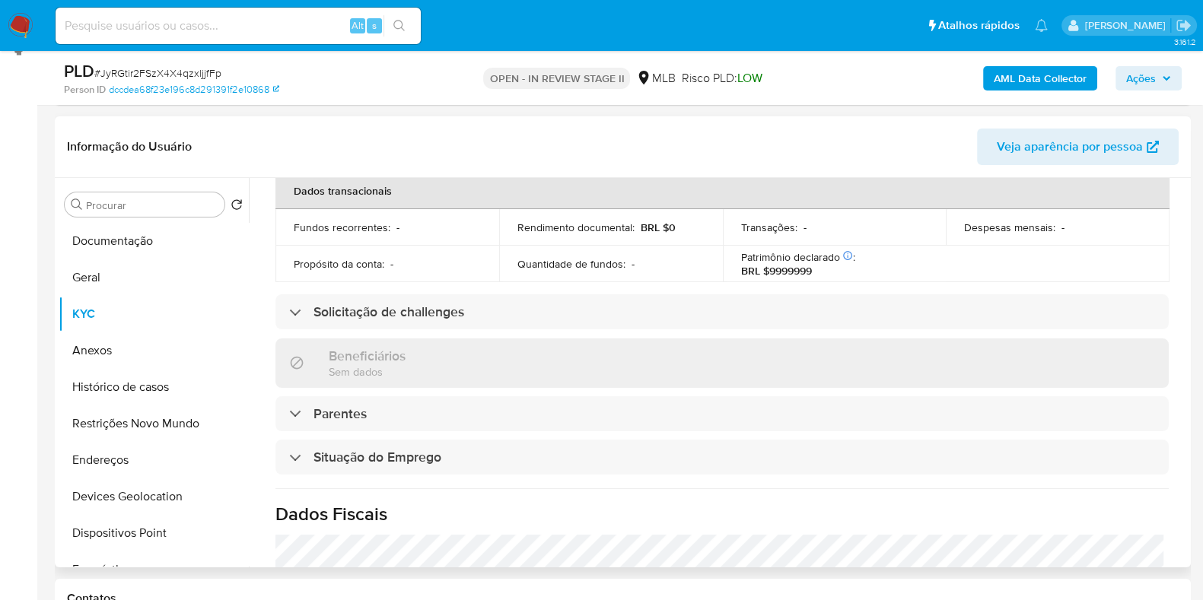
scroll to position [661, 0]
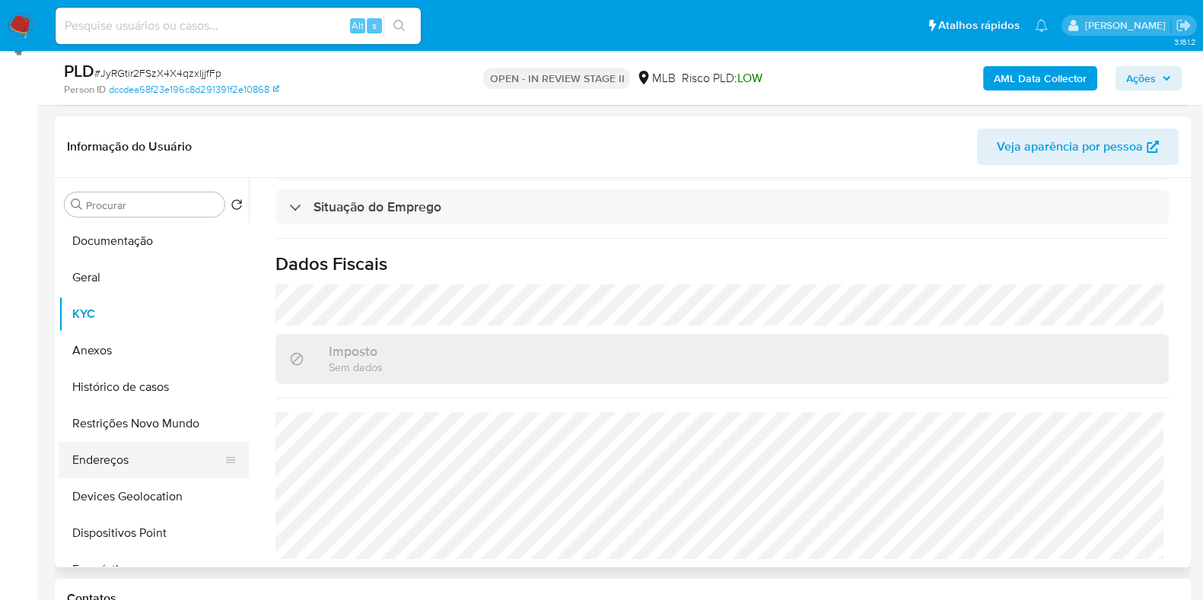
click at [119, 454] on button "Endereços" at bounding box center [148, 460] width 178 height 37
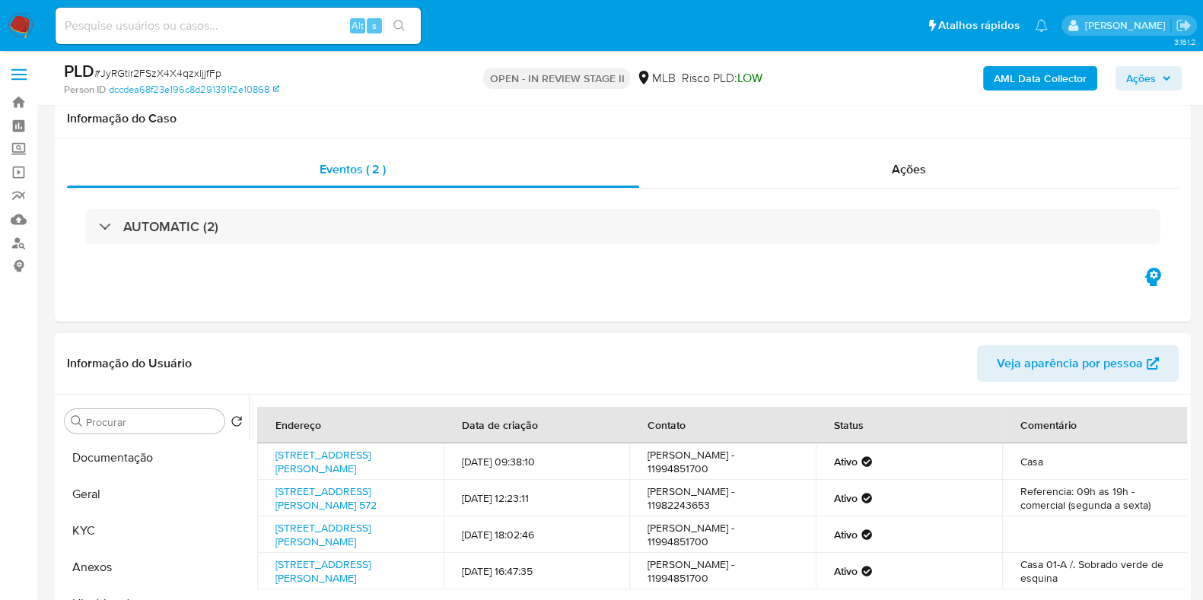
scroll to position [189, 0]
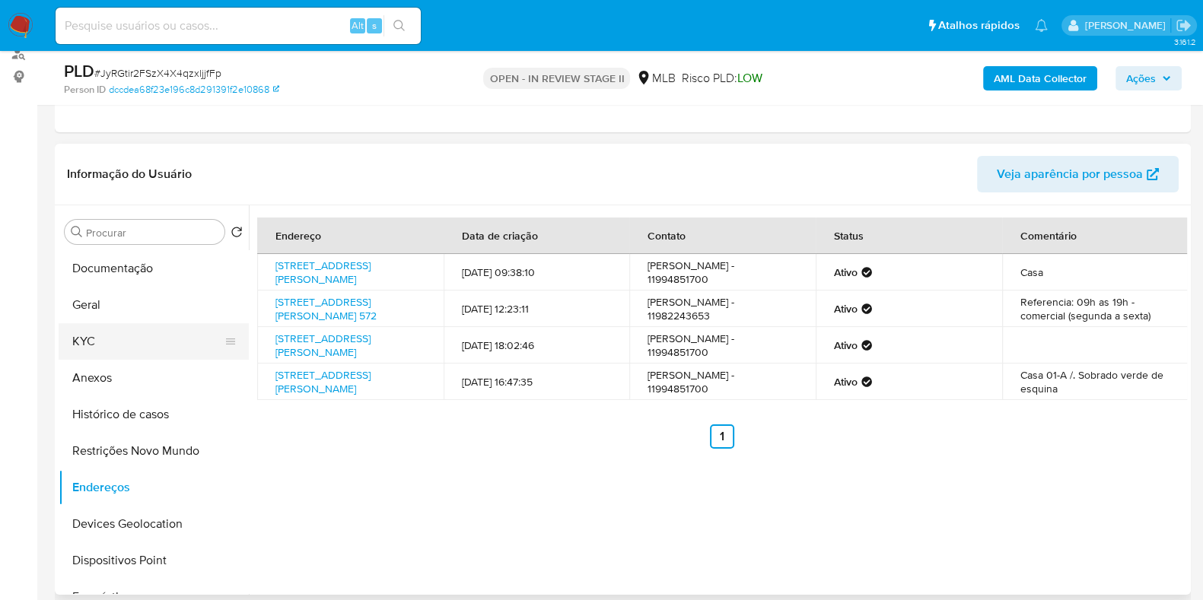
click at [115, 333] on button "KYC" at bounding box center [148, 341] width 178 height 37
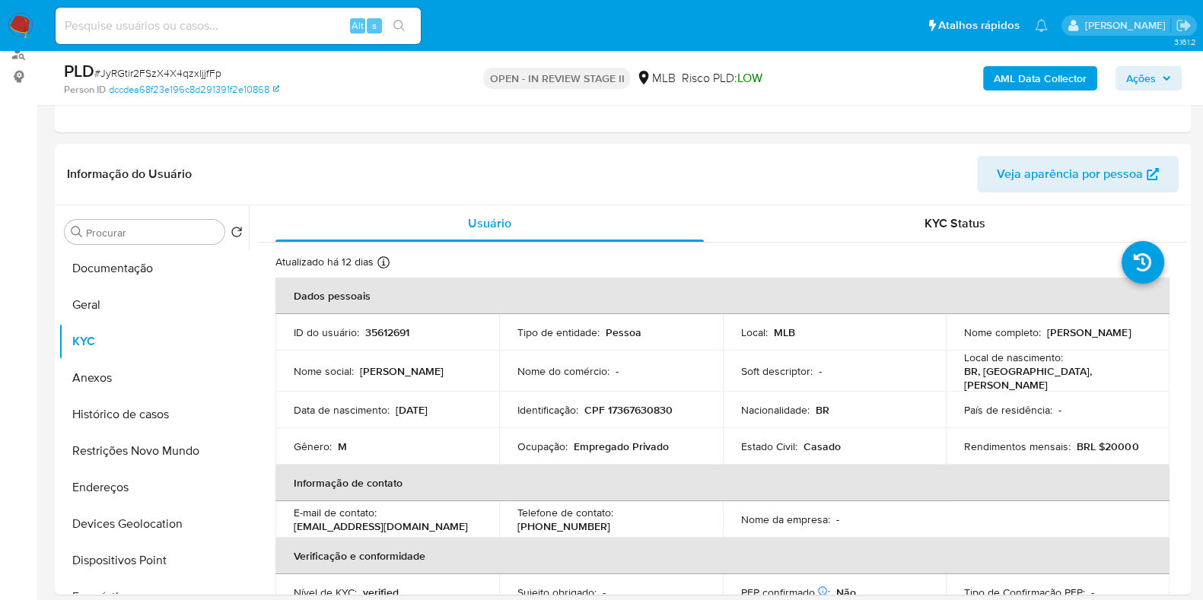
click at [210, 72] on span "# JyRGtir2FSzX4X4qzxljjfFp" at bounding box center [157, 72] width 127 height 15
copy span "JyRGtir2FSzX4X4qzxljjfFp"
click at [193, 71] on span "# JyRGtir2FSzX4X4qzxljjfFp" at bounding box center [157, 72] width 127 height 15
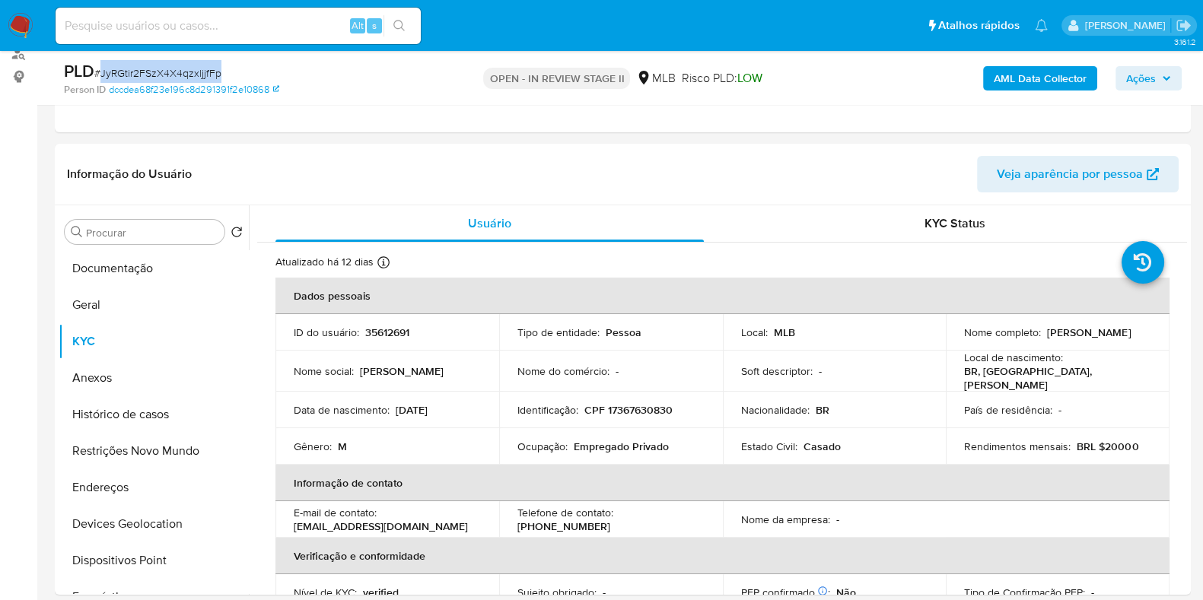
click at [21, 24] on img at bounding box center [21, 26] width 26 height 26
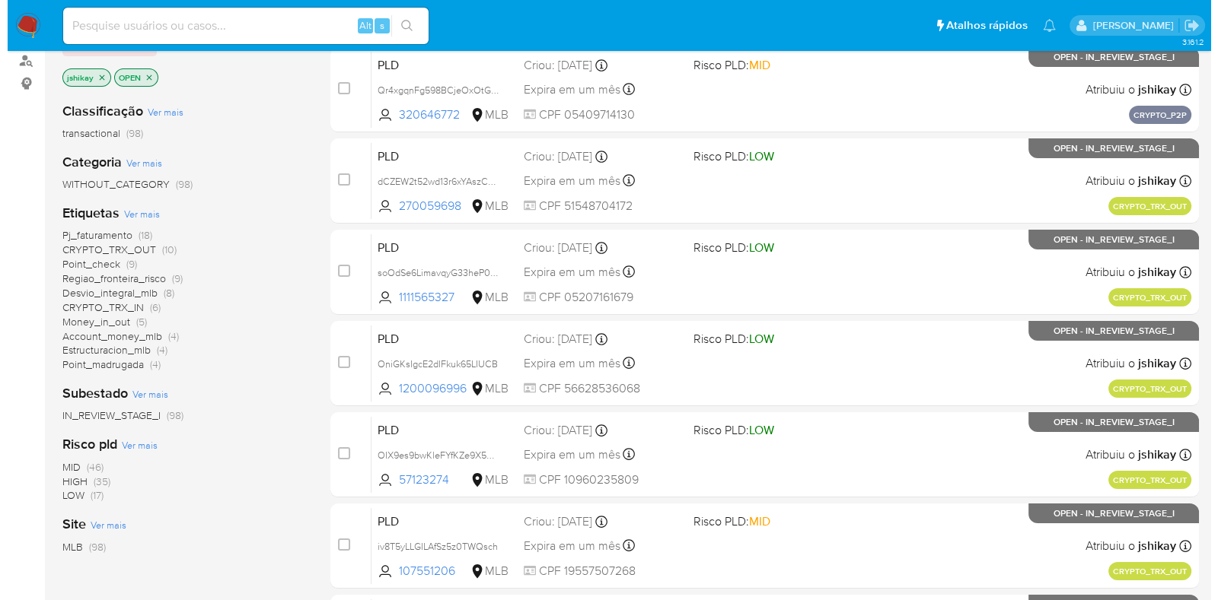
scroll to position [189, 0]
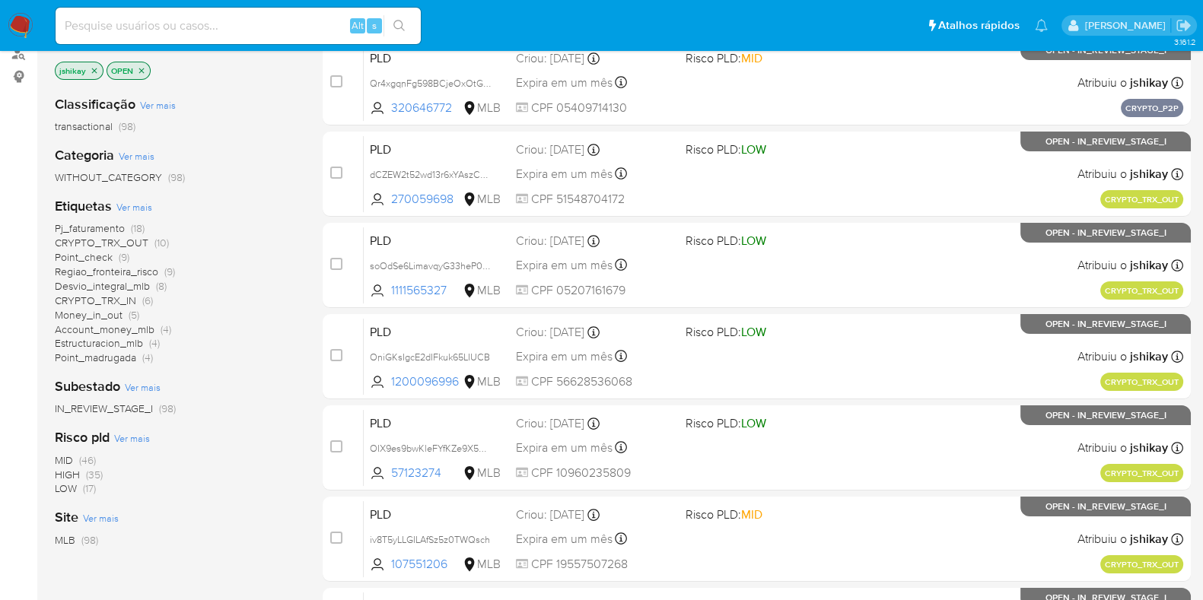
click at [138, 202] on span "Ver mais" at bounding box center [134, 207] width 36 height 14
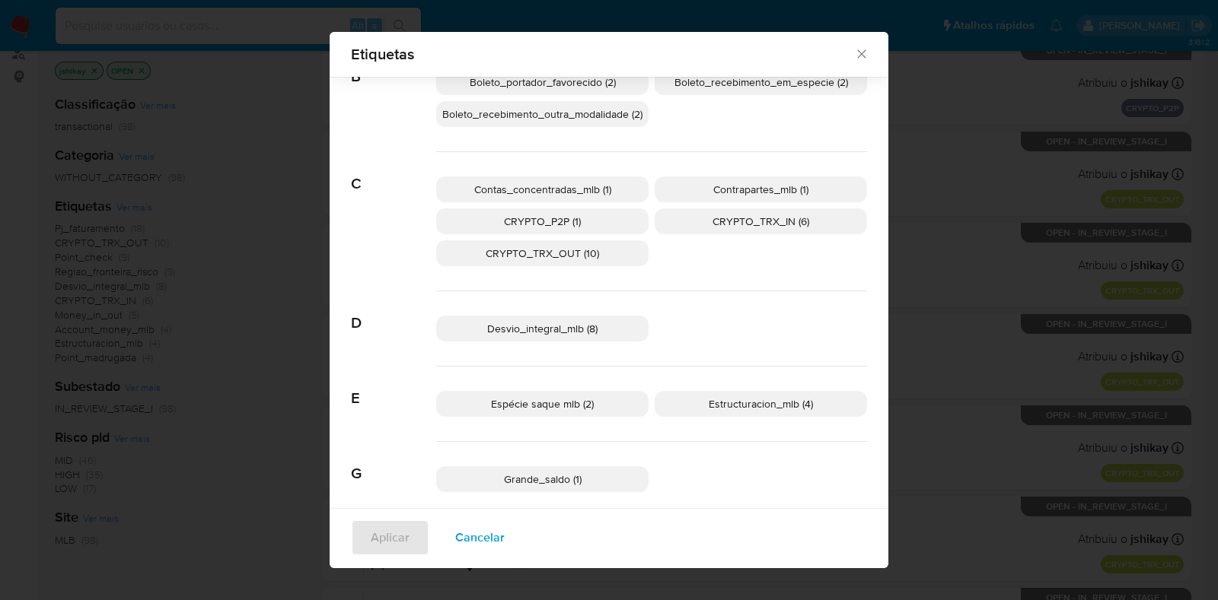
scroll to position [158, 0]
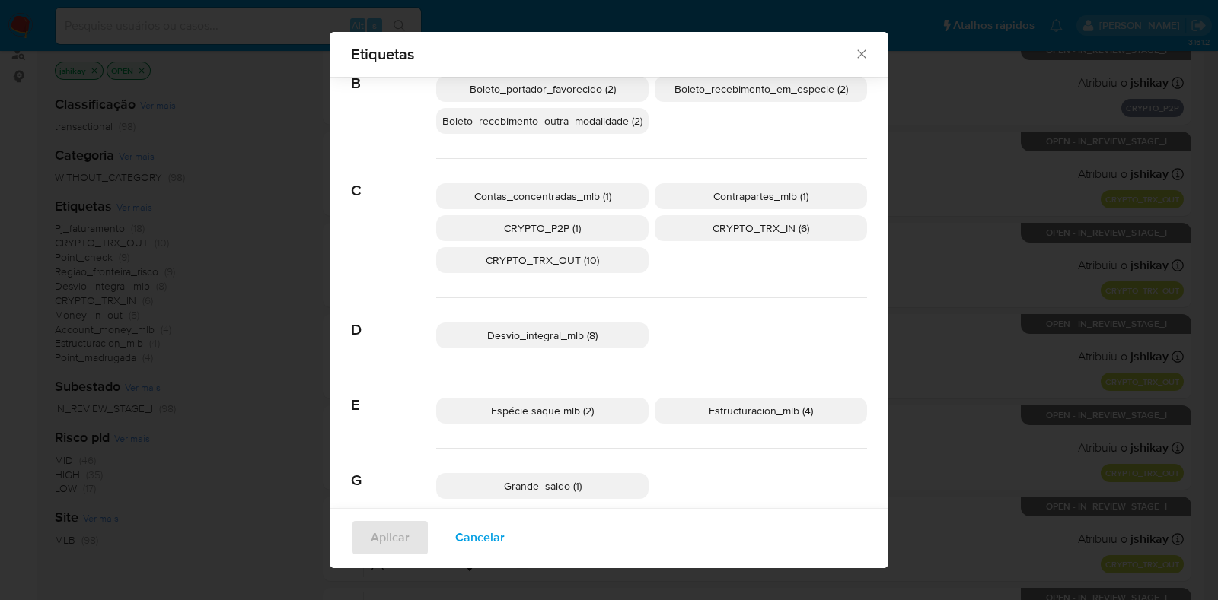
click at [585, 263] on span "CRYPTO_TRX_OUT (10)" at bounding box center [541, 260] width 113 height 15
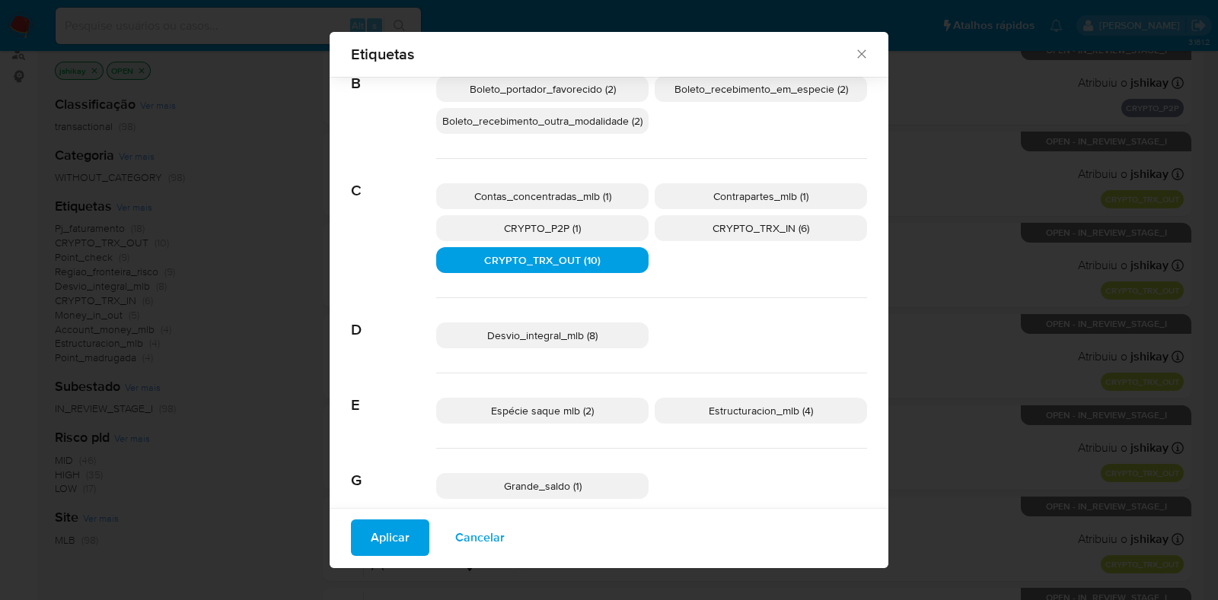
click at [399, 537] on span "Aplicar" at bounding box center [390, 537] width 39 height 33
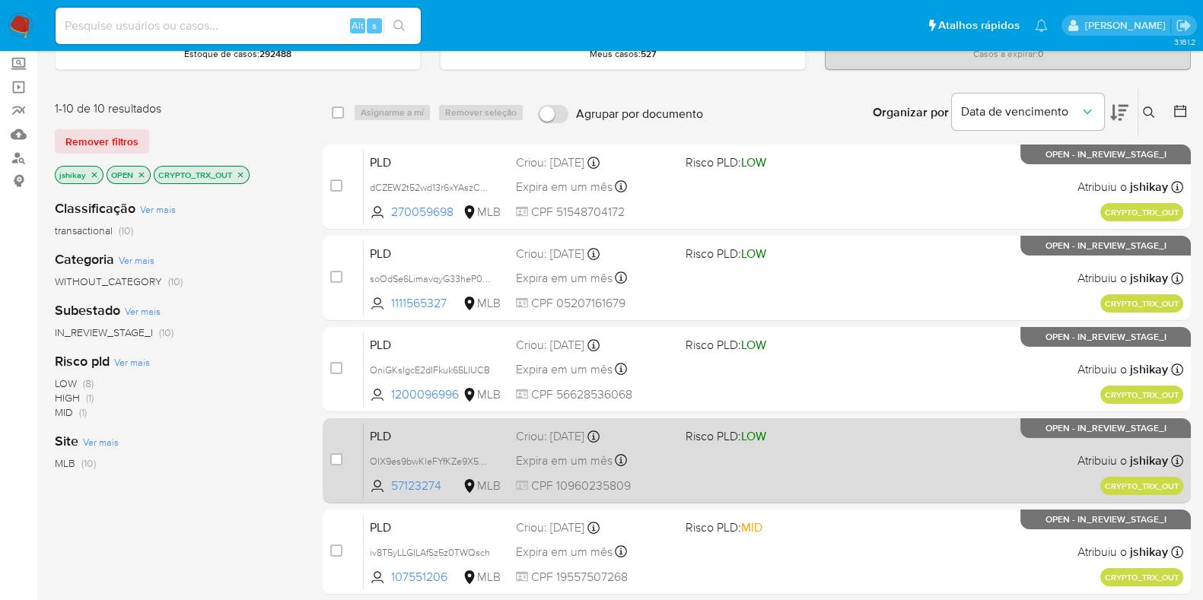
scroll to position [83, 0]
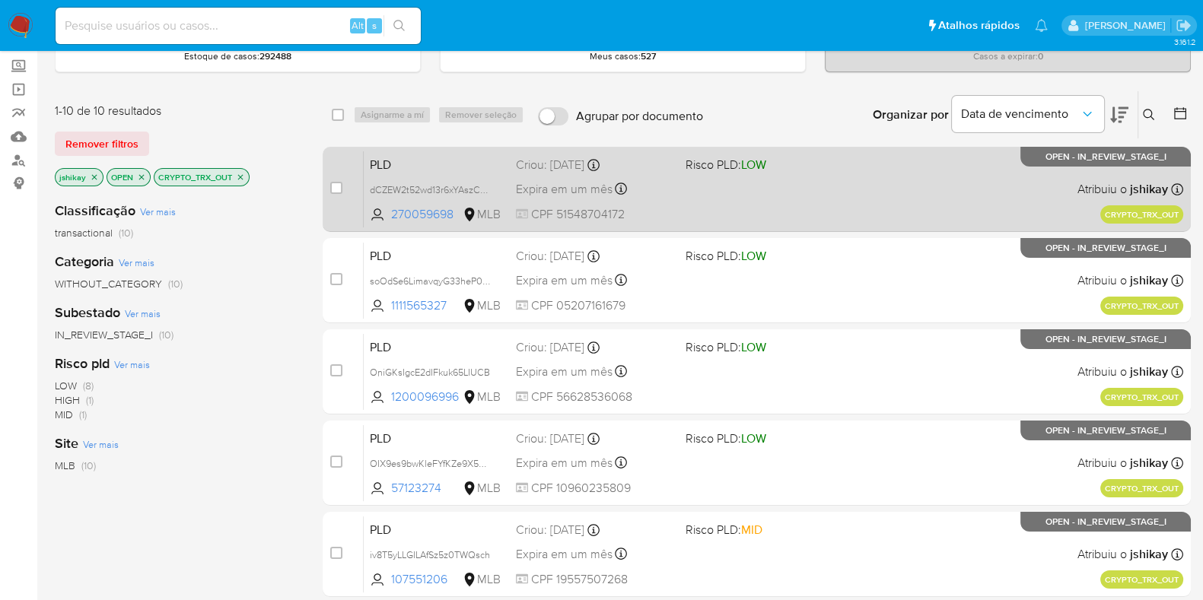
click at [810, 170] on span "Risco PLD: LOW" at bounding box center [765, 164] width 158 height 20
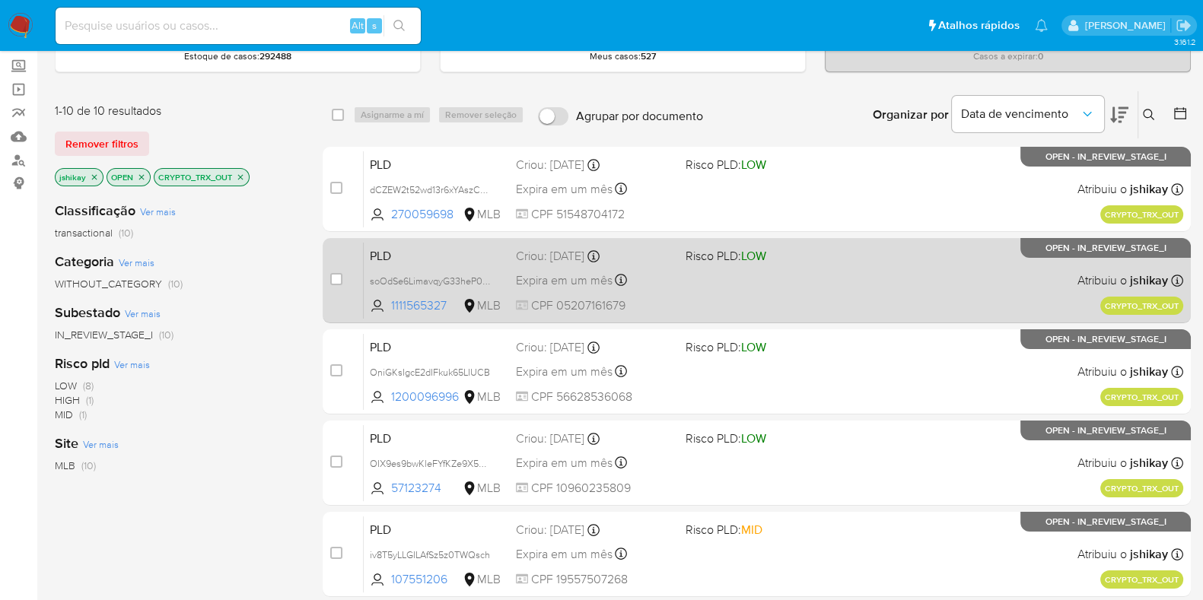
click at [801, 242] on div "PLD soOdSe6LimavqyG33heP0skd 1111565327 MLB Risco PLD: LOW Criou: [DATE] Criou:…" at bounding box center [774, 280] width 820 height 77
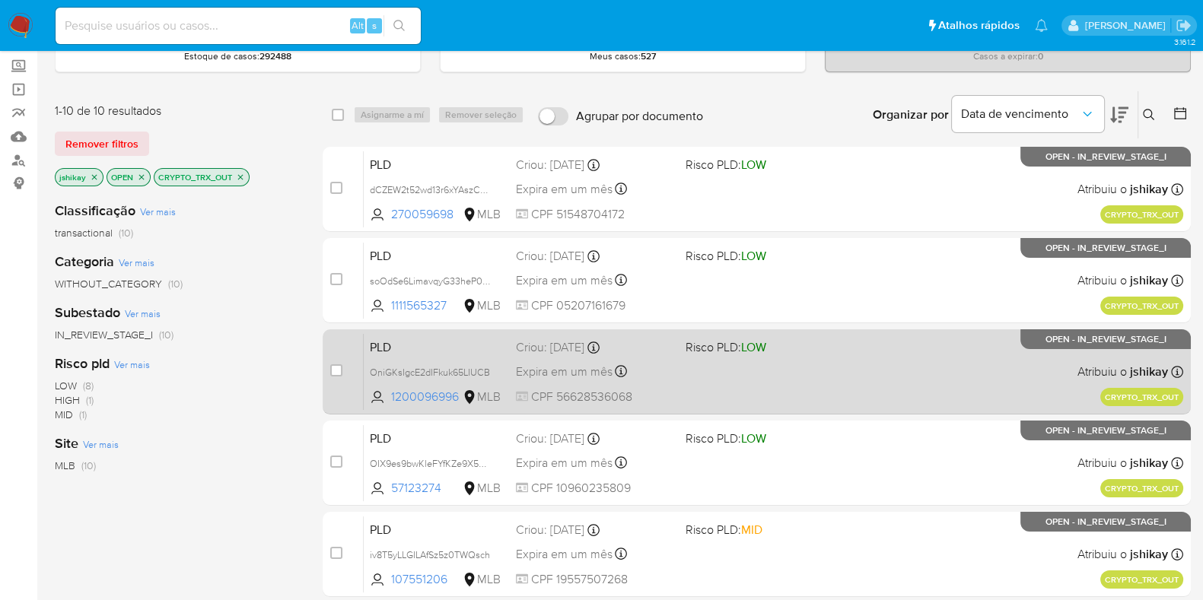
click at [797, 355] on div "PLD OniGKsIgcE2dIFkuk65LIUCB 1200096996 MLB Risco PLD: LOW Criou: [DATE] Criou:…" at bounding box center [774, 371] width 820 height 77
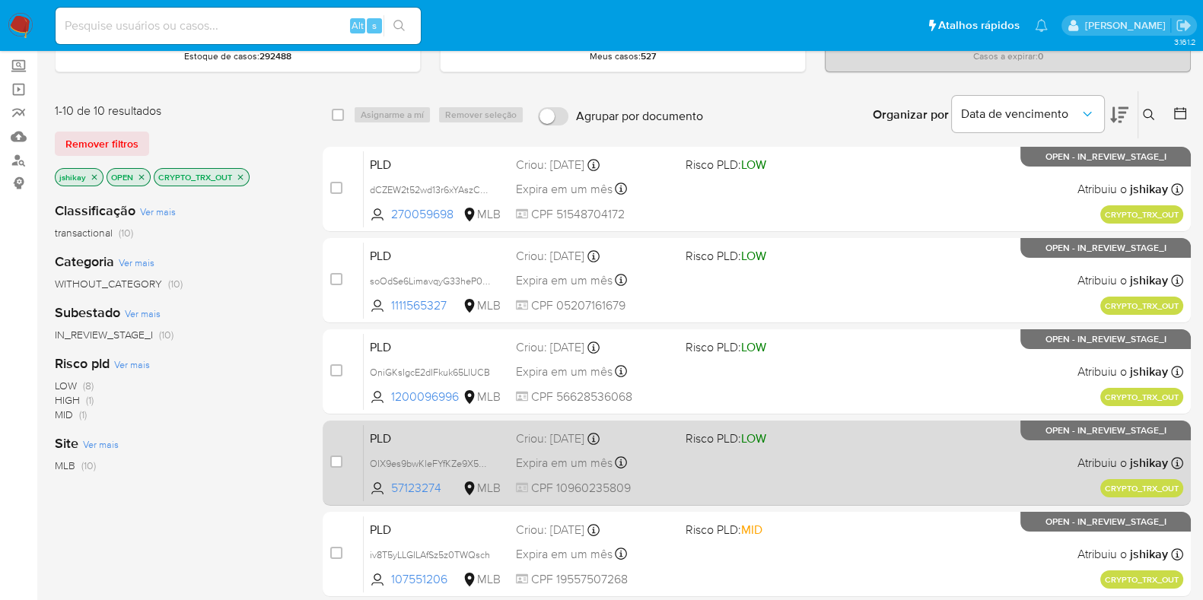
click at [804, 444] on span "Risco PLD: LOW" at bounding box center [765, 438] width 158 height 20
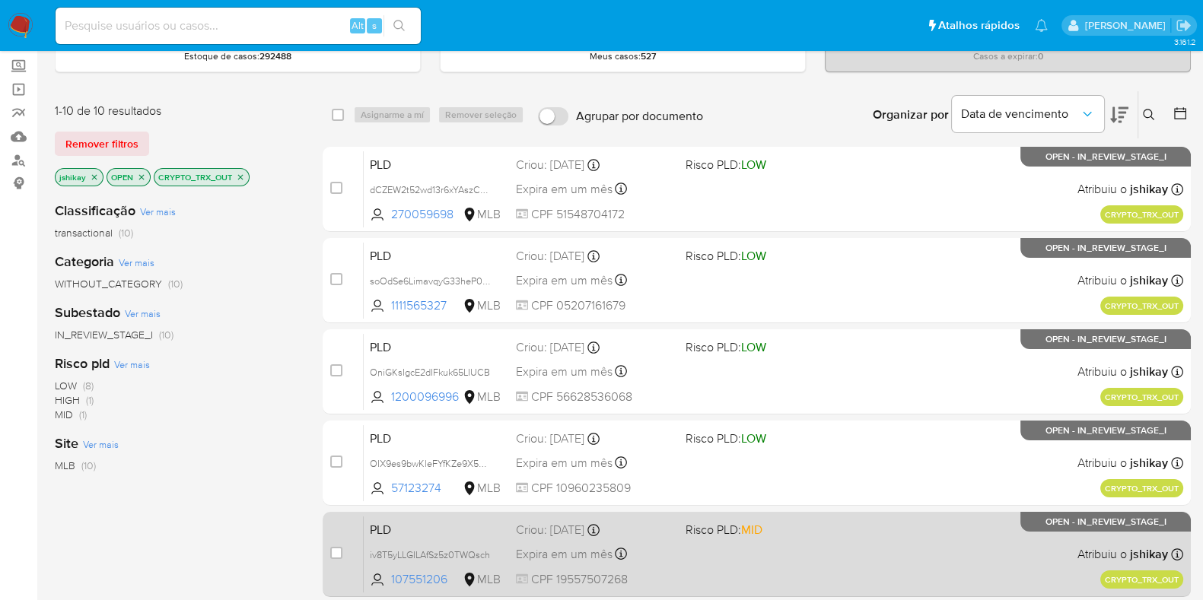
click at [806, 530] on span "Risco PLD: MID" at bounding box center [765, 529] width 158 height 20
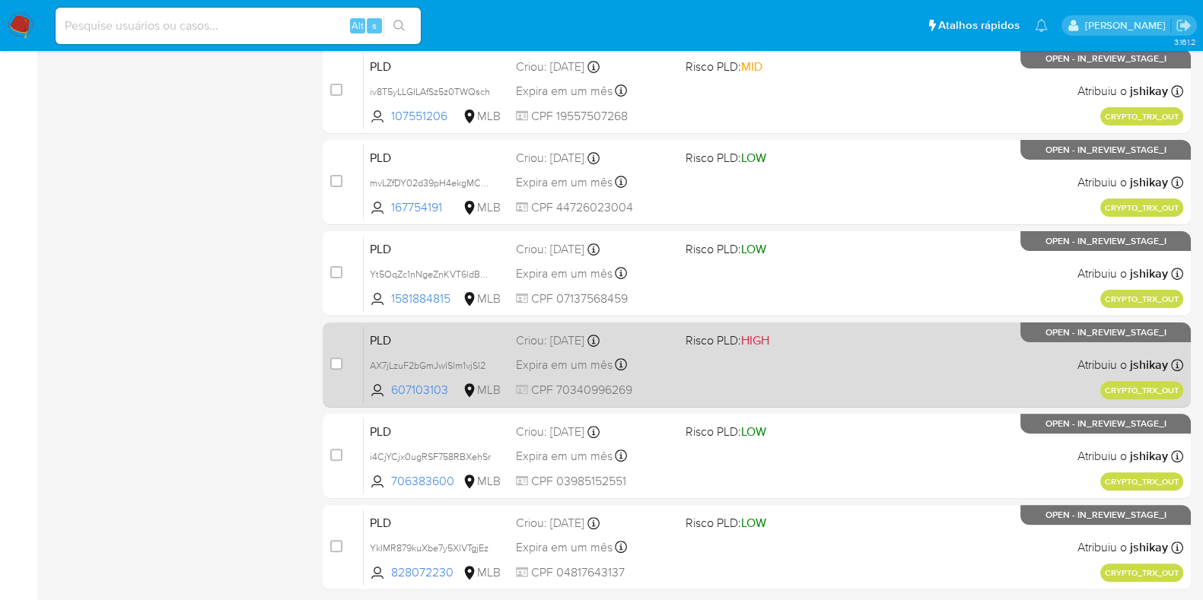
scroll to position [559, 0]
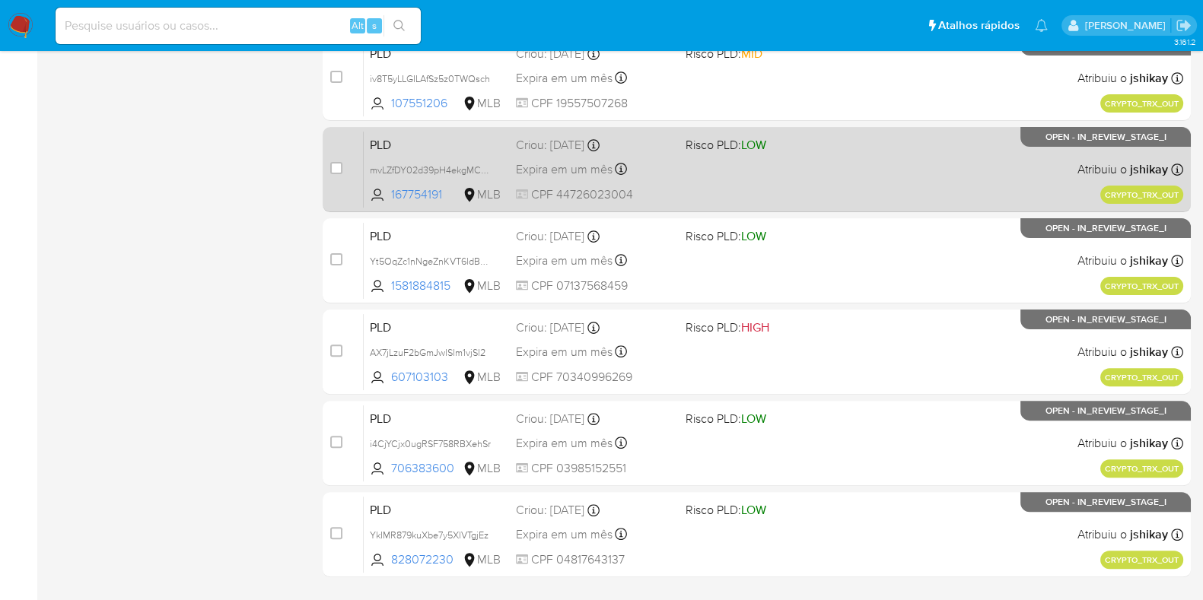
click at [824, 174] on div "PLD mvLZfDY02d39pH4ekgMCKwAB 167754191 MLB Risco PLD: LOW Criou: [DATE] Criou: …" at bounding box center [774, 169] width 820 height 77
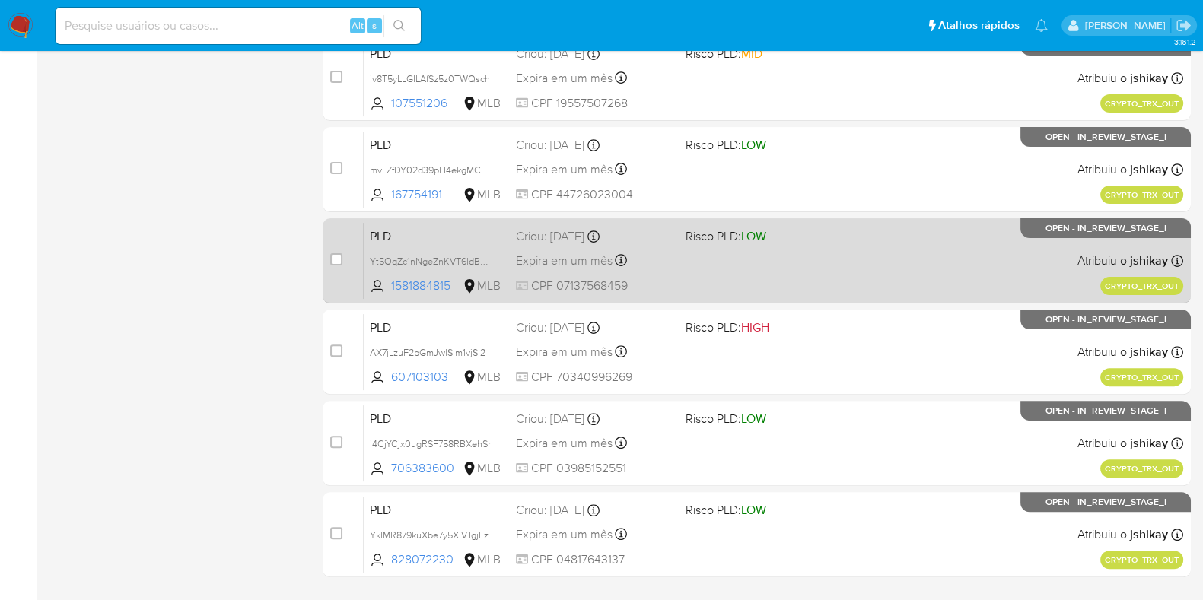
click at [823, 237] on span "Risco PLD: LOW" at bounding box center [765, 235] width 158 height 20
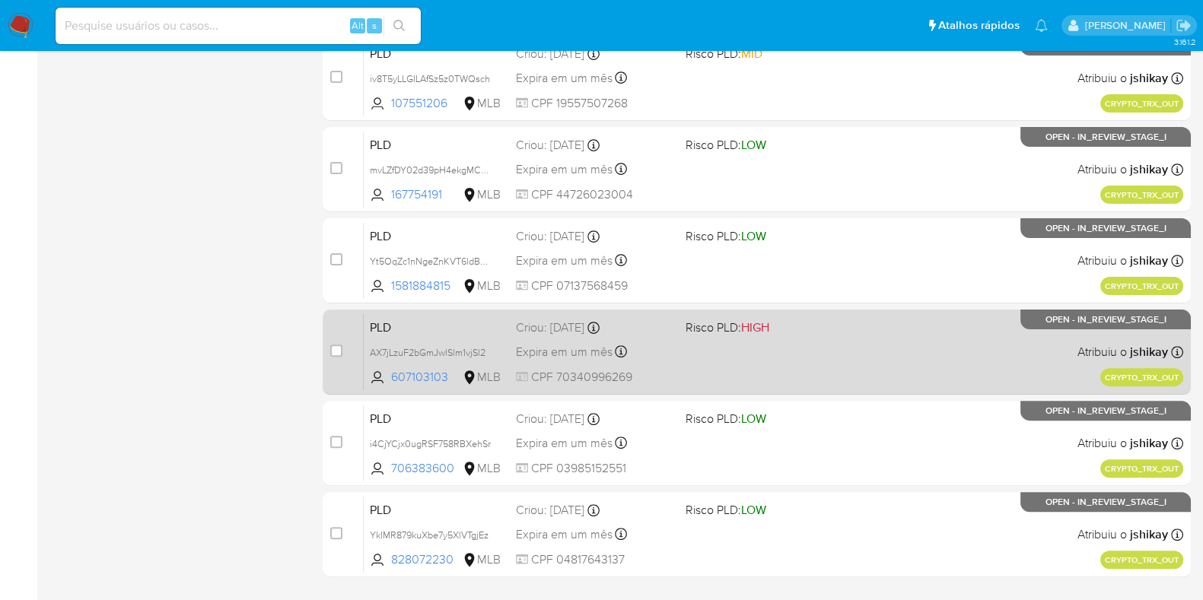
click at [821, 326] on span "Risco PLD: HIGH" at bounding box center [765, 327] width 158 height 20
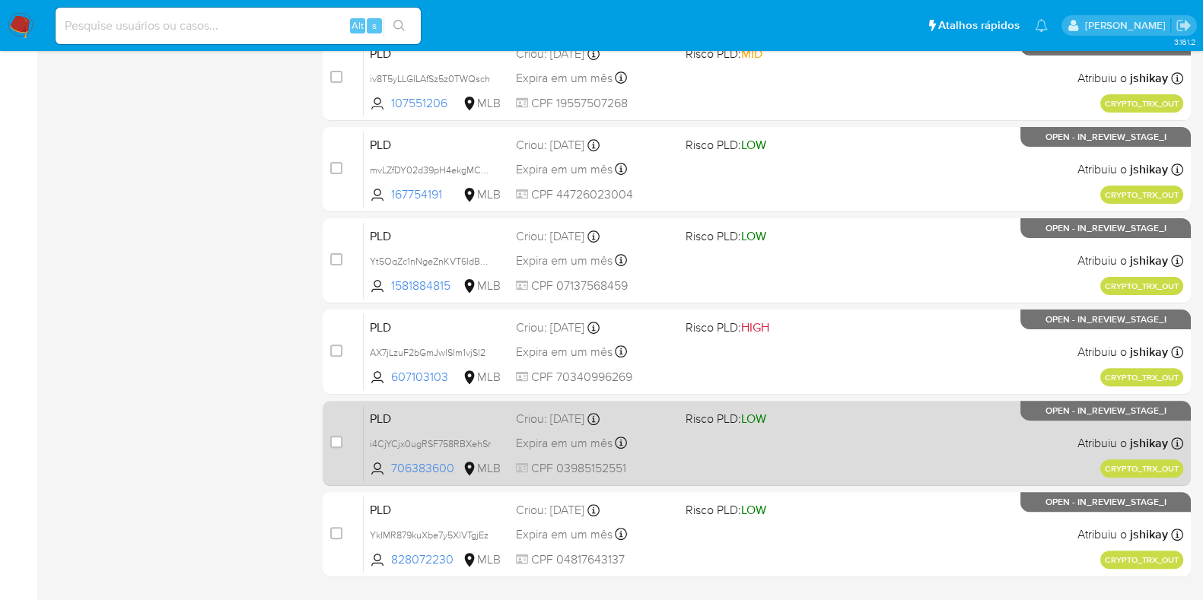
click at [825, 439] on div "PLD i4CjYCjx0ugRSF758RBXehSr 706383600 MLB Risco PLD: LOW Criou: [DATE] Criou: …" at bounding box center [774, 443] width 820 height 77
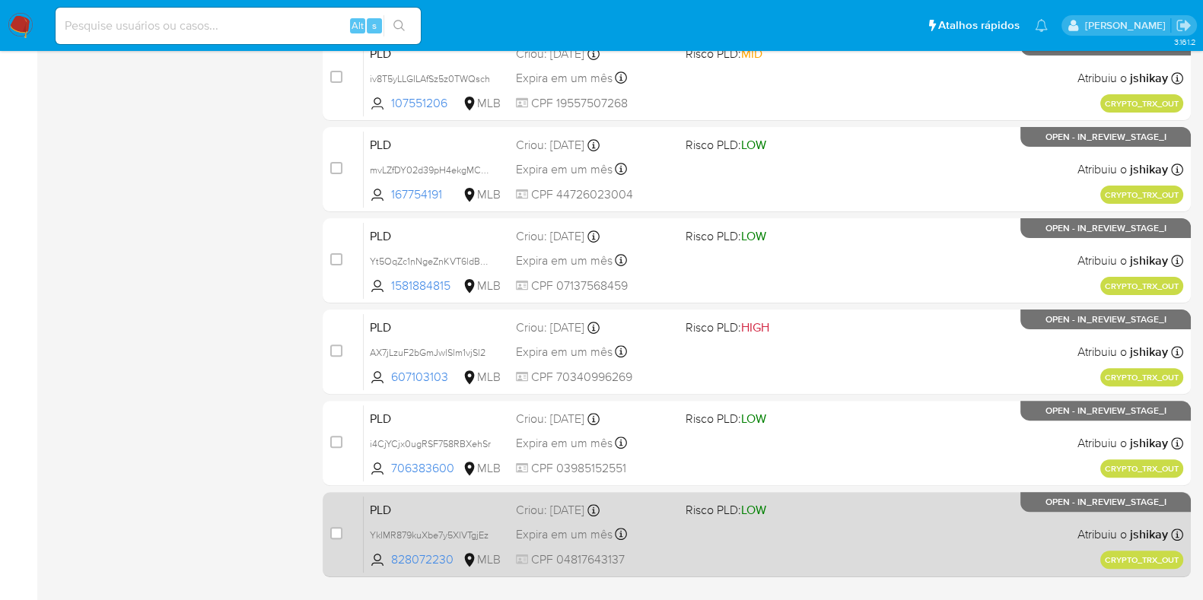
click at [825, 510] on span "Risco PLD: LOW" at bounding box center [765, 509] width 158 height 20
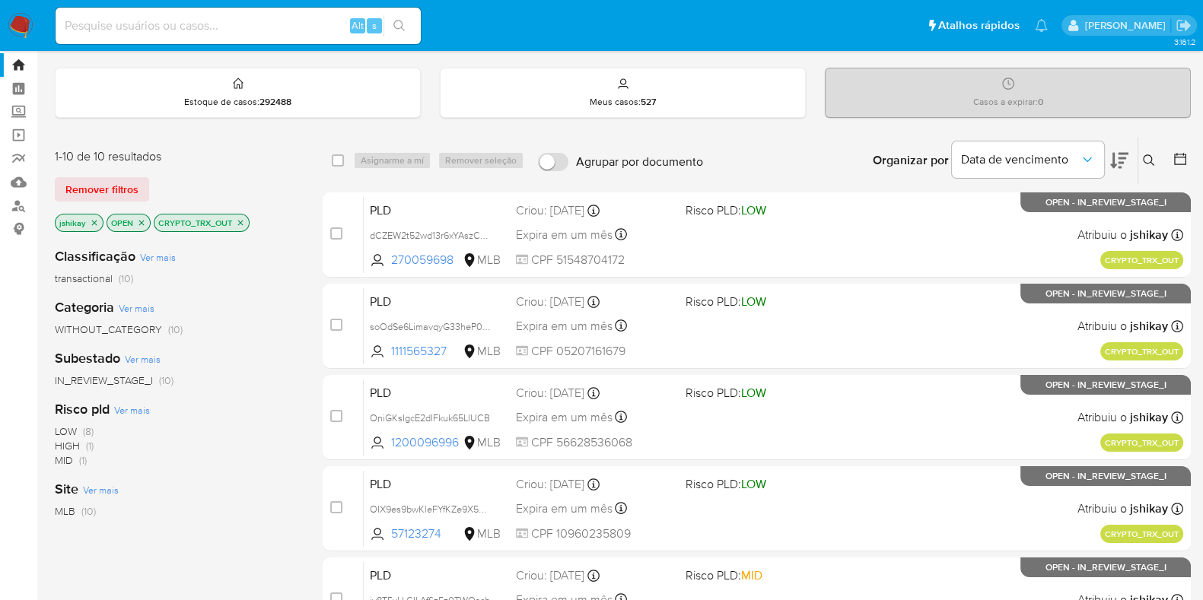
scroll to position [0, 0]
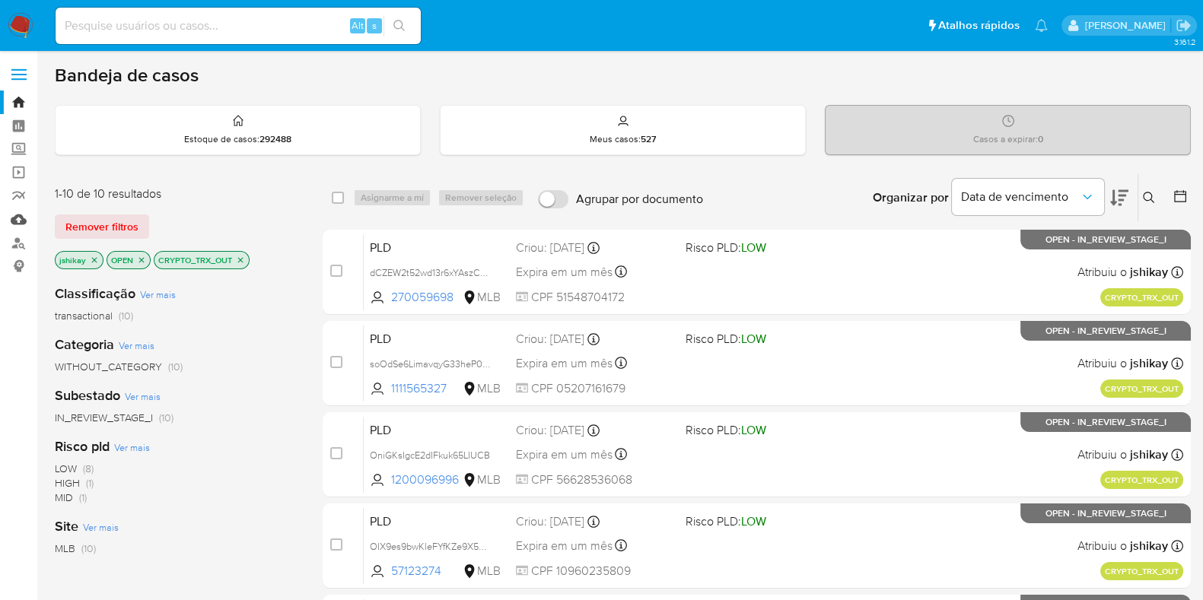
click at [20, 218] on link "Mulan" at bounding box center [90, 220] width 181 height 24
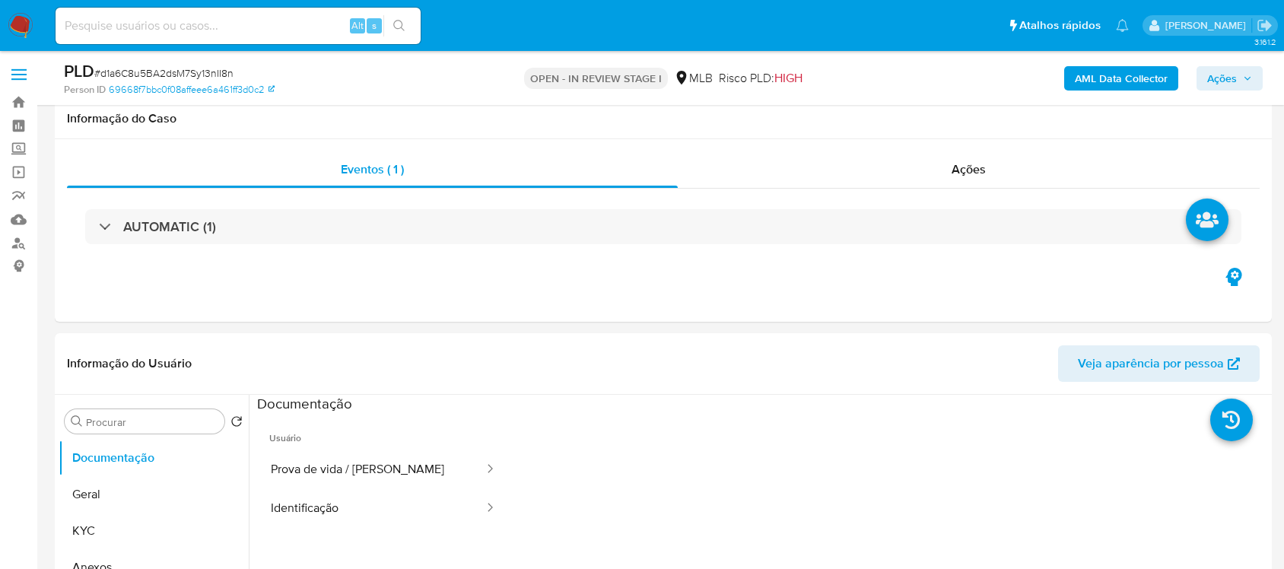
select select "10"
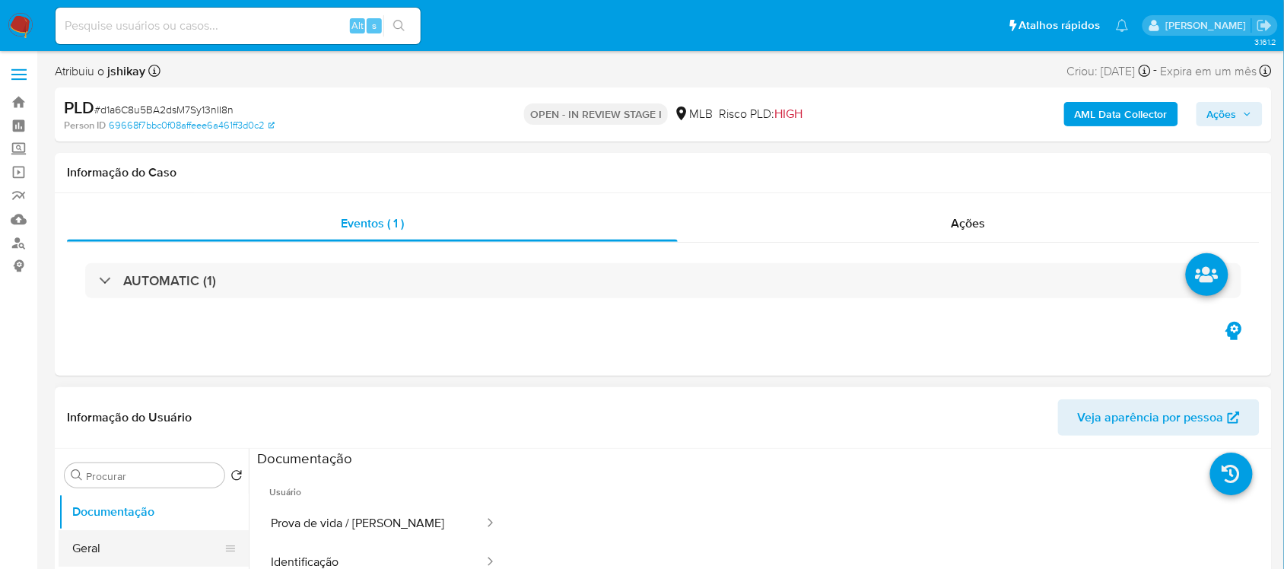
click at [131, 544] on button "Geral" at bounding box center [148, 548] width 178 height 37
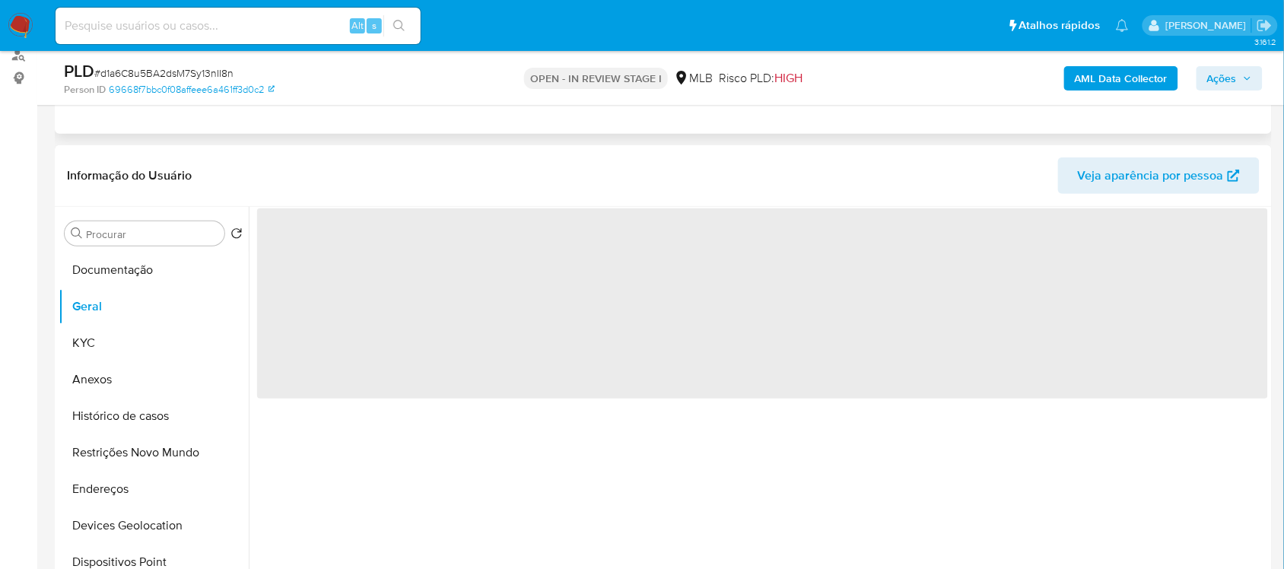
scroll to position [190, 0]
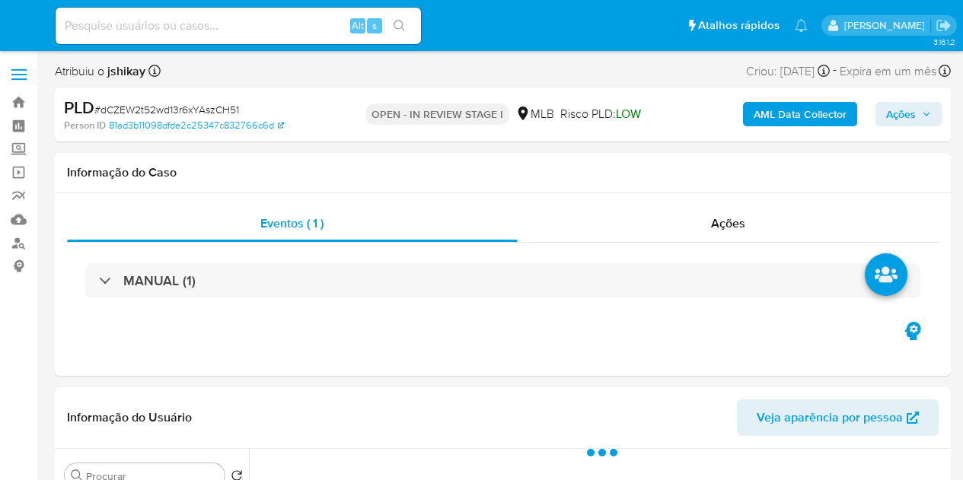
select select "10"
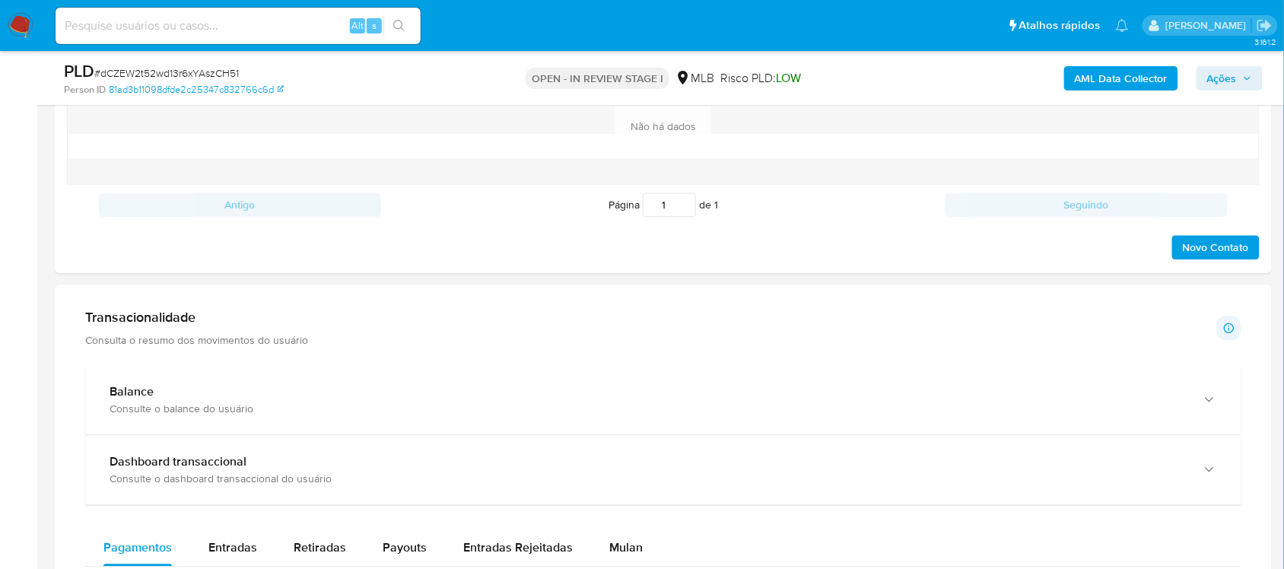
scroll to position [1141, 0]
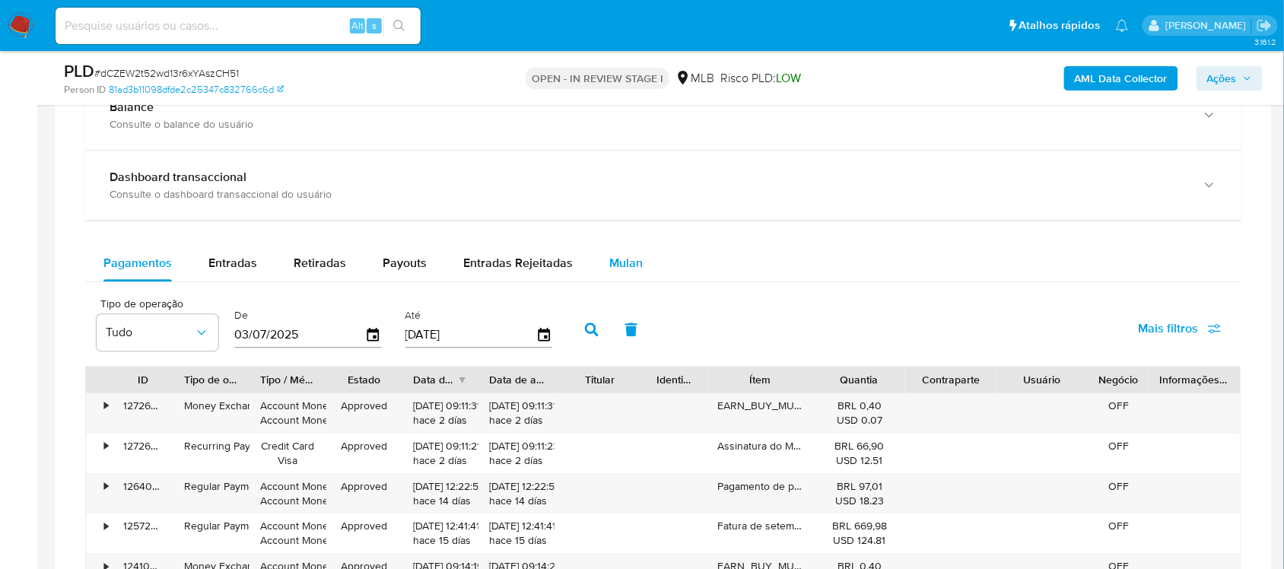
click at [620, 263] on span "Mulan" at bounding box center [626, 263] width 33 height 18
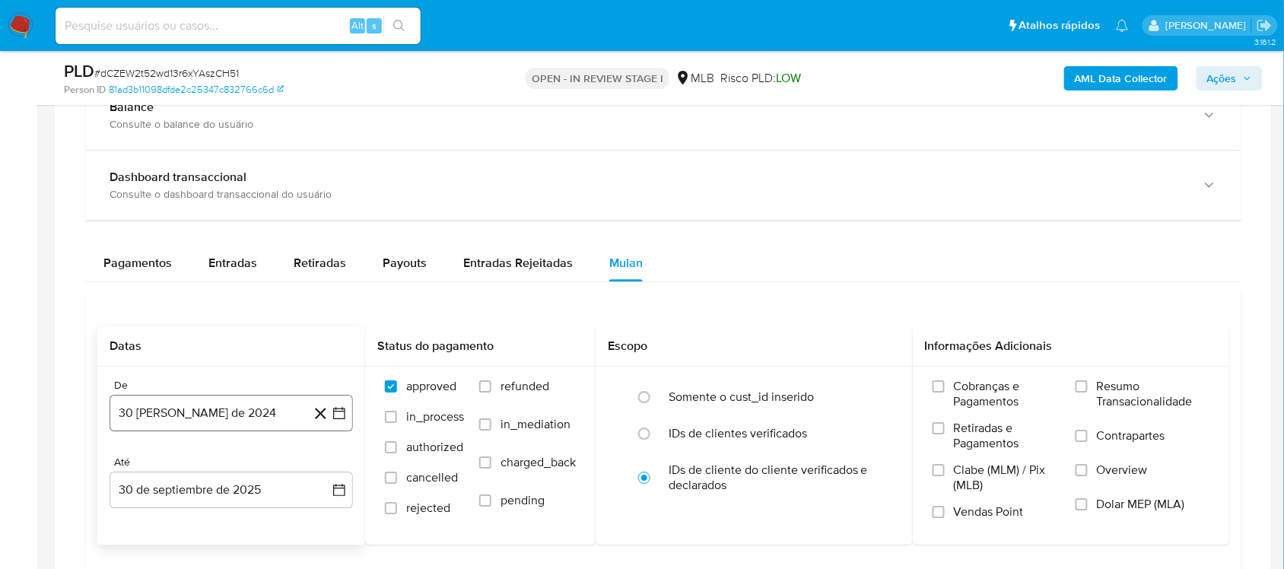
click at [342, 412] on icon "button" at bounding box center [339, 413] width 12 height 12
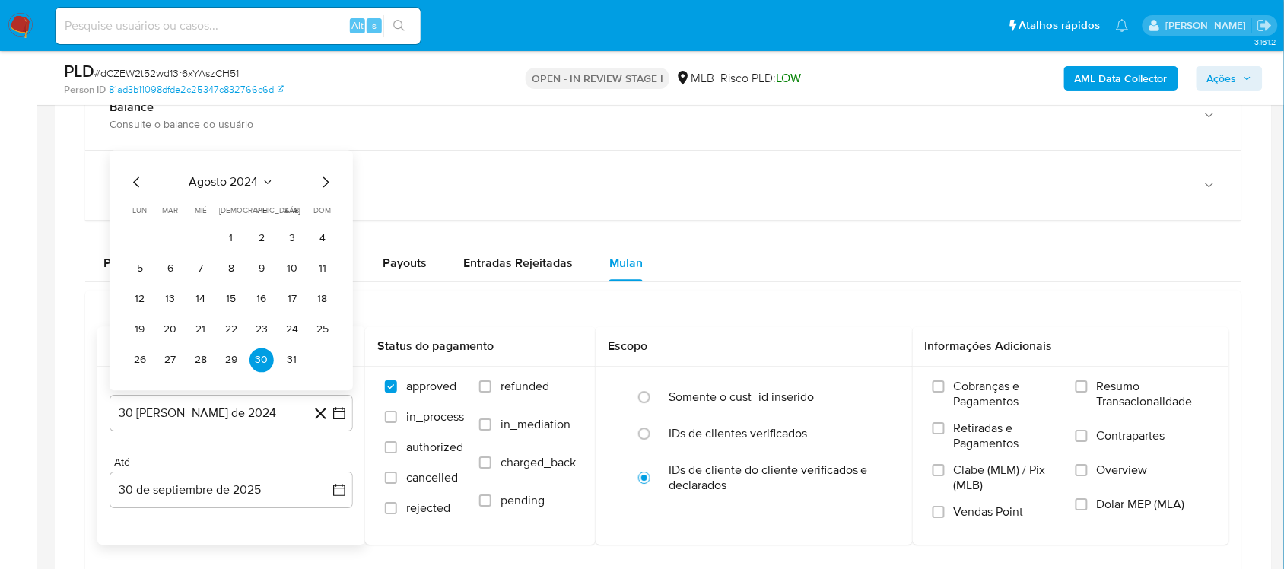
click at [264, 180] on icon "Seleccionar mes y año" at bounding box center [268, 182] width 12 height 12
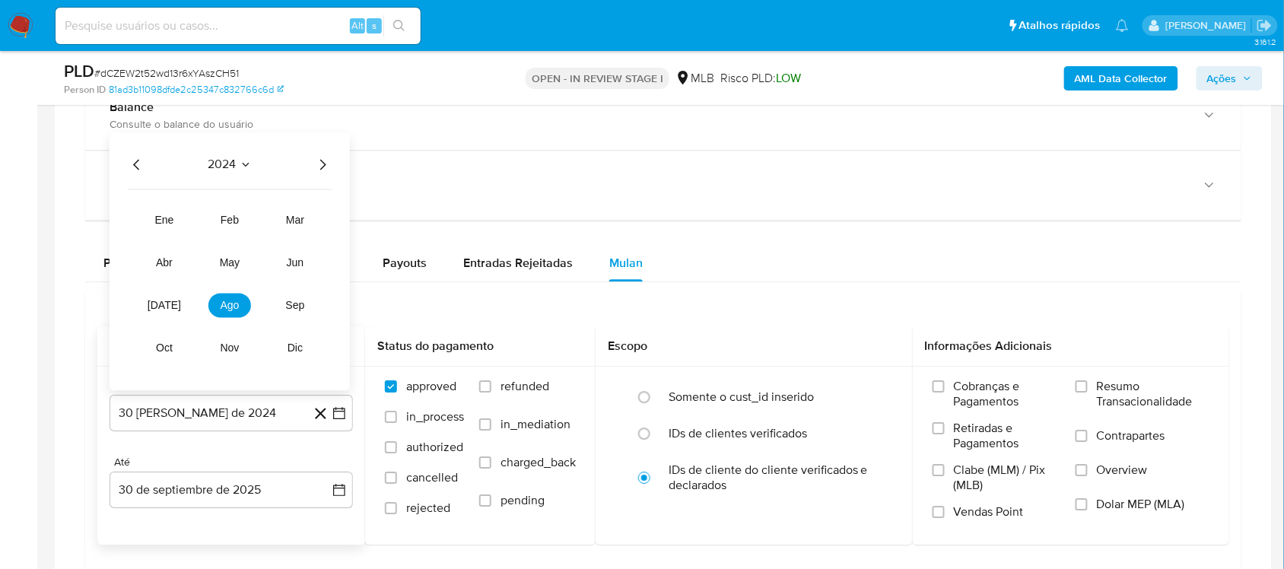
click at [321, 164] on icon "Año siguiente" at bounding box center [323, 164] width 6 height 11
click at [230, 307] on span "ago" at bounding box center [230, 305] width 19 height 12
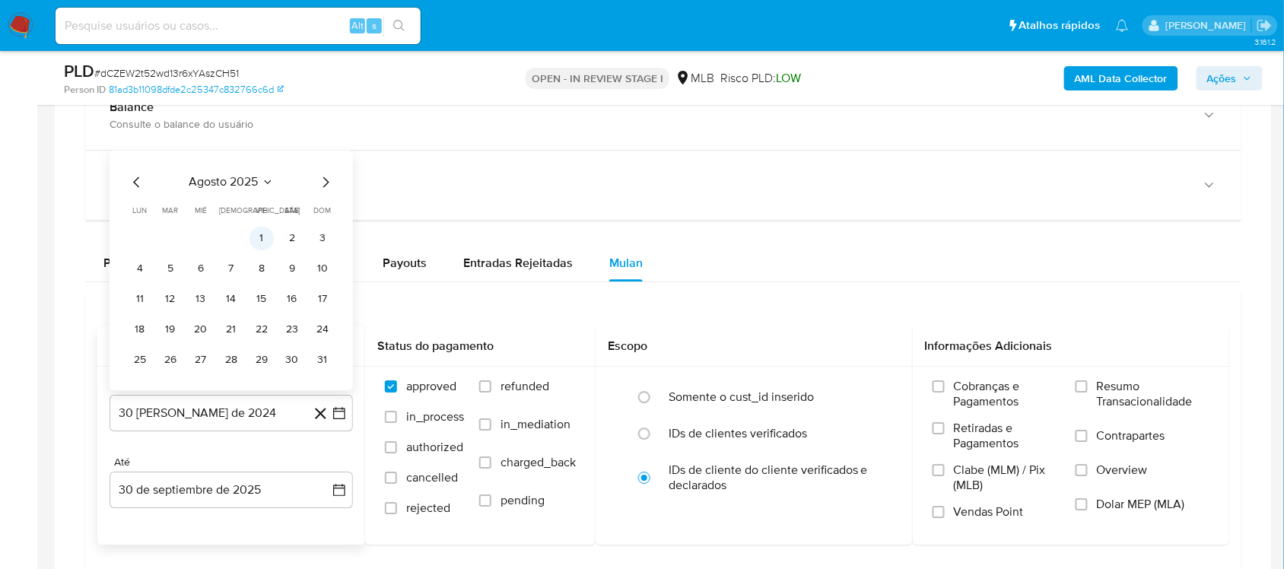
click at [253, 240] on button "1" at bounding box center [262, 238] width 24 height 24
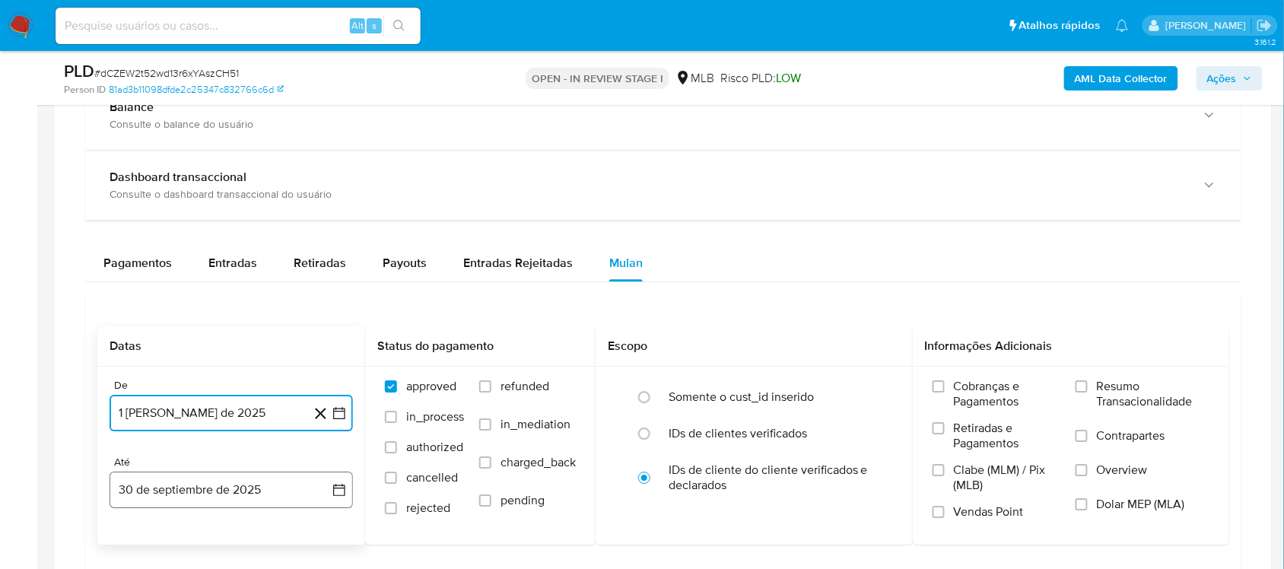
click at [343, 479] on button "30 de septiembre de 2025" at bounding box center [232, 490] width 244 height 37
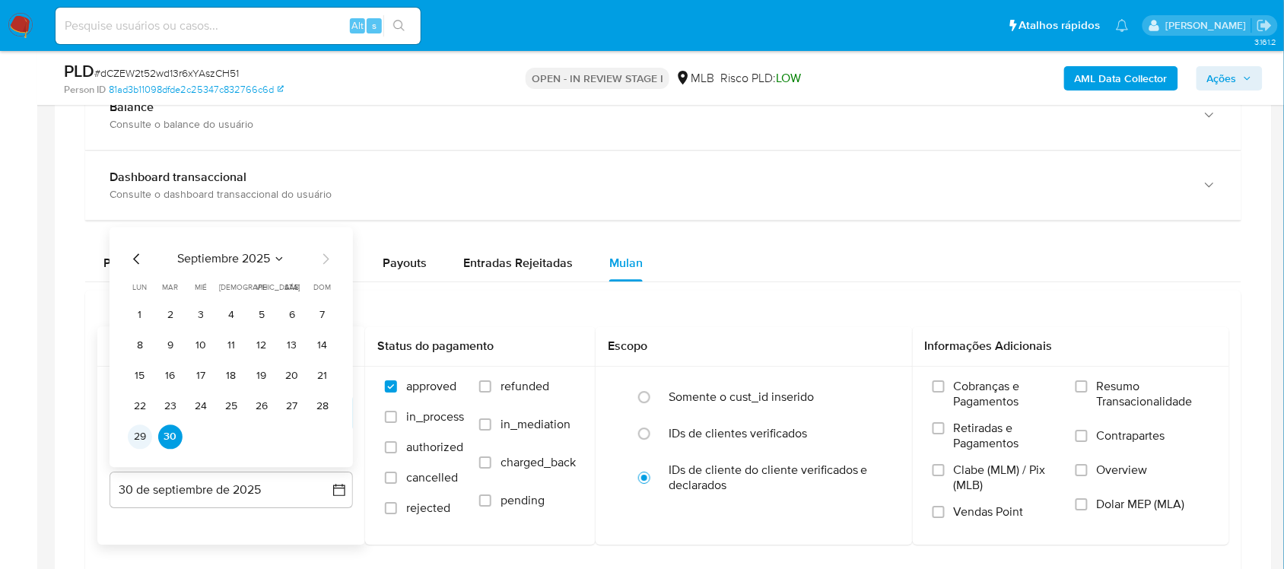
click at [131, 436] on button "29" at bounding box center [140, 437] width 24 height 24
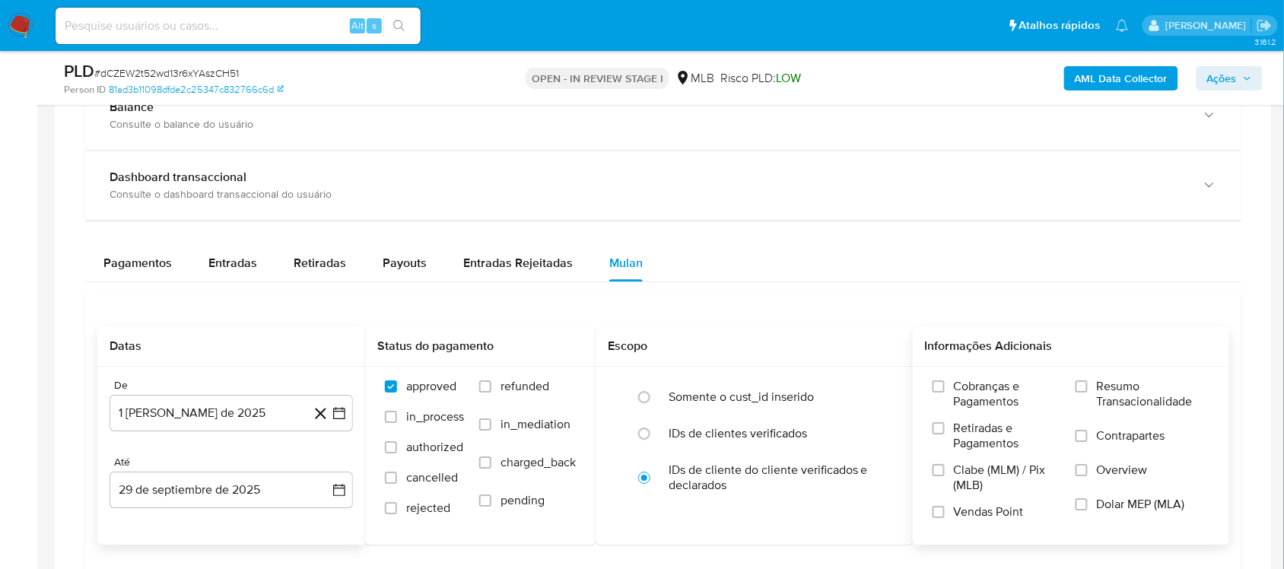
drag, startPoint x: 1126, startPoint y: 396, endPoint x: 1074, endPoint y: 379, distance: 54.4
click at [962, 393] on span "Resumo Transacionalidade" at bounding box center [1153, 394] width 113 height 30
click at [962, 393] on input "Resumo Transacionalidade" at bounding box center [1082, 386] width 12 height 12
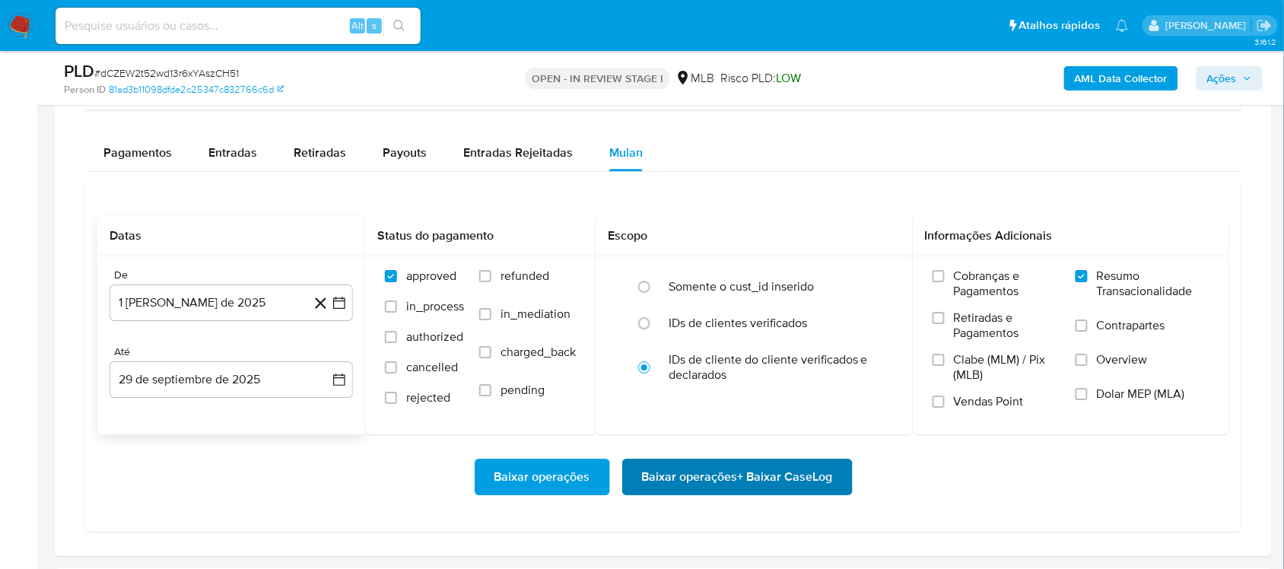
scroll to position [1427, 0]
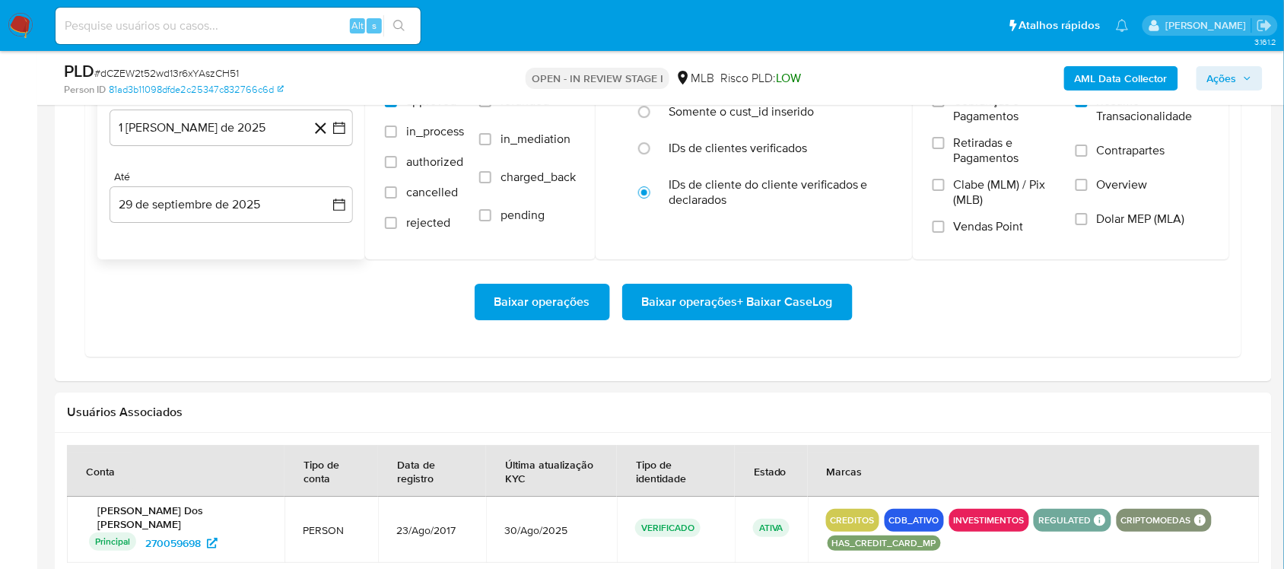
click at [727, 309] on span "Baixar operações + Baixar CaseLog" at bounding box center [737, 301] width 191 height 33
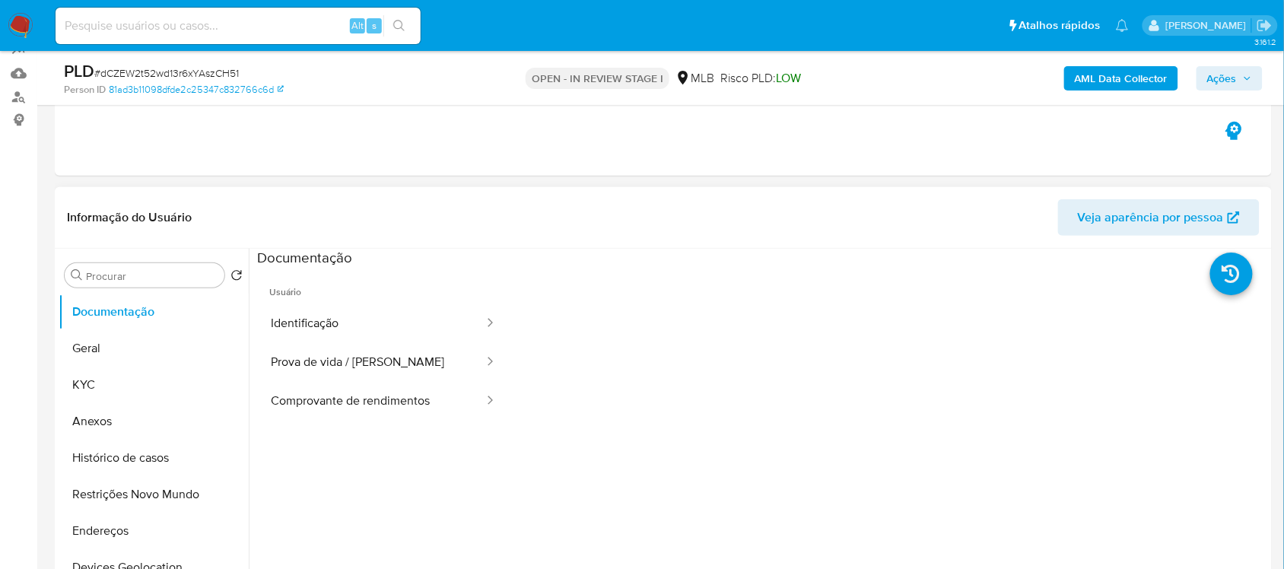
scroll to position [0, 0]
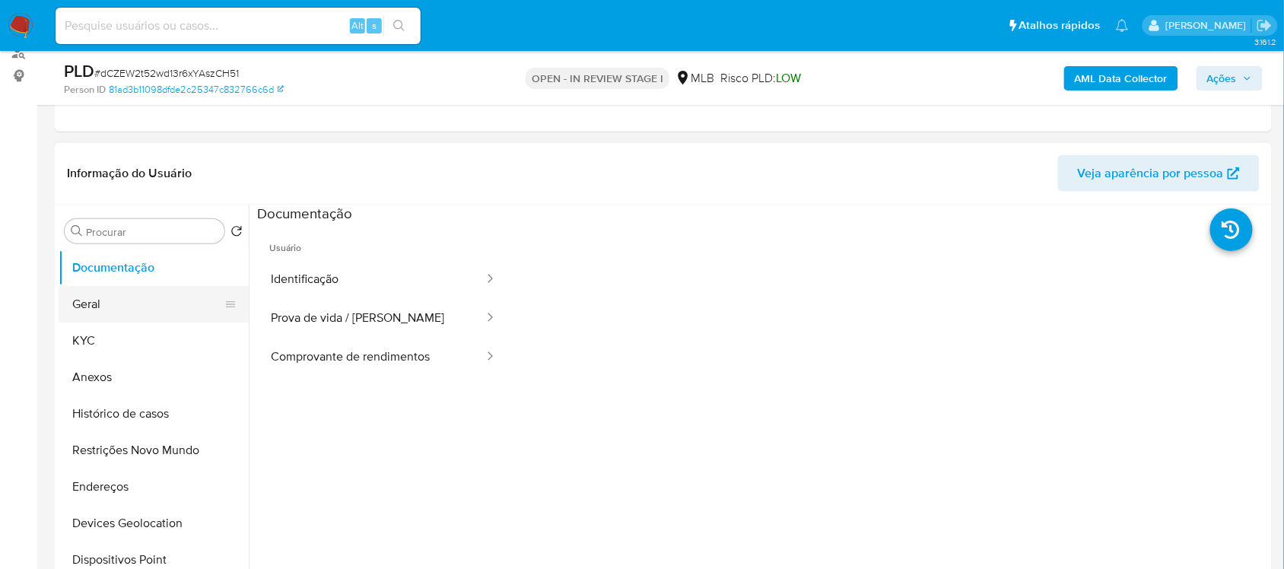
click at [119, 307] on button "Geral" at bounding box center [148, 304] width 178 height 37
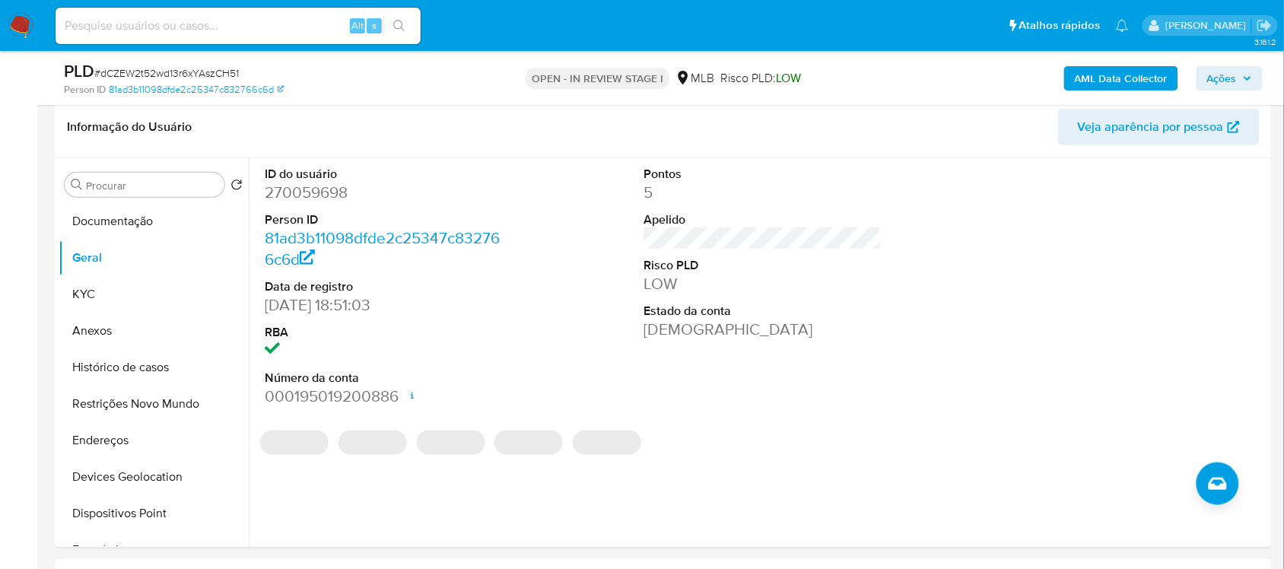
scroll to position [222, 0]
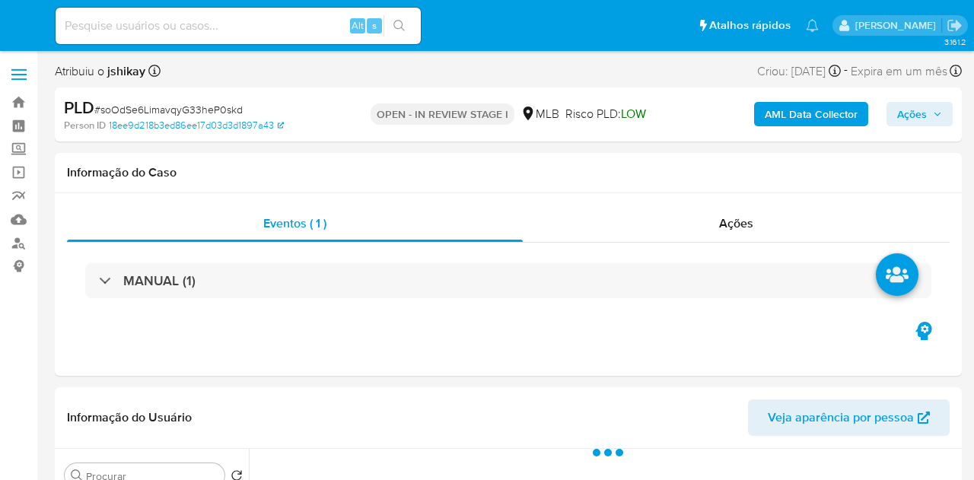
select select "10"
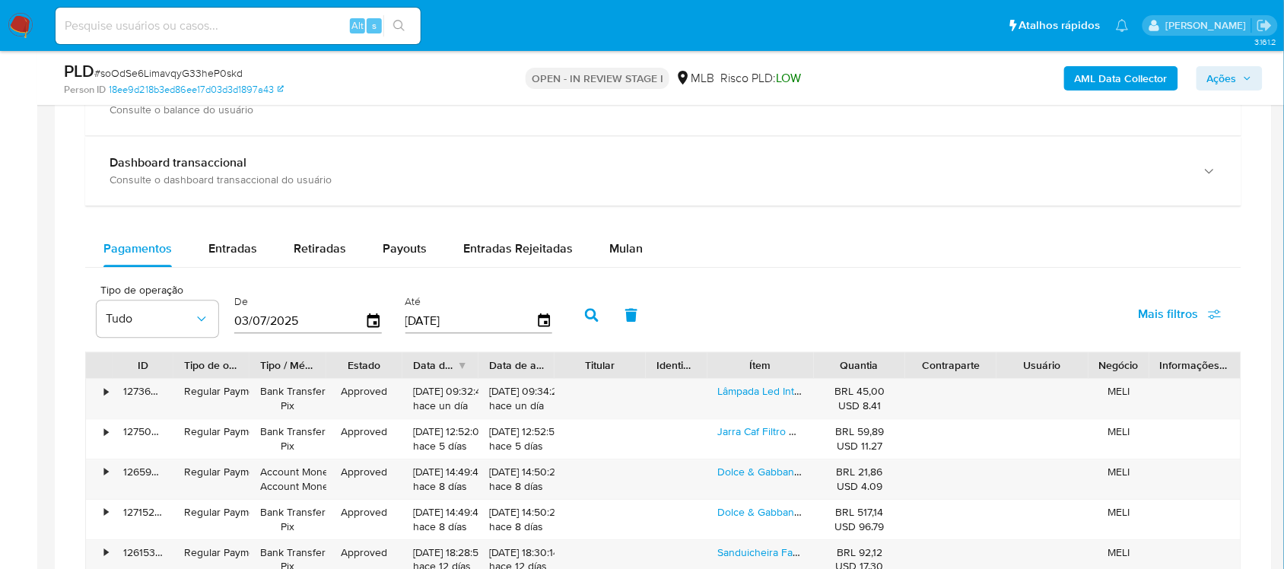
scroll to position [1141, 0]
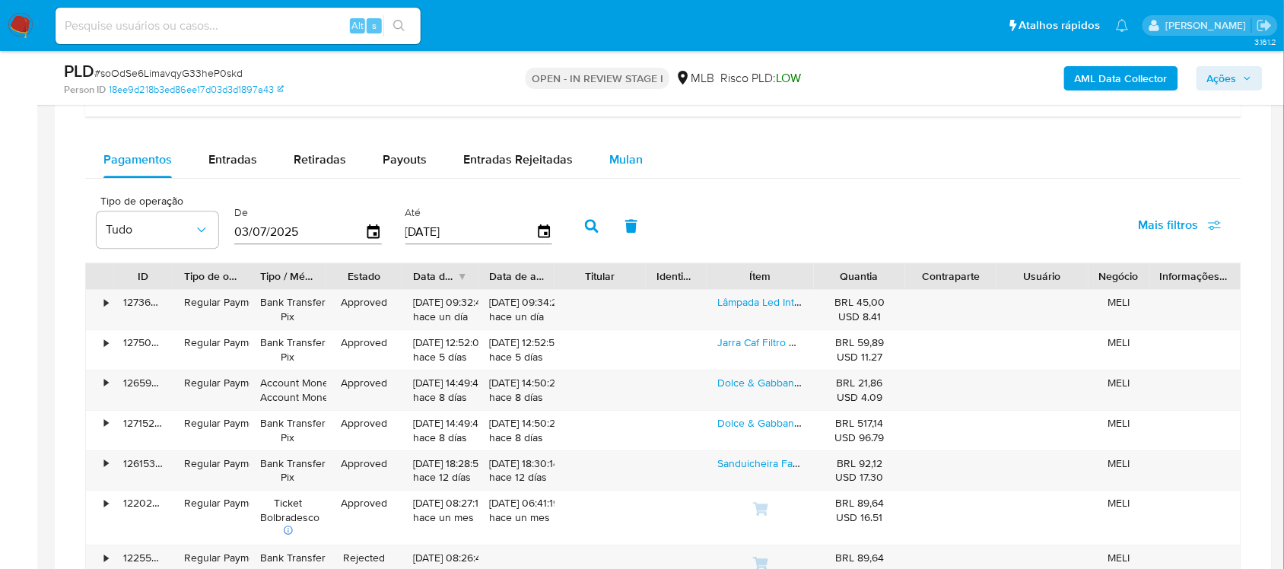
click at [626, 165] on span "Mulan" at bounding box center [626, 160] width 33 height 18
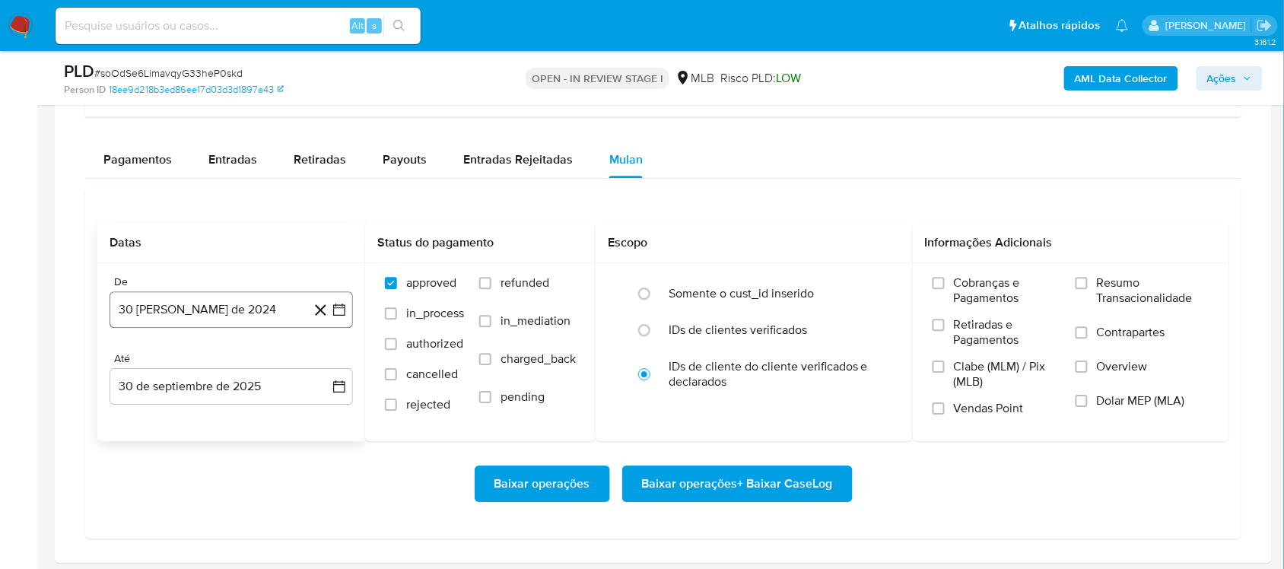
click at [335, 317] on icon "button" at bounding box center [339, 309] width 15 height 15
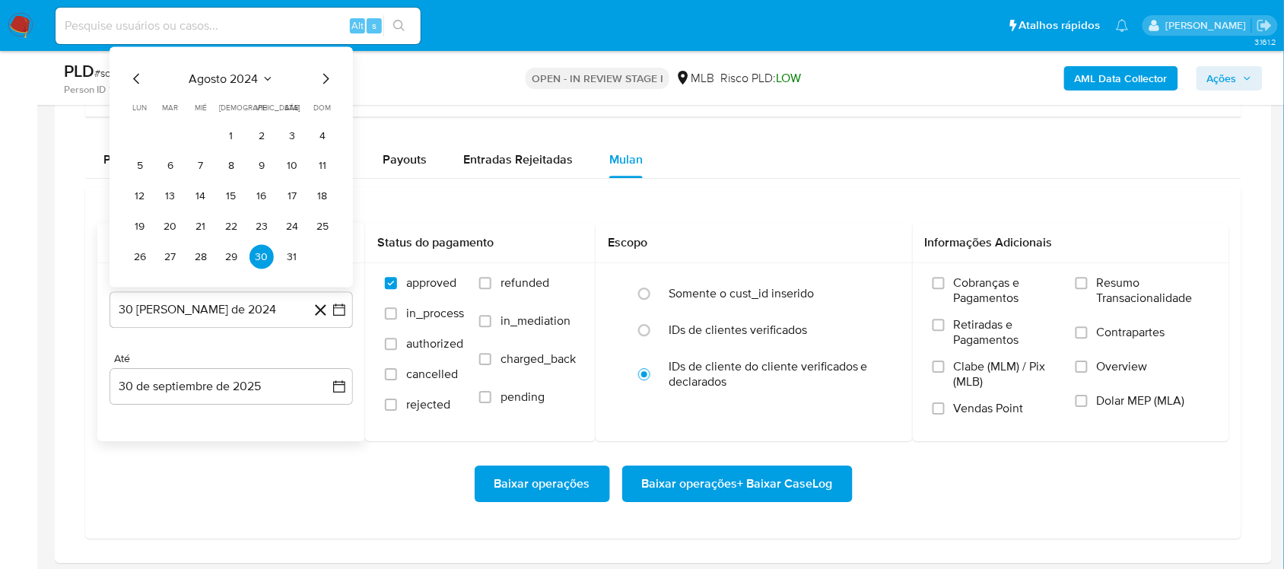
click at [232, 81] on span "agosto 2024" at bounding box center [223, 79] width 69 height 15
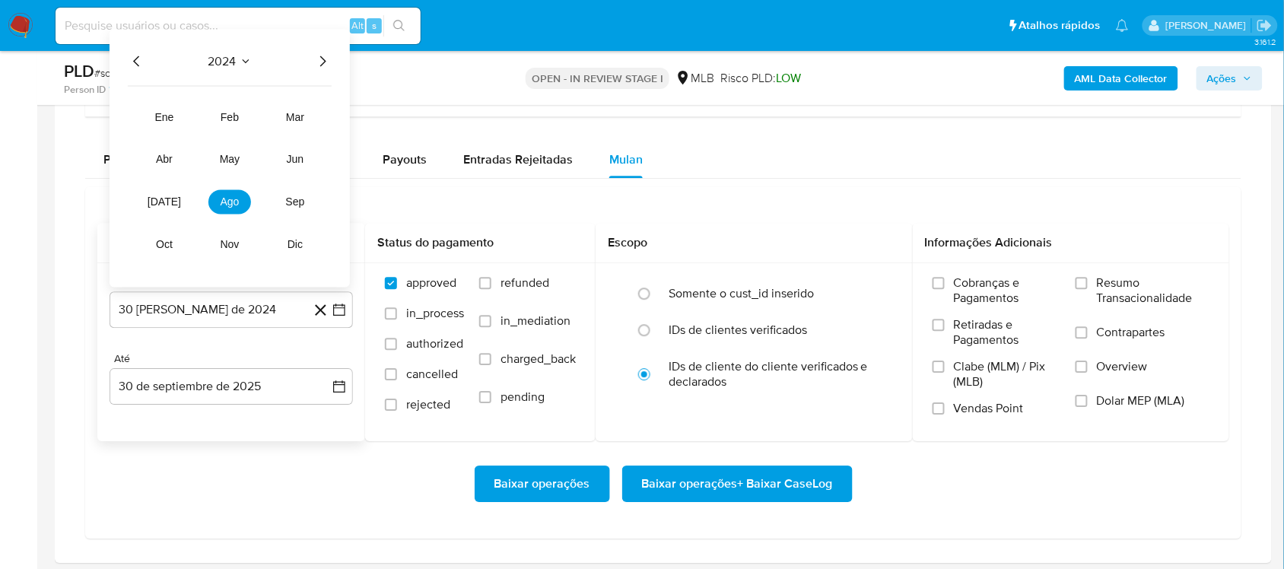
click at [320, 62] on icon "Año siguiente" at bounding box center [323, 62] width 18 height 18
click at [242, 200] on button "ago" at bounding box center [230, 202] width 43 height 24
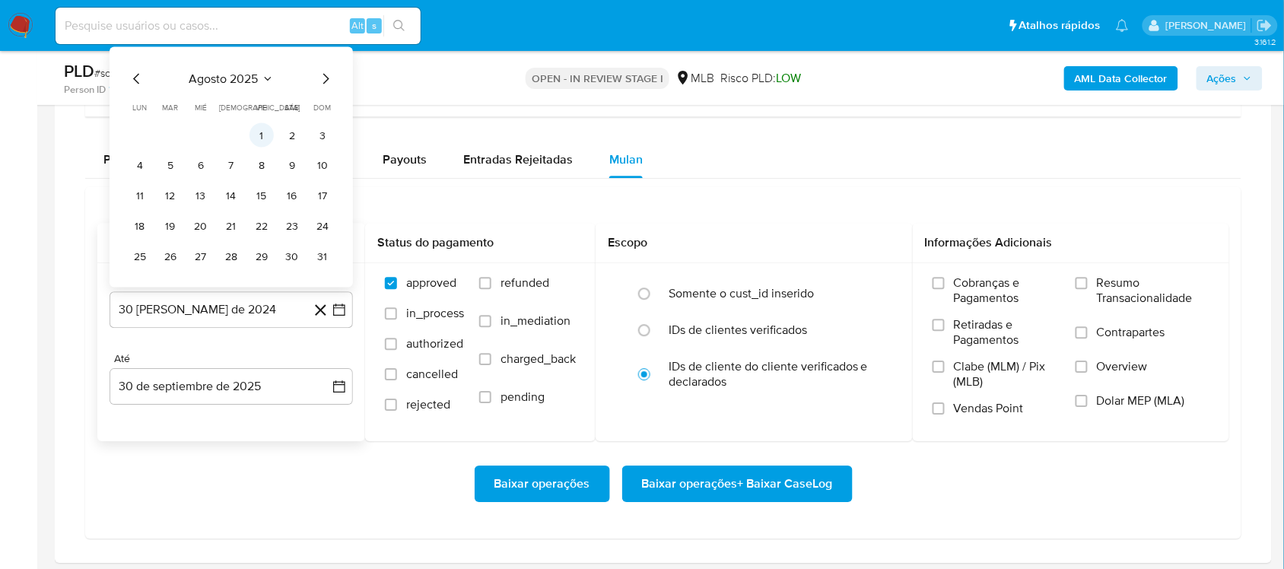
click at [259, 126] on button "1" at bounding box center [262, 135] width 24 height 24
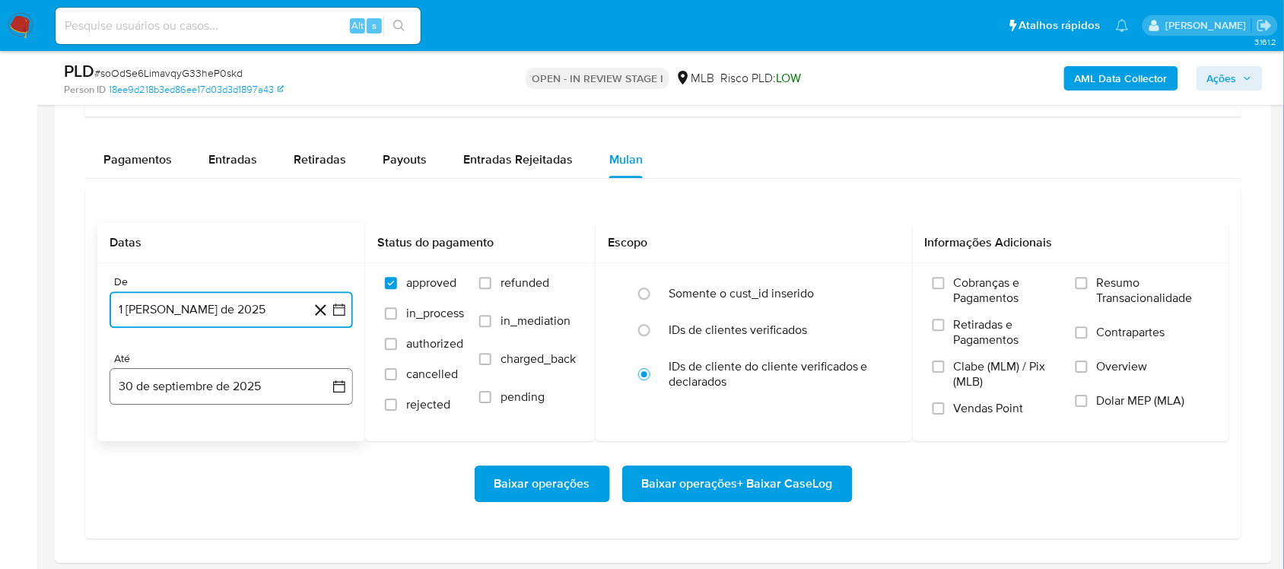
click at [340, 401] on button "30 de septiembre de 2025" at bounding box center [232, 386] width 244 height 37
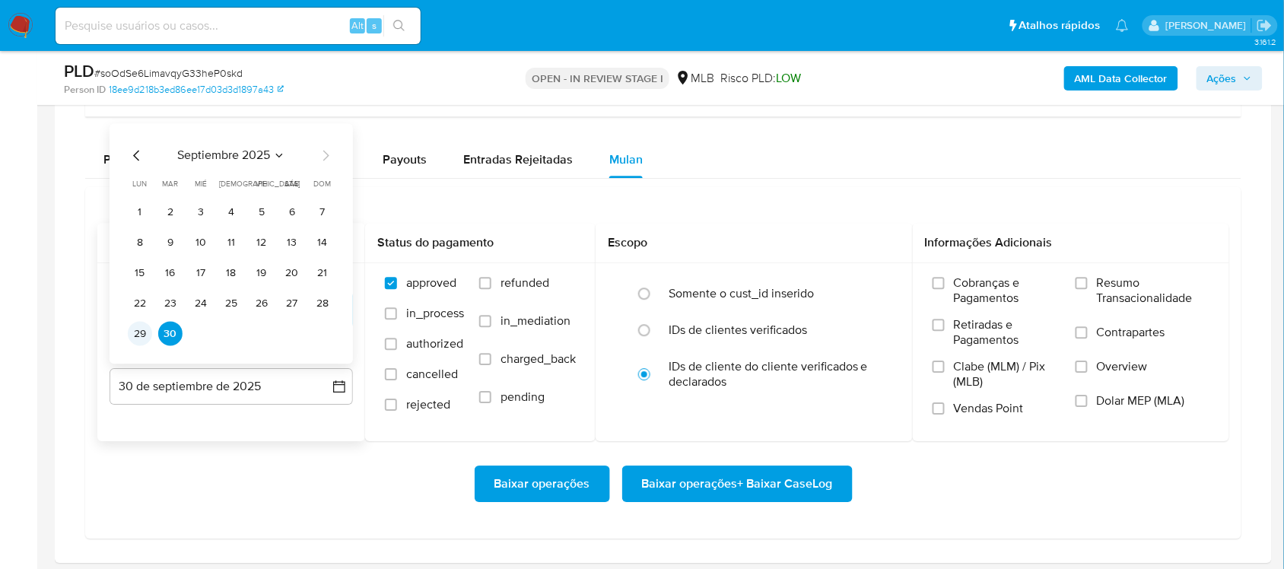
click at [142, 335] on button "29" at bounding box center [140, 334] width 24 height 24
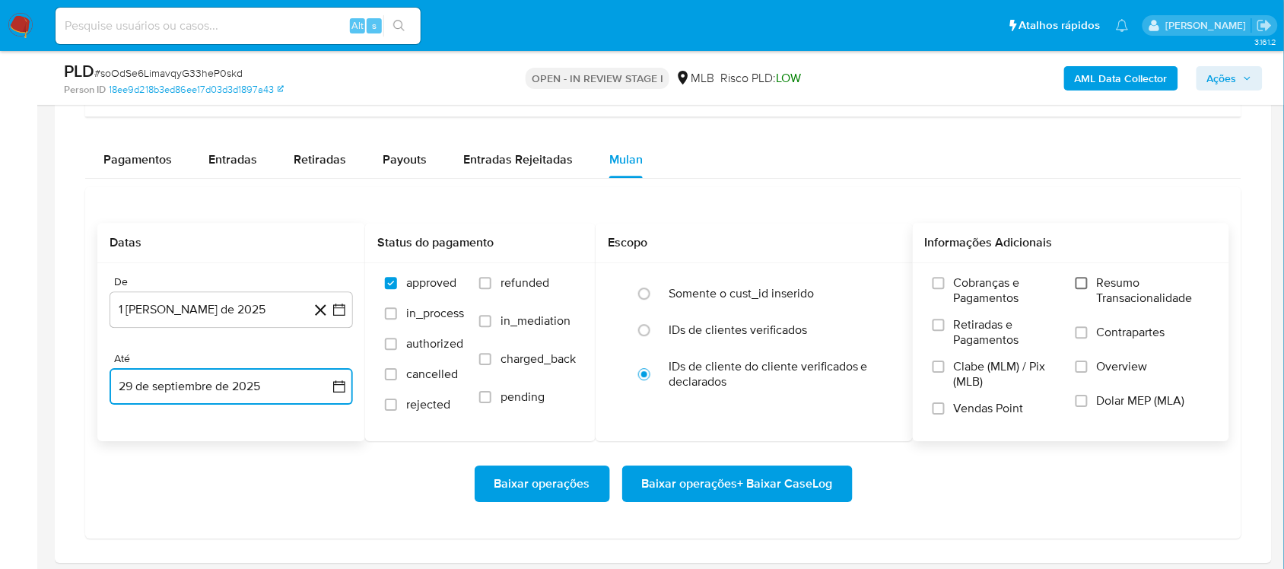
click at [973, 288] on input "Resumo Transacionalidade" at bounding box center [1082, 283] width 12 height 12
click at [750, 479] on span "Baixar operações + Baixar CaseLog" at bounding box center [737, 483] width 191 height 33
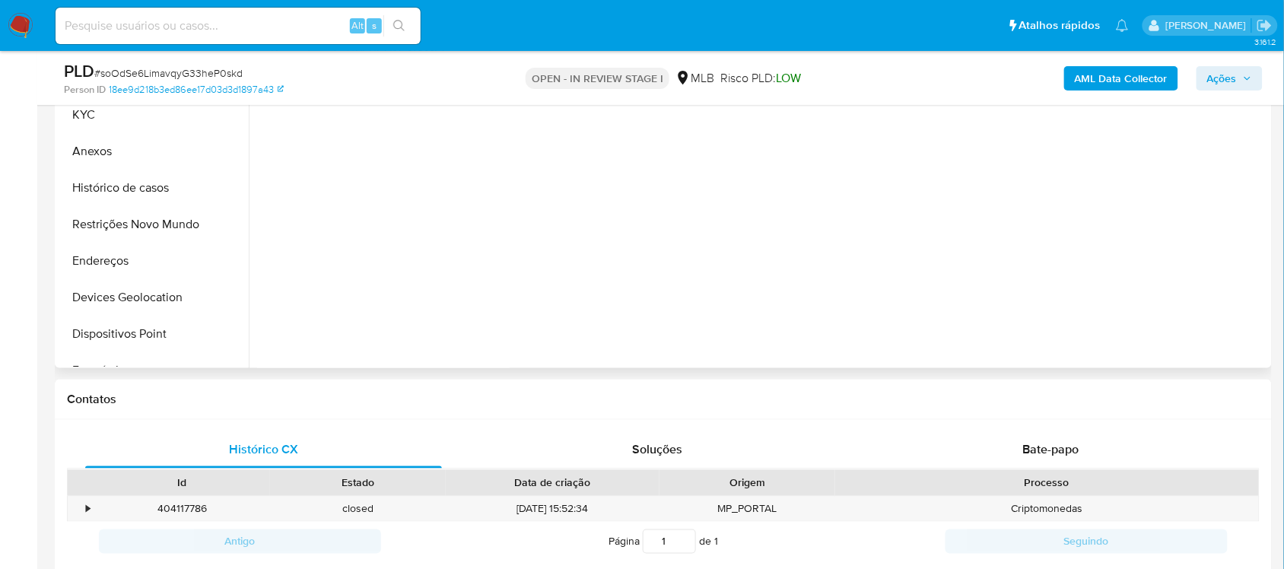
scroll to position [190, 0]
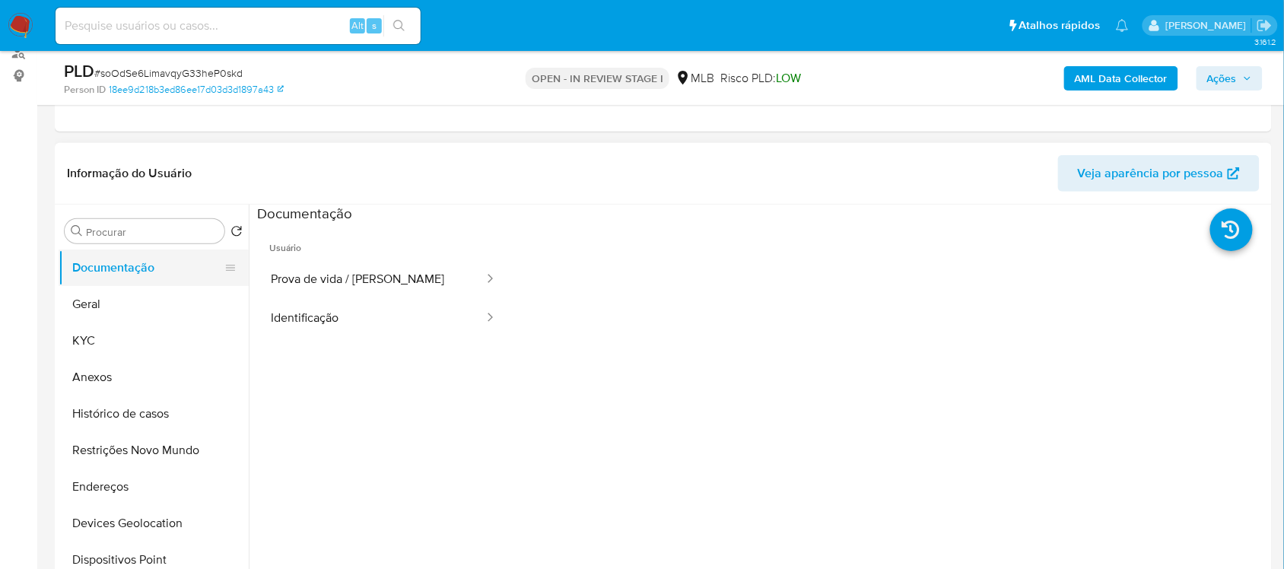
drag, startPoint x: 122, startPoint y: 306, endPoint x: 180, endPoint y: 280, distance: 63.4
click at [122, 305] on button "Geral" at bounding box center [154, 304] width 190 height 37
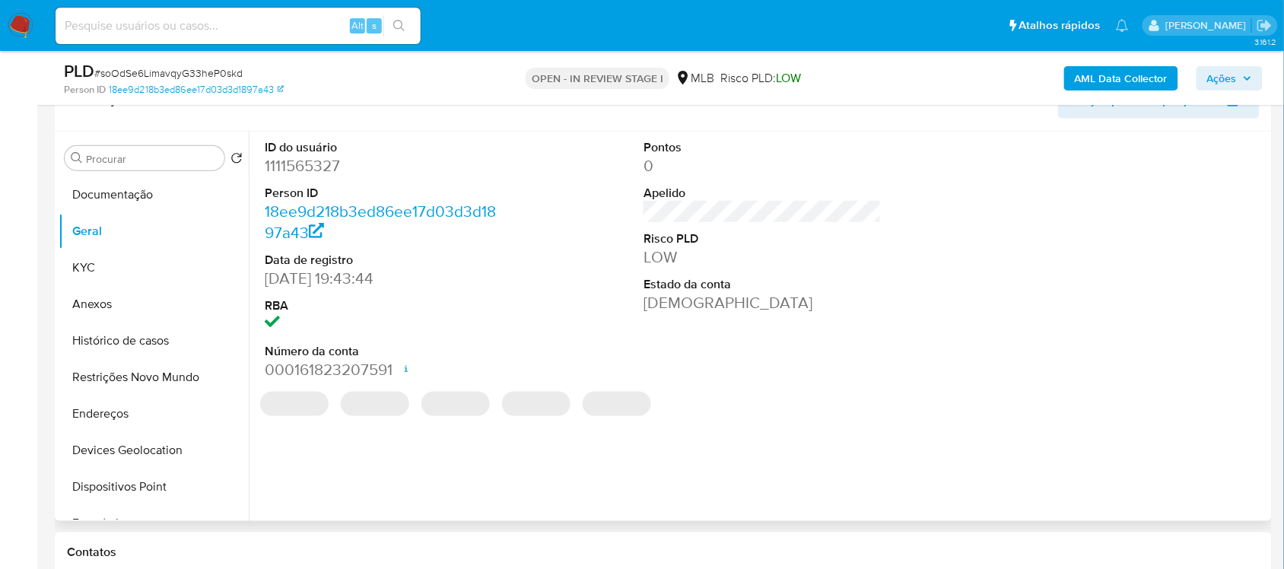
scroll to position [240, 0]
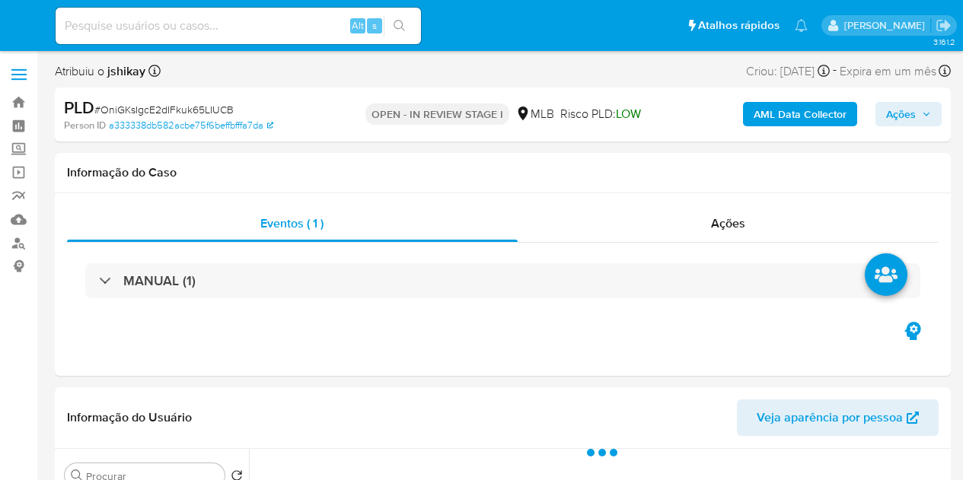
select select "10"
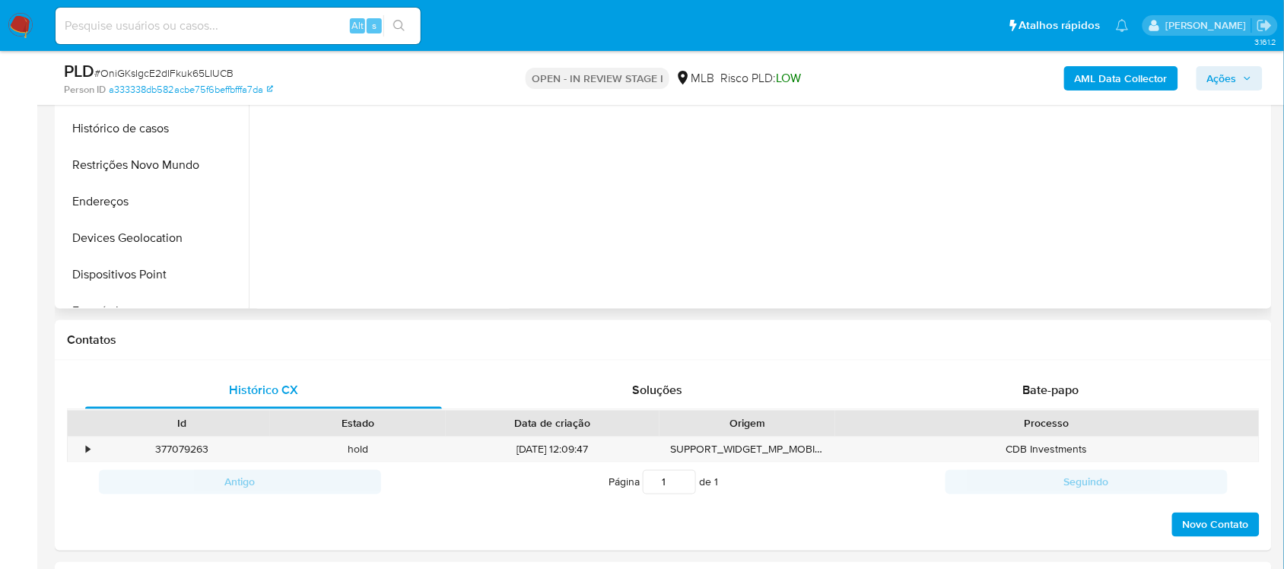
scroll to position [123, 0]
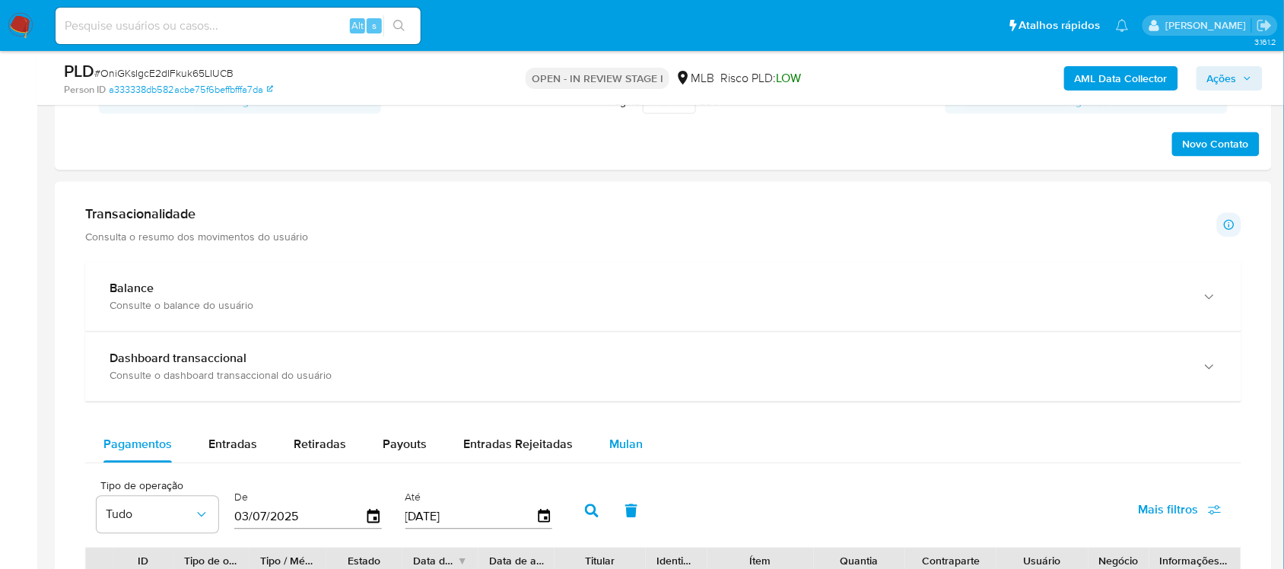
click at [620, 445] on span "Mulan" at bounding box center [626, 445] width 33 height 18
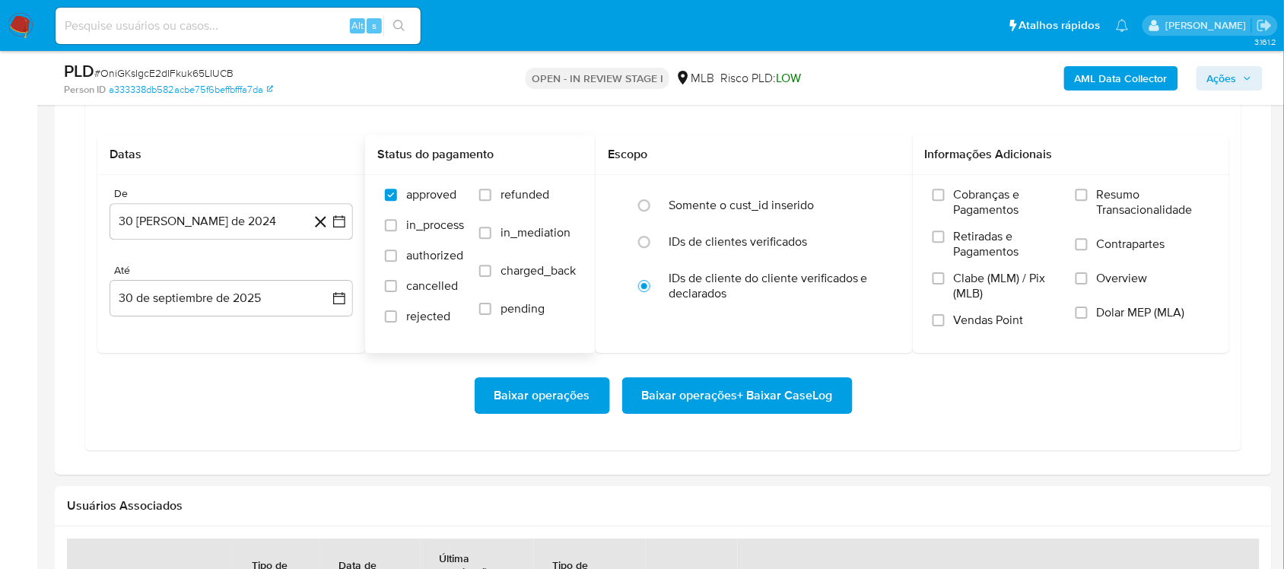
scroll to position [1237, 0]
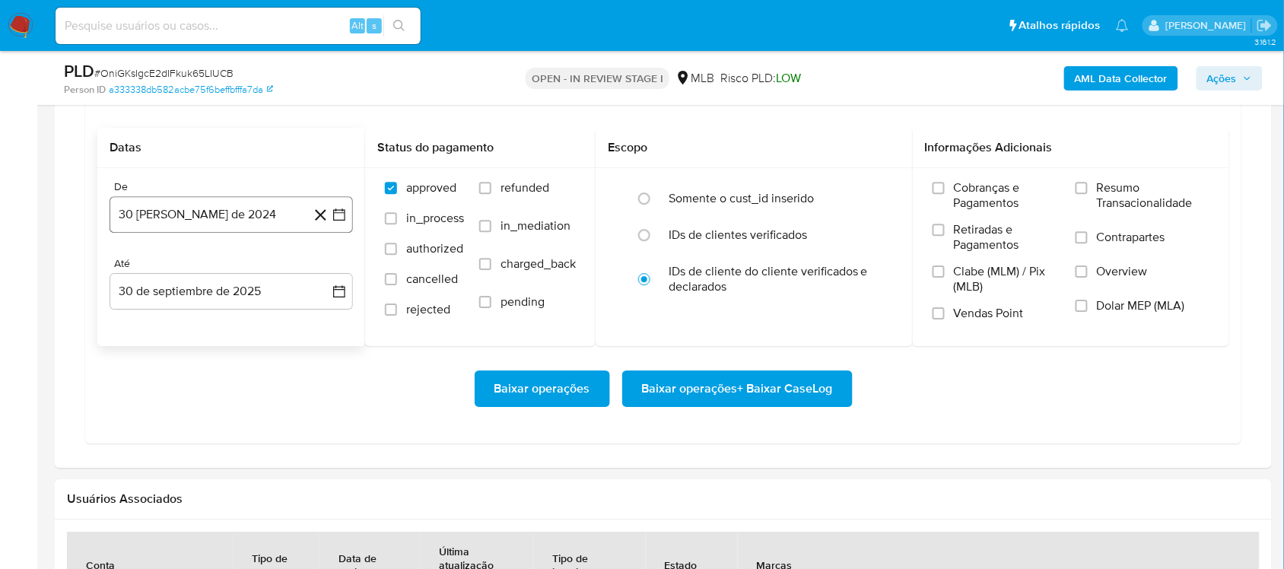
click at [339, 215] on icon "button" at bounding box center [339, 214] width 15 height 15
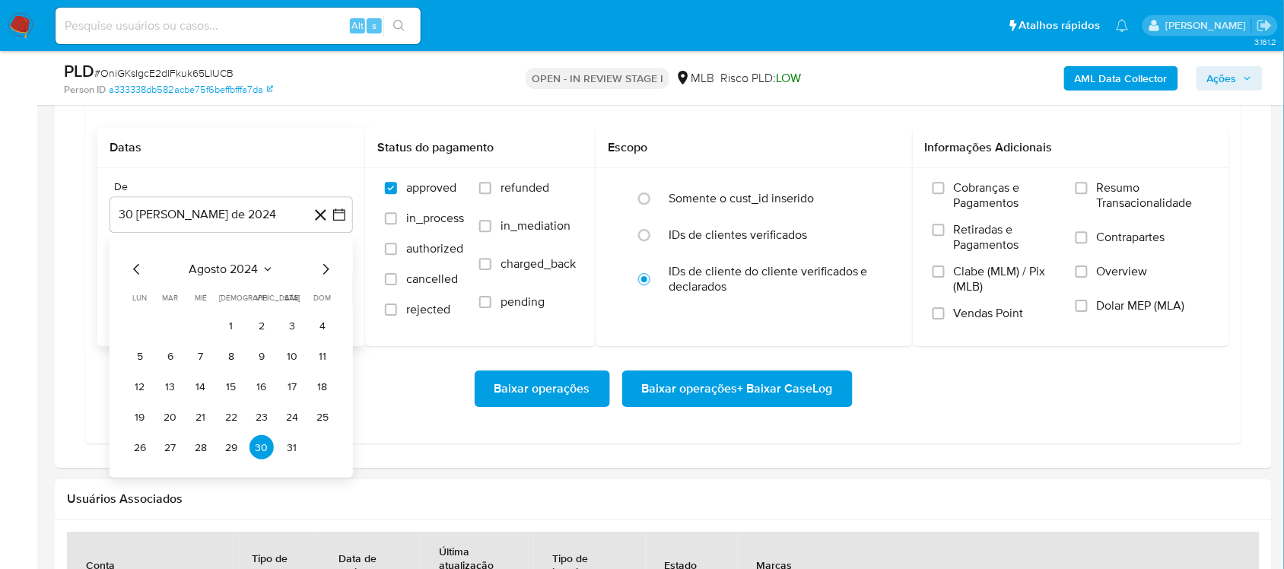
click at [227, 267] on span "agosto 2024" at bounding box center [223, 269] width 69 height 15
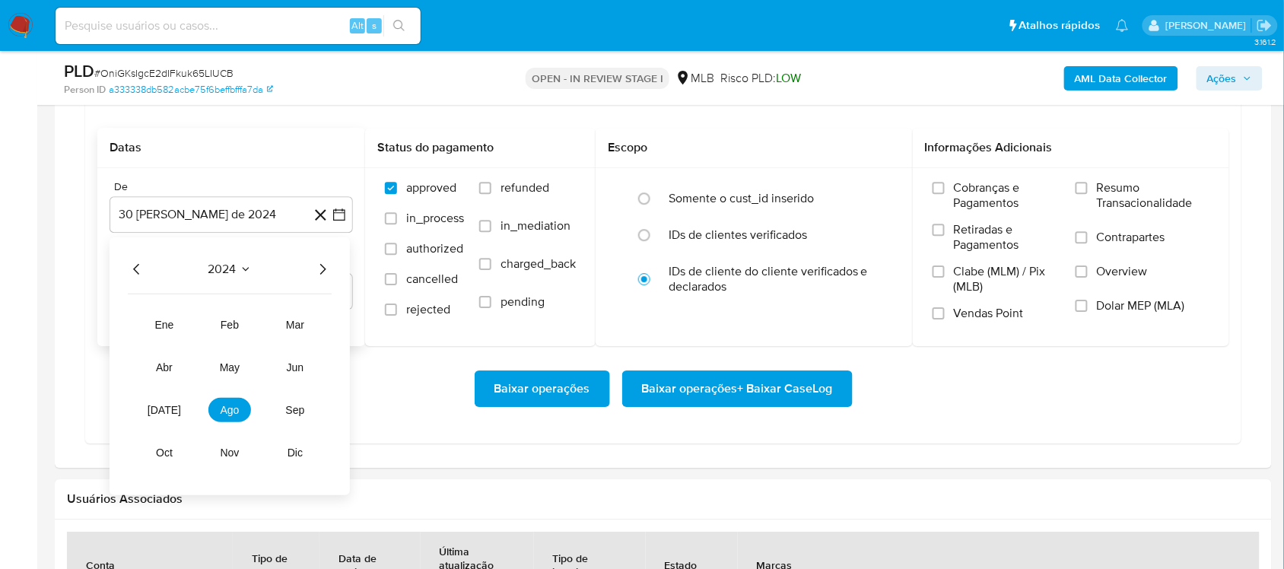
click at [325, 268] on icon "Año siguiente" at bounding box center [323, 269] width 18 height 18
click at [221, 422] on button "ago" at bounding box center [230, 410] width 43 height 24
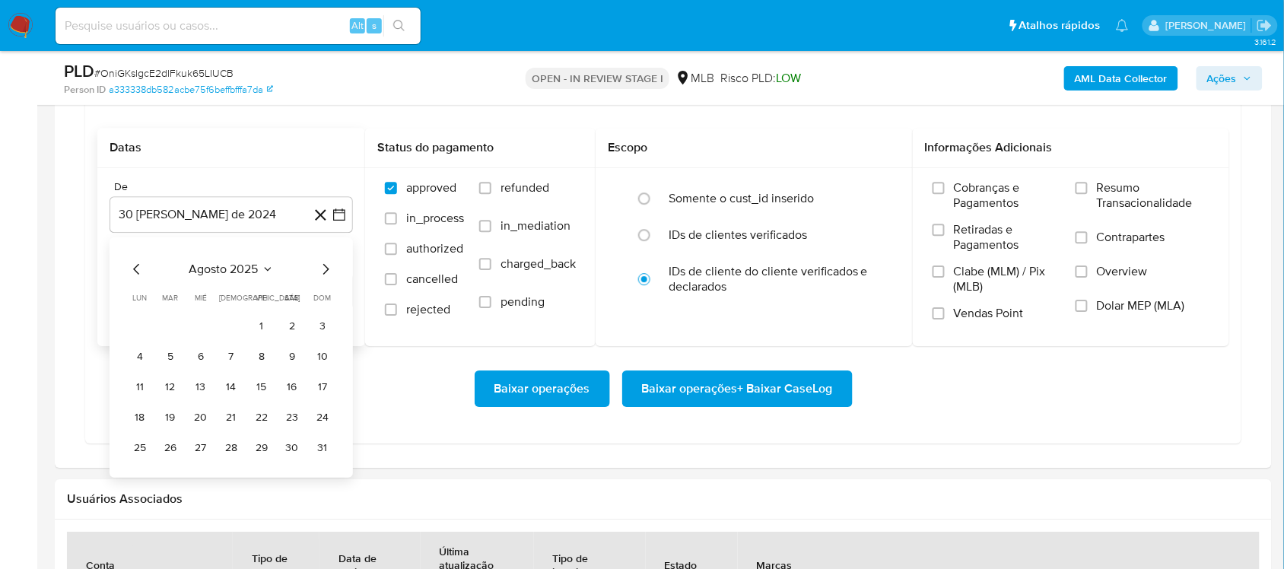
drag, startPoint x: 253, startPoint y: 333, endPoint x: 284, endPoint y: 339, distance: 31.8
click at [253, 333] on button "1" at bounding box center [262, 326] width 24 height 24
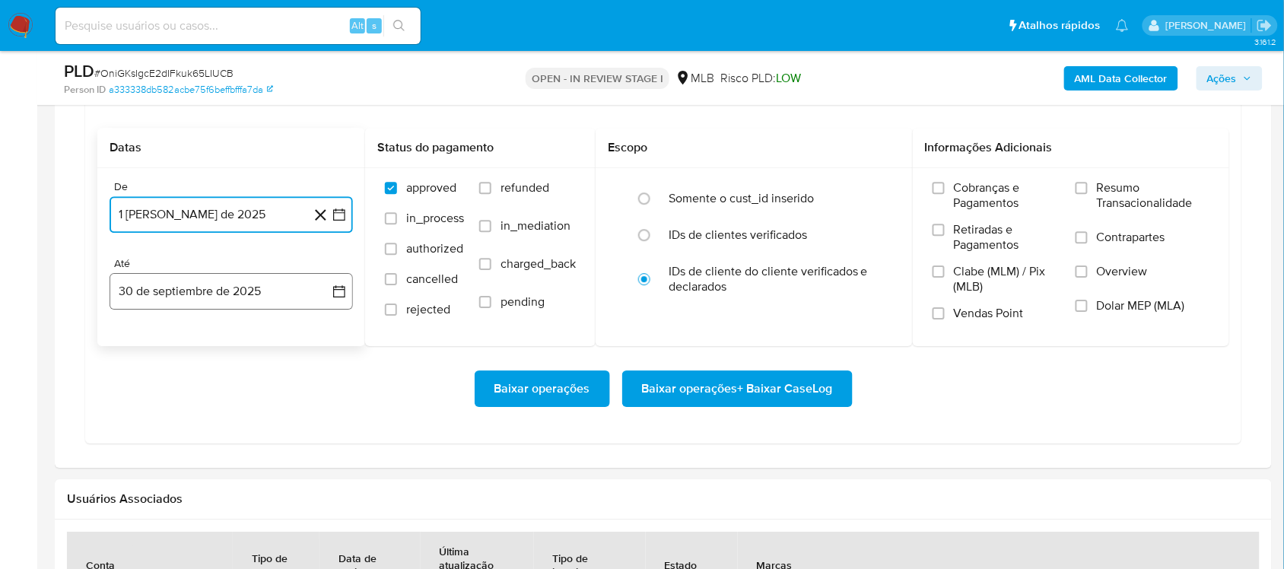
click at [328, 275] on button "30 de septiembre de 2025" at bounding box center [232, 291] width 244 height 37
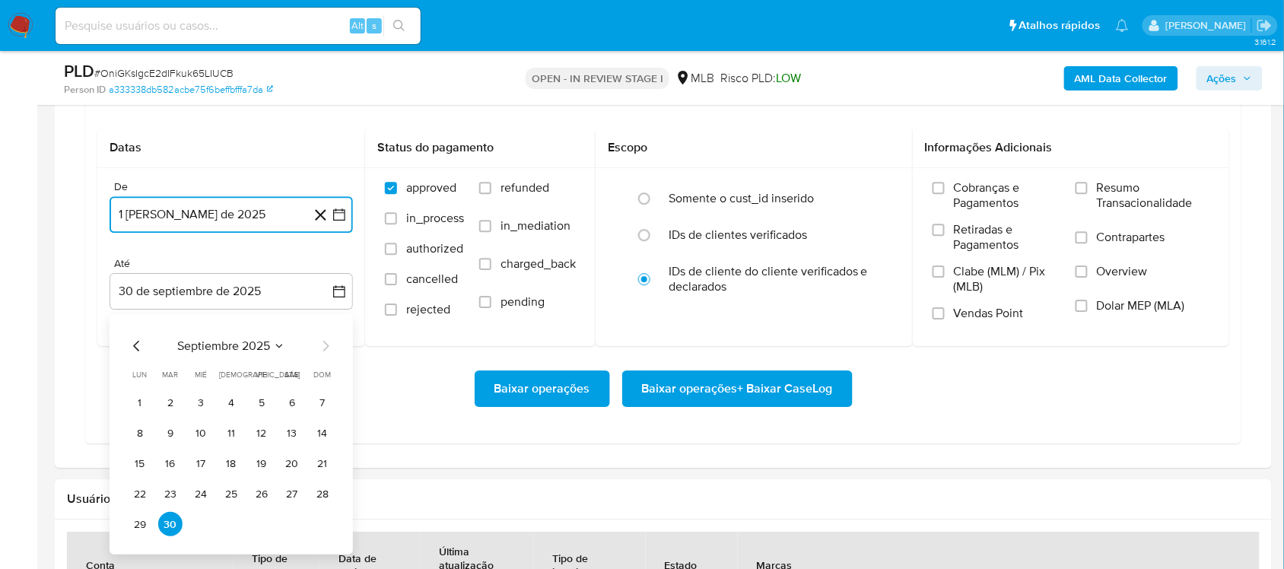
click at [134, 479] on button "29" at bounding box center [140, 524] width 24 height 24
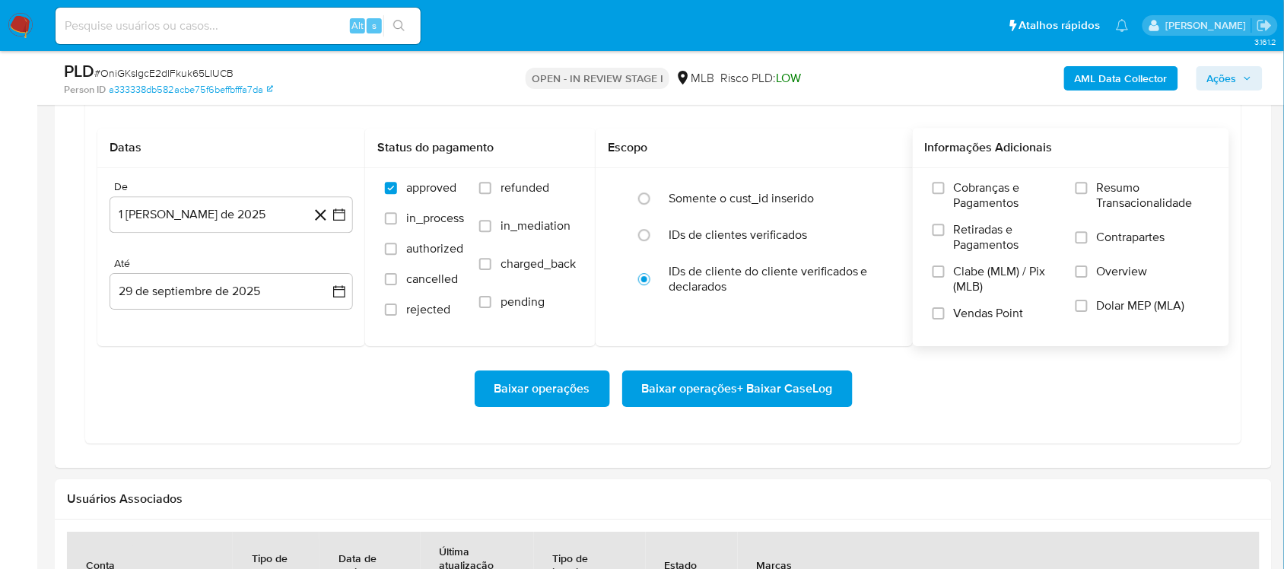
click at [962, 176] on div "Cobranças e Pagamentos Retiradas e Pagamentos Clabe (MLM) / Pix (MLB) Vendas Po…" at bounding box center [1071, 256] width 317 height 177
click at [962, 198] on span "Resumo Transacionalidade" at bounding box center [1153, 195] width 113 height 30
click at [962, 194] on input "Resumo Transacionalidade" at bounding box center [1082, 188] width 12 height 12
click at [785, 394] on span "Baixar operações + Baixar CaseLog" at bounding box center [737, 388] width 191 height 33
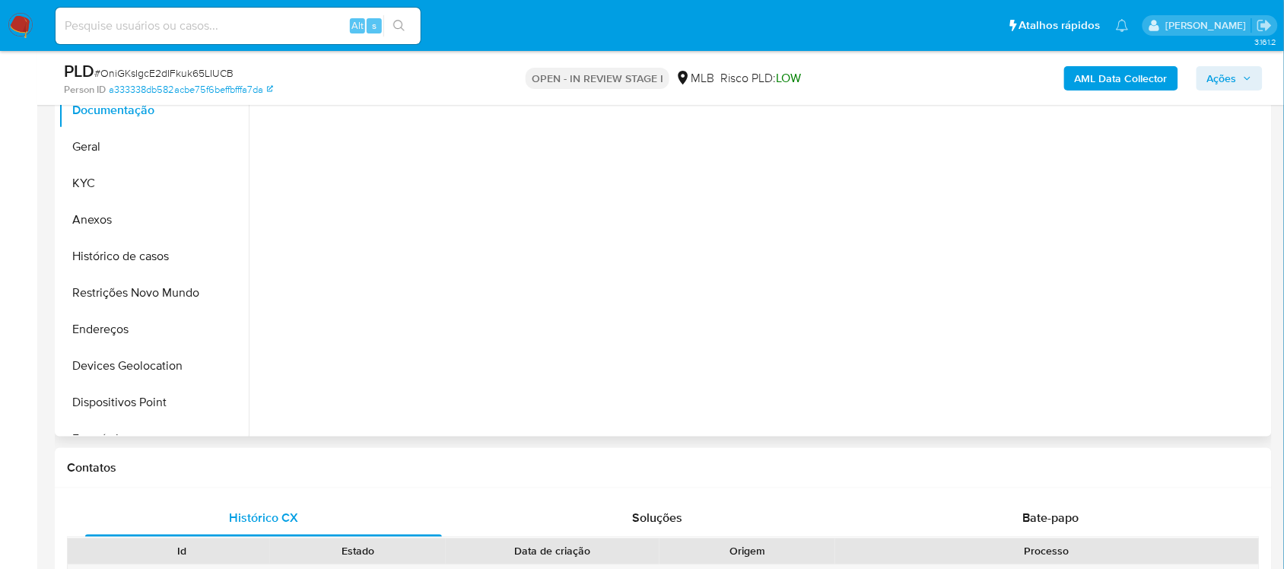
scroll to position [190, 0]
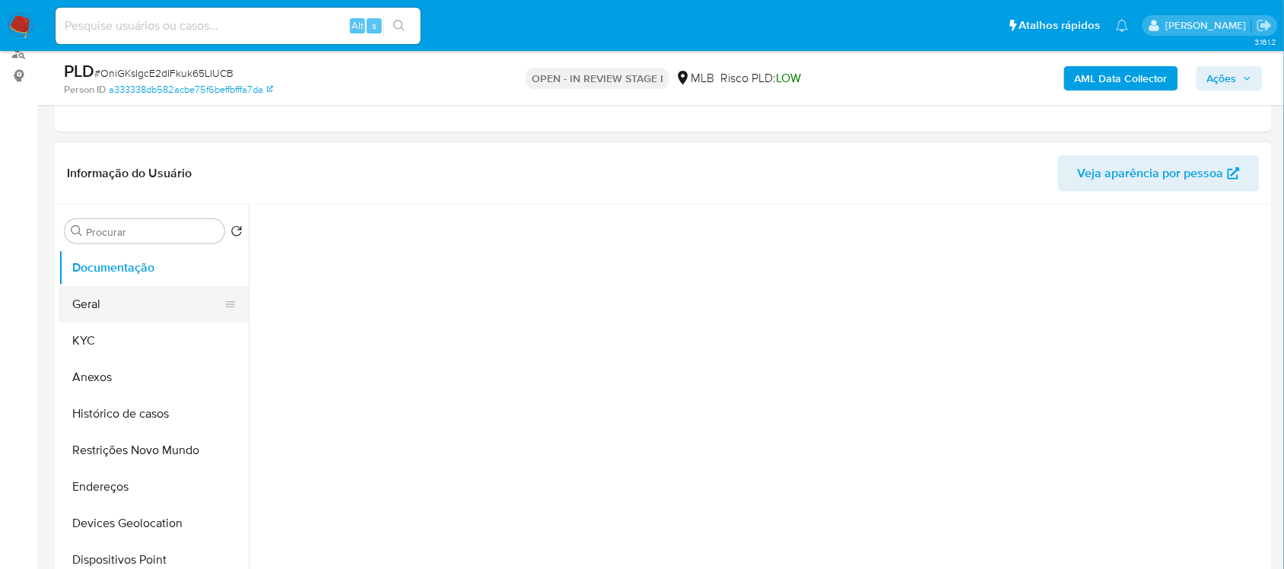
click at [128, 291] on button "Geral" at bounding box center [148, 304] width 178 height 37
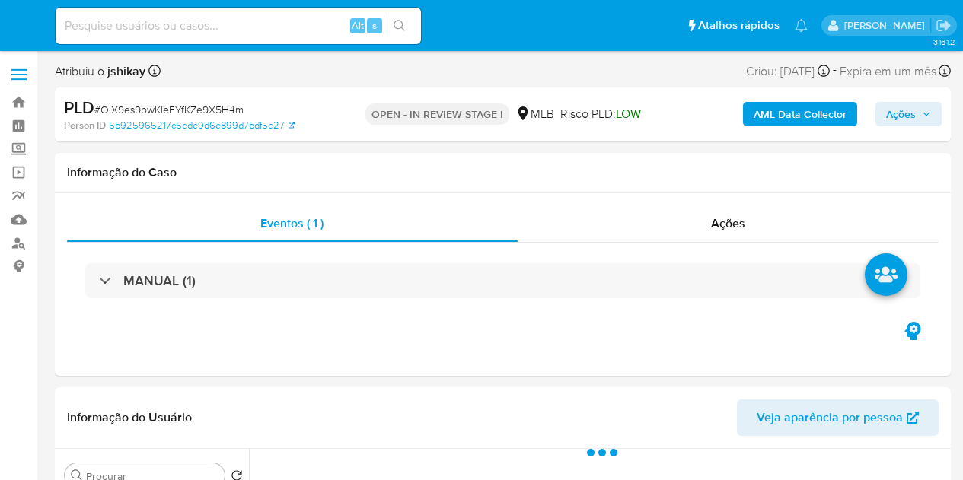
select select "10"
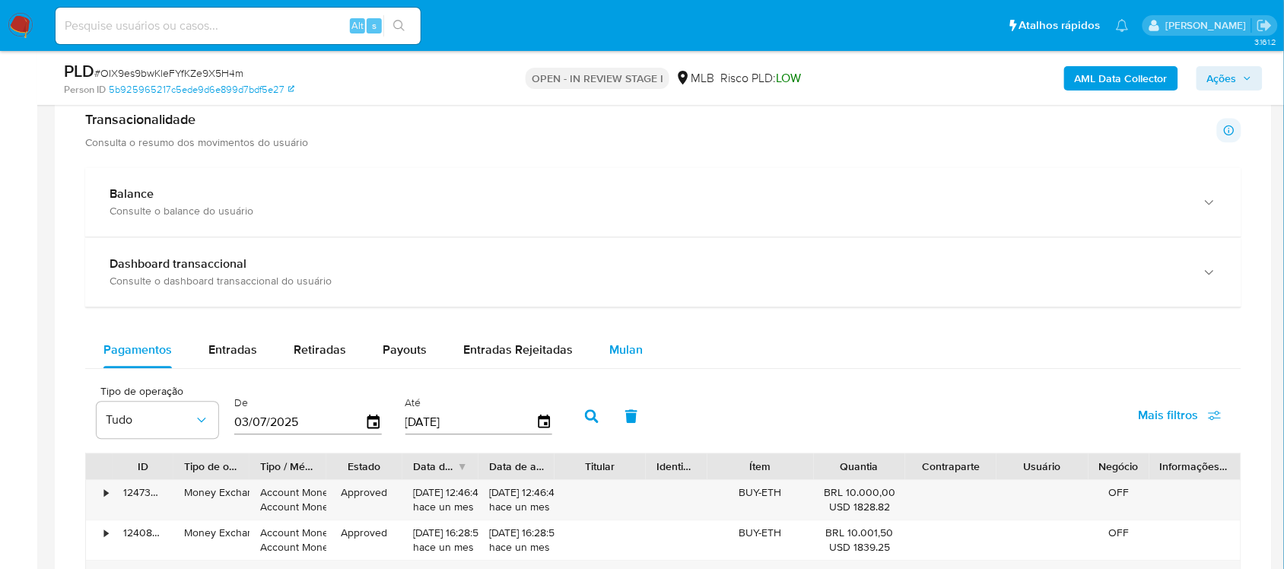
click at [641, 336] on button "Mulan" at bounding box center [626, 350] width 70 height 37
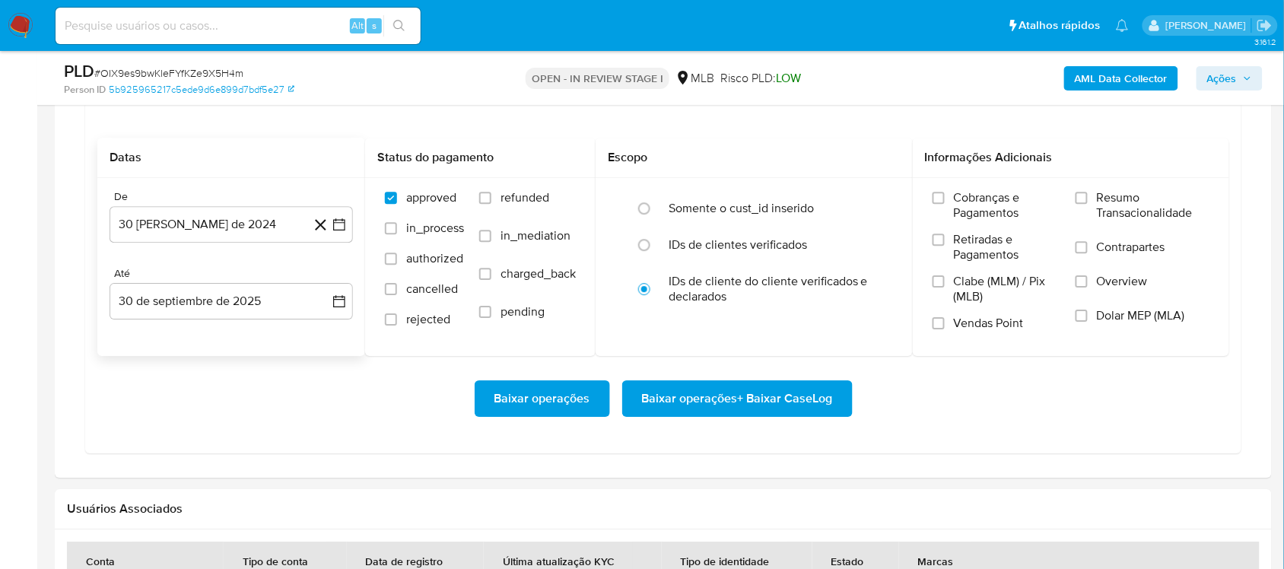
scroll to position [1237, 0]
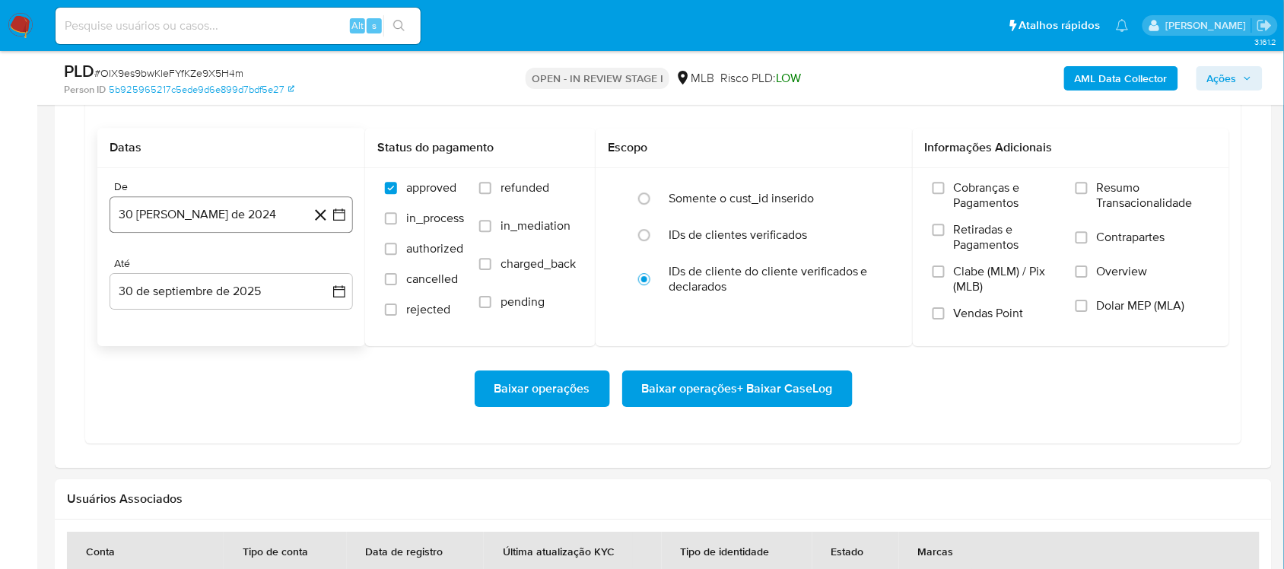
click at [333, 219] on icon "button" at bounding box center [339, 215] width 12 height 12
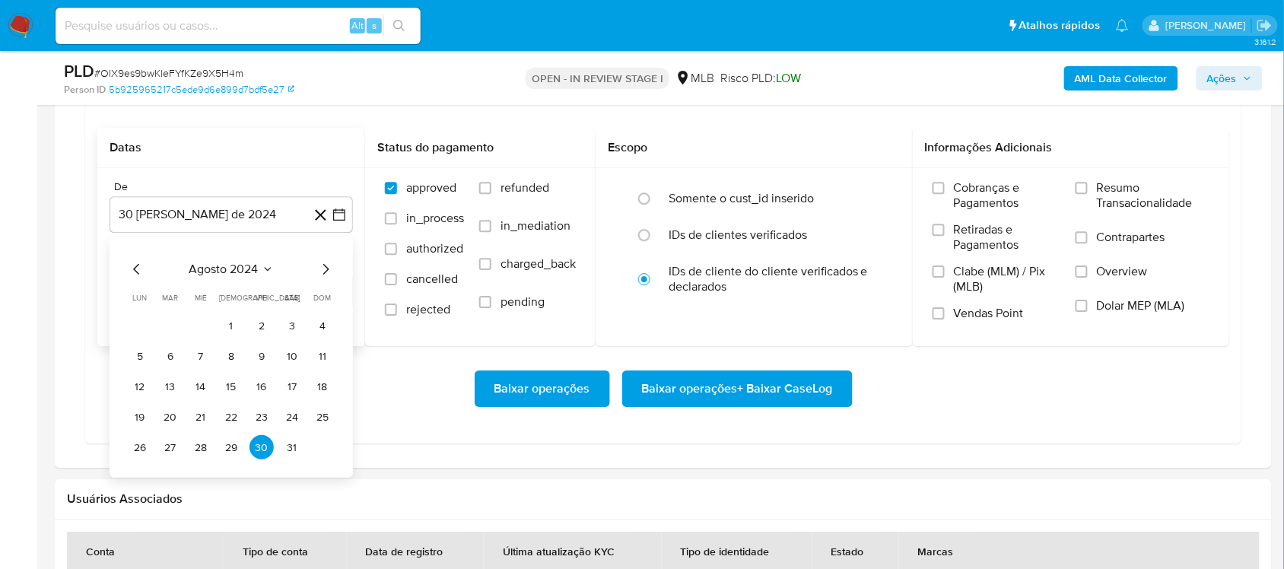
click at [236, 270] on span "agosto 2024" at bounding box center [223, 269] width 69 height 15
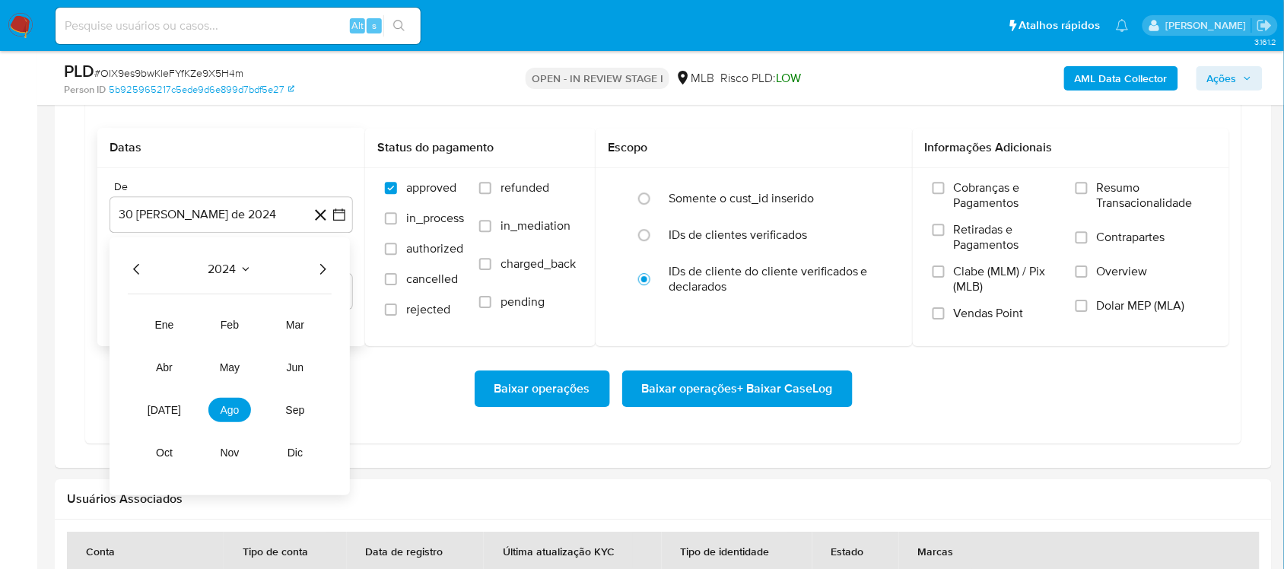
click at [317, 271] on icon "Año siguiente" at bounding box center [323, 269] width 18 height 18
click at [230, 402] on button "ago" at bounding box center [230, 410] width 43 height 24
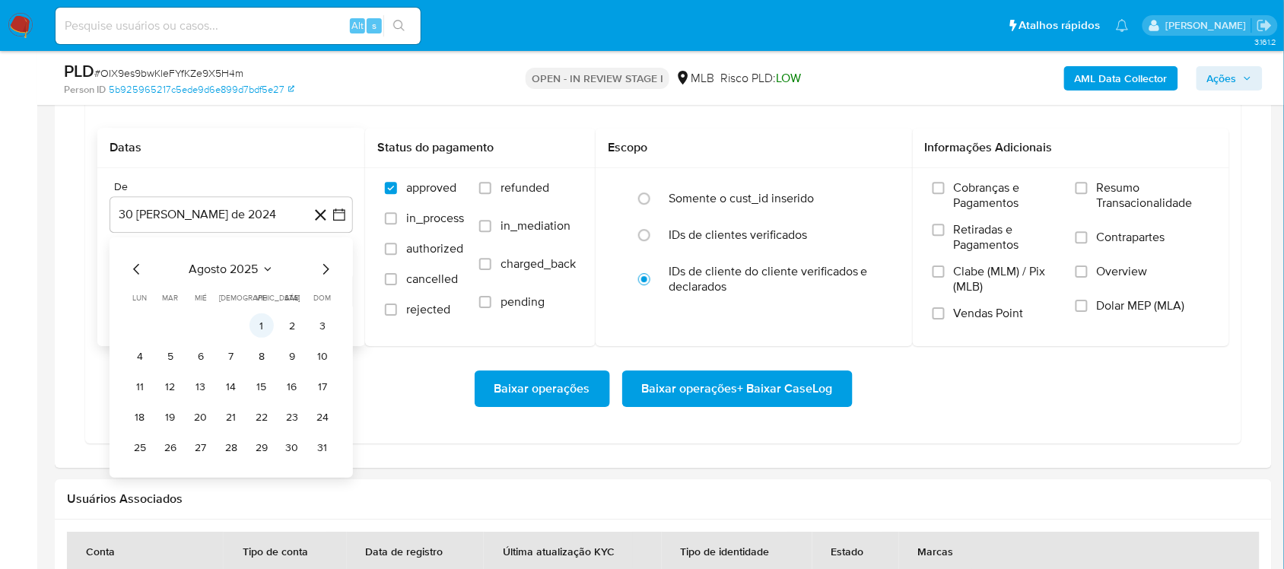
click at [257, 333] on button "1" at bounding box center [262, 326] width 24 height 24
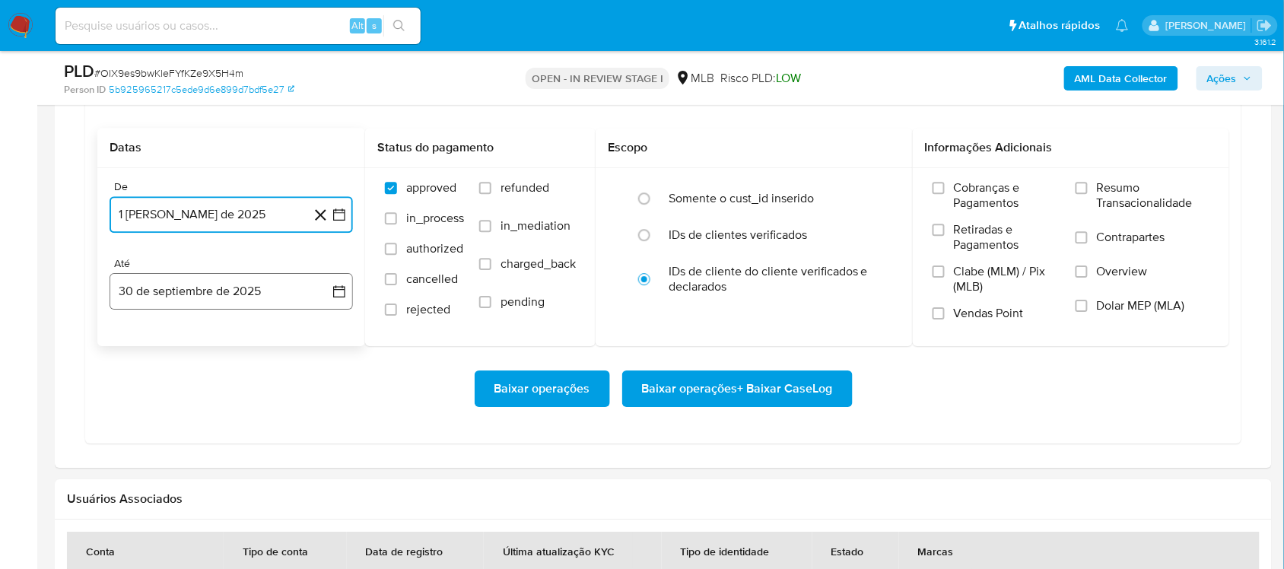
click at [333, 295] on icon "button" at bounding box center [339, 292] width 12 height 12
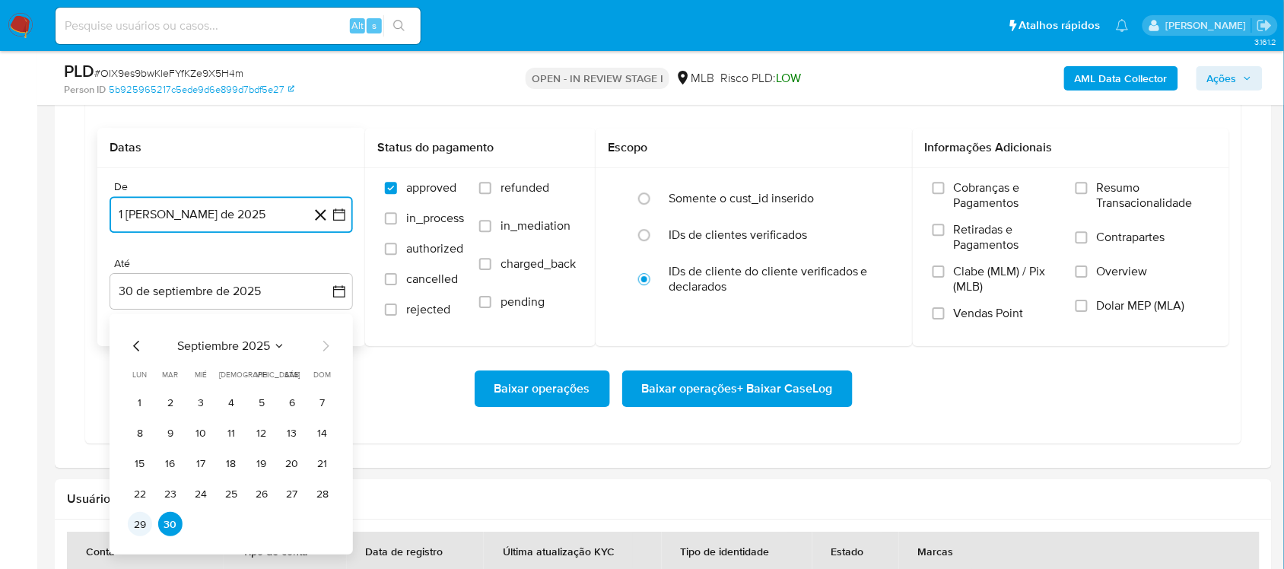
click at [143, 479] on button "29" at bounding box center [140, 524] width 24 height 24
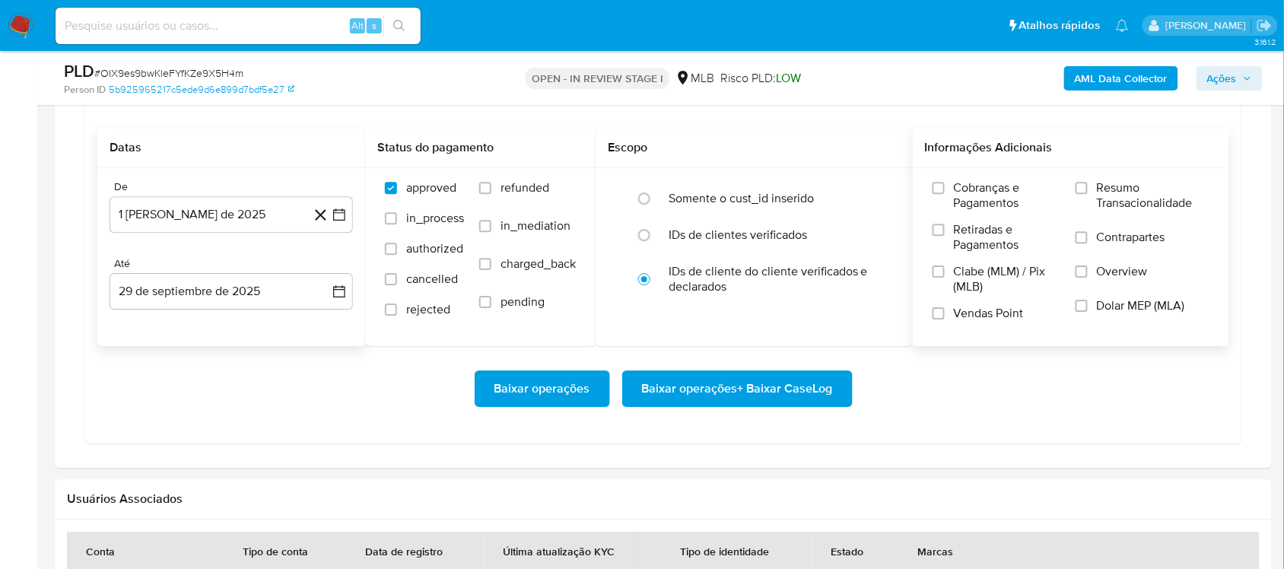
click at [962, 199] on span "Resumo Transacionalidade" at bounding box center [1153, 195] width 113 height 30
click at [962, 194] on input "Resumo Transacionalidade" at bounding box center [1082, 188] width 12 height 12
click at [750, 406] on span "Baixar operações + Baixar CaseLog" at bounding box center [737, 388] width 191 height 33
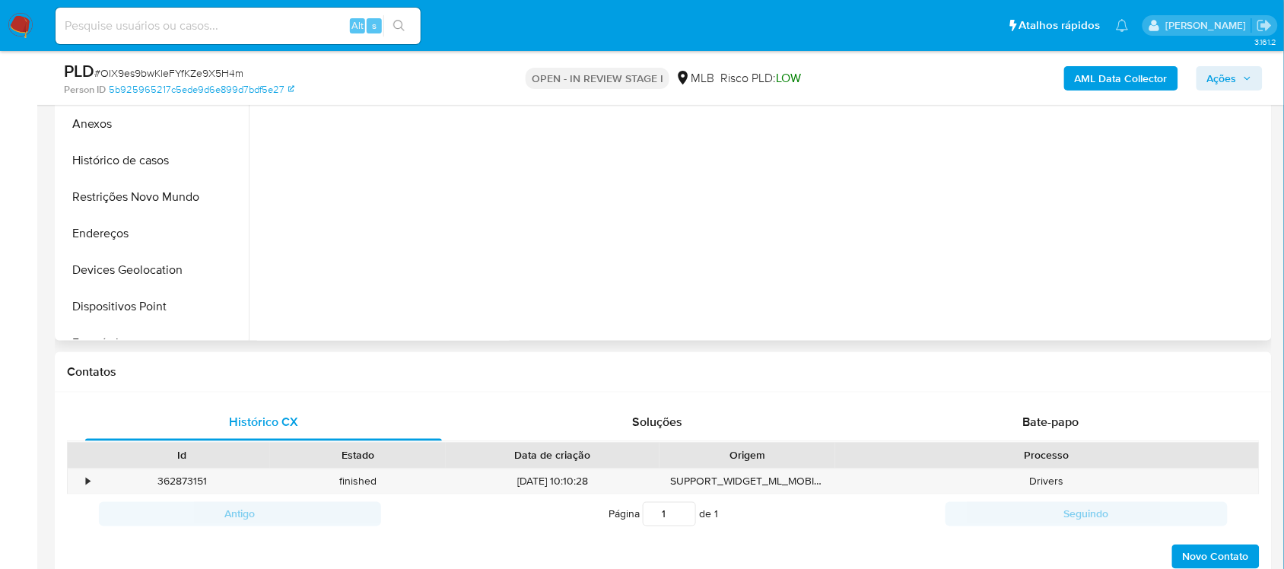
scroll to position [285, 0]
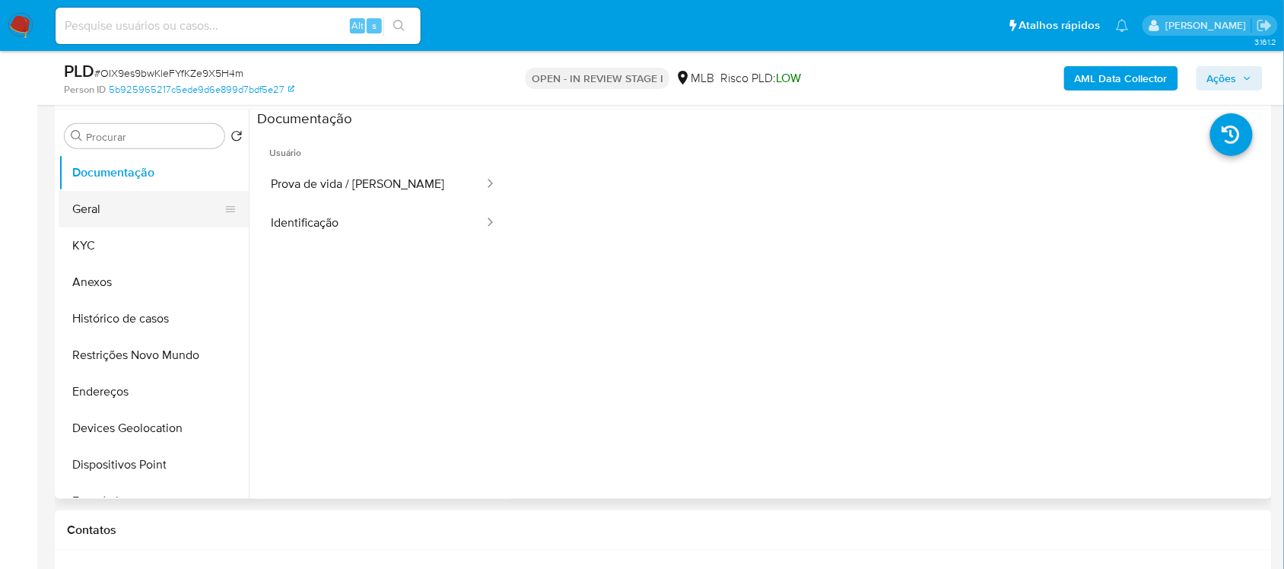
click at [157, 212] on button "Geral" at bounding box center [148, 209] width 178 height 37
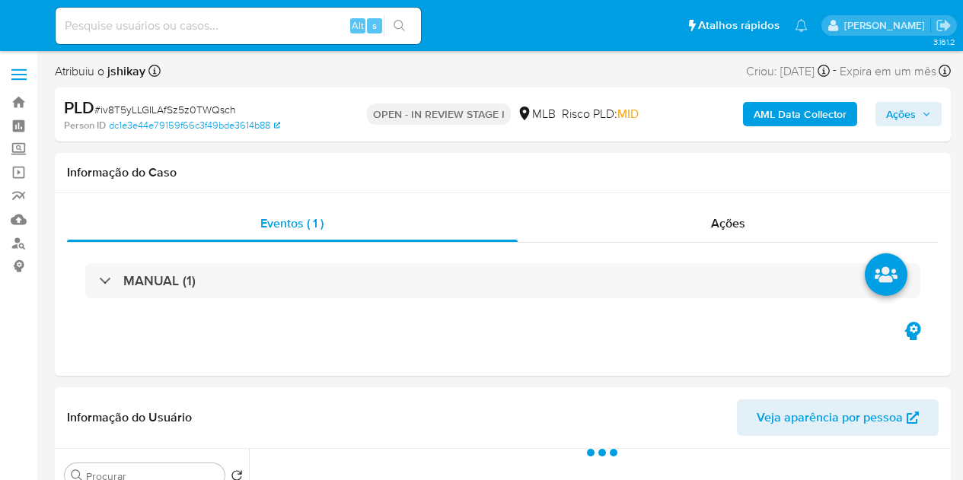
select select "10"
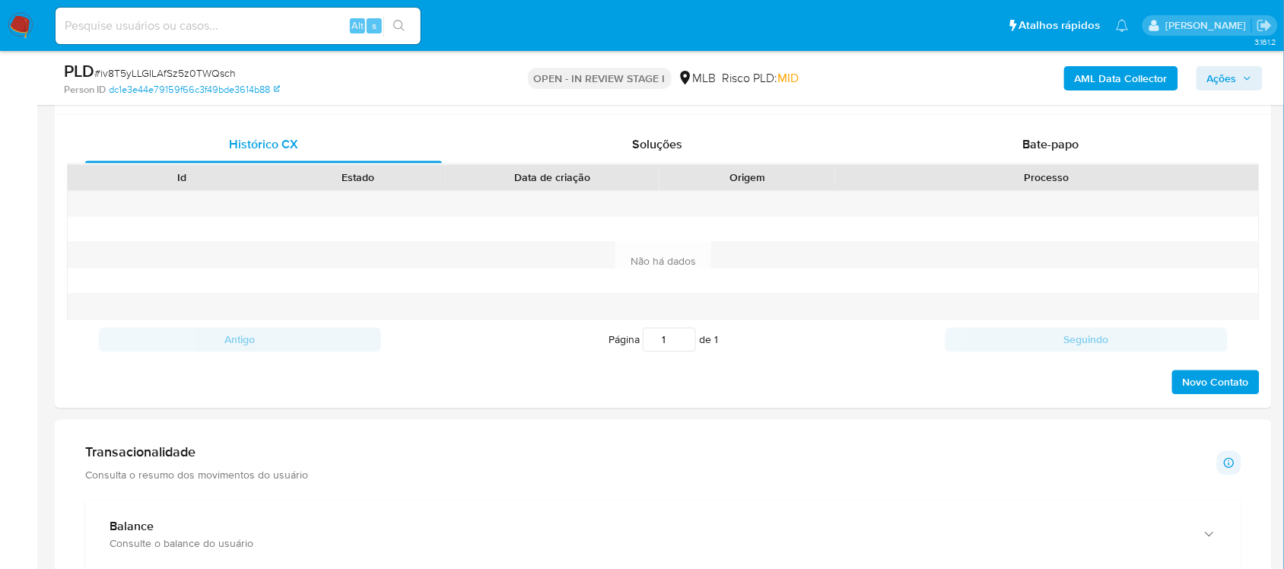
scroll to position [951, 0]
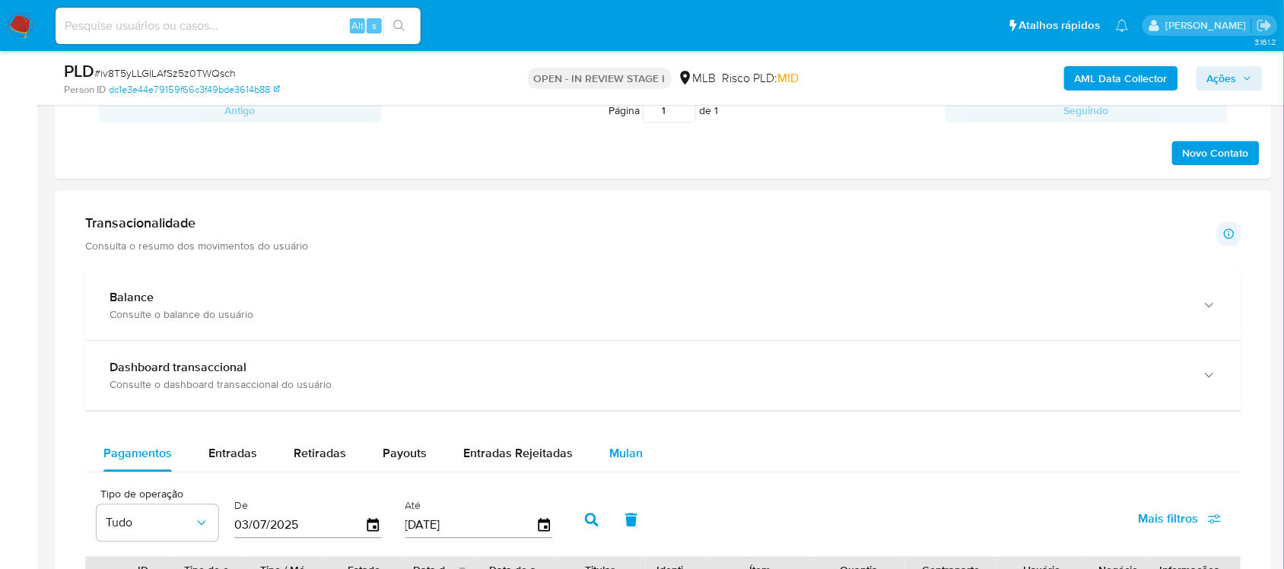
click at [614, 450] on span "Mulan" at bounding box center [626, 453] width 33 height 18
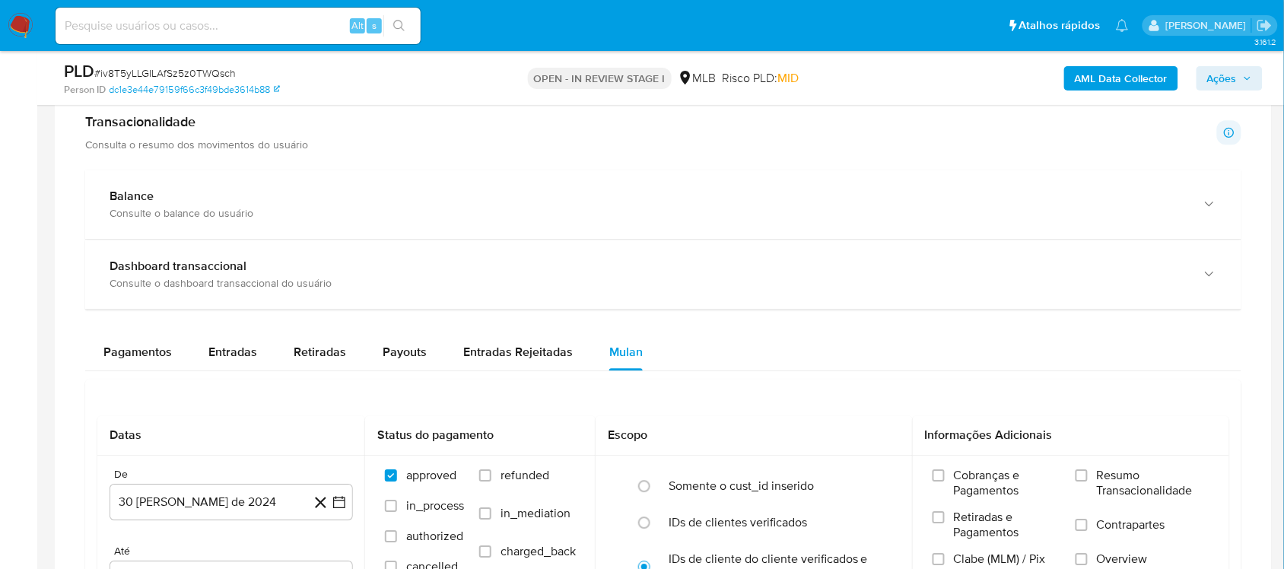
scroll to position [1237, 0]
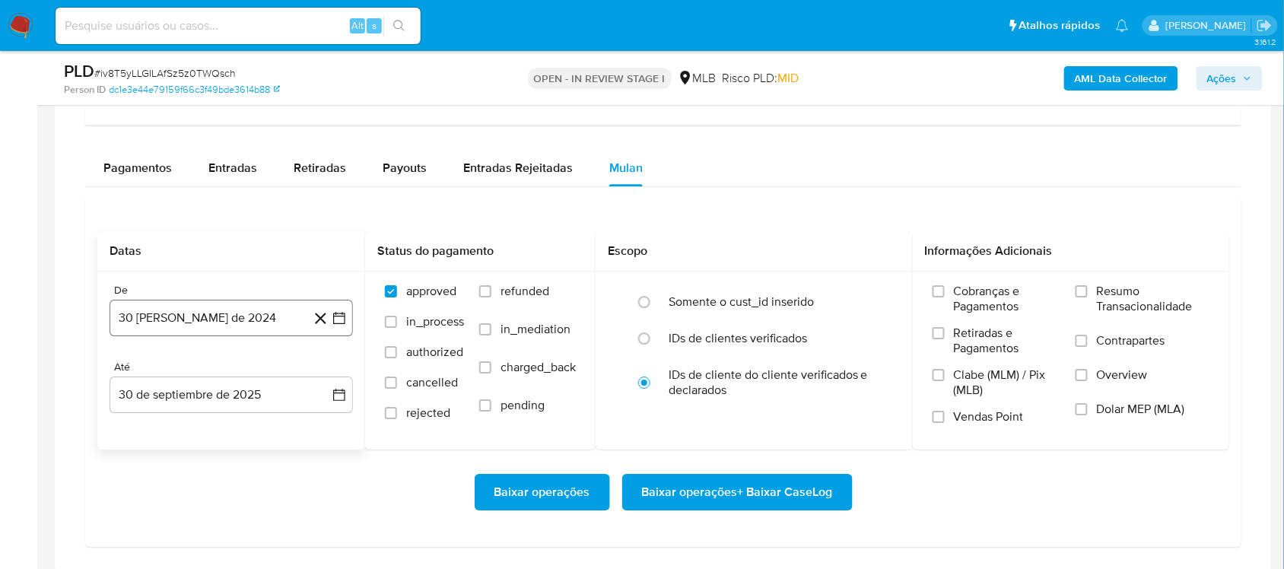
click at [339, 320] on icon "button" at bounding box center [339, 317] width 15 height 15
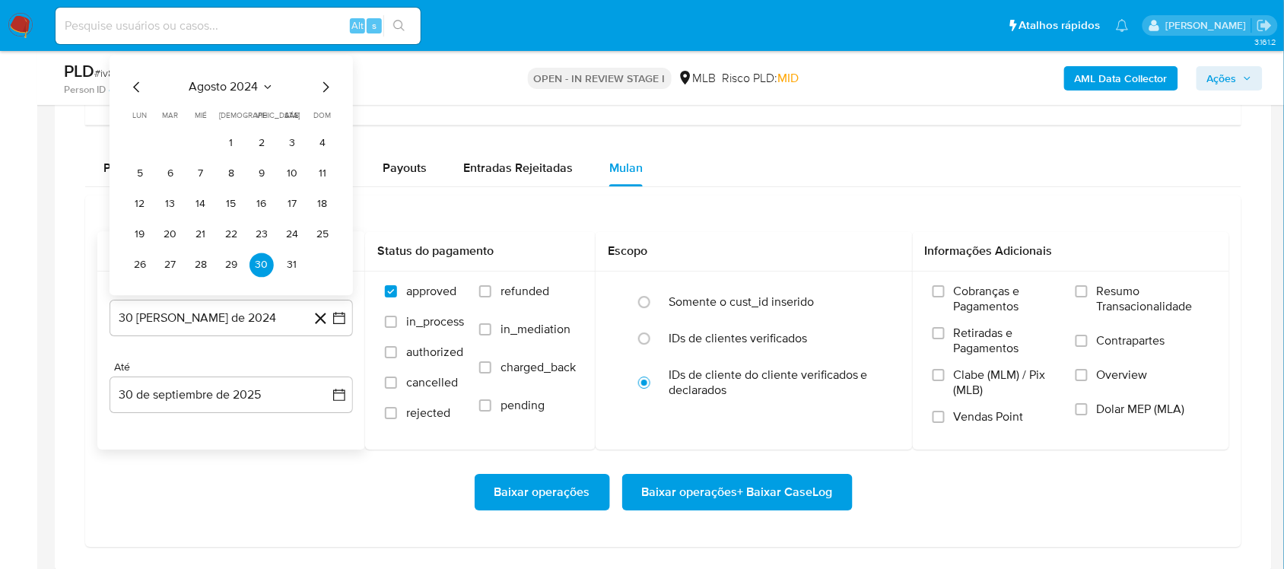
click at [237, 73] on div "agosto 2024 agosto 2024 lun lunes mar martes mié miércoles jue jueves vie viern…" at bounding box center [232, 175] width 244 height 240
click at [245, 84] on span "agosto 2024" at bounding box center [223, 86] width 69 height 15
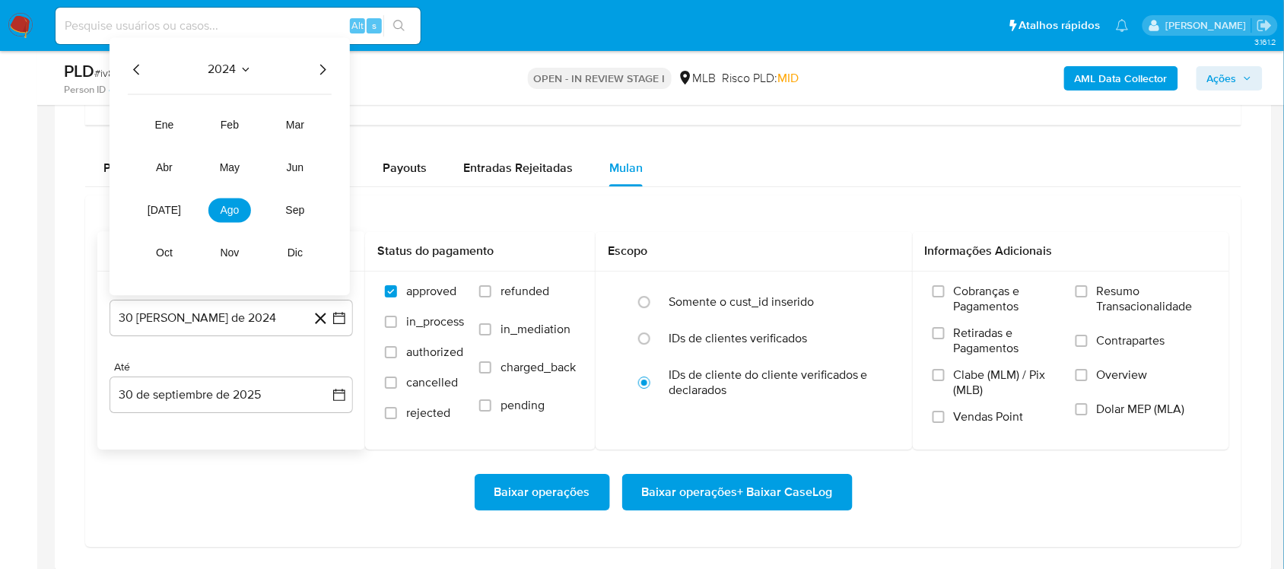
click at [317, 69] on icon "Año siguiente" at bounding box center [323, 69] width 18 height 18
click at [234, 216] on span "ago" at bounding box center [230, 210] width 19 height 12
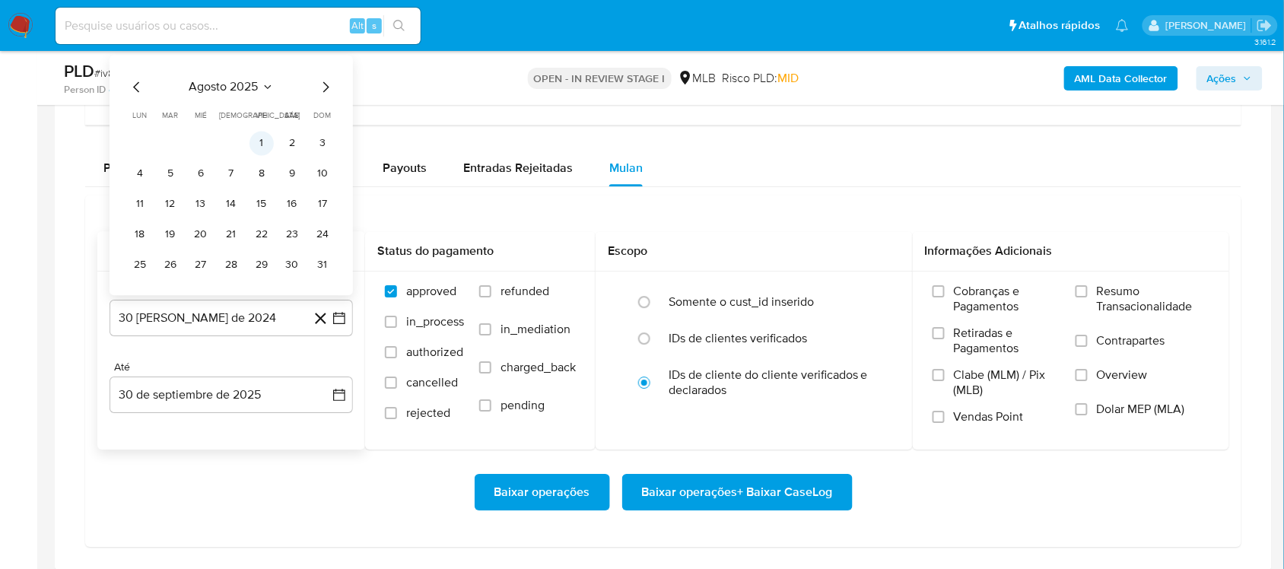
click at [256, 145] on button "1" at bounding box center [262, 143] width 24 height 24
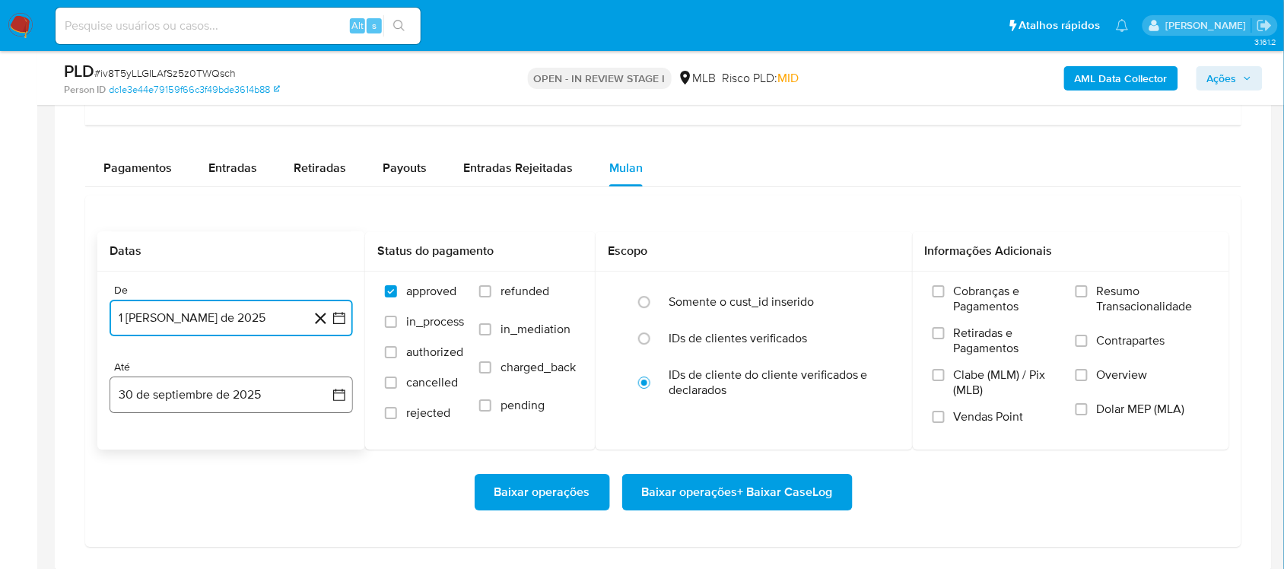
click at [335, 408] on button "30 de septiembre de 2025" at bounding box center [232, 395] width 244 height 37
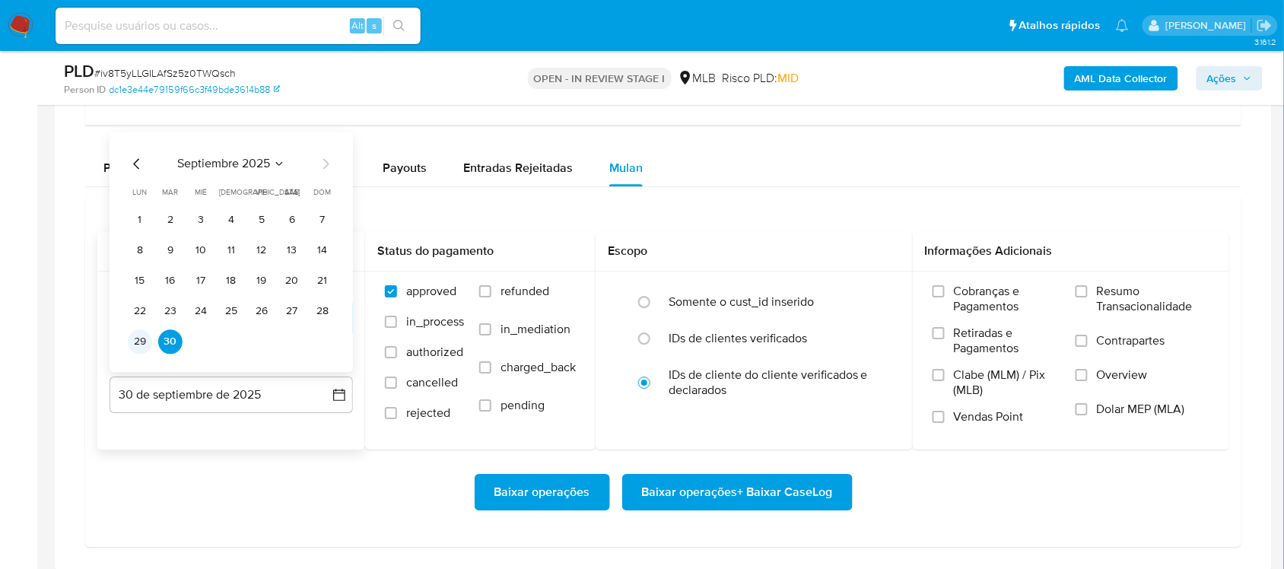
click at [142, 345] on button "29" at bounding box center [140, 341] width 24 height 24
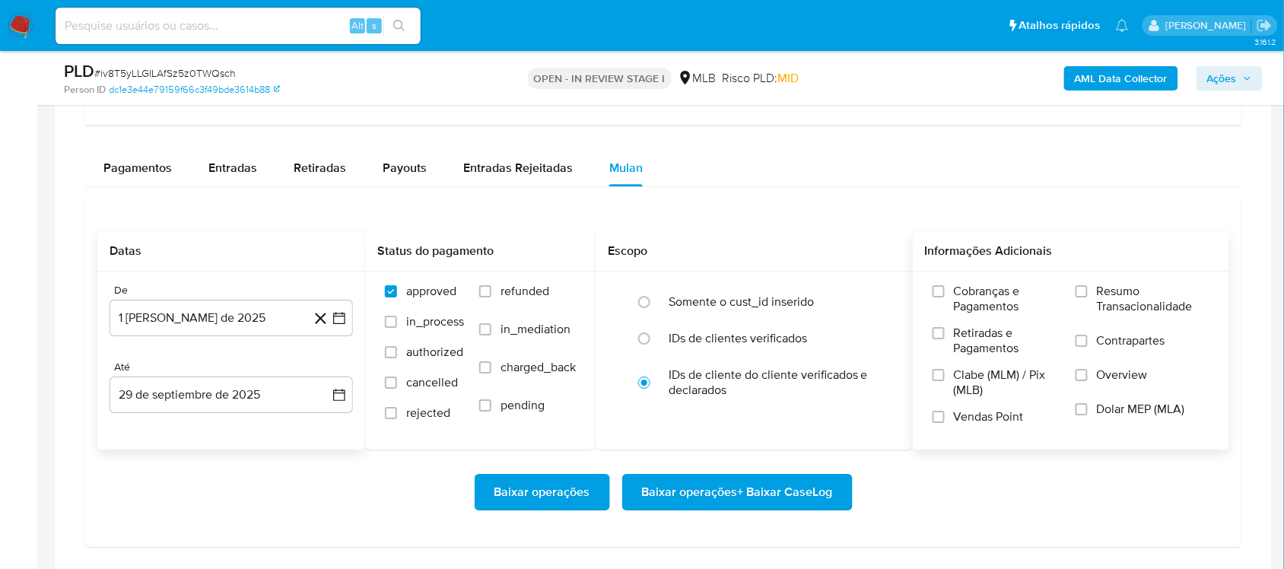
click at [962, 308] on span "Resumo Transacionalidade" at bounding box center [1153, 299] width 113 height 30
click at [962, 298] on input "Resumo Transacionalidade" at bounding box center [1082, 291] width 12 height 12
click at [747, 479] on span "Baixar operações + Baixar CaseLog" at bounding box center [737, 492] width 191 height 33
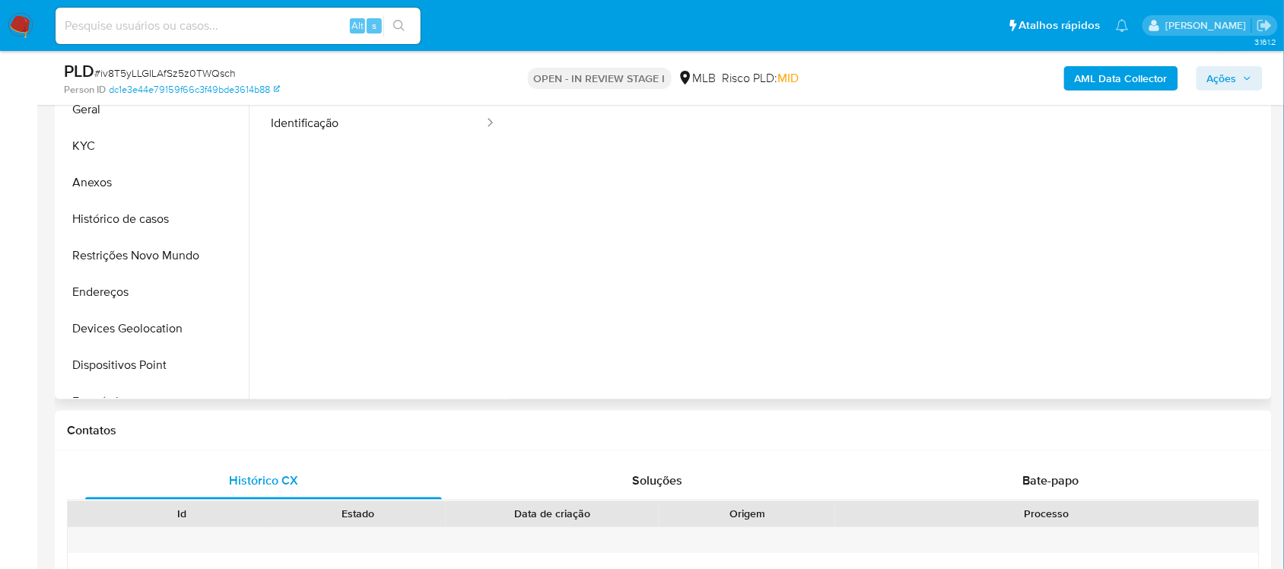
scroll to position [190, 0]
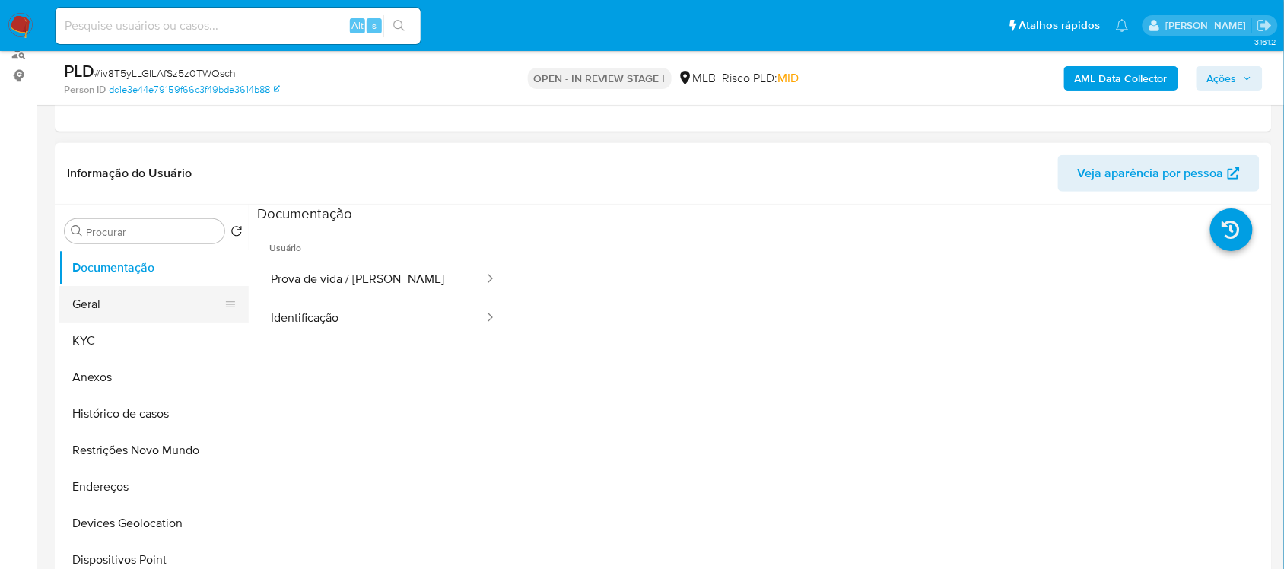
click at [181, 302] on button "Geral" at bounding box center [148, 304] width 178 height 37
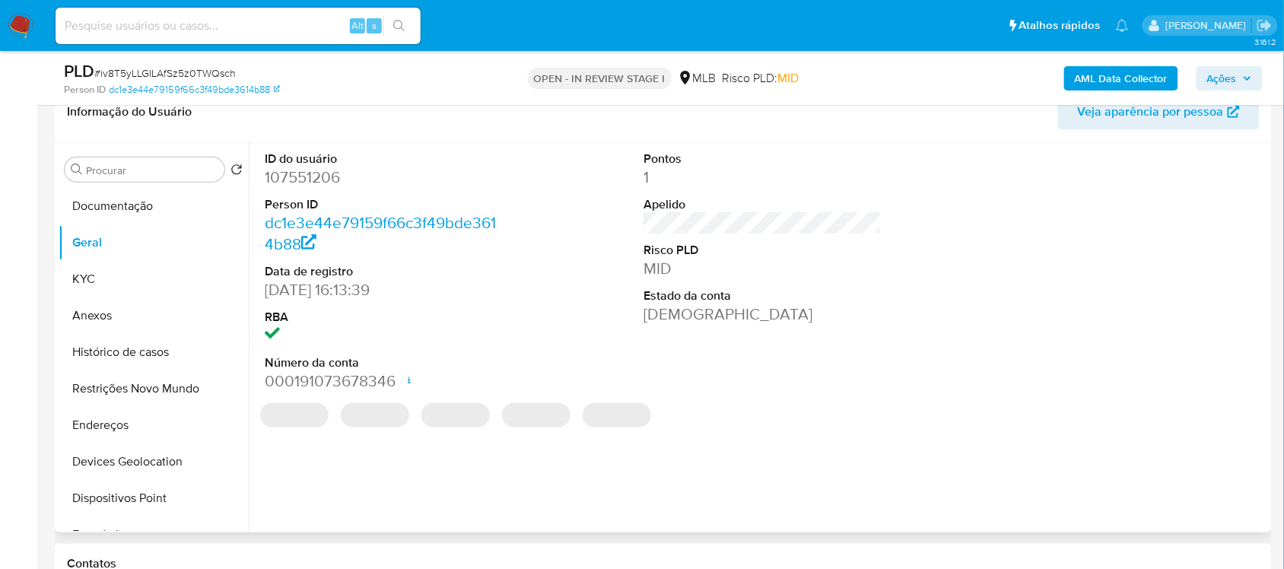
scroll to position [285, 0]
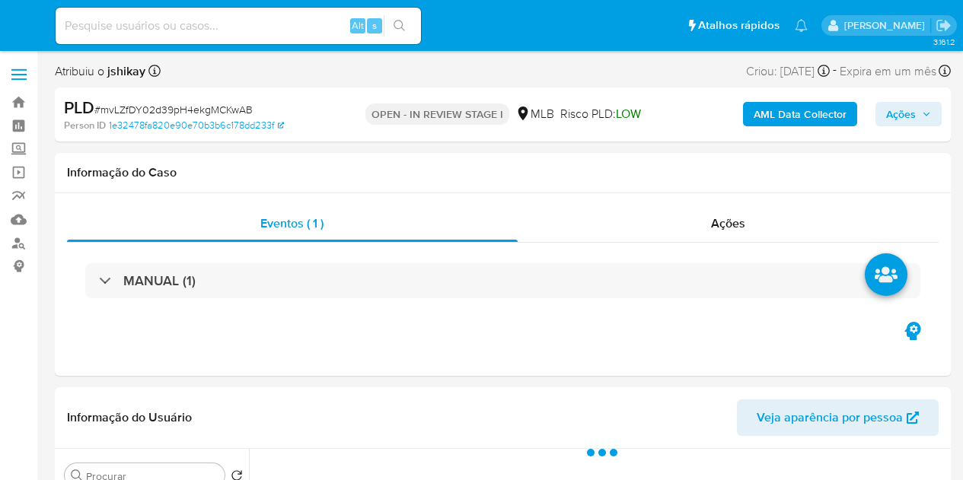
select select "10"
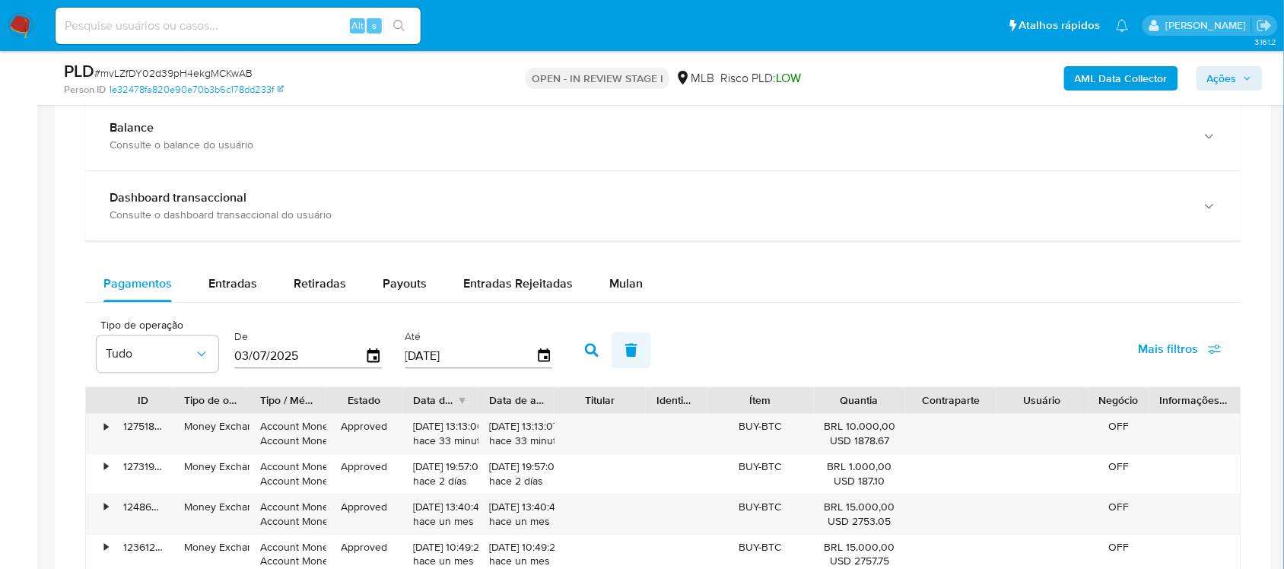
scroll to position [1141, 0]
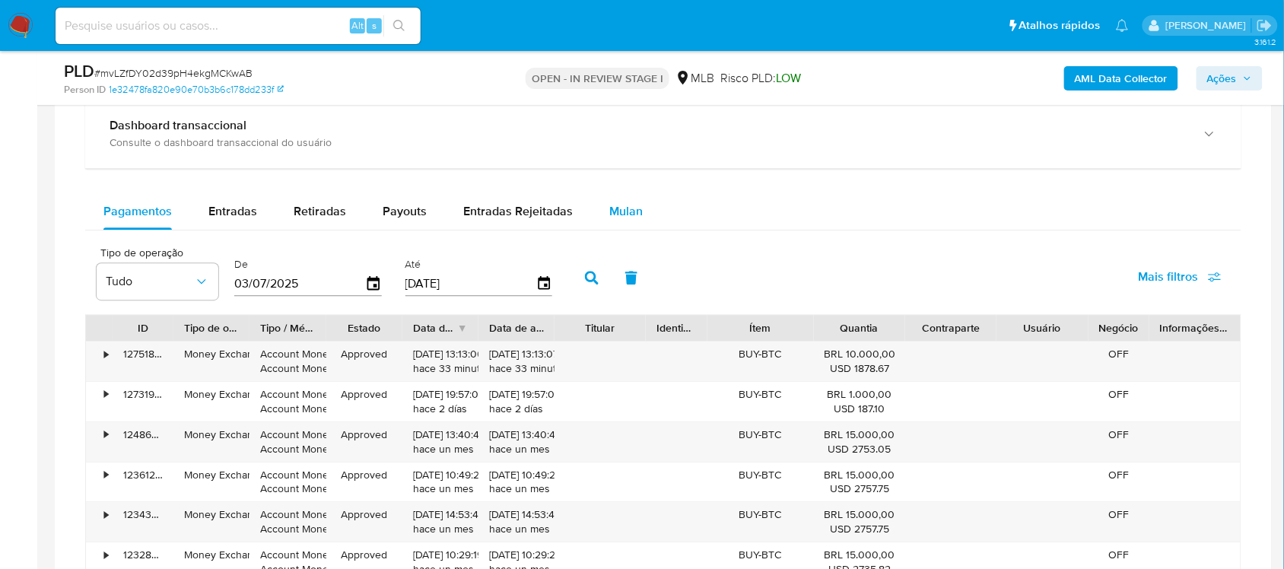
click at [629, 222] on div "Mulan" at bounding box center [626, 211] width 33 height 37
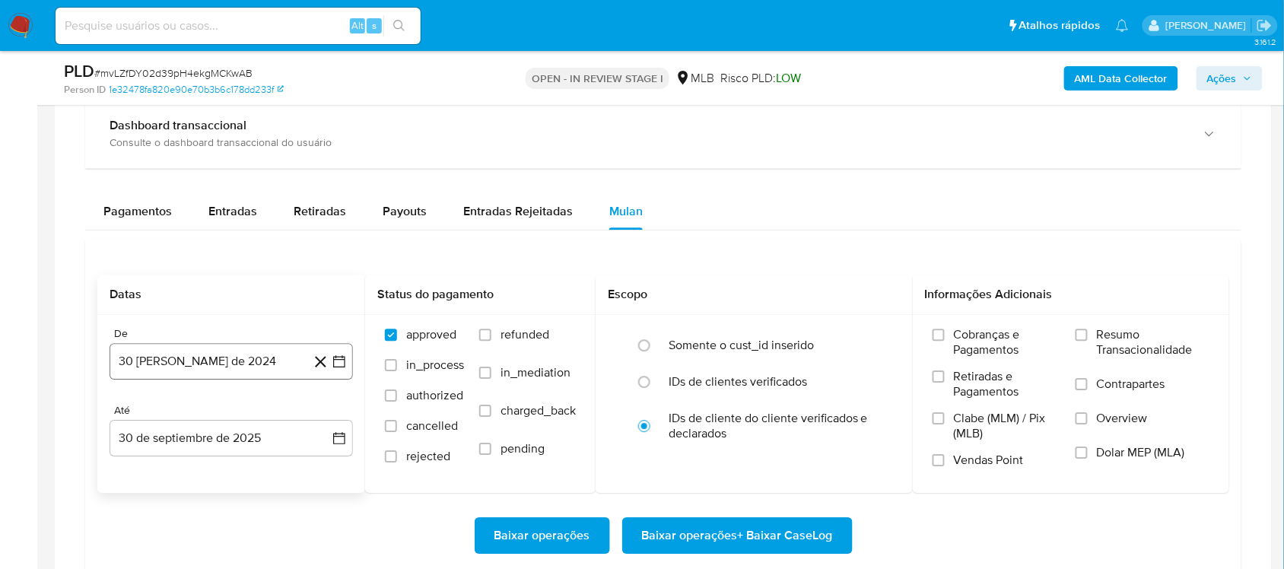
click at [343, 368] on icon "button" at bounding box center [339, 361] width 15 height 15
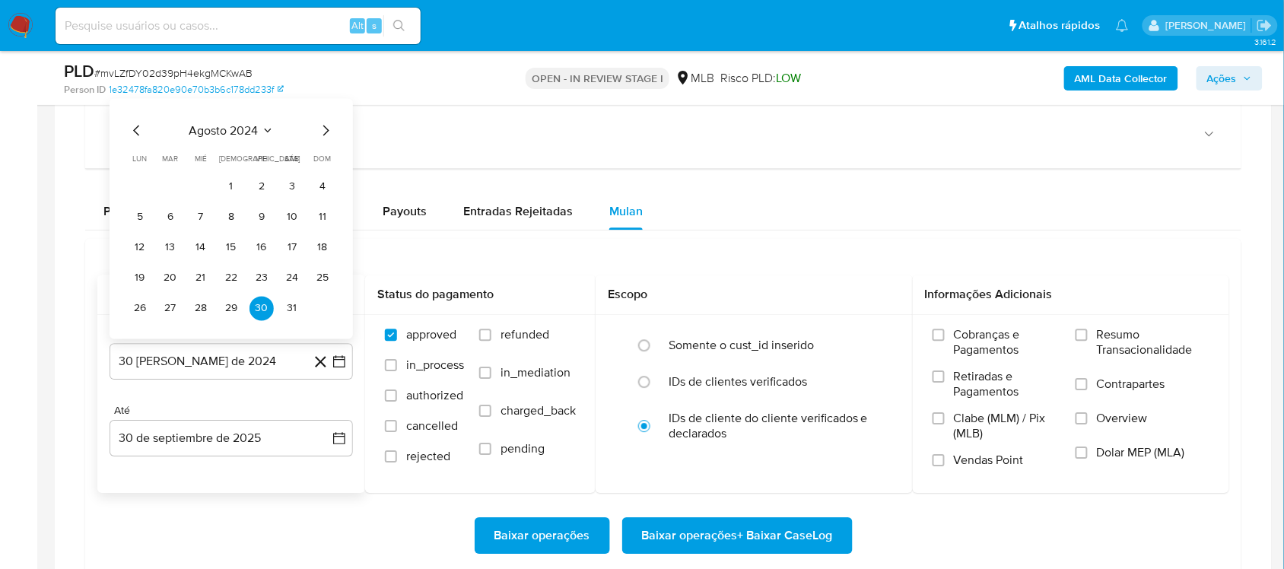
click at [248, 126] on span "agosto 2024" at bounding box center [223, 130] width 69 height 15
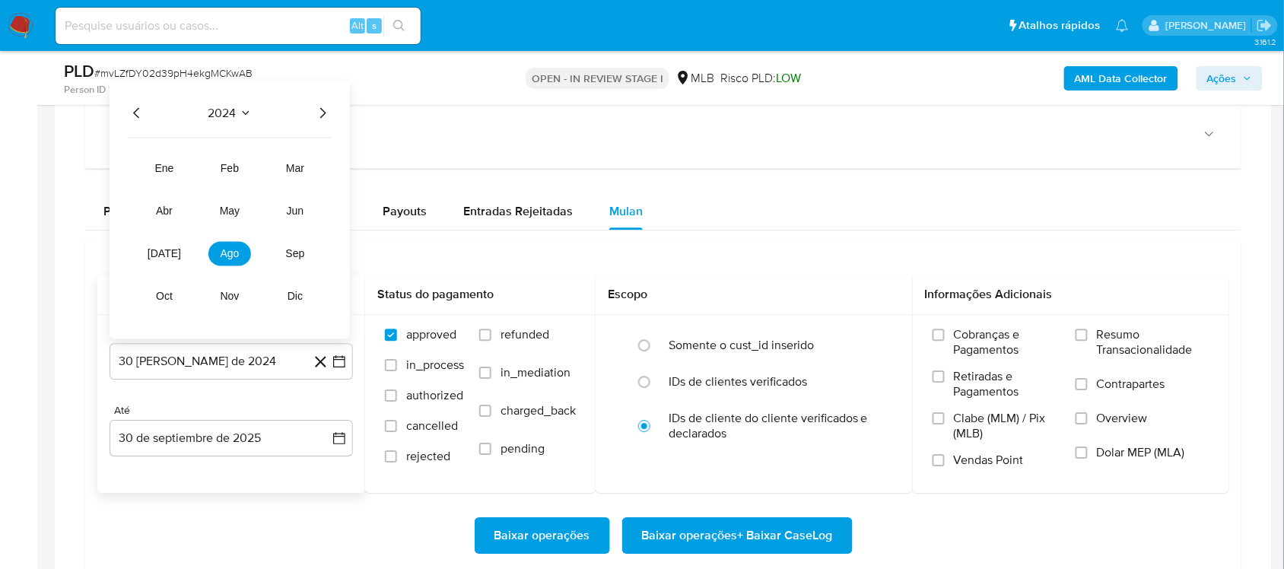
click at [320, 107] on icon "Año siguiente" at bounding box center [323, 112] width 18 height 18
click at [234, 257] on span "ago" at bounding box center [230, 253] width 19 height 12
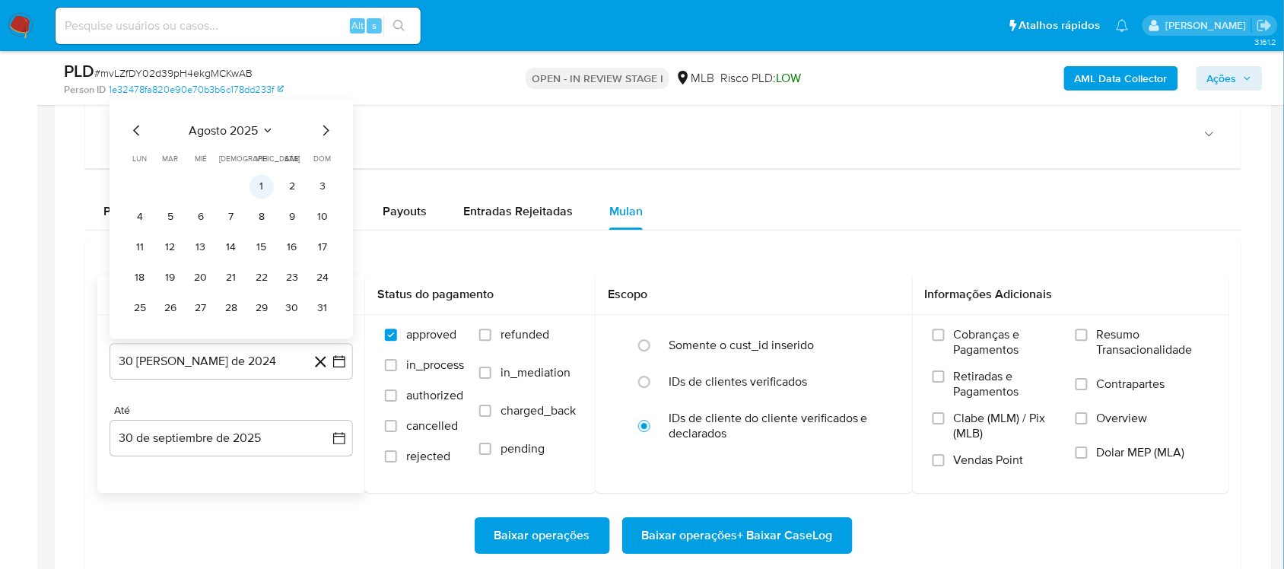
click at [257, 189] on button "1" at bounding box center [262, 186] width 24 height 24
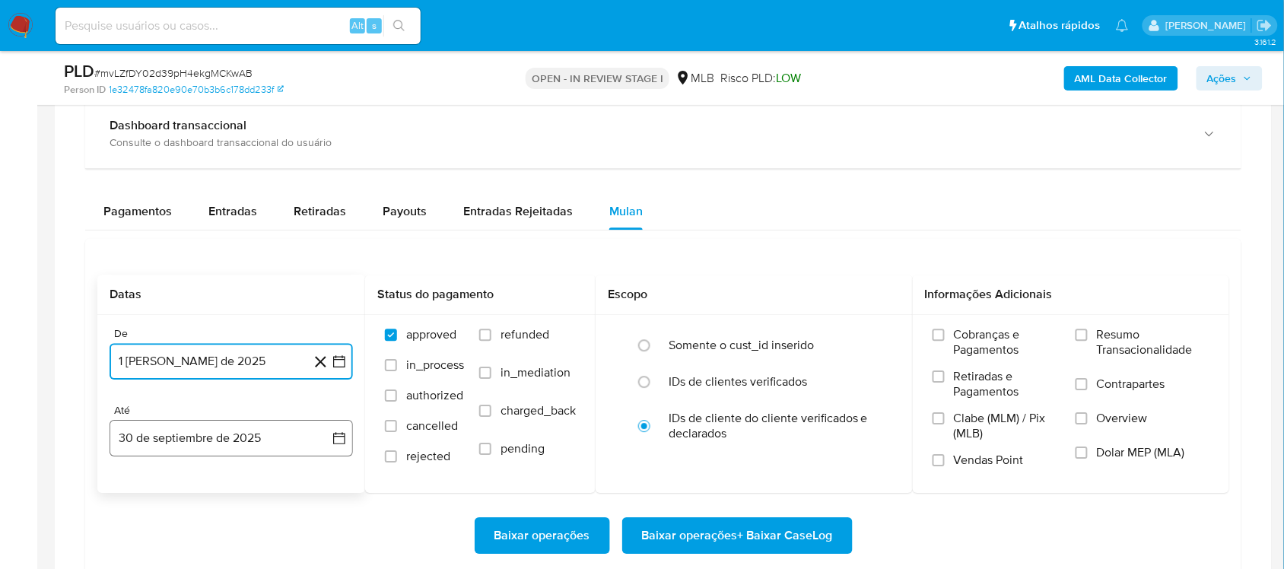
click at [333, 443] on icon "button" at bounding box center [339, 438] width 15 height 15
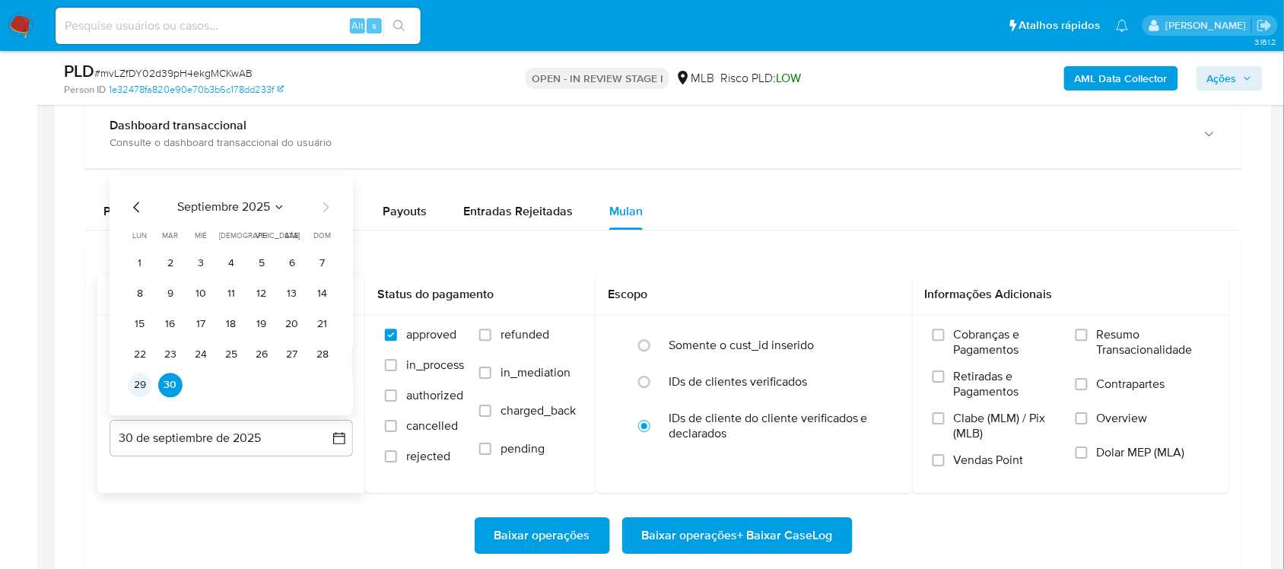
click at [135, 387] on button "29" at bounding box center [140, 385] width 24 height 24
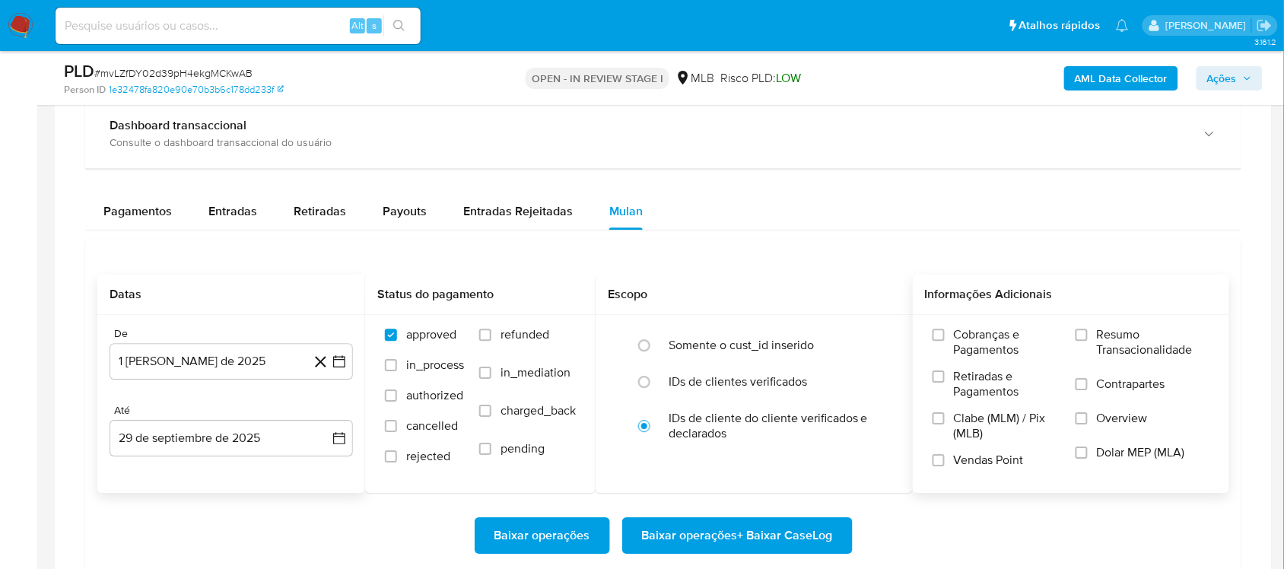
click at [962, 358] on span "Resumo Transacionalidade" at bounding box center [1153, 342] width 113 height 30
click at [962, 341] on input "Resumo Transacionalidade" at bounding box center [1082, 335] width 12 height 12
click at [775, 479] on span "Baixar operações + Baixar CaseLog" at bounding box center [737, 535] width 191 height 33
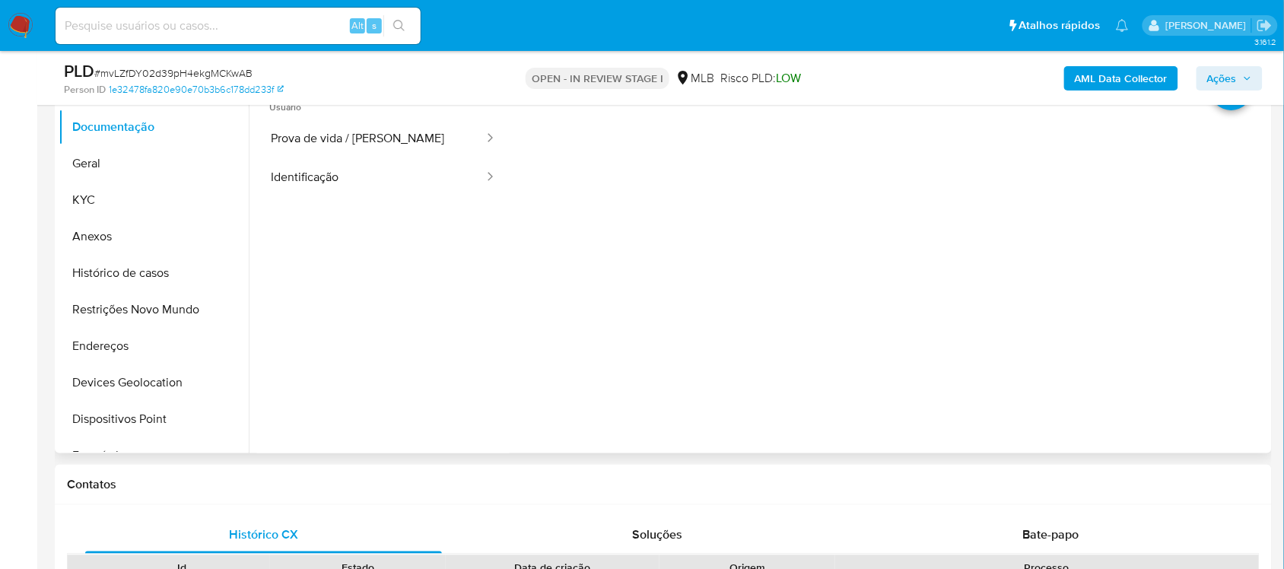
scroll to position [285, 0]
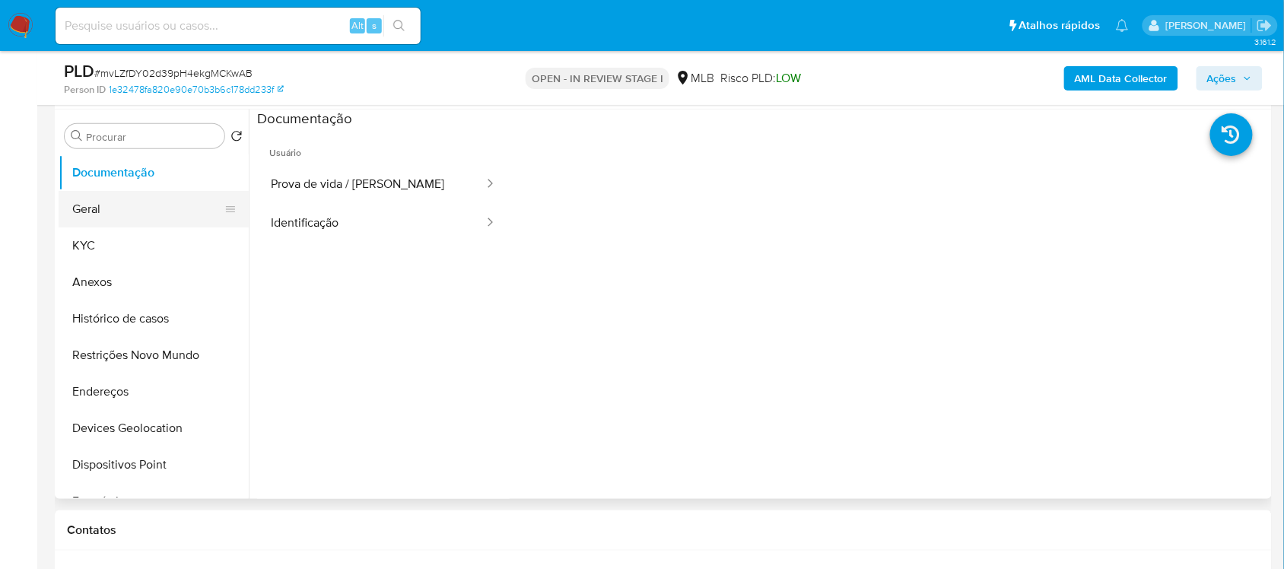
click at [180, 209] on button "Geral" at bounding box center [148, 209] width 178 height 37
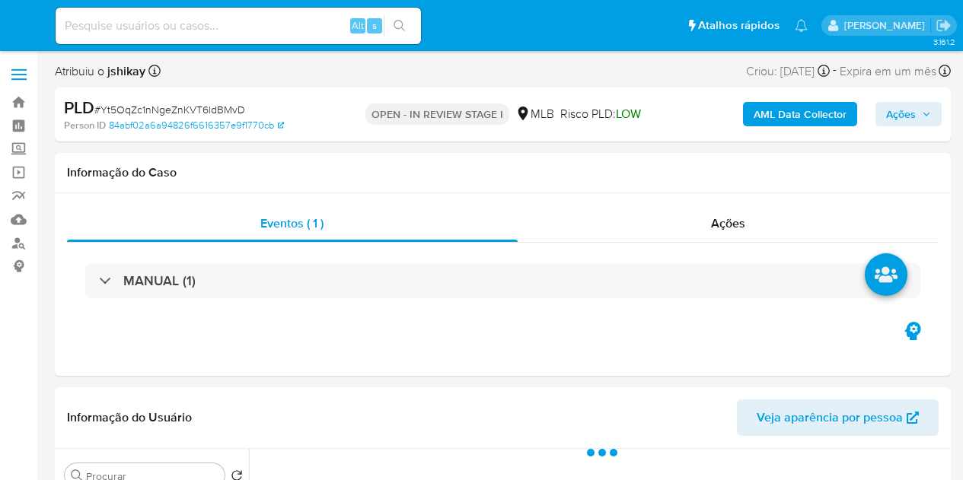
select select "10"
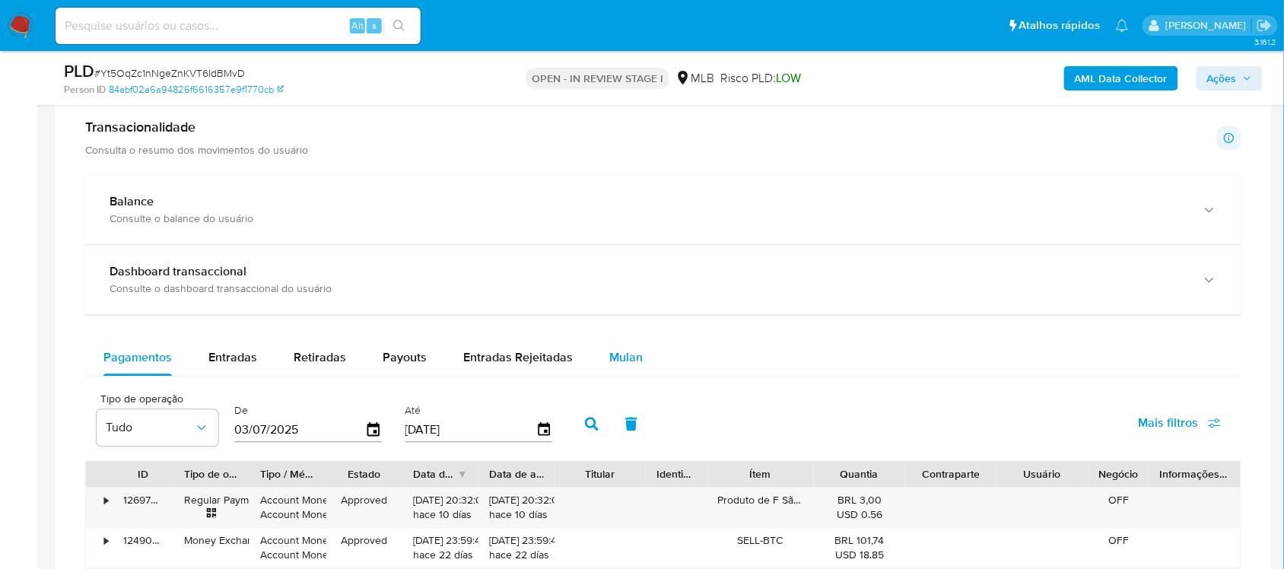
scroll to position [951, 0]
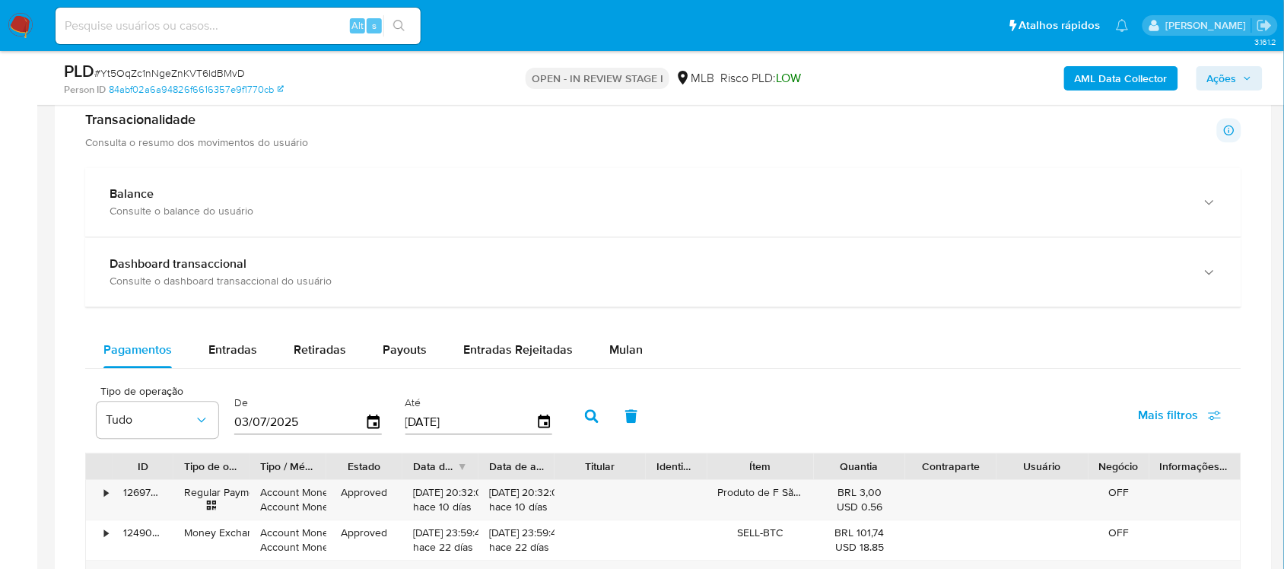
click at [620, 332] on div "Balance Consulte o balance do usuário Dashboard transaccional Consulte o dashbo…" at bounding box center [663, 545] width 1157 height 756
click at [637, 359] on button "Mulan" at bounding box center [626, 350] width 70 height 37
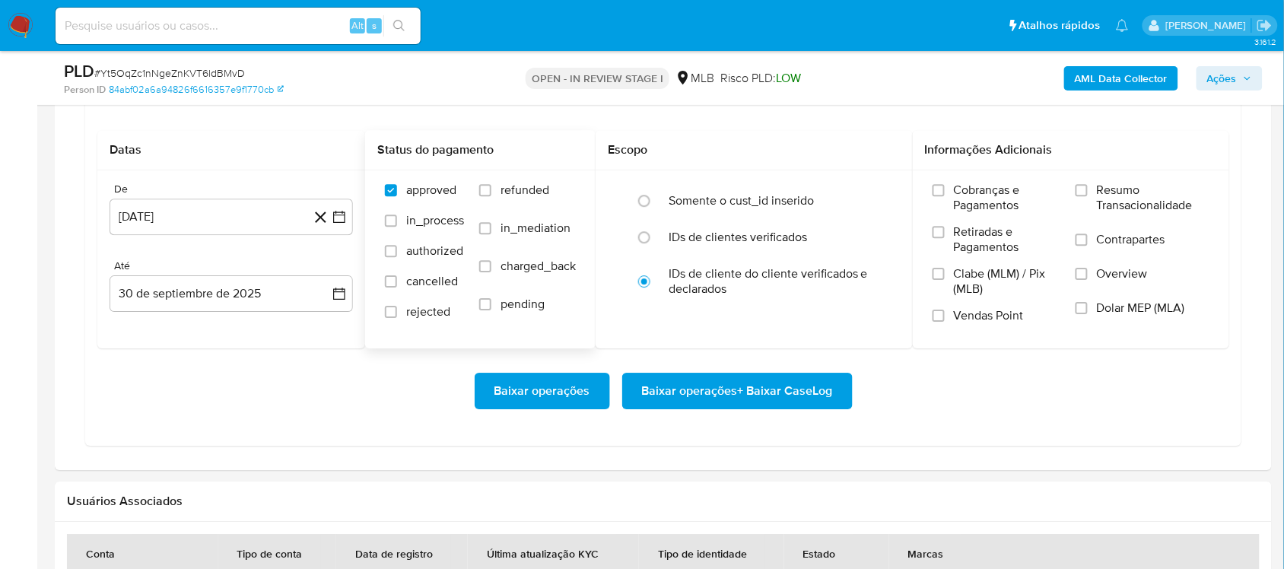
scroll to position [1237, 0]
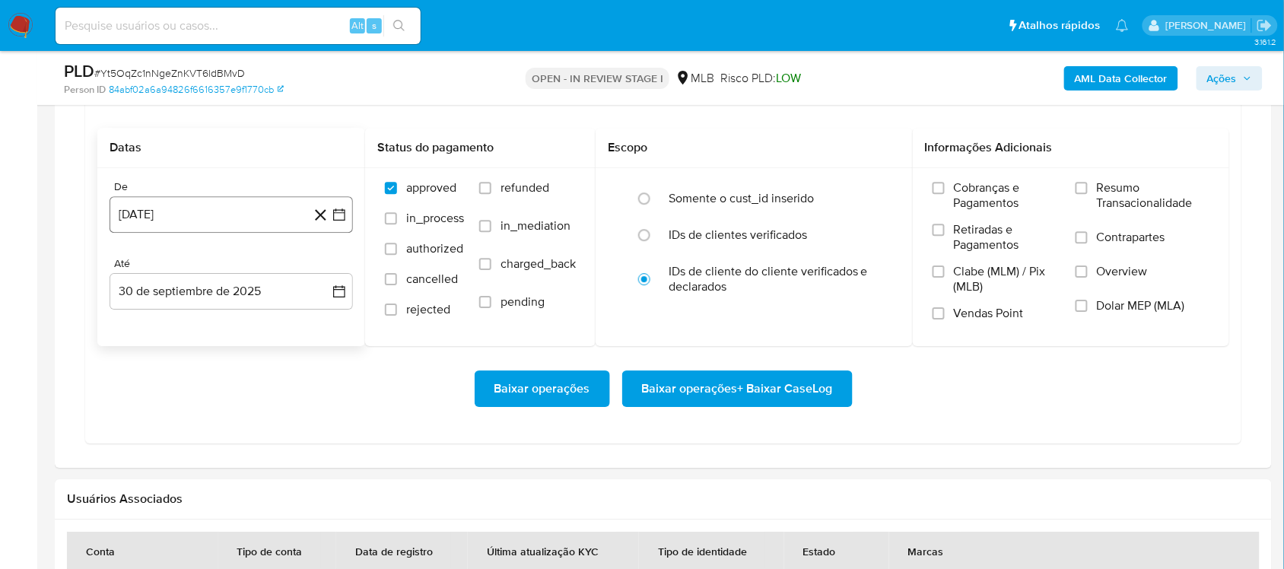
click at [336, 221] on icon "button" at bounding box center [339, 214] width 15 height 15
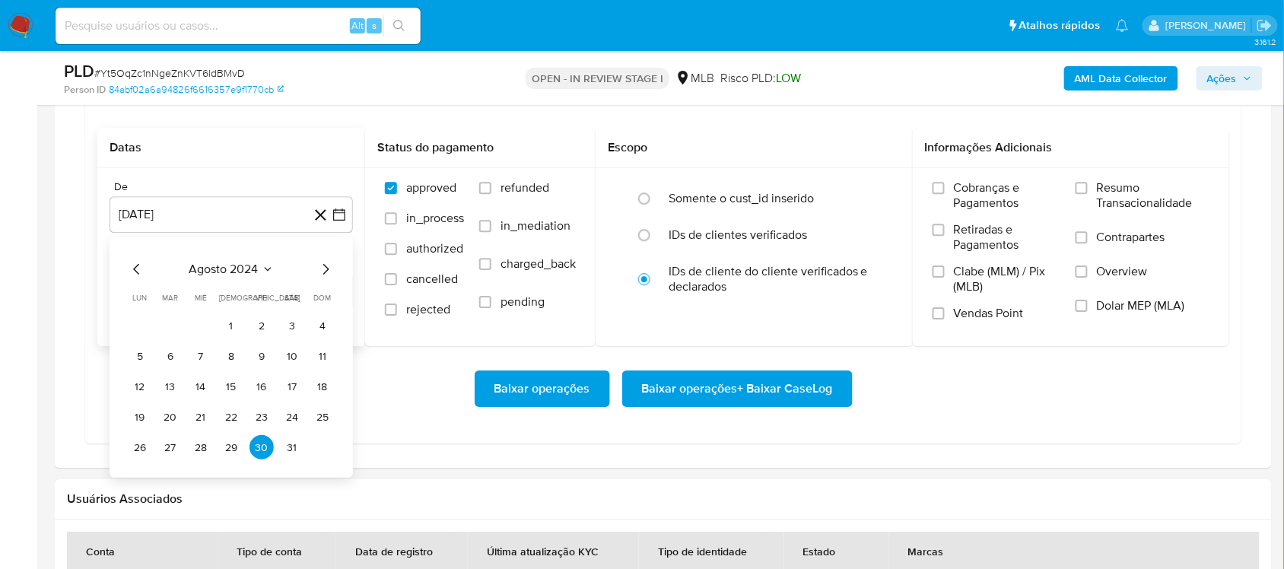
click at [202, 270] on span "agosto 2024" at bounding box center [223, 269] width 69 height 15
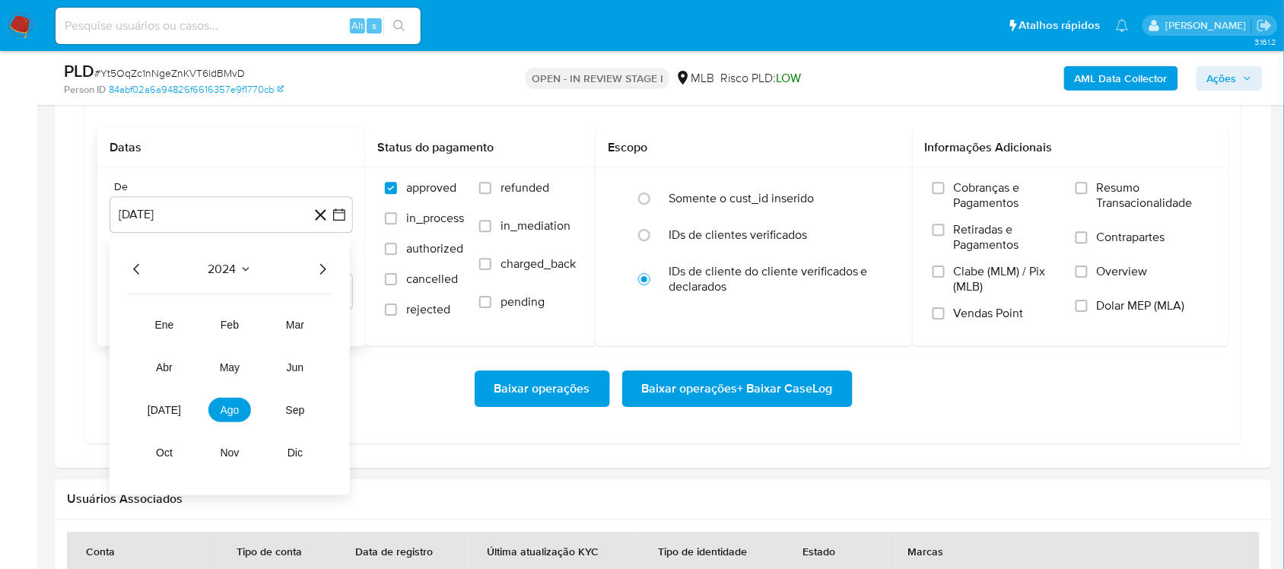
click at [324, 276] on icon "Año siguiente" at bounding box center [323, 269] width 18 height 18
click at [226, 419] on button "ago" at bounding box center [230, 410] width 43 height 24
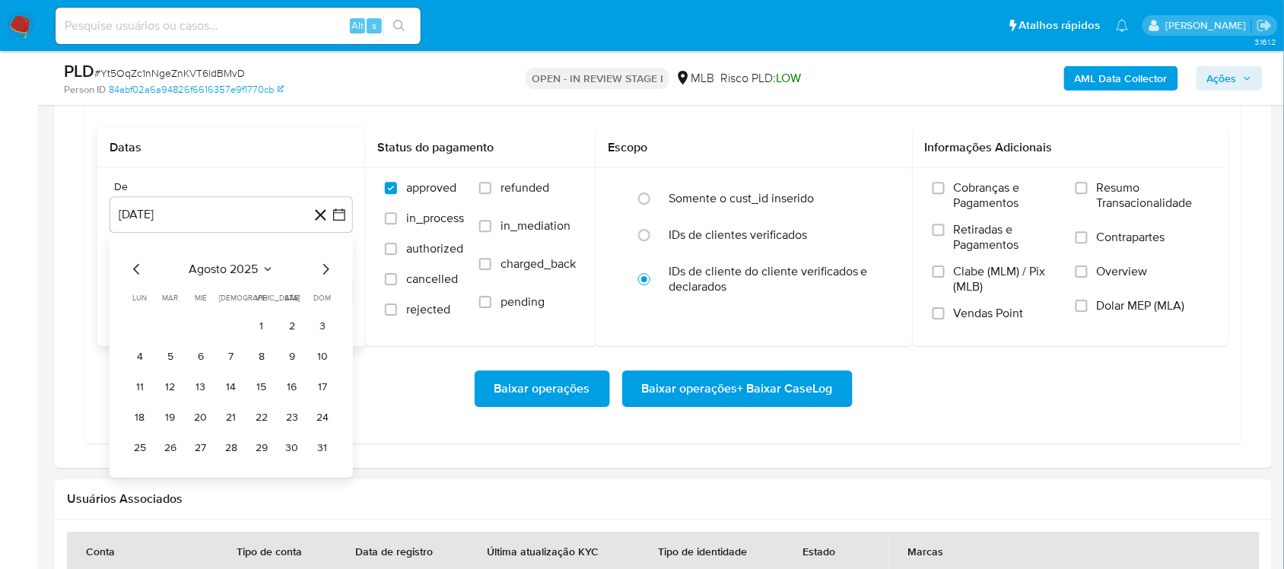
click at [256, 325] on button "1" at bounding box center [262, 326] width 24 height 24
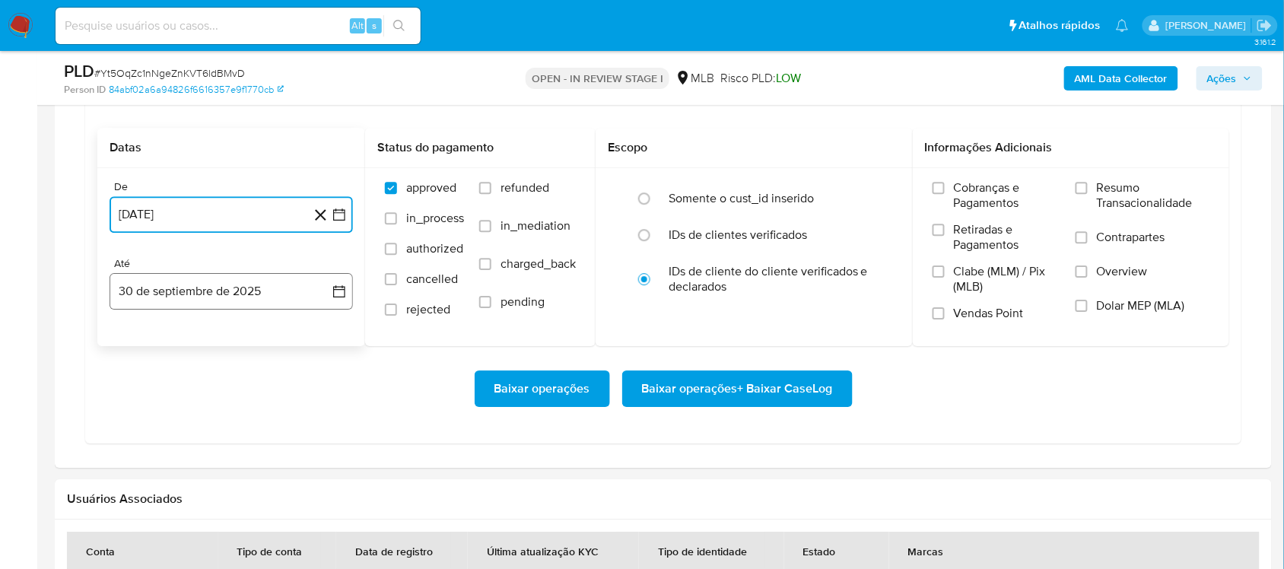
click at [340, 293] on icon "button" at bounding box center [339, 291] width 15 height 15
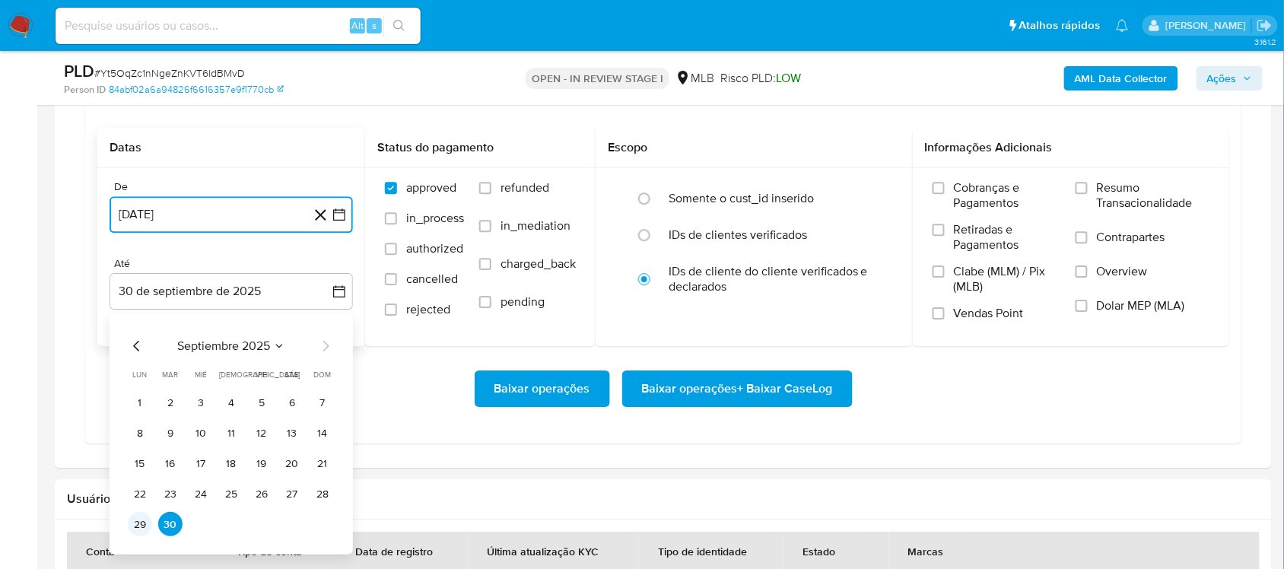
click at [139, 479] on button "29" at bounding box center [140, 524] width 24 height 24
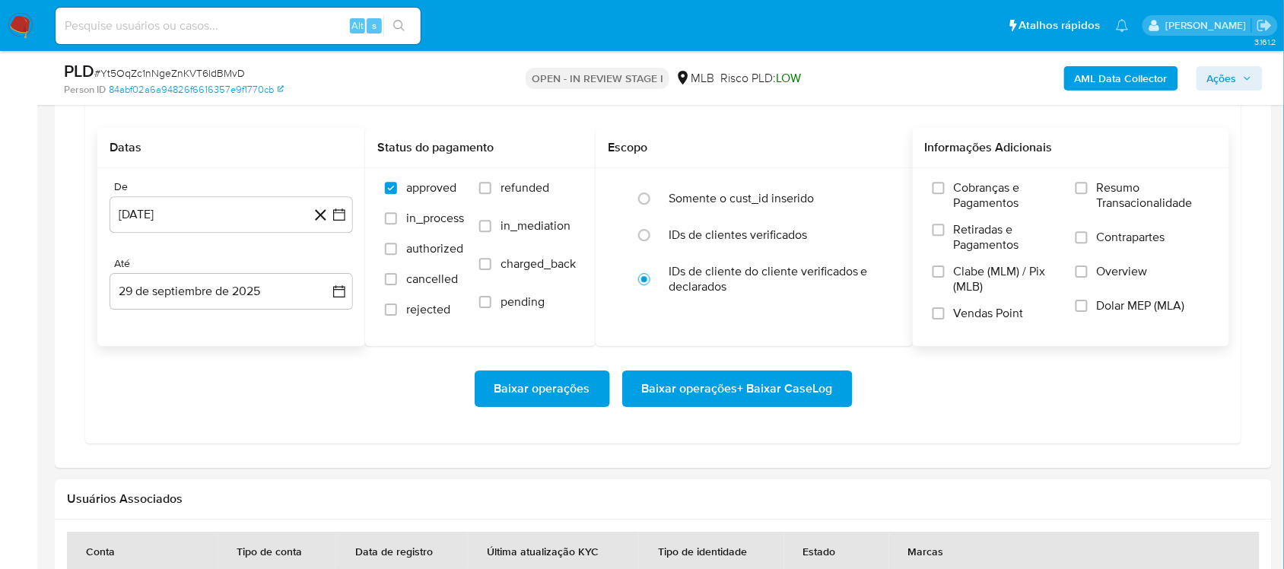
click at [962, 187] on span "Resumo Transacionalidade" at bounding box center [1153, 195] width 113 height 30
click at [962, 187] on input "Resumo Transacionalidade" at bounding box center [1082, 188] width 12 height 12
click at [759, 390] on span "Baixar operações + Baixar CaseLog" at bounding box center [737, 388] width 191 height 33
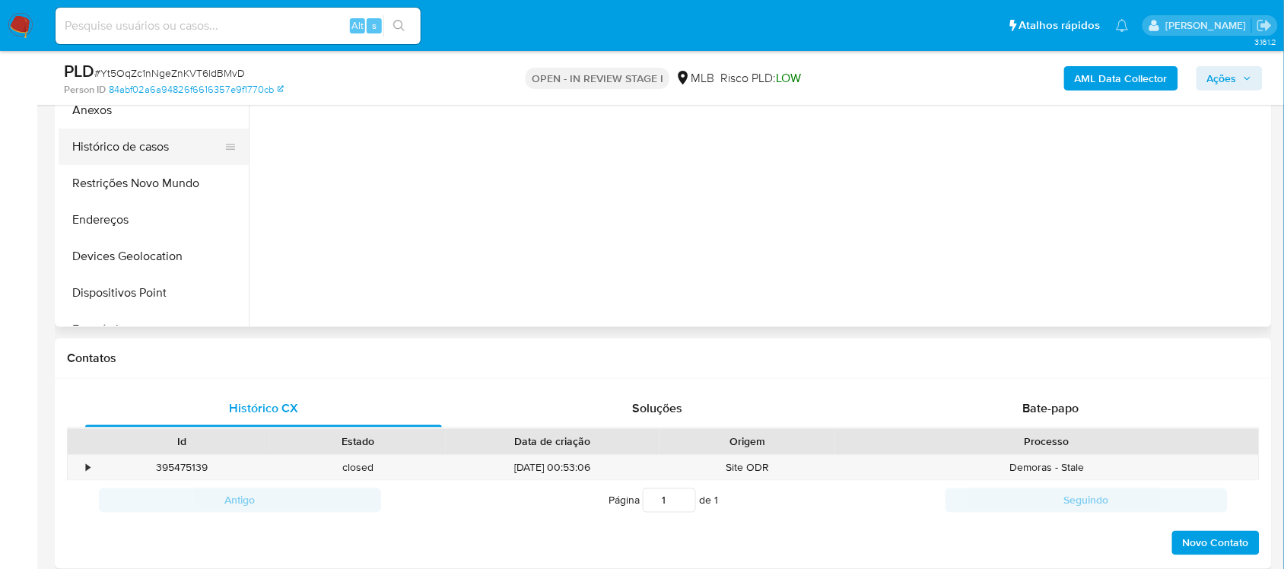
scroll to position [285, 0]
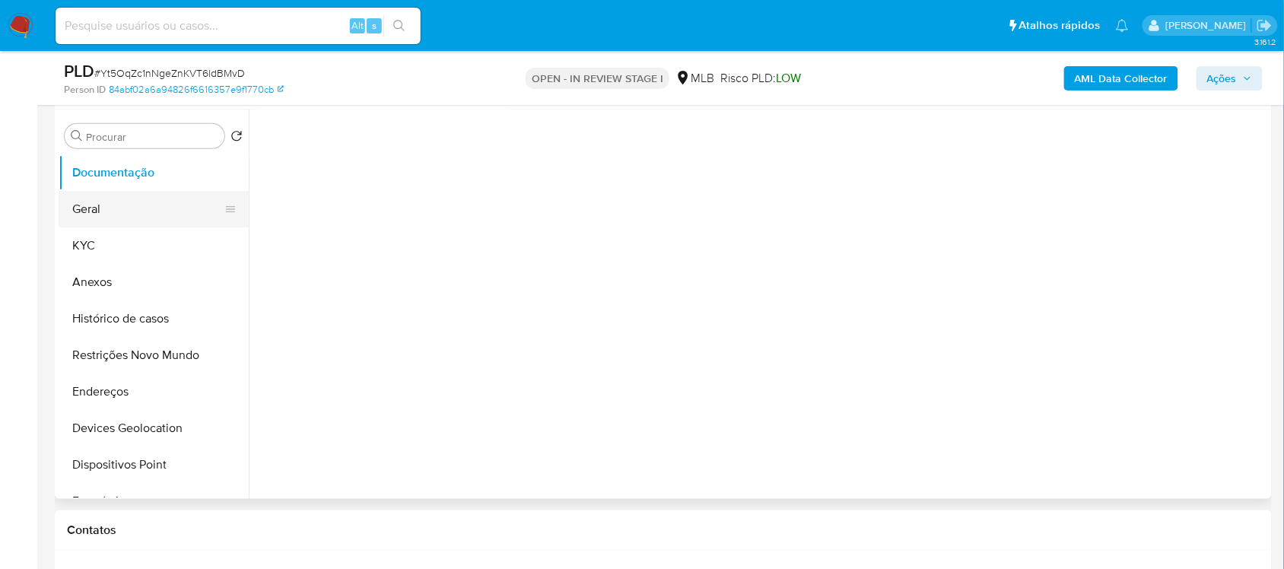
click at [84, 199] on button "Geral" at bounding box center [148, 209] width 178 height 37
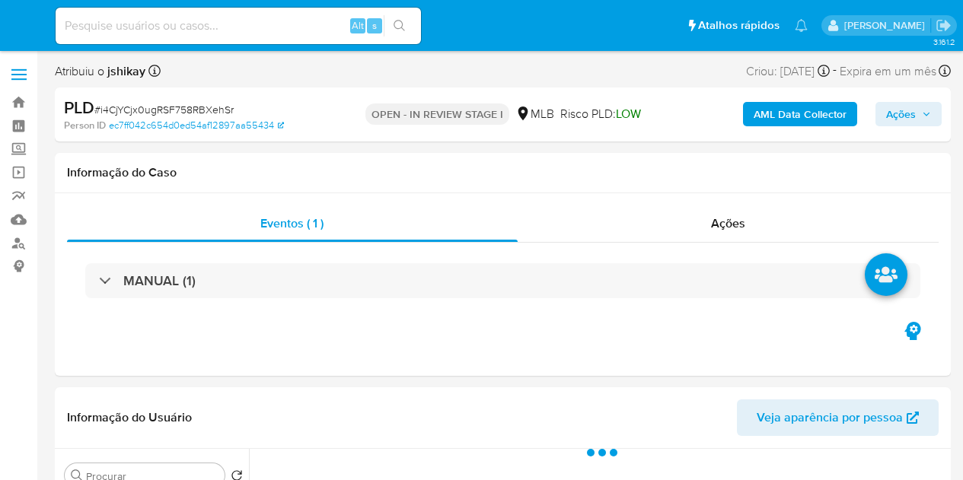
select select "10"
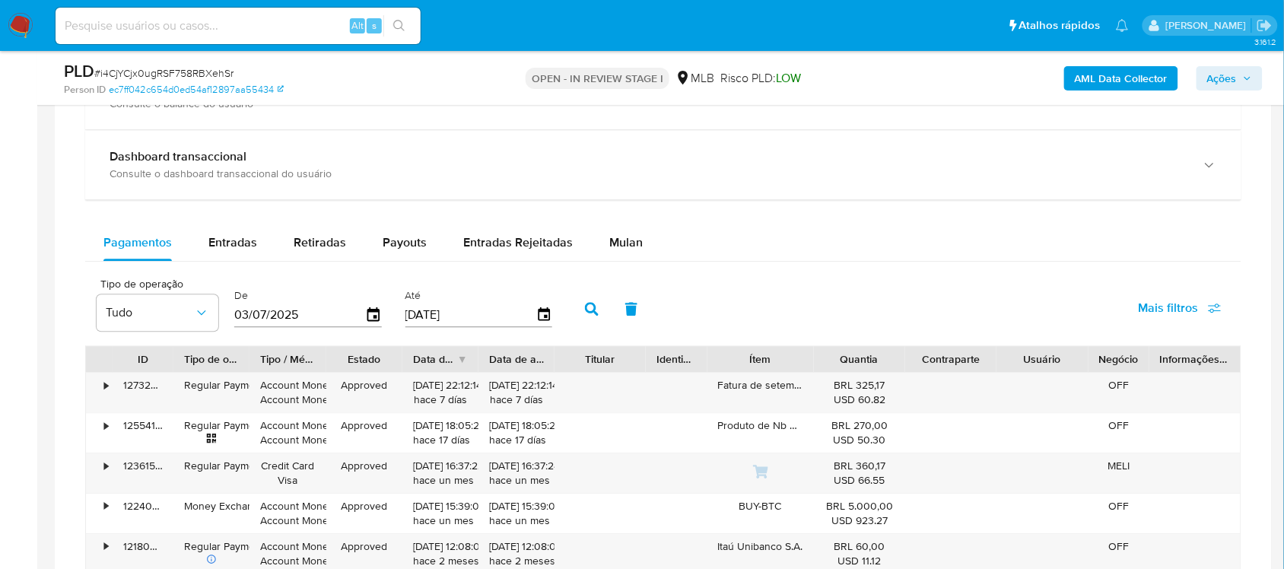
scroll to position [1141, 0]
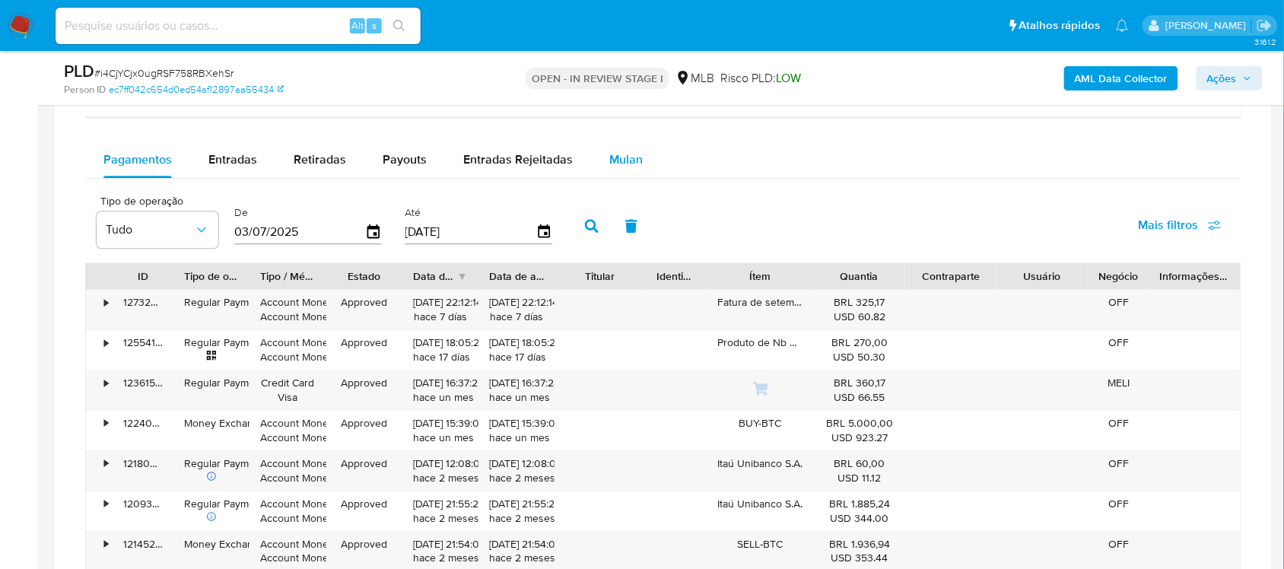
click at [638, 143] on button "Mulan" at bounding box center [626, 160] width 70 height 37
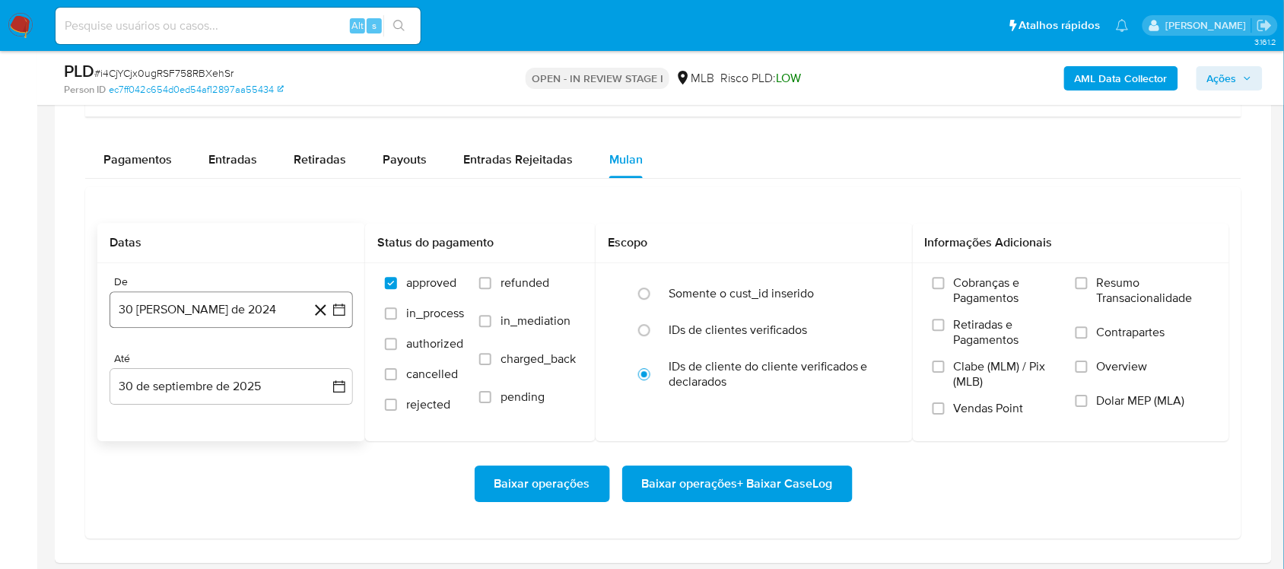
click at [336, 304] on icon "button" at bounding box center [339, 309] width 15 height 15
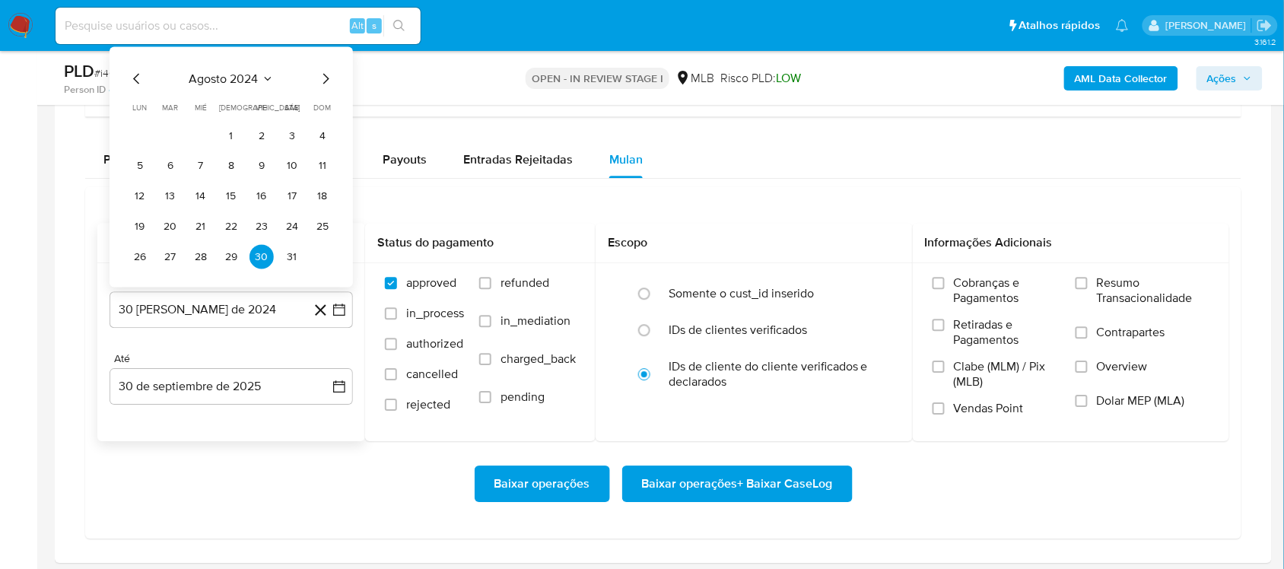
click at [253, 75] on span "agosto 2024" at bounding box center [223, 79] width 69 height 15
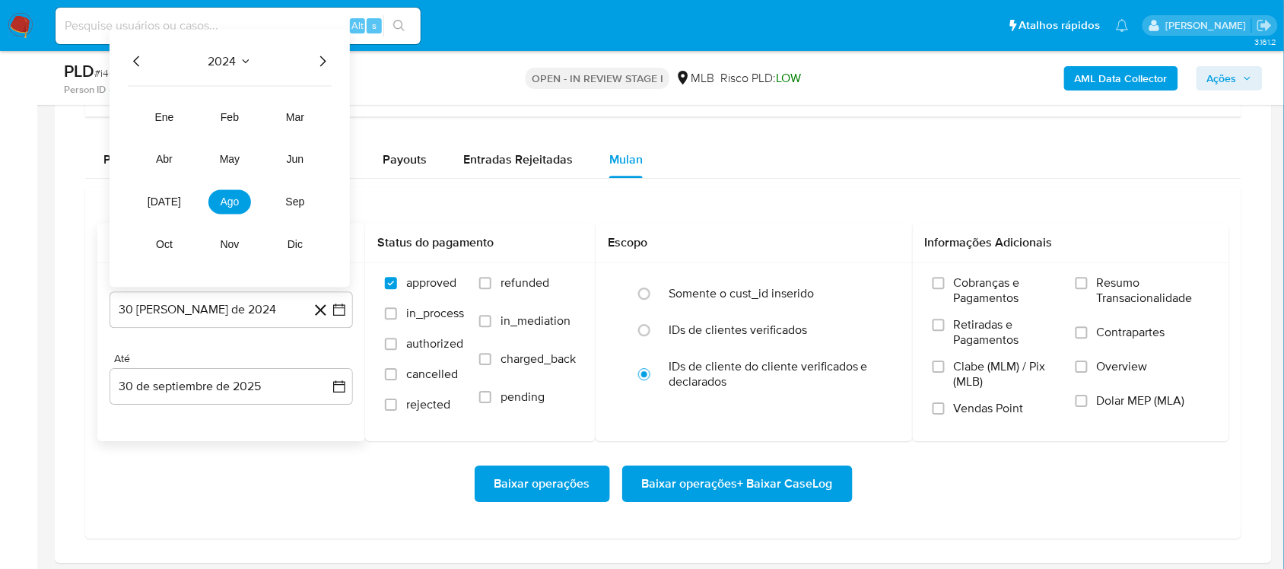
click at [320, 63] on icon "Año siguiente" at bounding box center [323, 62] width 18 height 18
click at [232, 196] on button "ago" at bounding box center [230, 202] width 43 height 24
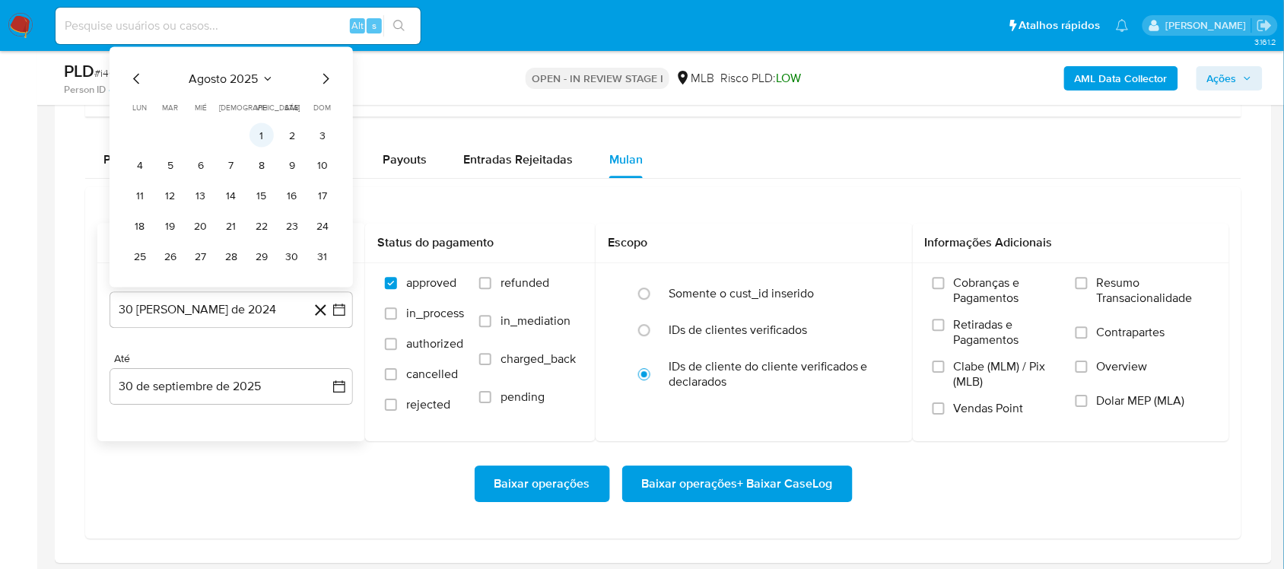
click at [260, 133] on button "1" at bounding box center [262, 135] width 24 height 24
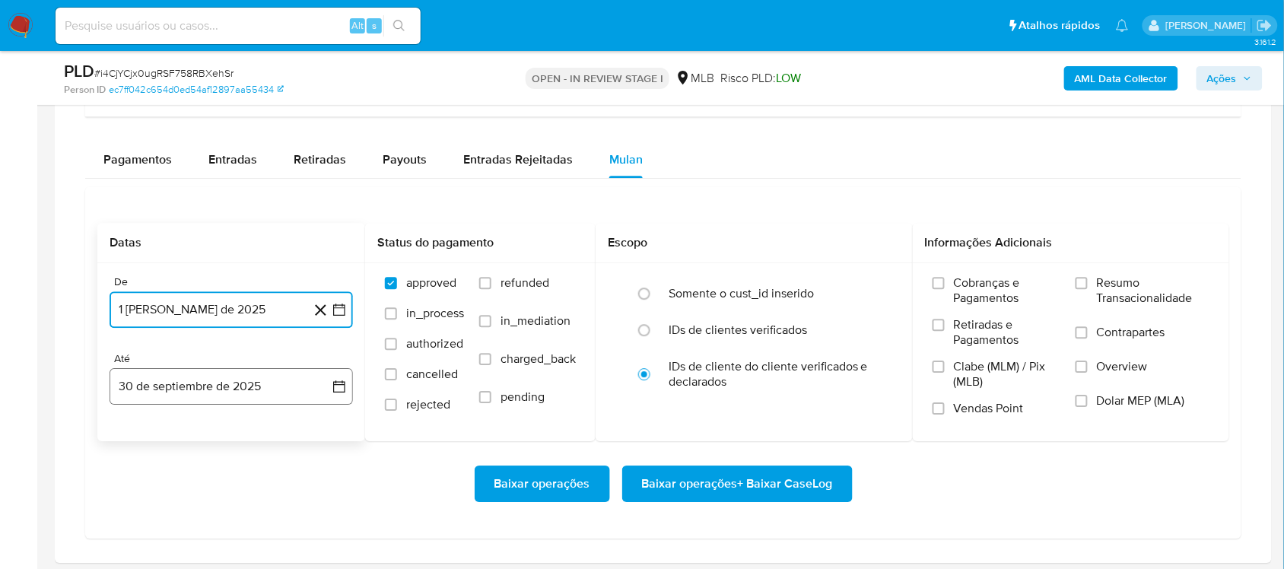
click at [339, 392] on icon "button" at bounding box center [339, 386] width 15 height 15
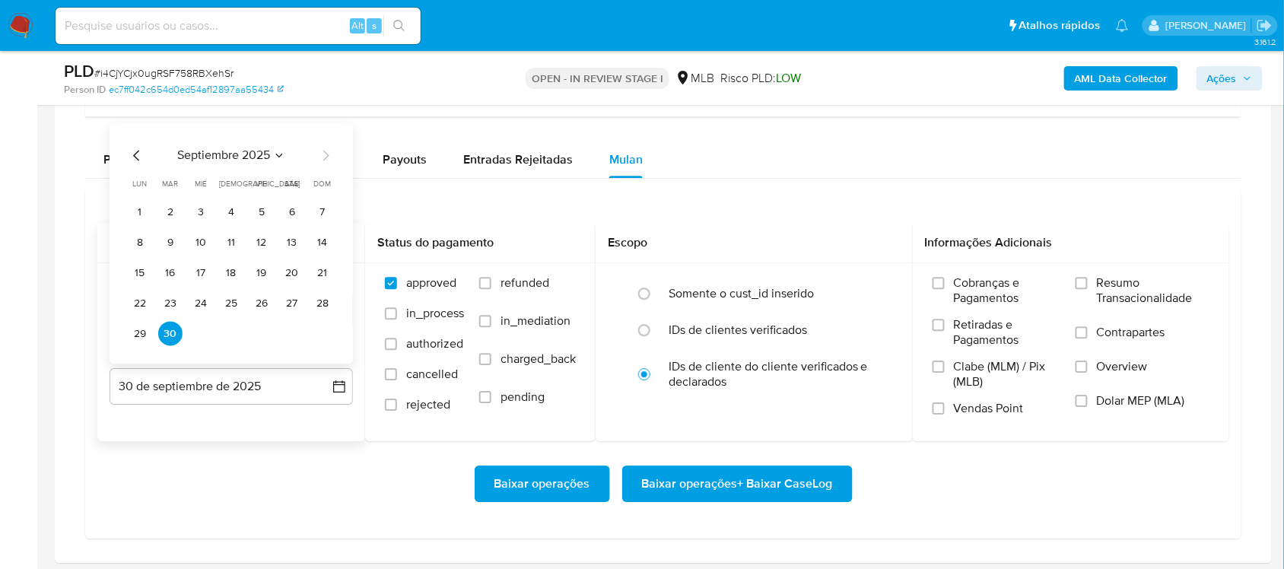
click at [126, 333] on div "septiembre 2025 septiembre 2025 lun lunes mar martes mié miércoles jue jueves v…" at bounding box center [232, 244] width 244 height 240
click at [132, 339] on button "29" at bounding box center [140, 334] width 24 height 24
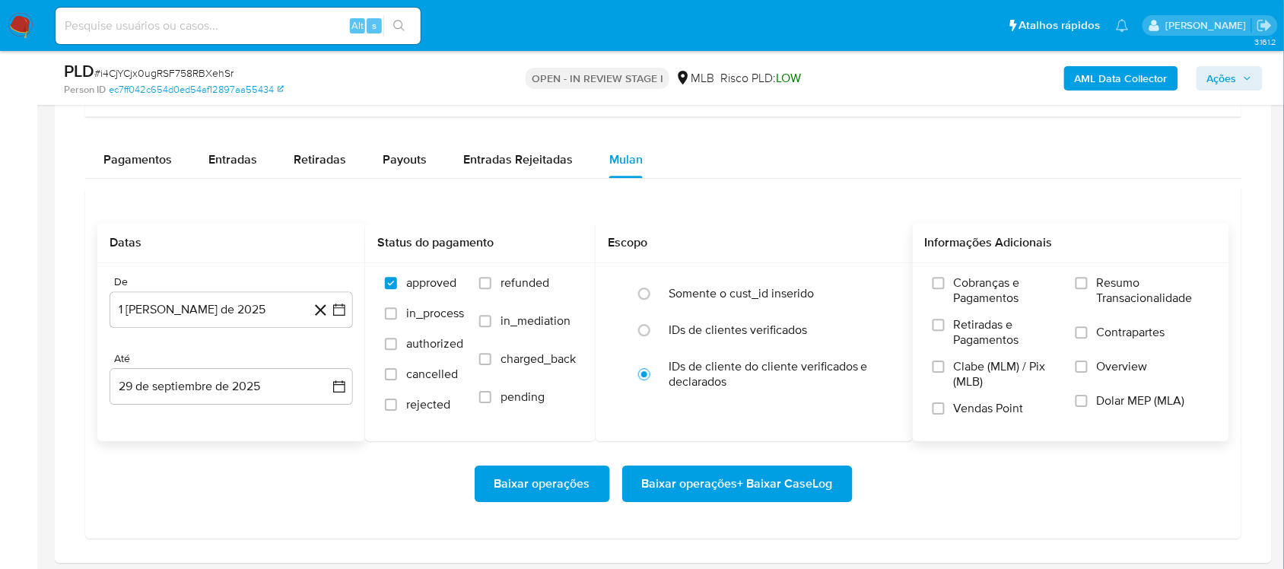
click at [962, 293] on span "Resumo Transacionalidade" at bounding box center [1153, 290] width 113 height 30
click at [962, 289] on input "Resumo Transacionalidade" at bounding box center [1082, 283] width 12 height 12
click at [693, 474] on span "Baixar operações + Baixar CaseLog" at bounding box center [737, 483] width 191 height 33
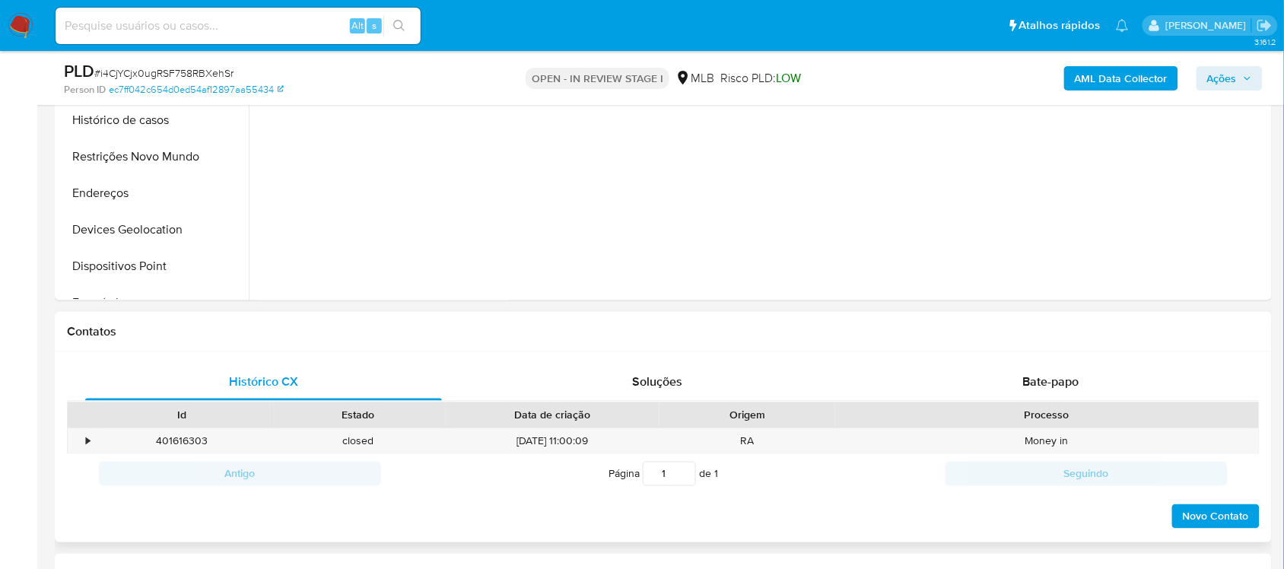
scroll to position [285, 0]
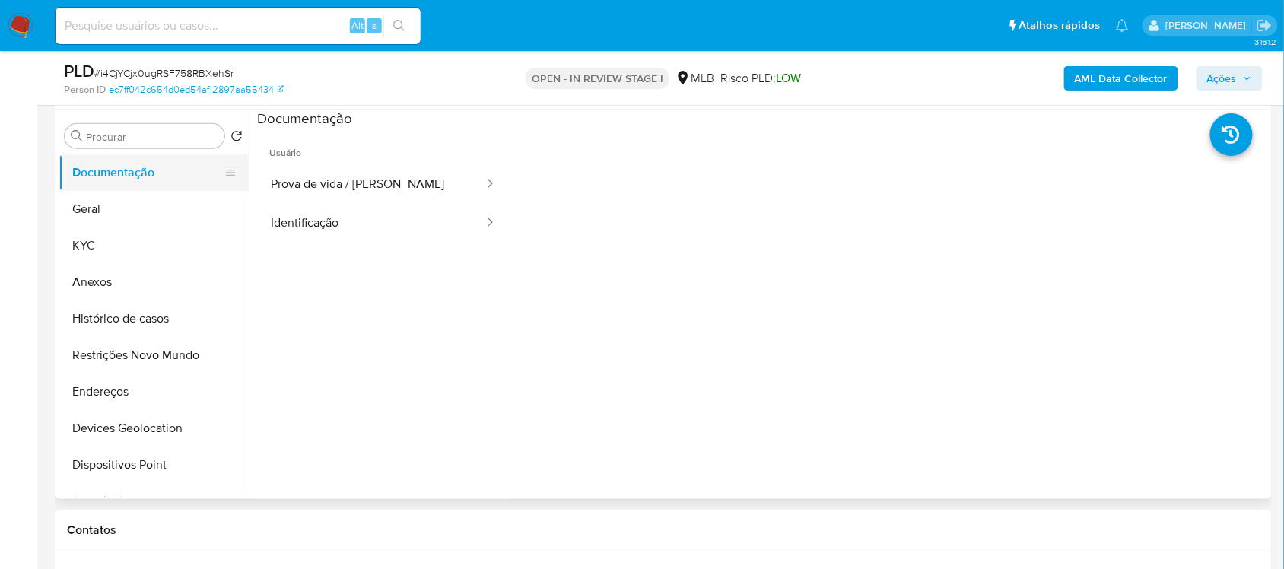
click at [123, 187] on button "Documentação" at bounding box center [148, 172] width 178 height 37
click at [161, 205] on button "Geral" at bounding box center [148, 209] width 178 height 37
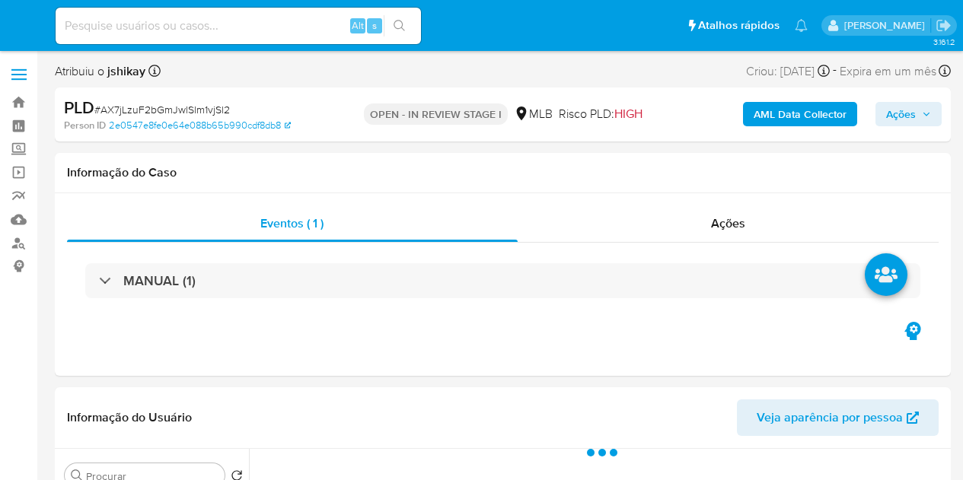
select select "10"
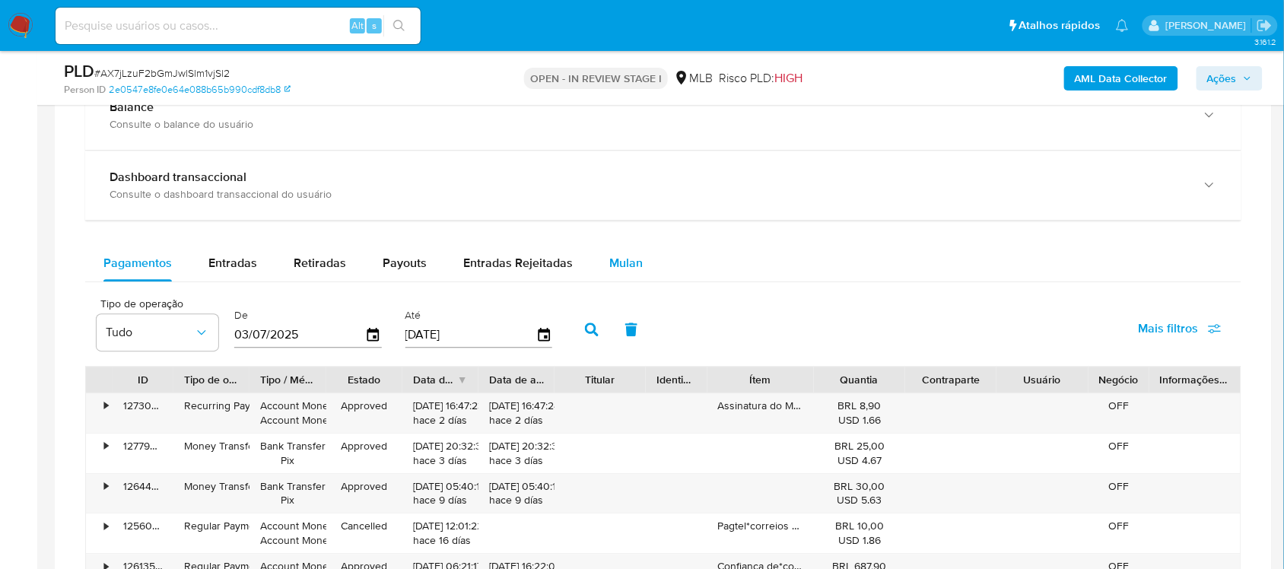
click at [595, 247] on button "Mulan" at bounding box center [626, 263] width 70 height 37
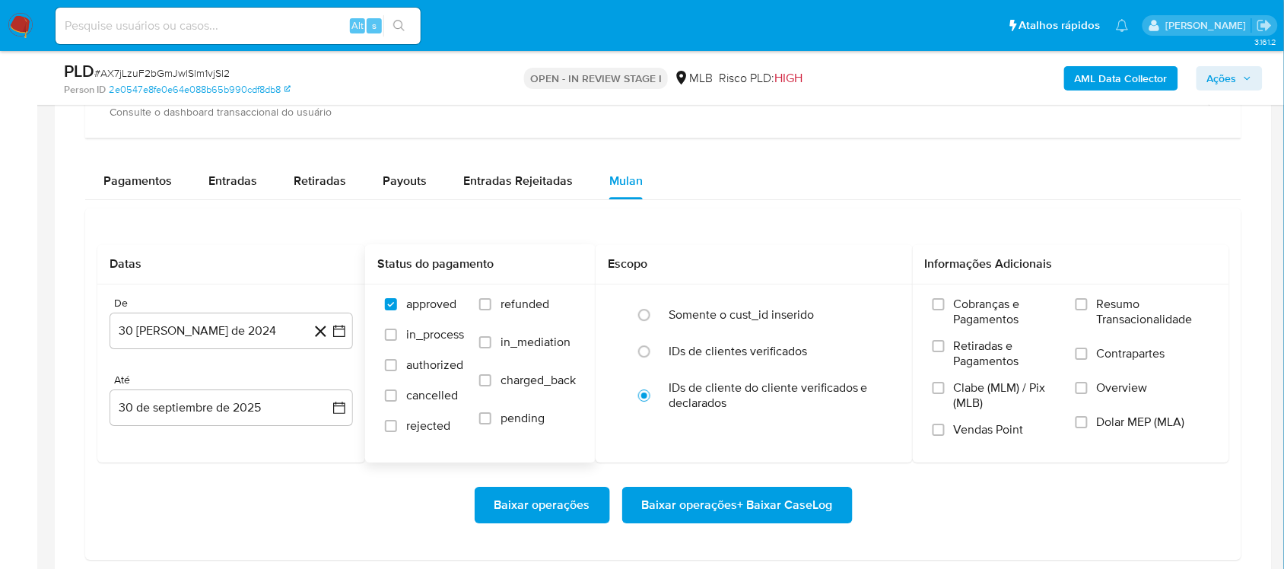
scroll to position [1332, 0]
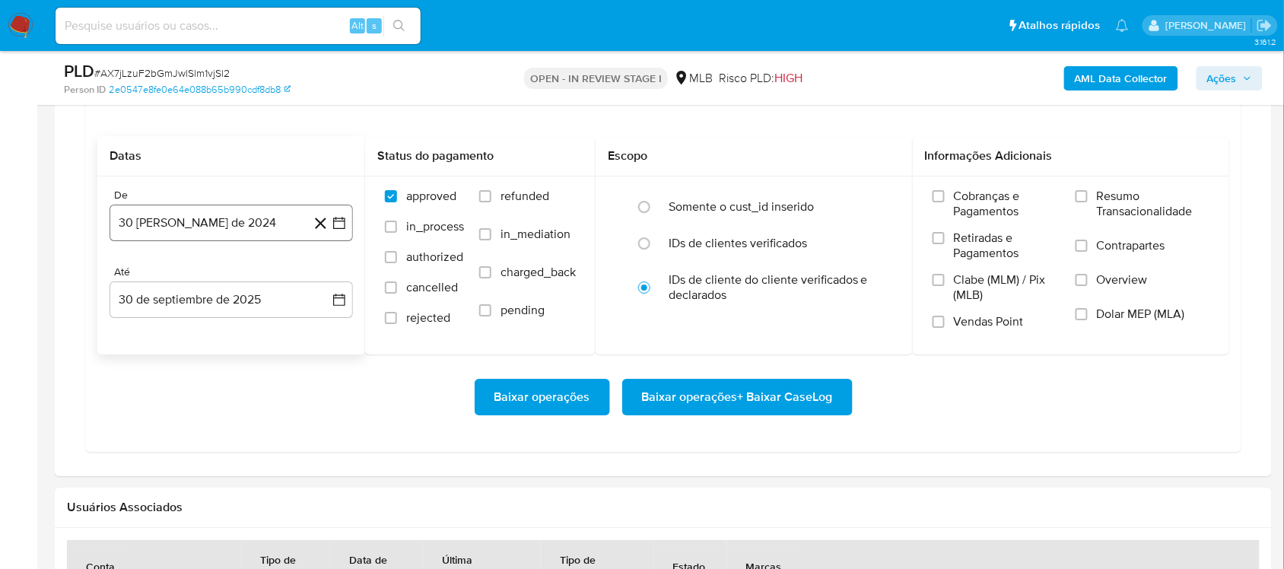
click at [346, 224] on icon "button" at bounding box center [339, 222] width 15 height 15
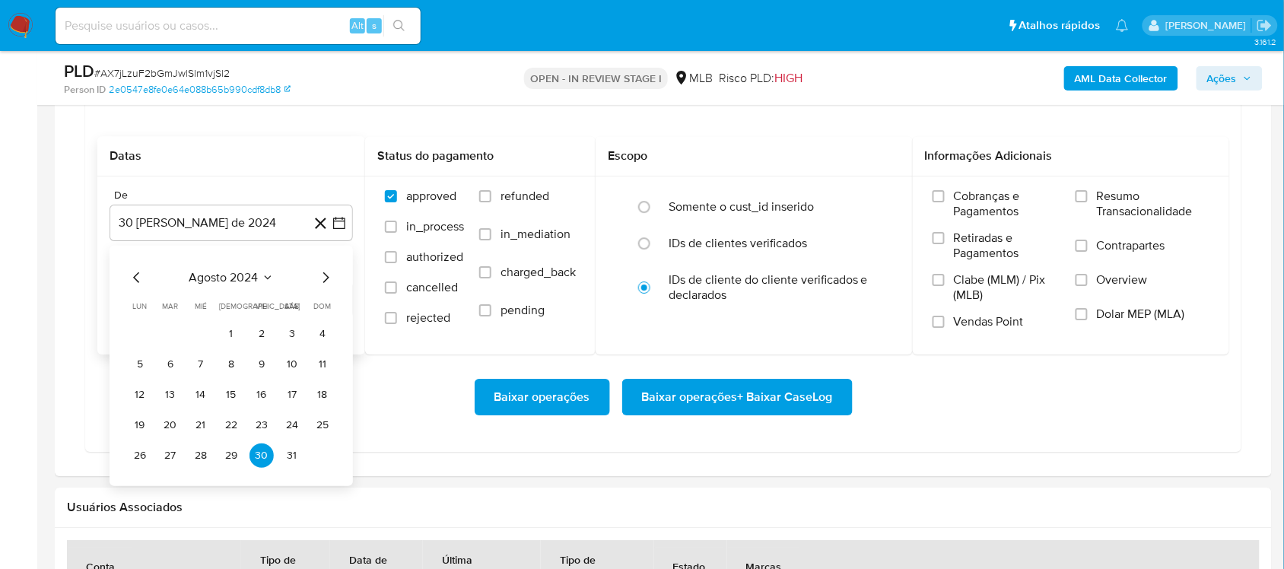
click at [245, 275] on span "agosto 2024" at bounding box center [223, 277] width 69 height 15
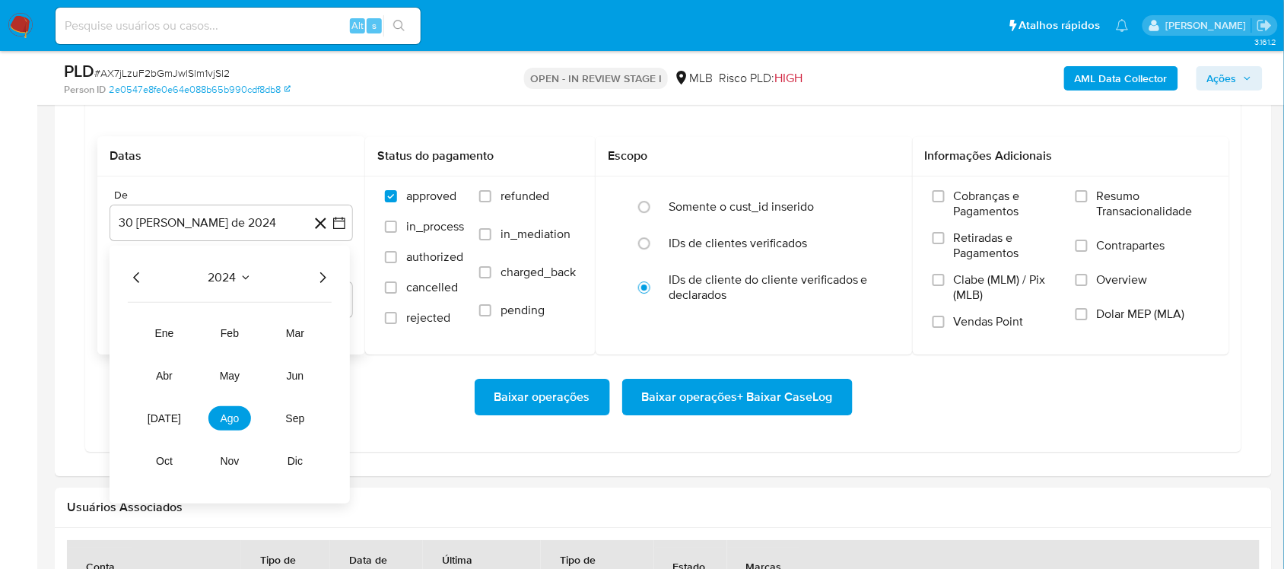
click at [324, 278] on icon "Año siguiente" at bounding box center [323, 278] width 18 height 18
click at [240, 415] on button "ago" at bounding box center [230, 418] width 43 height 24
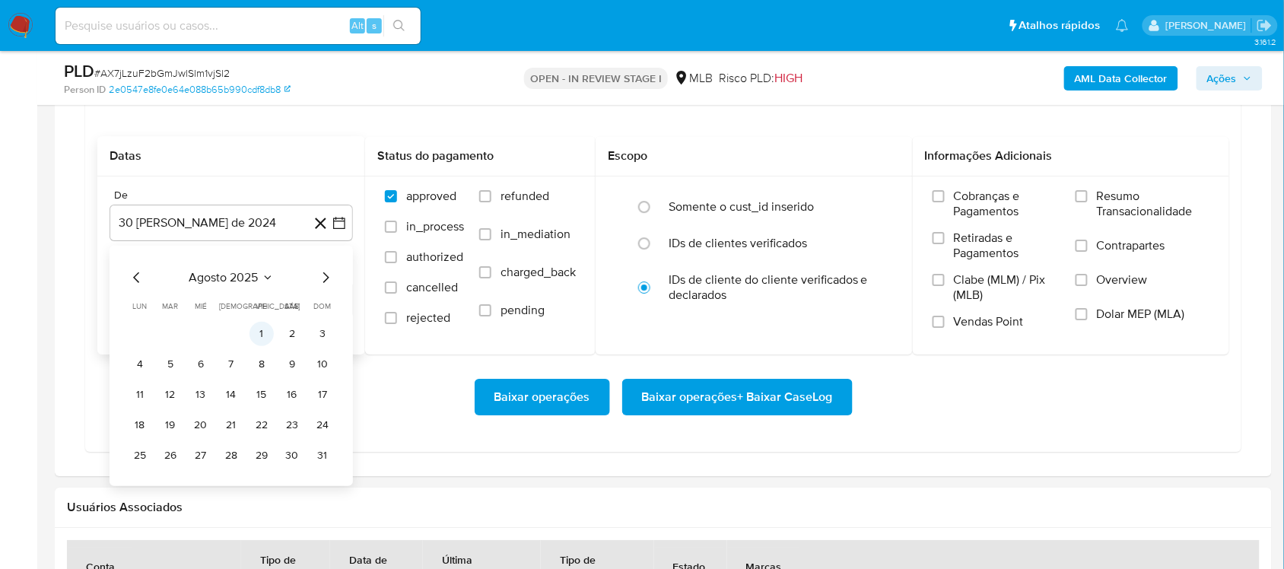
click at [252, 337] on button "1" at bounding box center [262, 334] width 24 height 24
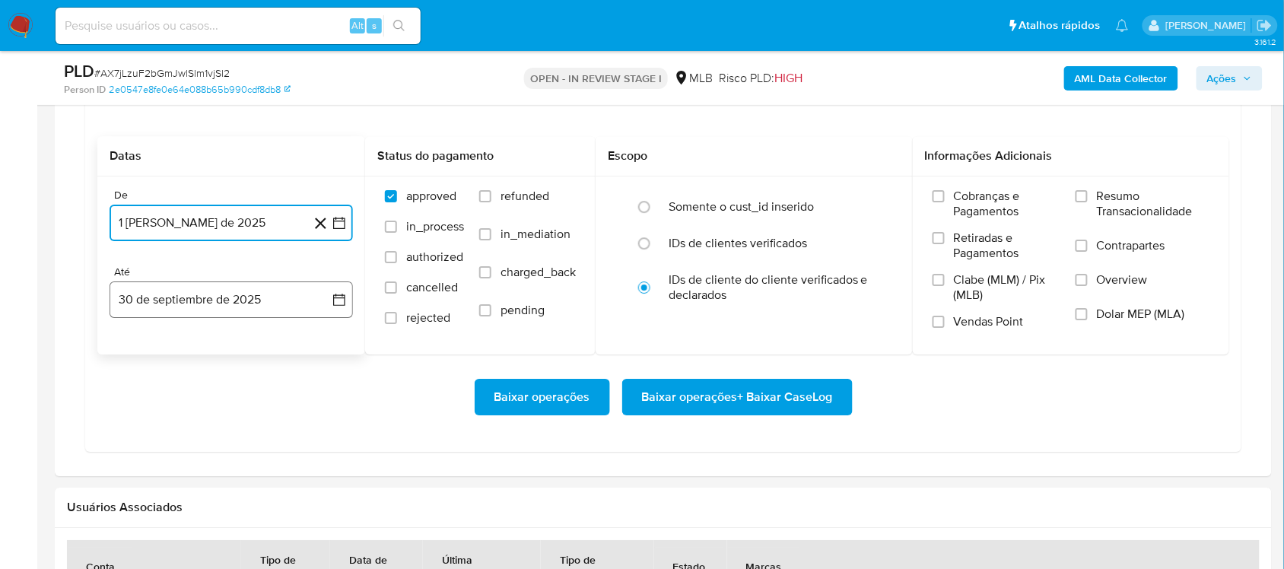
click at [352, 303] on button "30 de septiembre de 2025" at bounding box center [232, 300] width 244 height 37
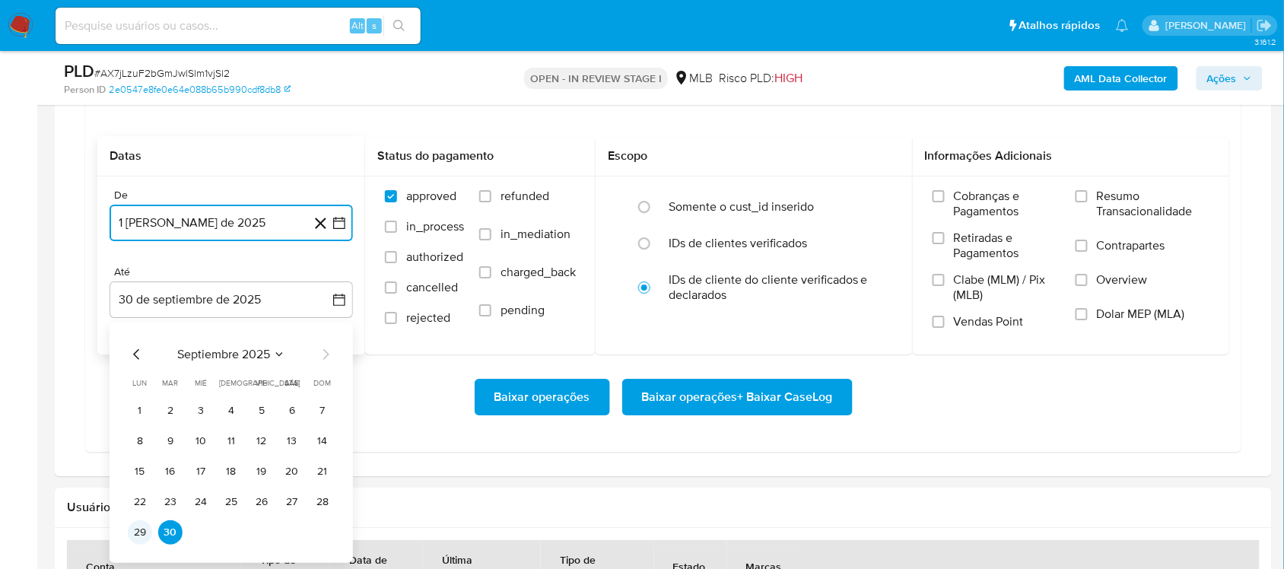
click at [142, 479] on button "29" at bounding box center [140, 532] width 24 height 24
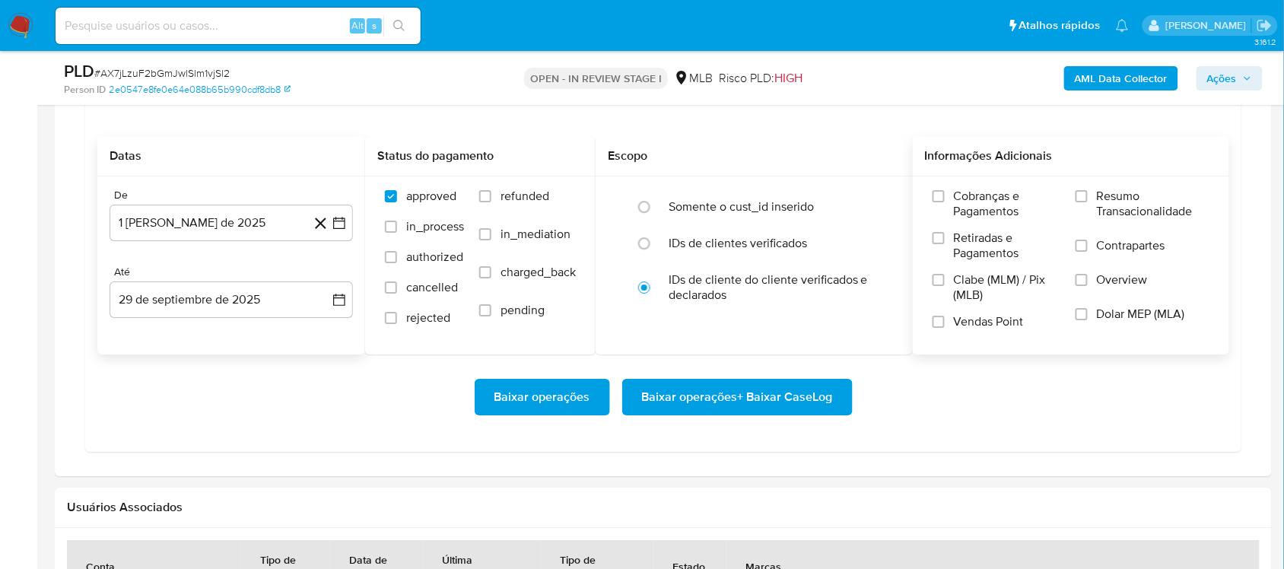
click at [962, 192] on span "Resumo Transacionalidade" at bounding box center [1153, 204] width 113 height 30
click at [962, 192] on input "Resumo Transacionalidade" at bounding box center [1082, 196] width 12 height 12
click at [670, 396] on span "Baixar operações + Baixar CaseLog" at bounding box center [737, 396] width 191 height 33
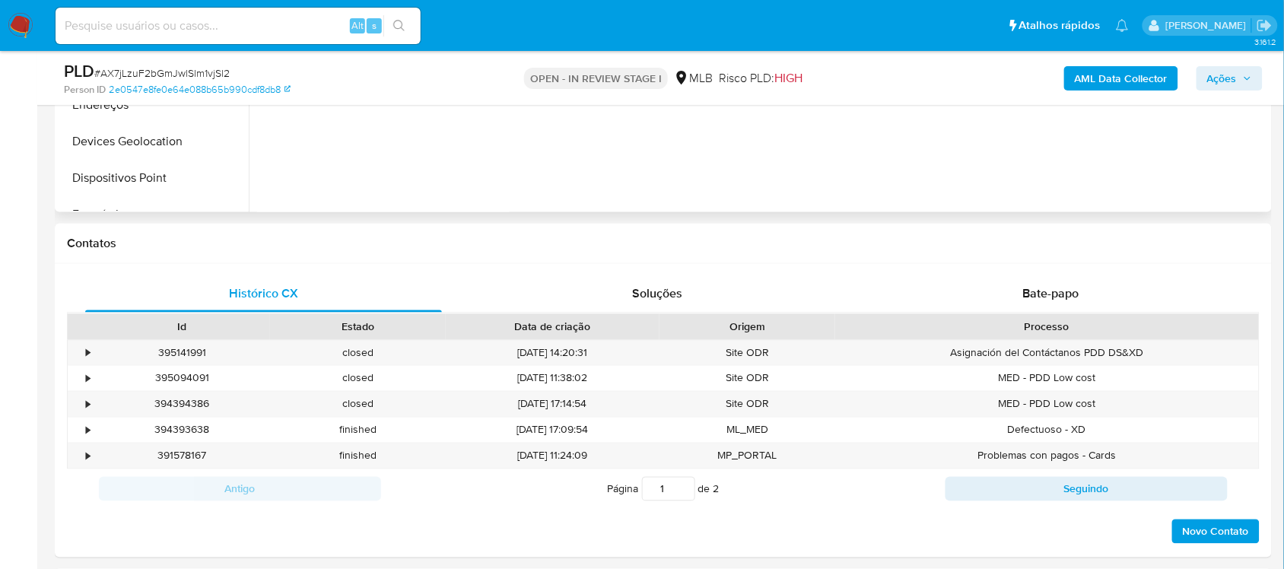
scroll to position [380, 0]
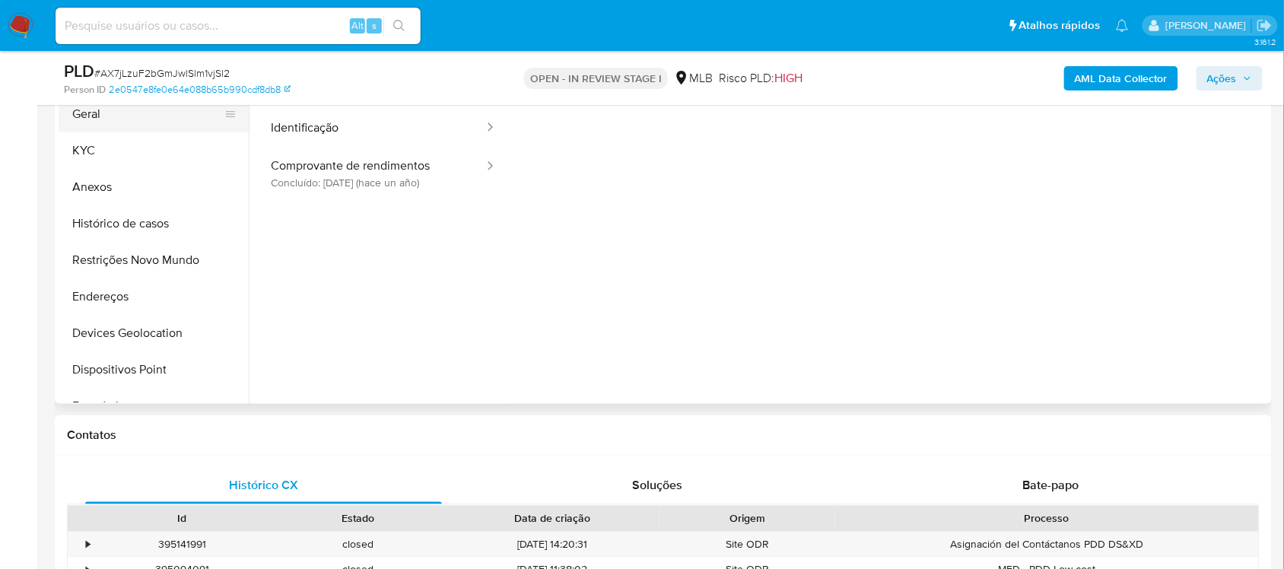
click at [119, 113] on button "Geral" at bounding box center [148, 114] width 178 height 37
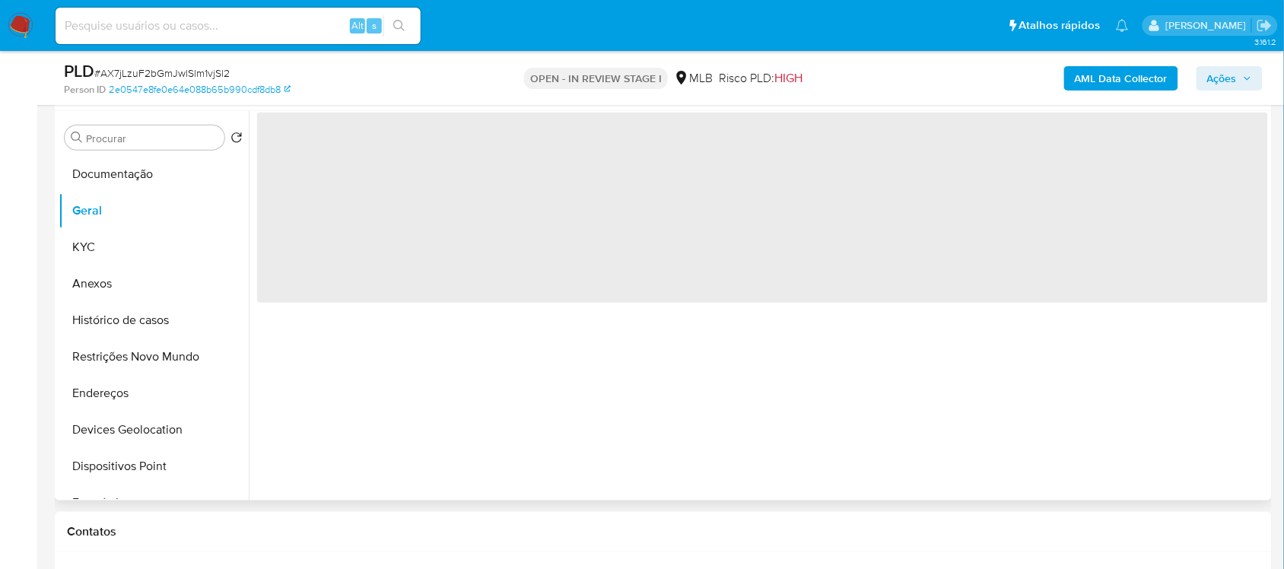
scroll to position [285, 0]
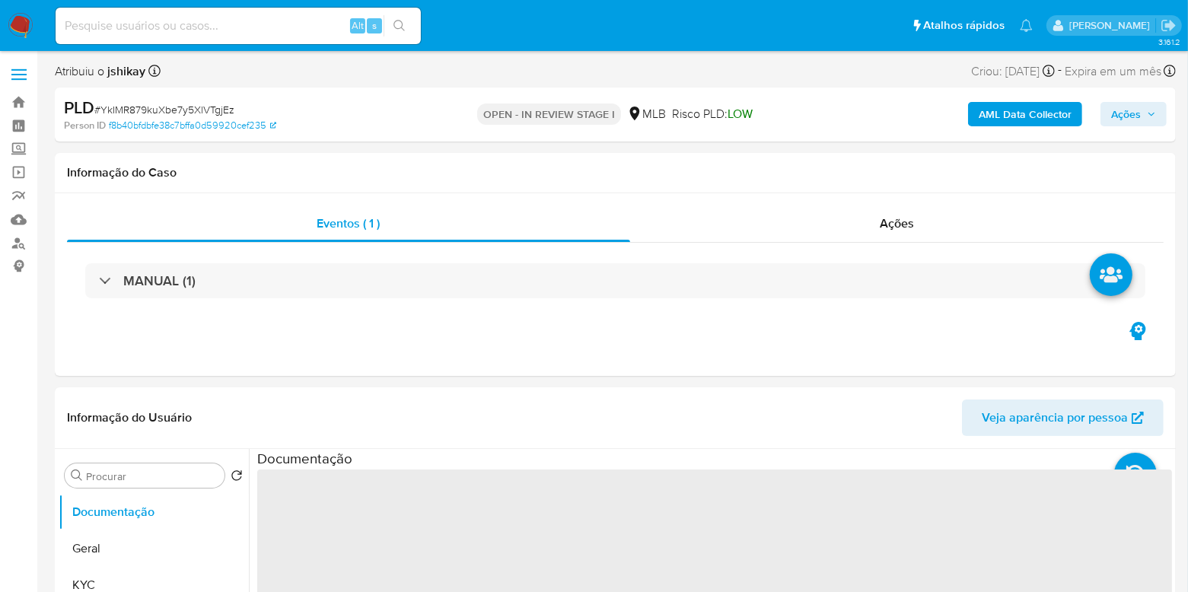
select select "10"
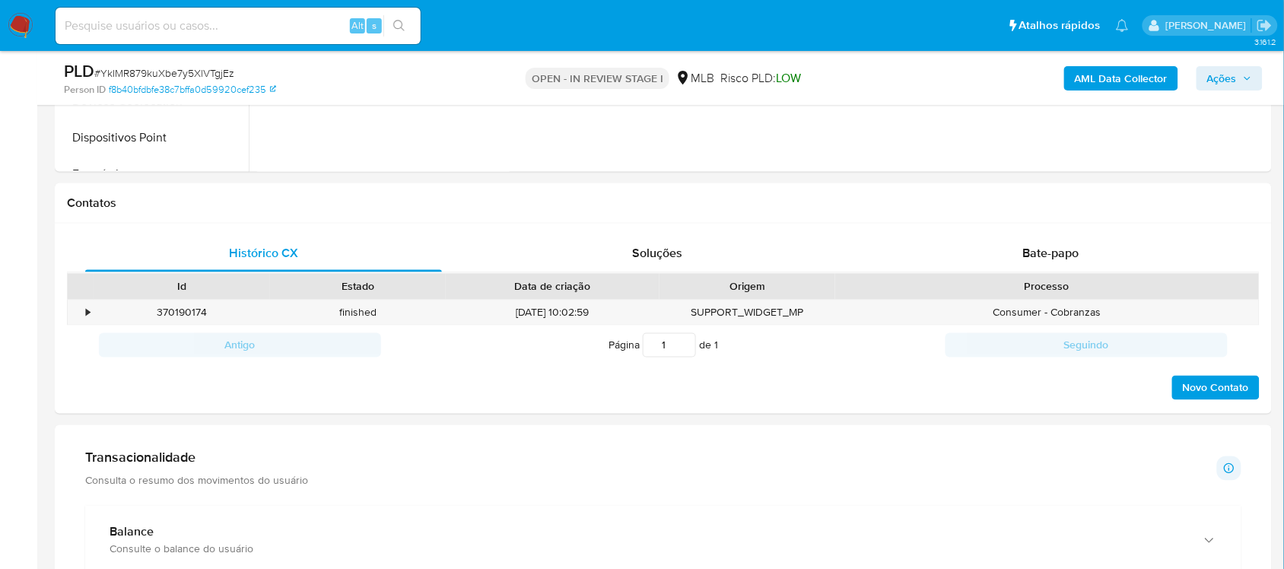
scroll to position [951, 0]
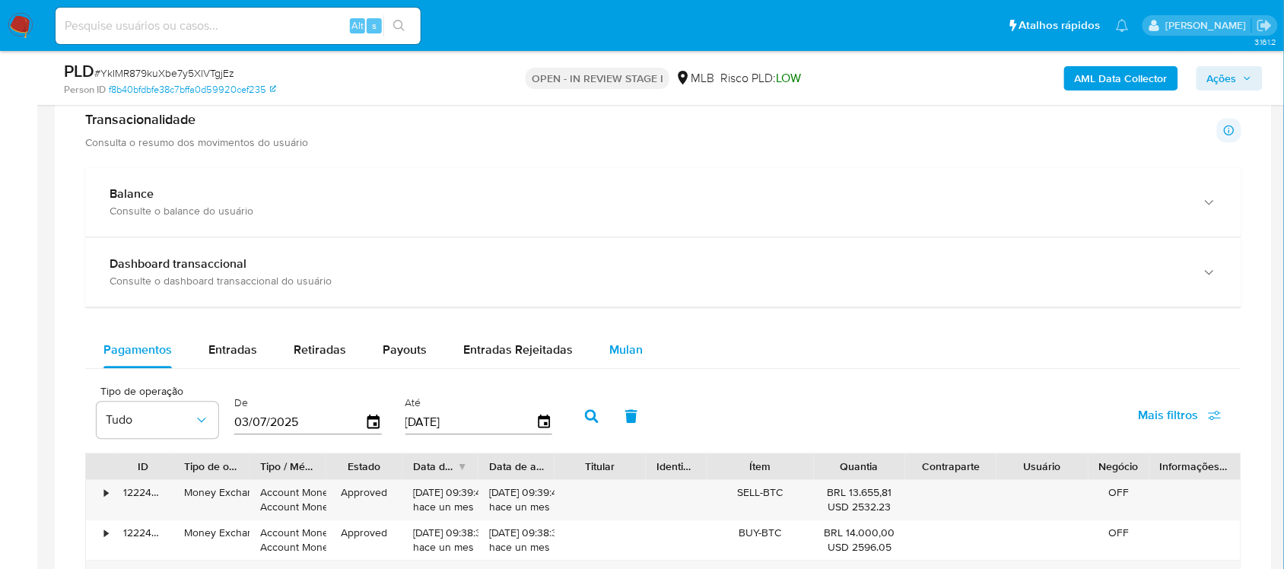
click at [610, 358] on span "Mulan" at bounding box center [626, 350] width 33 height 18
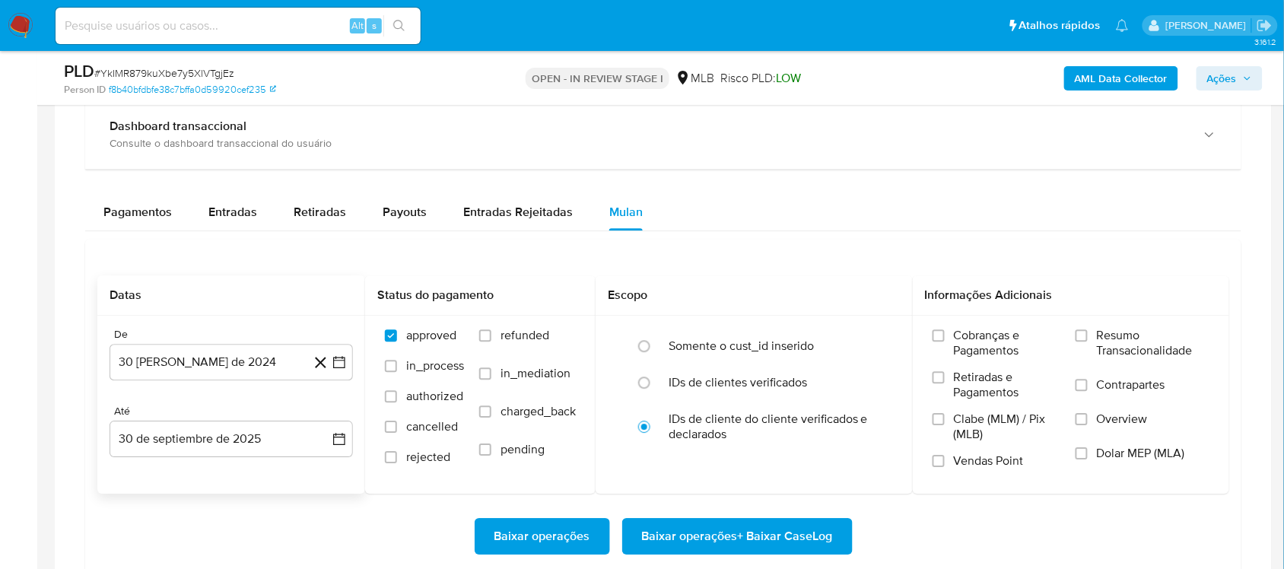
scroll to position [1332, 0]
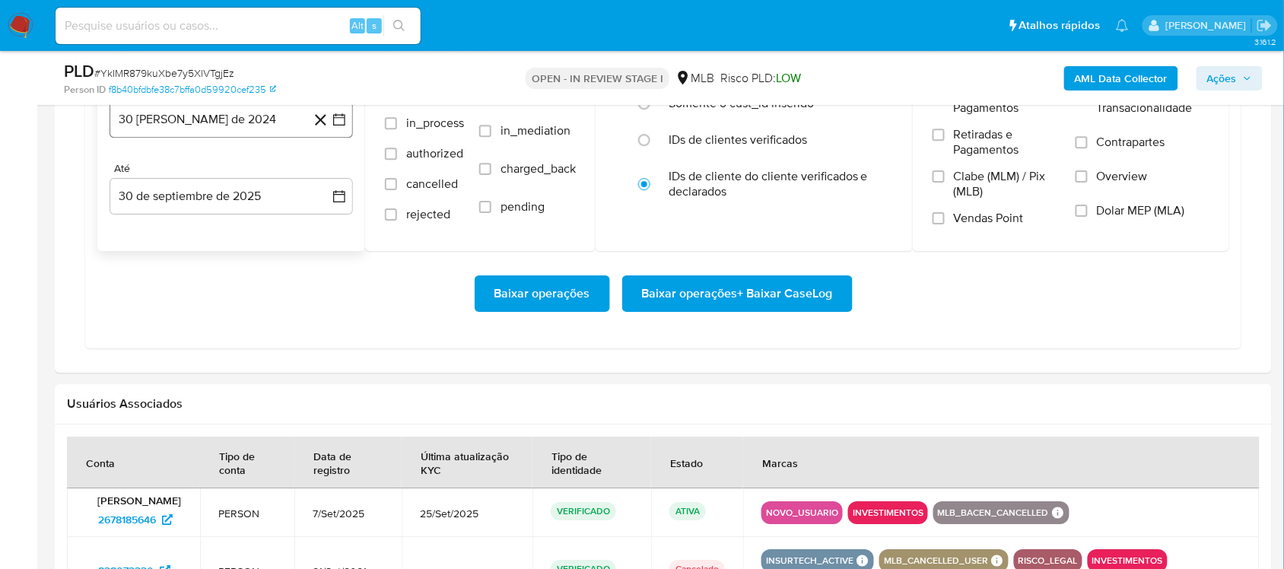
click at [339, 119] on icon "button" at bounding box center [339, 119] width 15 height 15
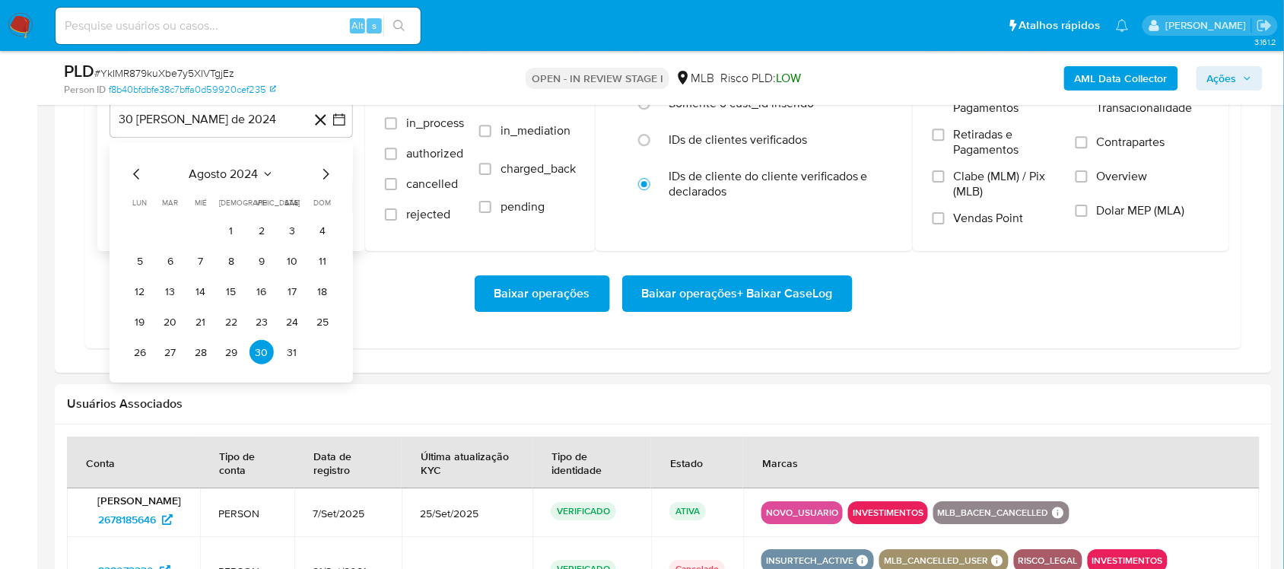
click at [236, 162] on div "agosto 2024 agosto 2024 lun lunes mar martes mié miércoles jue jueves vie viern…" at bounding box center [232, 262] width 244 height 240
click at [248, 171] on span "agosto 2024" at bounding box center [223, 174] width 69 height 15
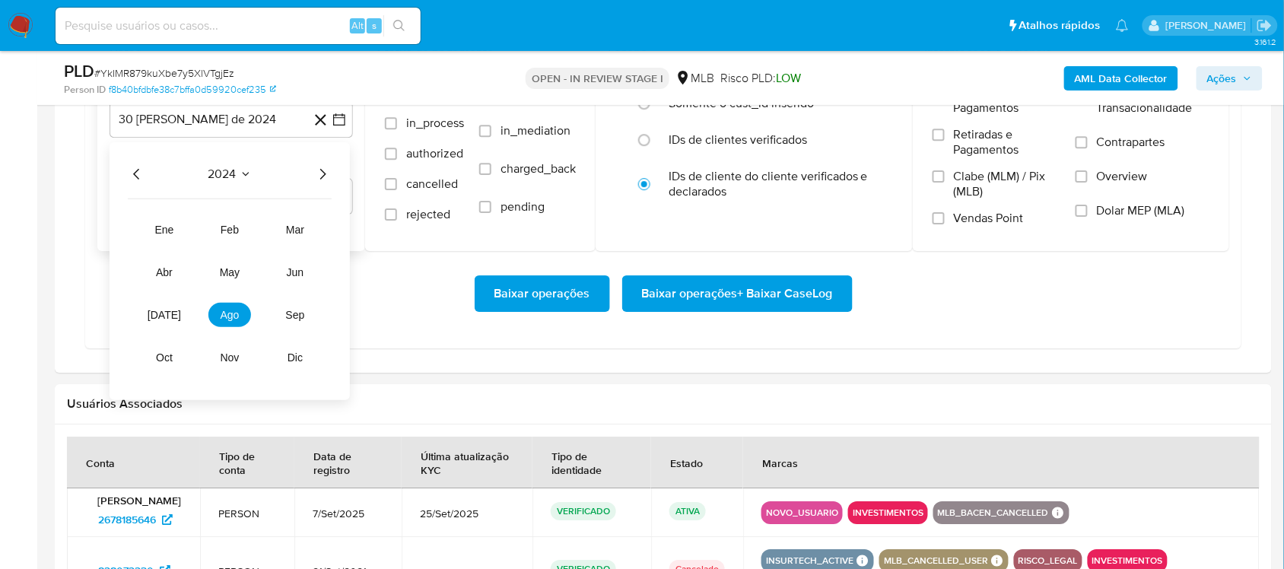
click at [322, 175] on icon "Año siguiente" at bounding box center [323, 174] width 18 height 18
click at [228, 316] on span "ago" at bounding box center [230, 315] width 19 height 12
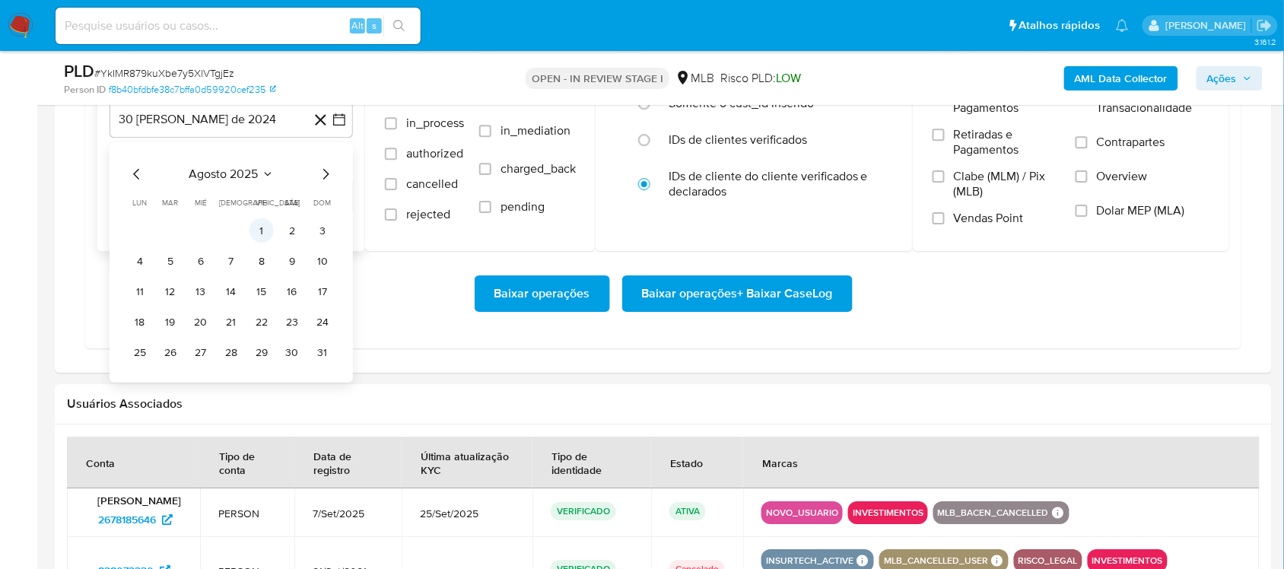
click at [259, 227] on button "1" at bounding box center [262, 230] width 24 height 24
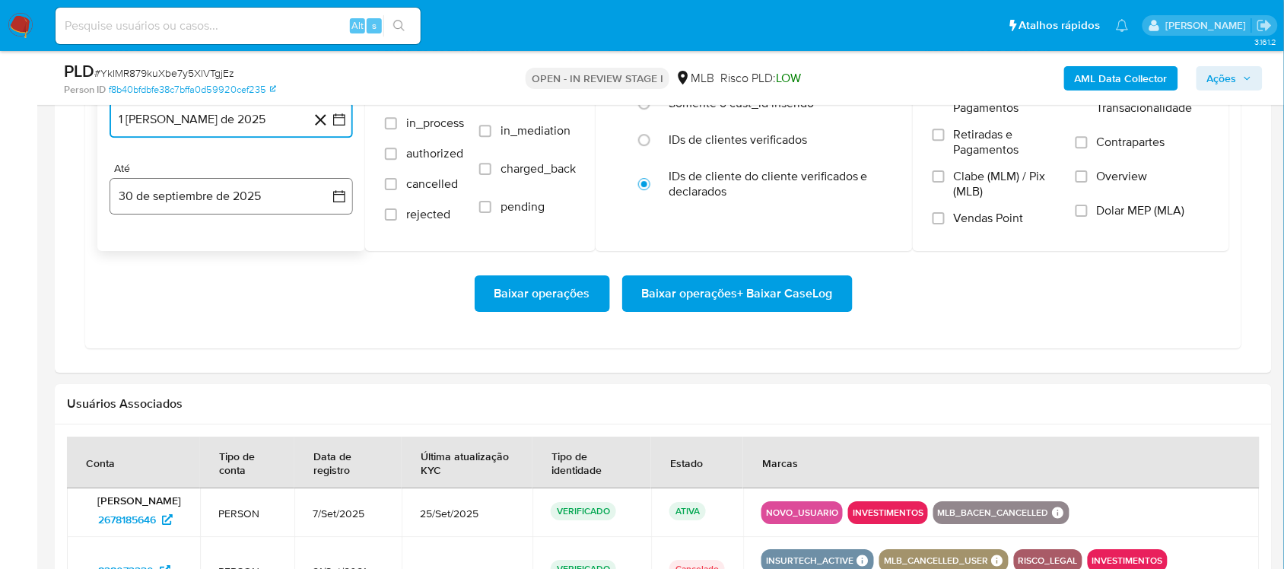
click at [339, 192] on icon "button" at bounding box center [339, 196] width 15 height 15
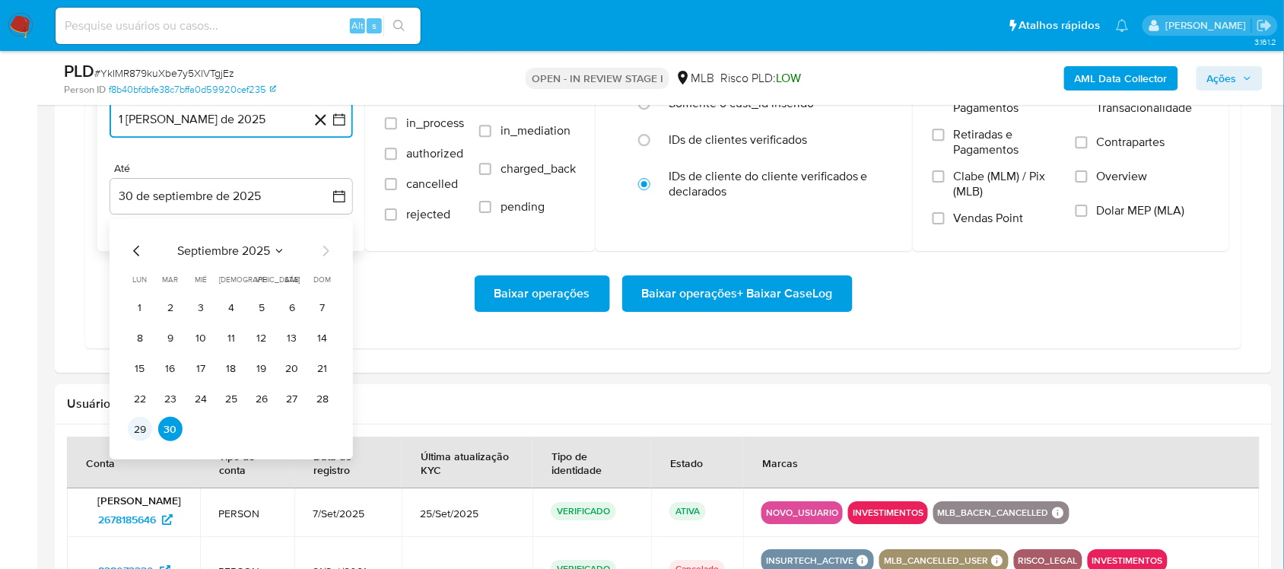
click at [138, 431] on button "29" at bounding box center [140, 429] width 24 height 24
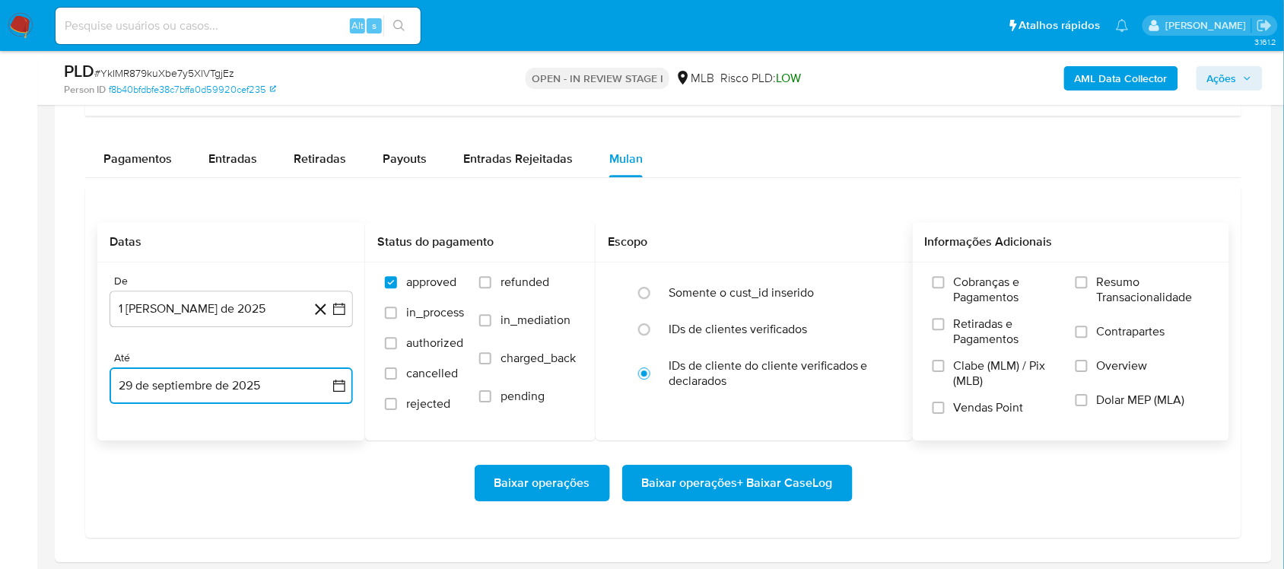
scroll to position [1141, 0]
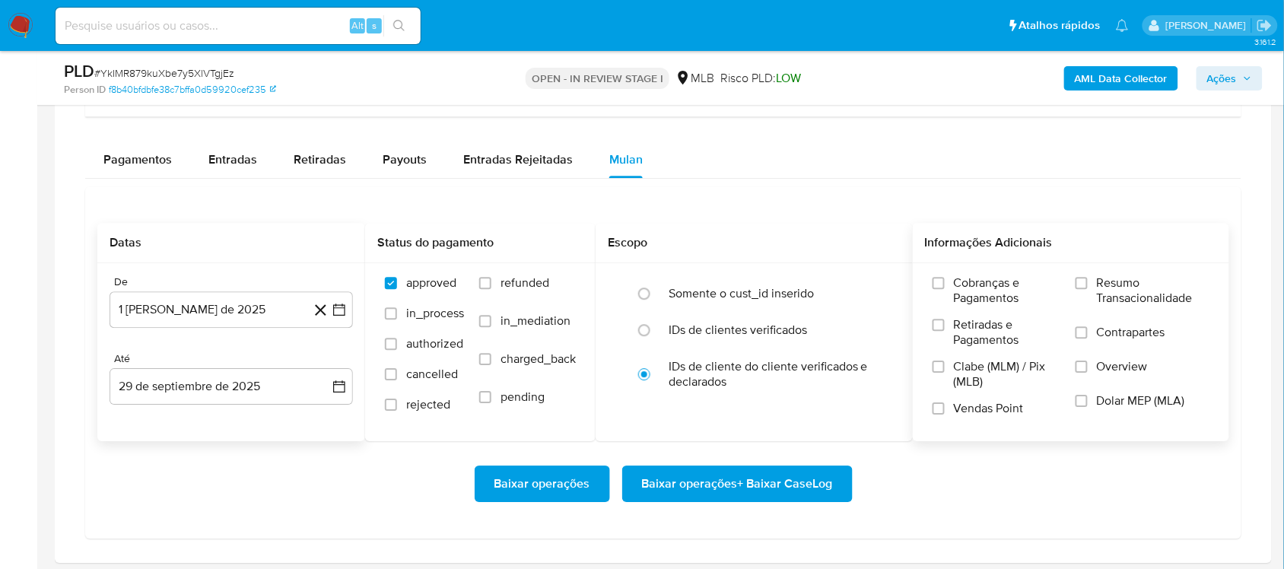
click at [1119, 286] on span "Resumo Transacionalidade" at bounding box center [1153, 290] width 113 height 30
click at [1088, 286] on input "Resumo Transacionalidade" at bounding box center [1082, 283] width 12 height 12
click at [740, 491] on span "Baixar operações + Baixar CaseLog" at bounding box center [737, 483] width 191 height 33
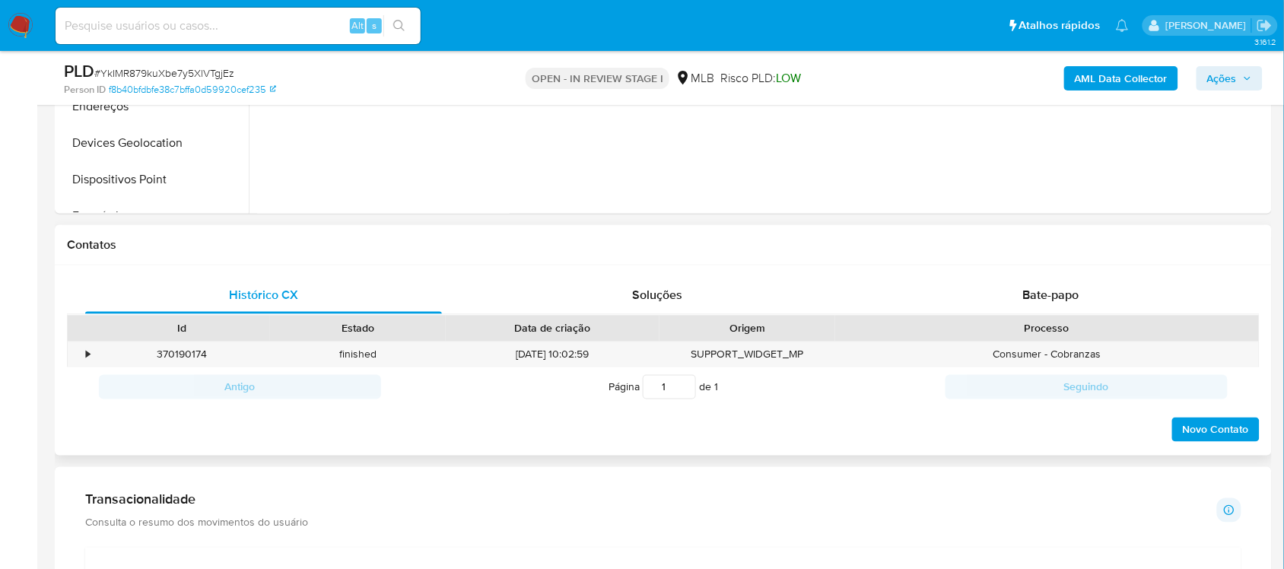
scroll to position [190, 0]
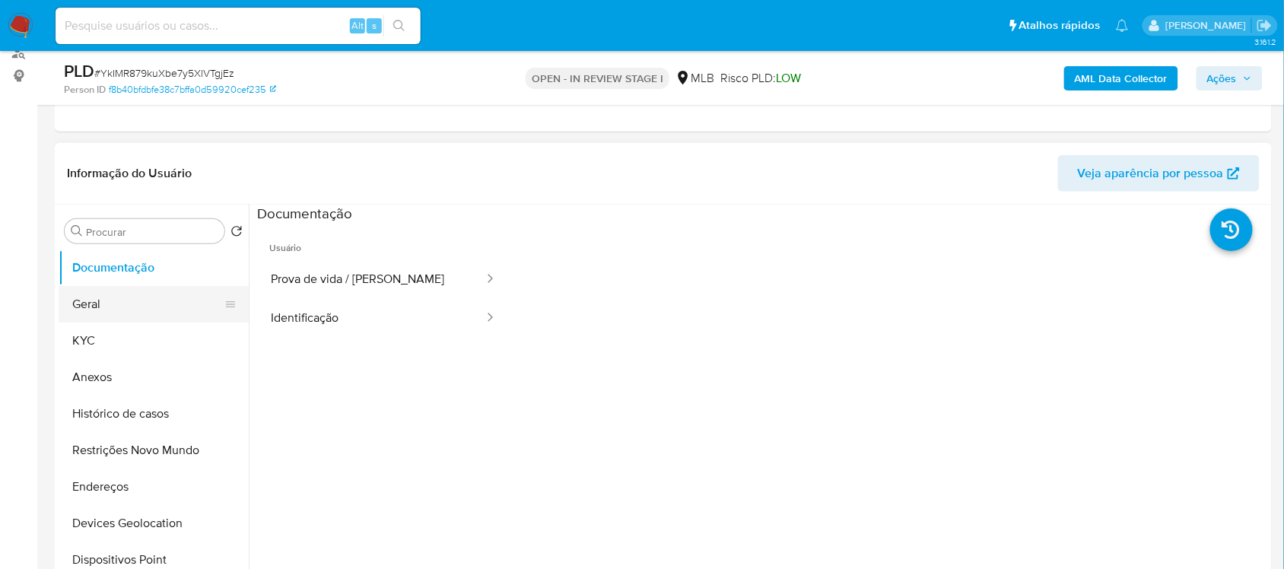
click at [104, 288] on button "Geral" at bounding box center [148, 304] width 178 height 37
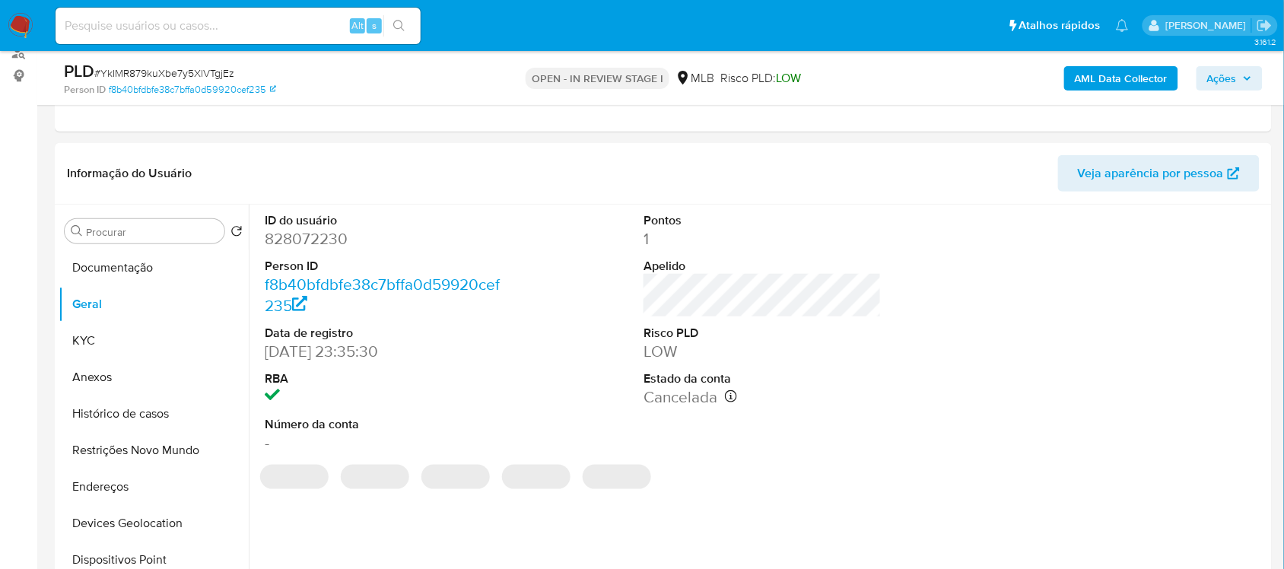
scroll to position [237, 0]
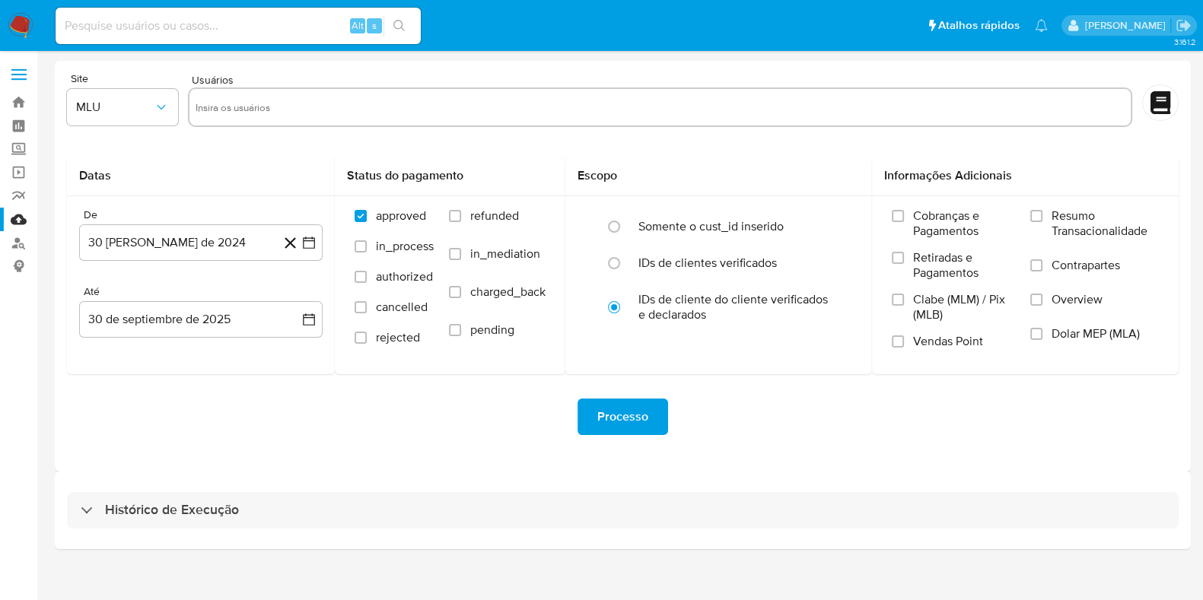
drag, startPoint x: 284, startPoint y: 501, endPoint x: 380, endPoint y: 374, distance: 159.2
click at [282, 501] on div "Histórico de Execução" at bounding box center [623, 510] width 1112 height 37
select select "10"
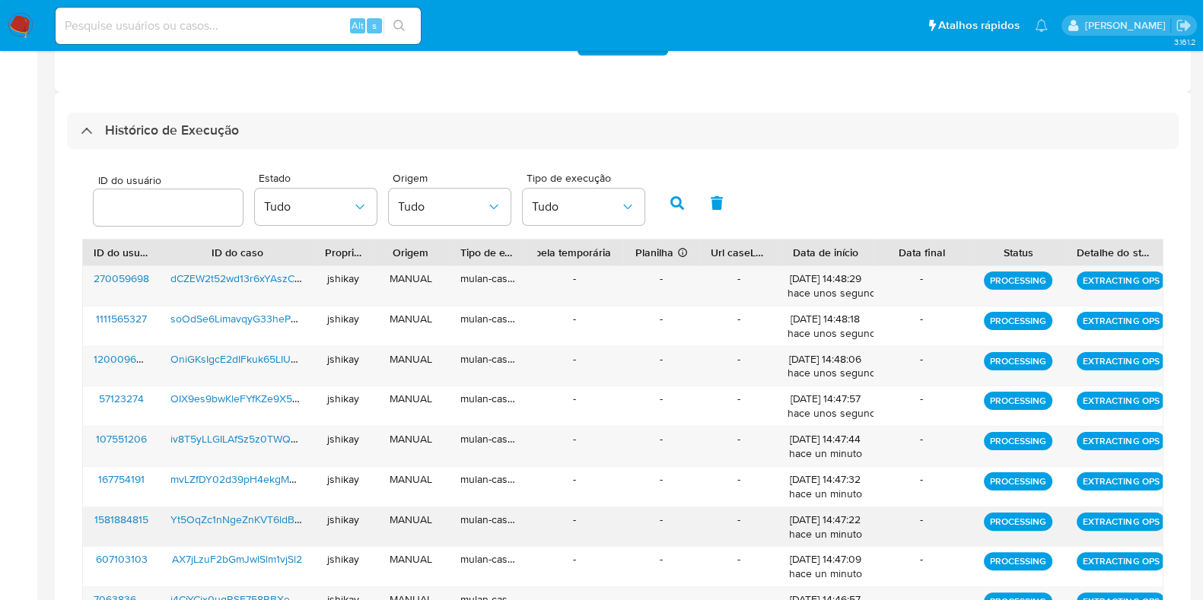
scroll to position [571, 0]
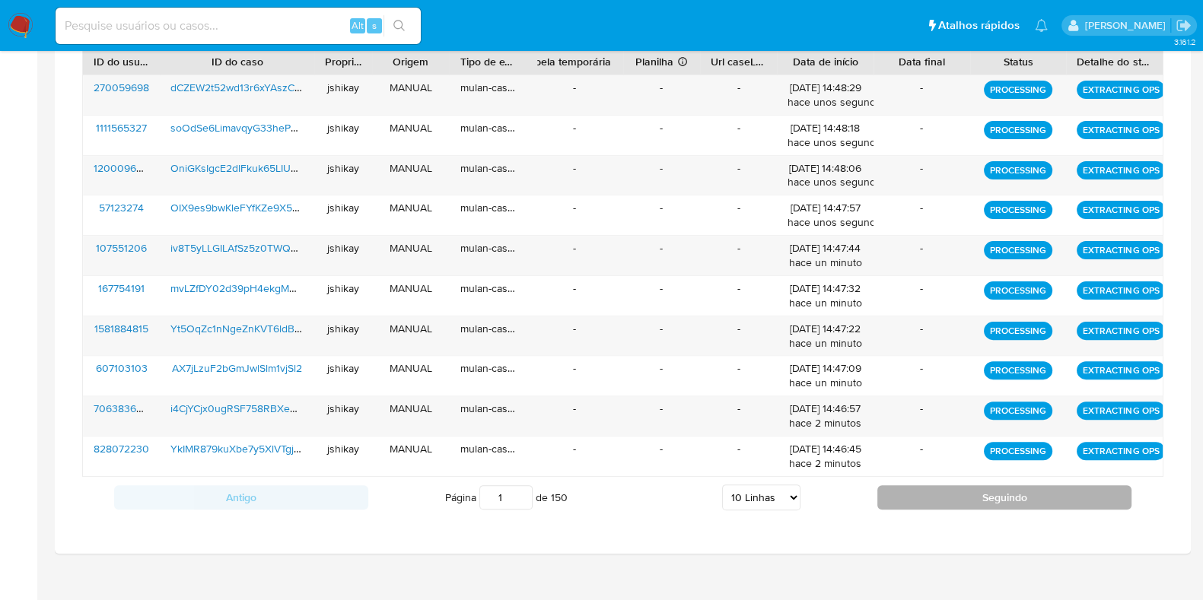
click at [936, 498] on button "Seguindo" at bounding box center [1004, 497] width 254 height 24
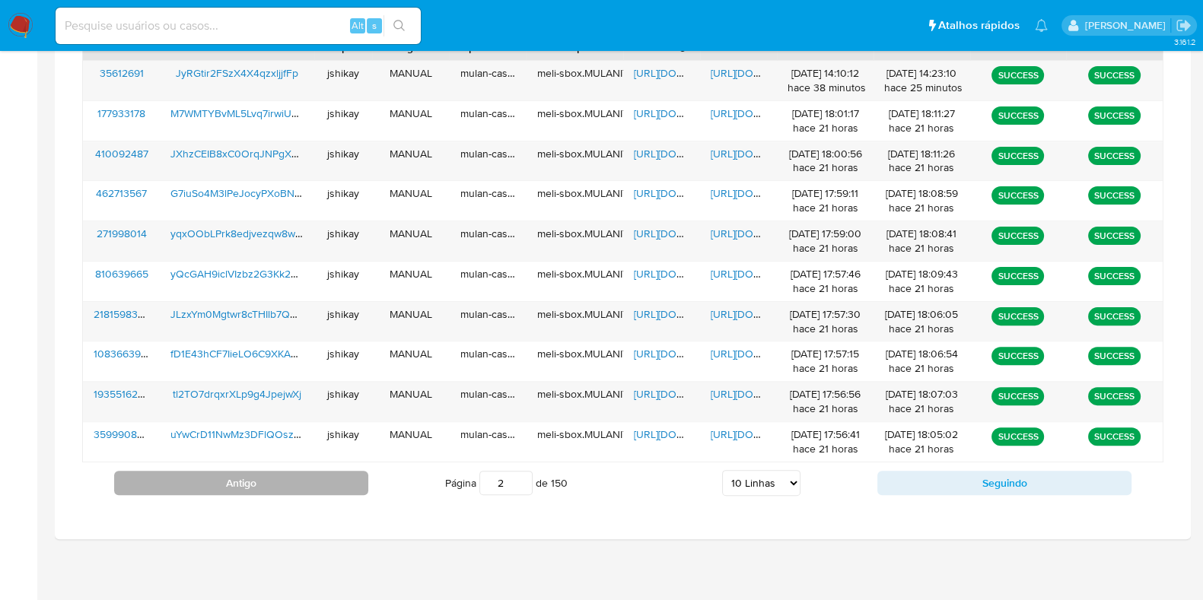
click at [330, 490] on button "Antigo" at bounding box center [241, 483] width 254 height 24
type input "1"
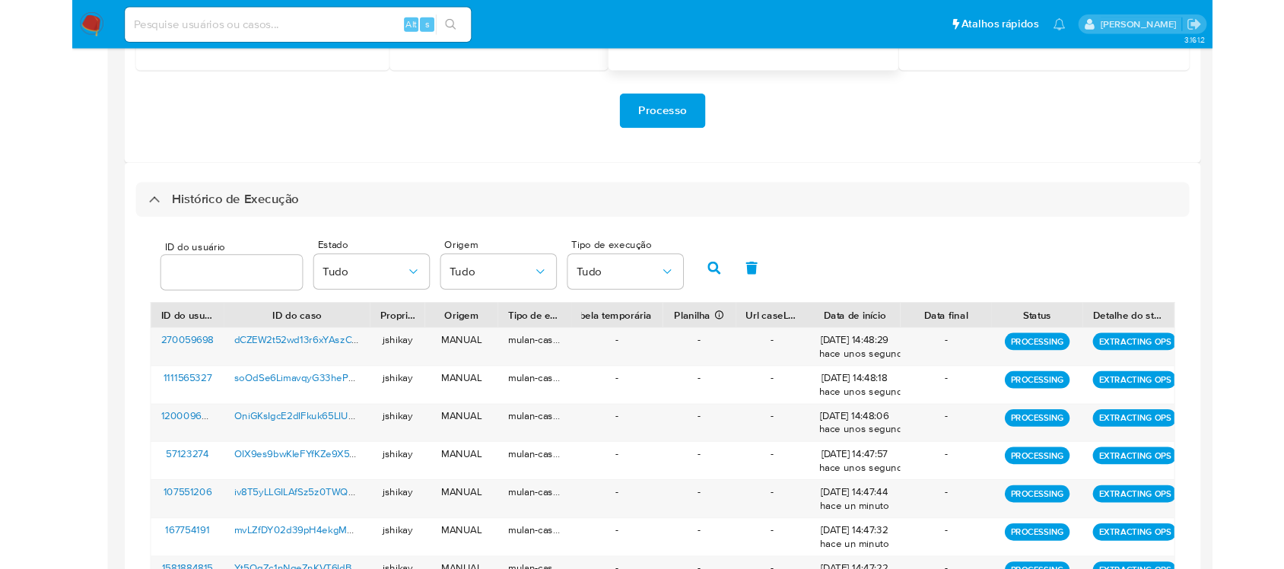
scroll to position [301, 0]
